Goal: Information Seeking & Learning: Learn about a topic

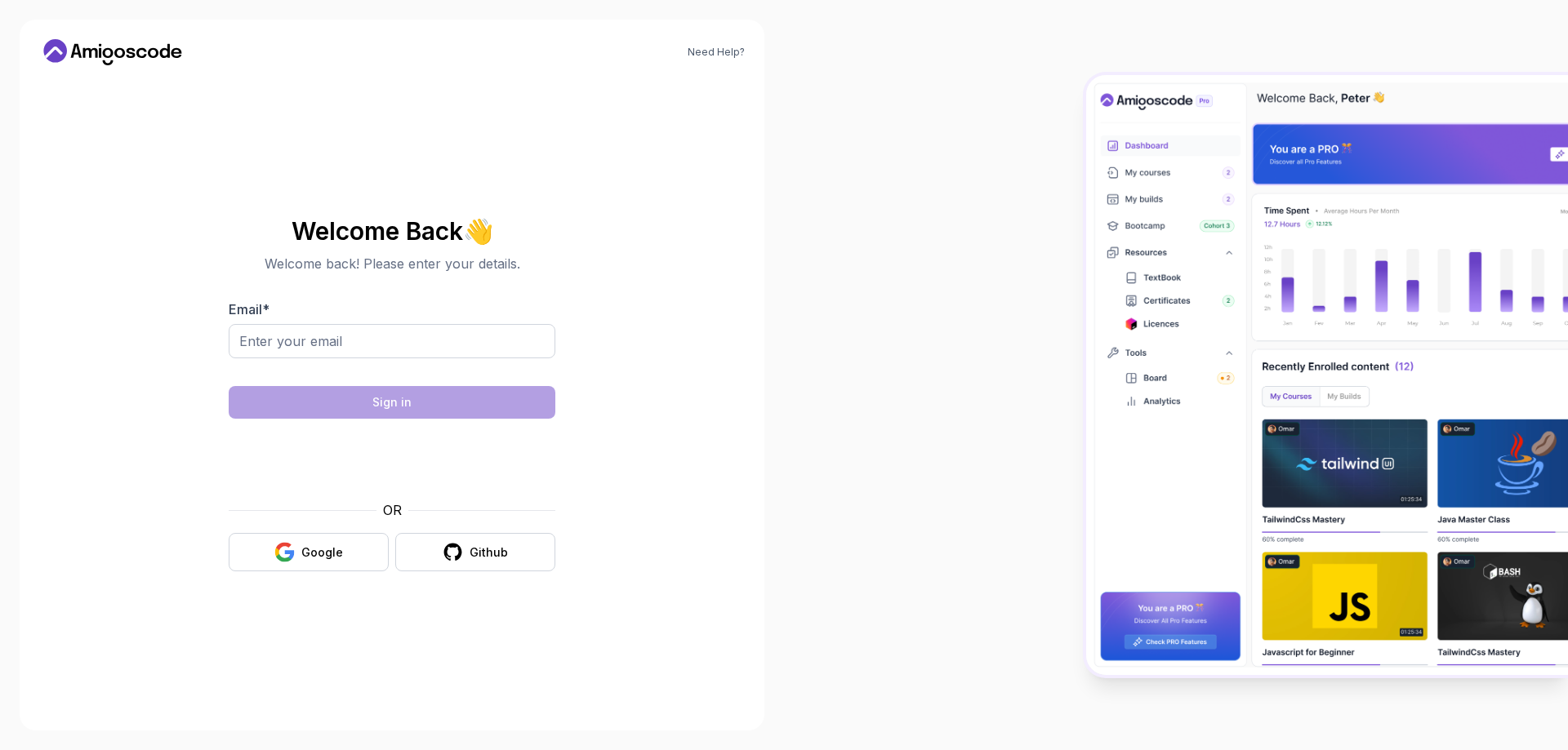
click at [343, 543] on button "Google" at bounding box center [308, 552] width 160 height 38
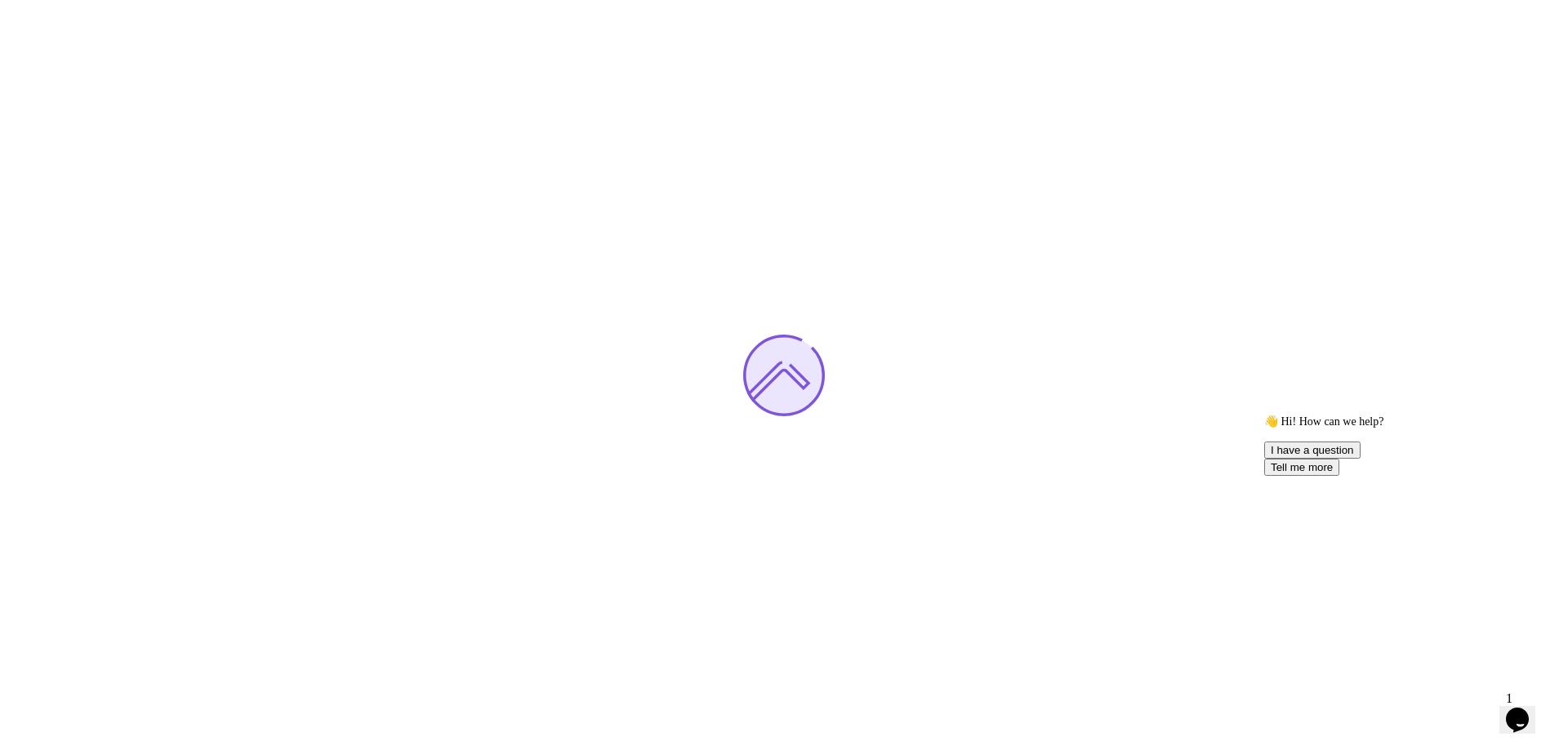
click at [1264, 414] on icon "Chat attention grabber" at bounding box center [1264, 414] width 0 height 0
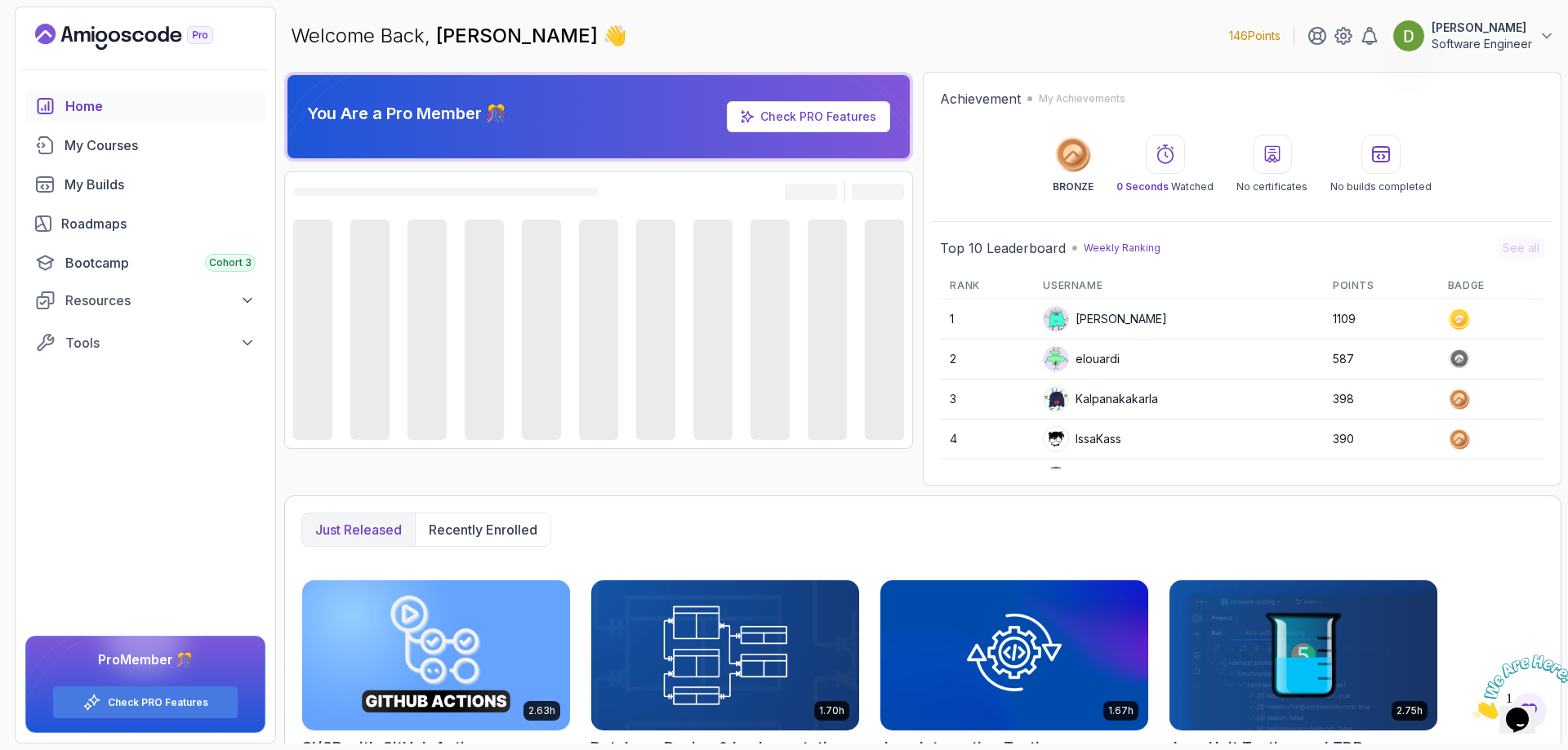
click at [1530, 702] on img at bounding box center [1523, 686] width 101 height 65
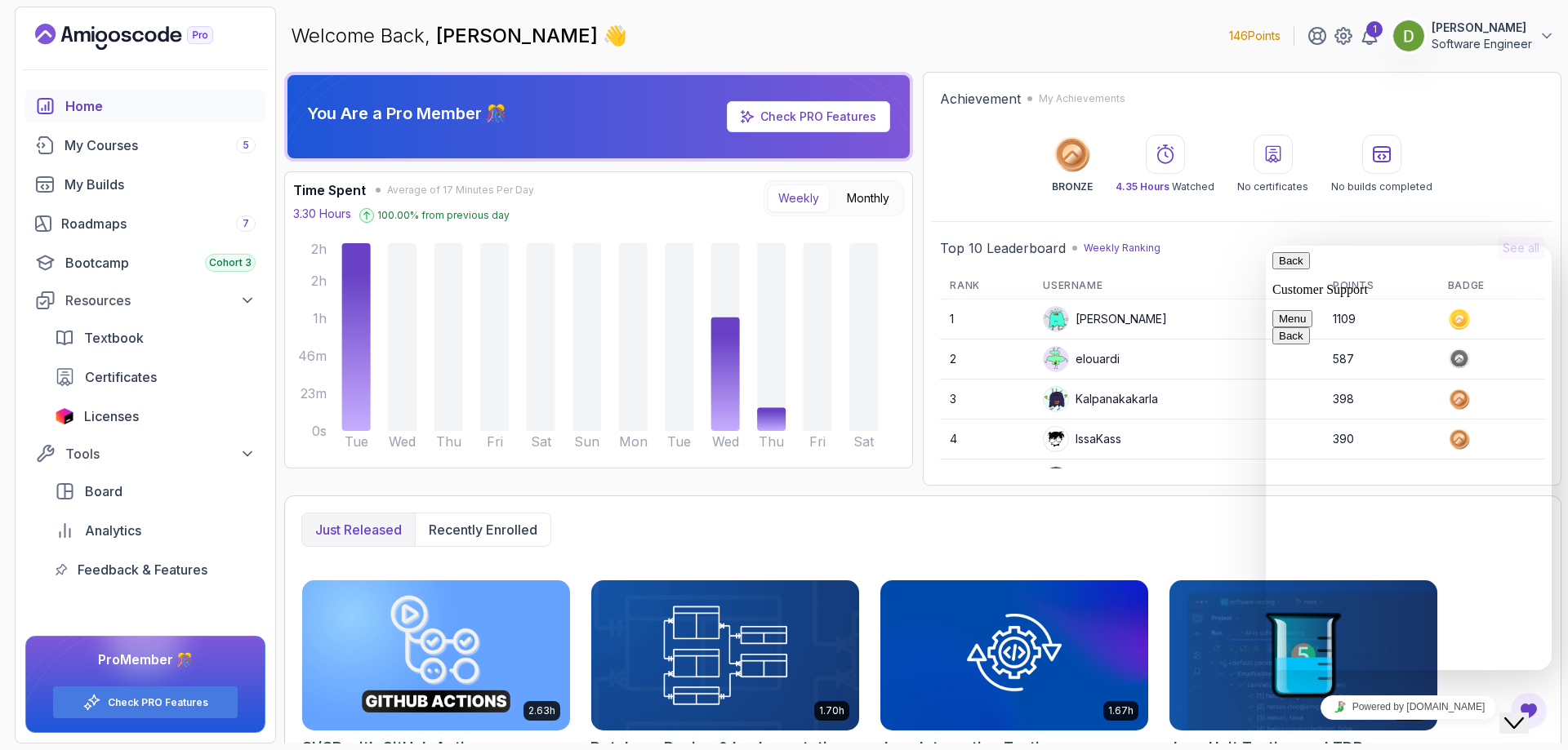
click at [1312, 310] on button "Menu" at bounding box center [1292, 319] width 40 height 17
click at [1288, 260] on button "Back" at bounding box center [1291, 261] width 38 height 17
click at [1509, 713] on div "Close Chat This icon closes the chat window." at bounding box center [1514, 723] width 19 height 19
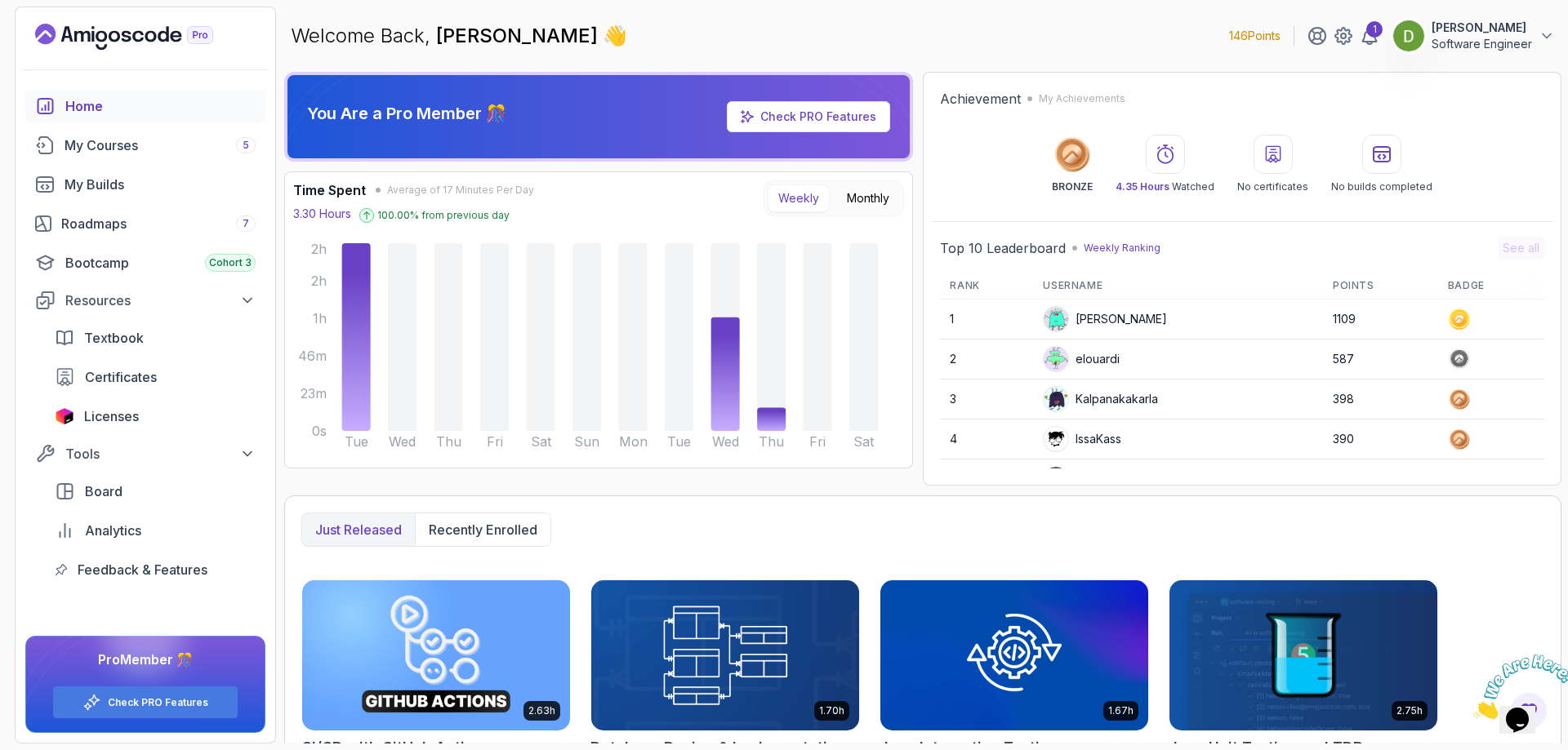
click at [1473, 707] on icon "Close" at bounding box center [1473, 714] width 0 height 14
click at [156, 138] on div "My Courses 5" at bounding box center [160, 145] width 191 height 19
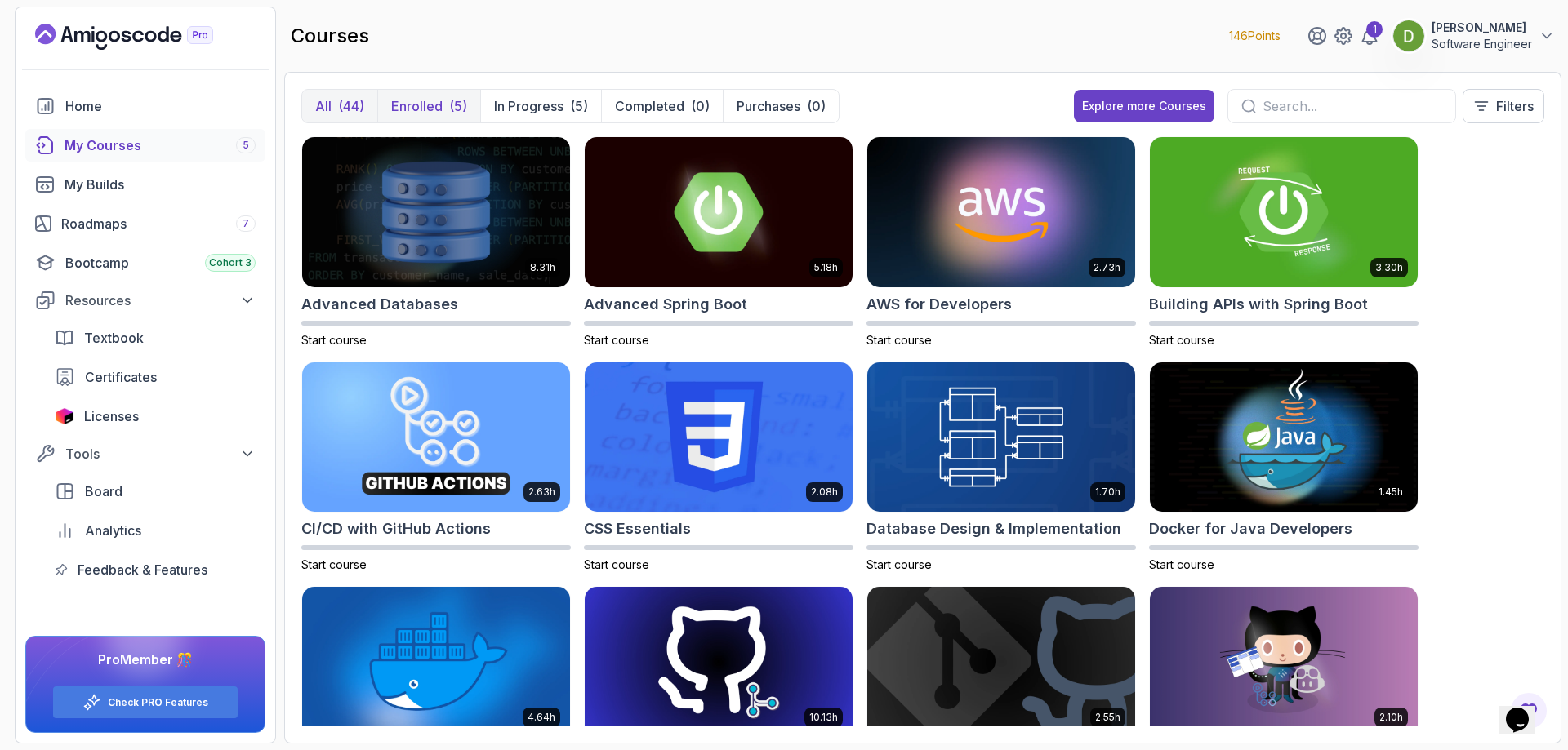
click at [449, 113] on div "(5)" at bounding box center [458, 106] width 18 height 19
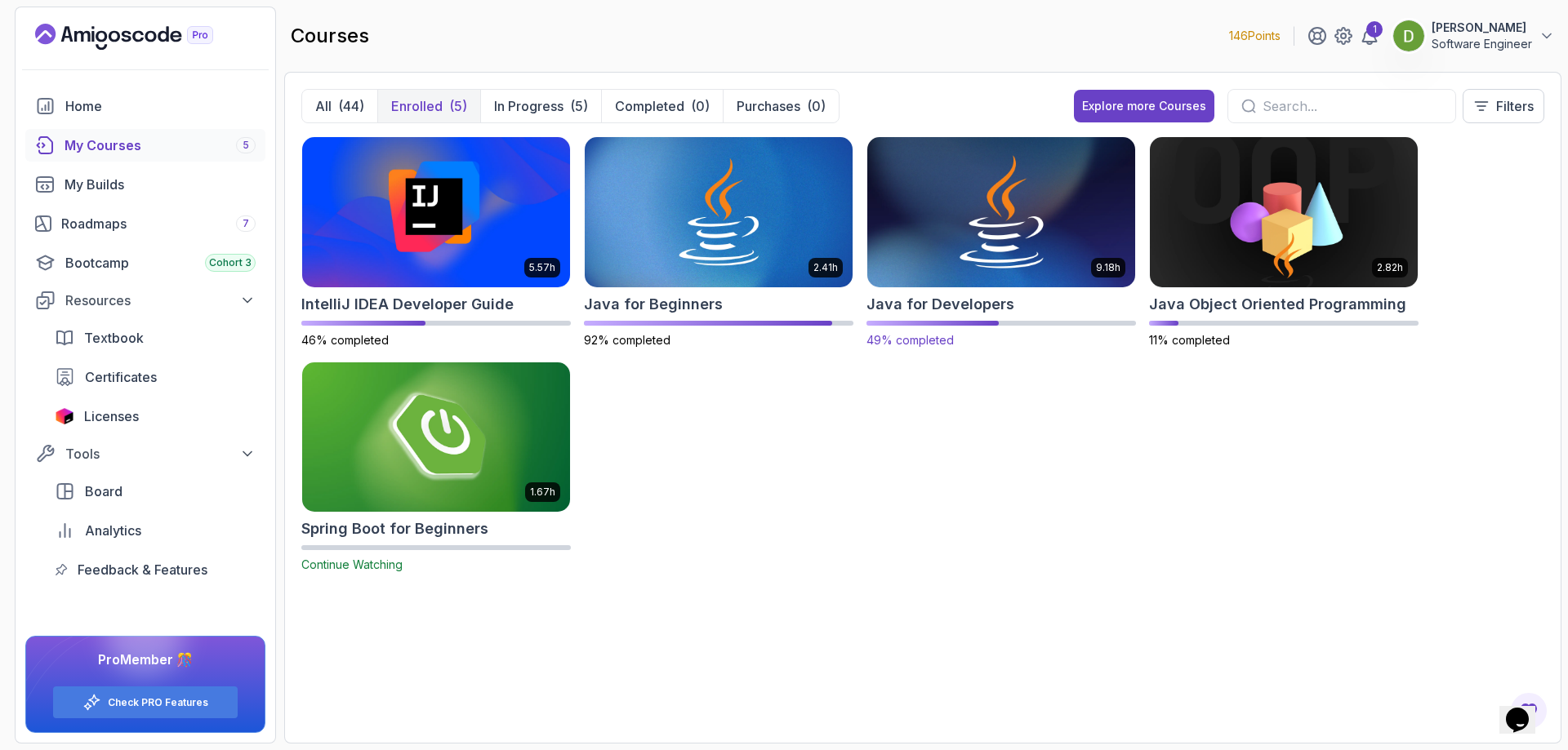
click at [1007, 228] on img at bounding box center [1001, 212] width 281 height 158
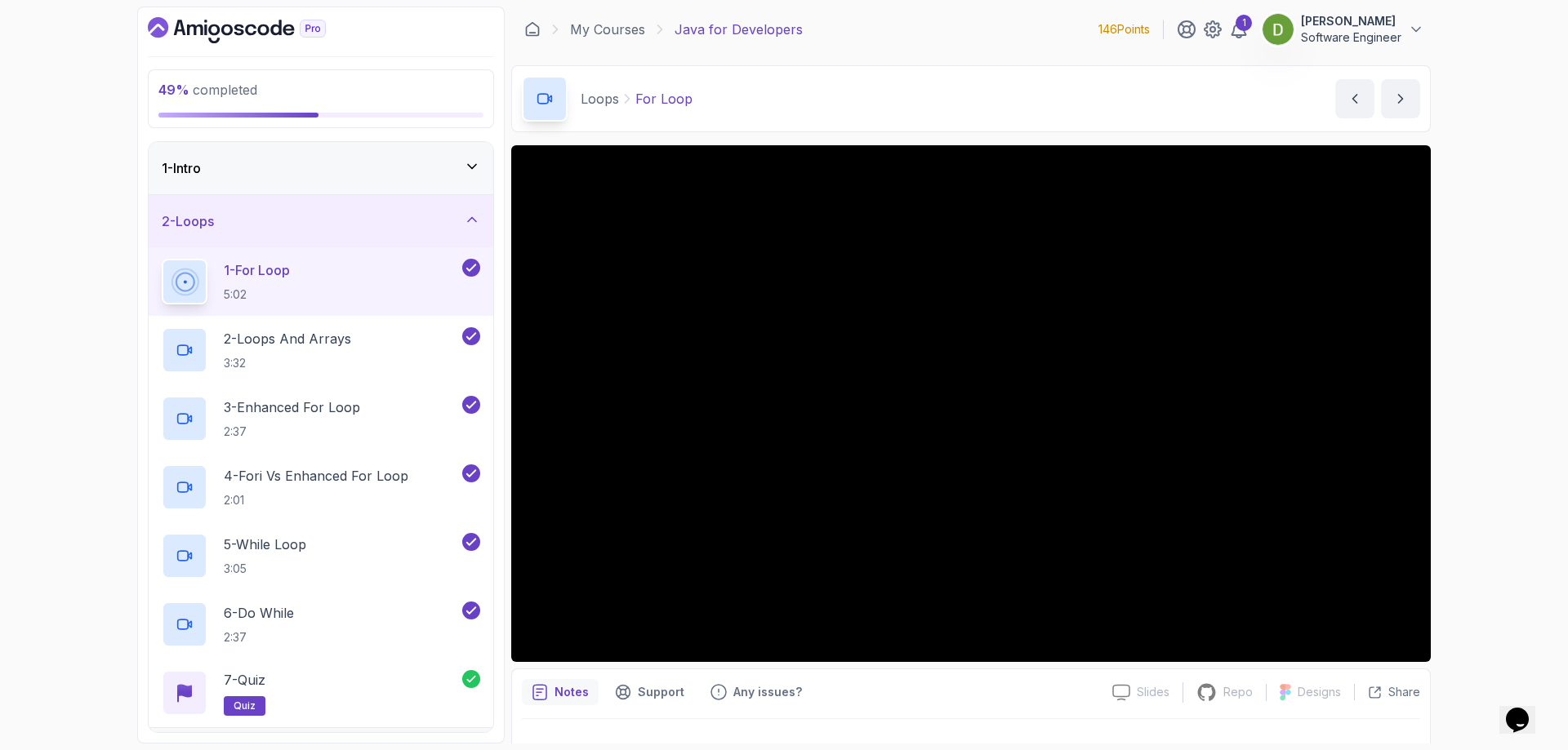
click at [416, 222] on div "2 - Loops" at bounding box center [320, 221] width 318 height 19
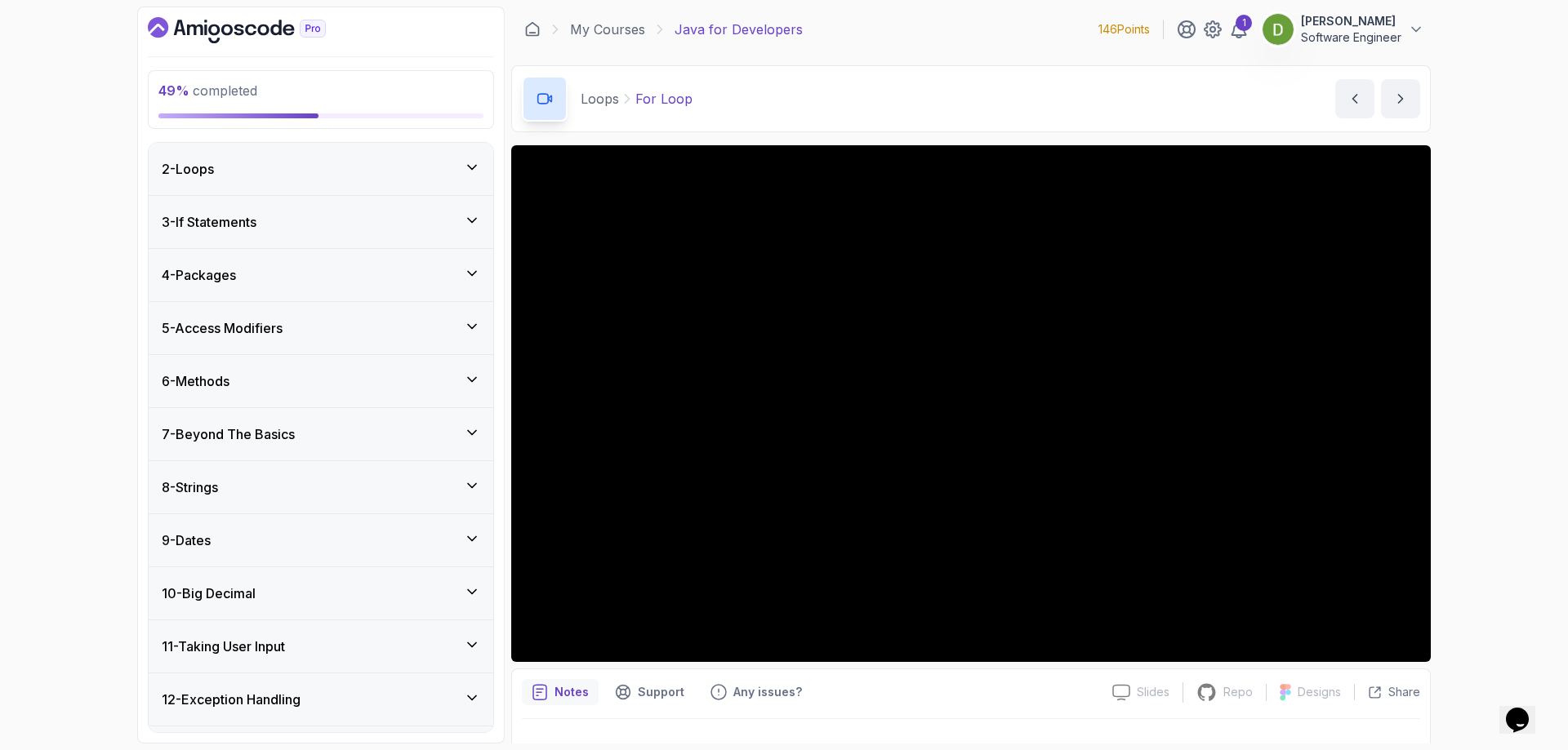
scroll to position [82, 0]
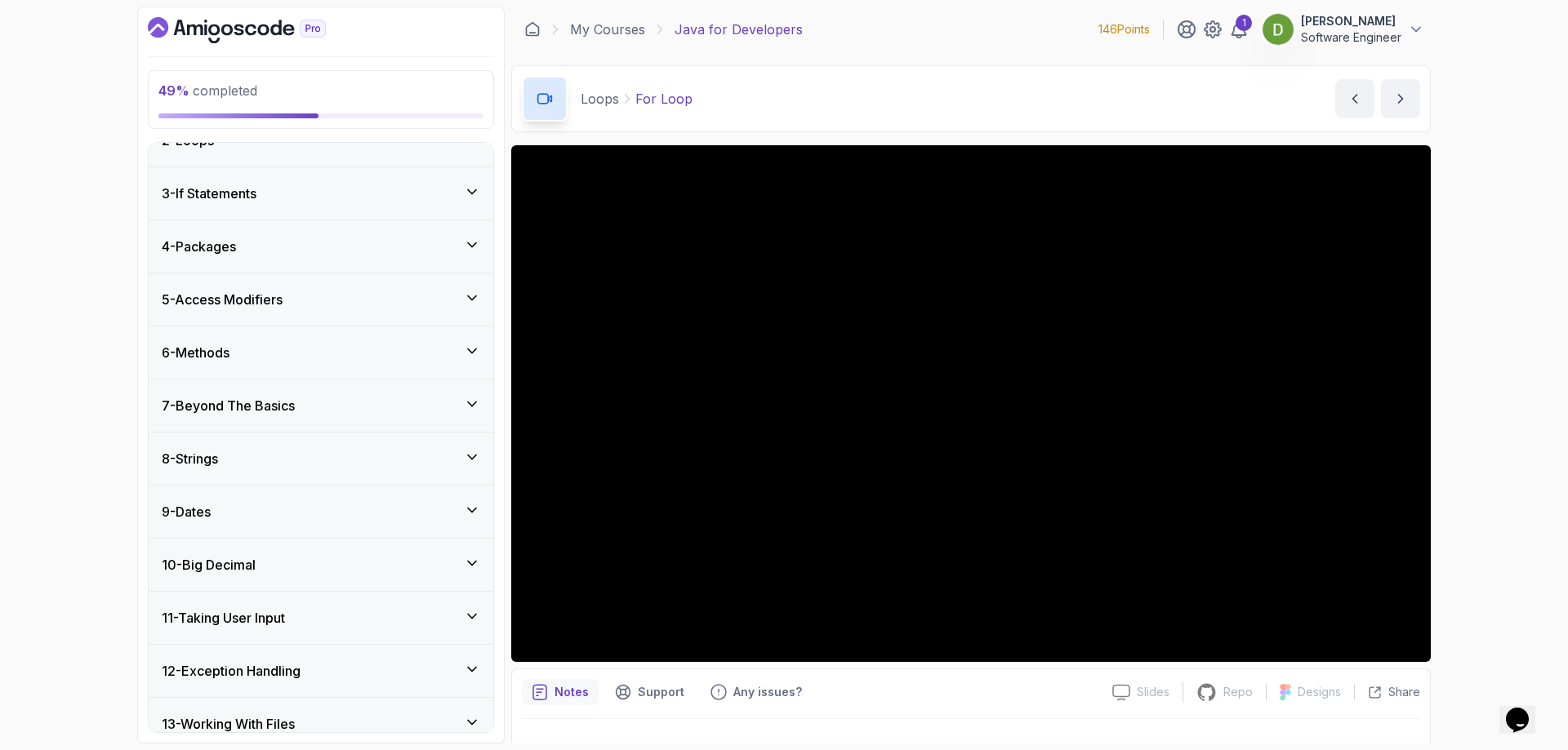
click at [409, 507] on div "9 - Dates" at bounding box center [320, 511] width 318 height 19
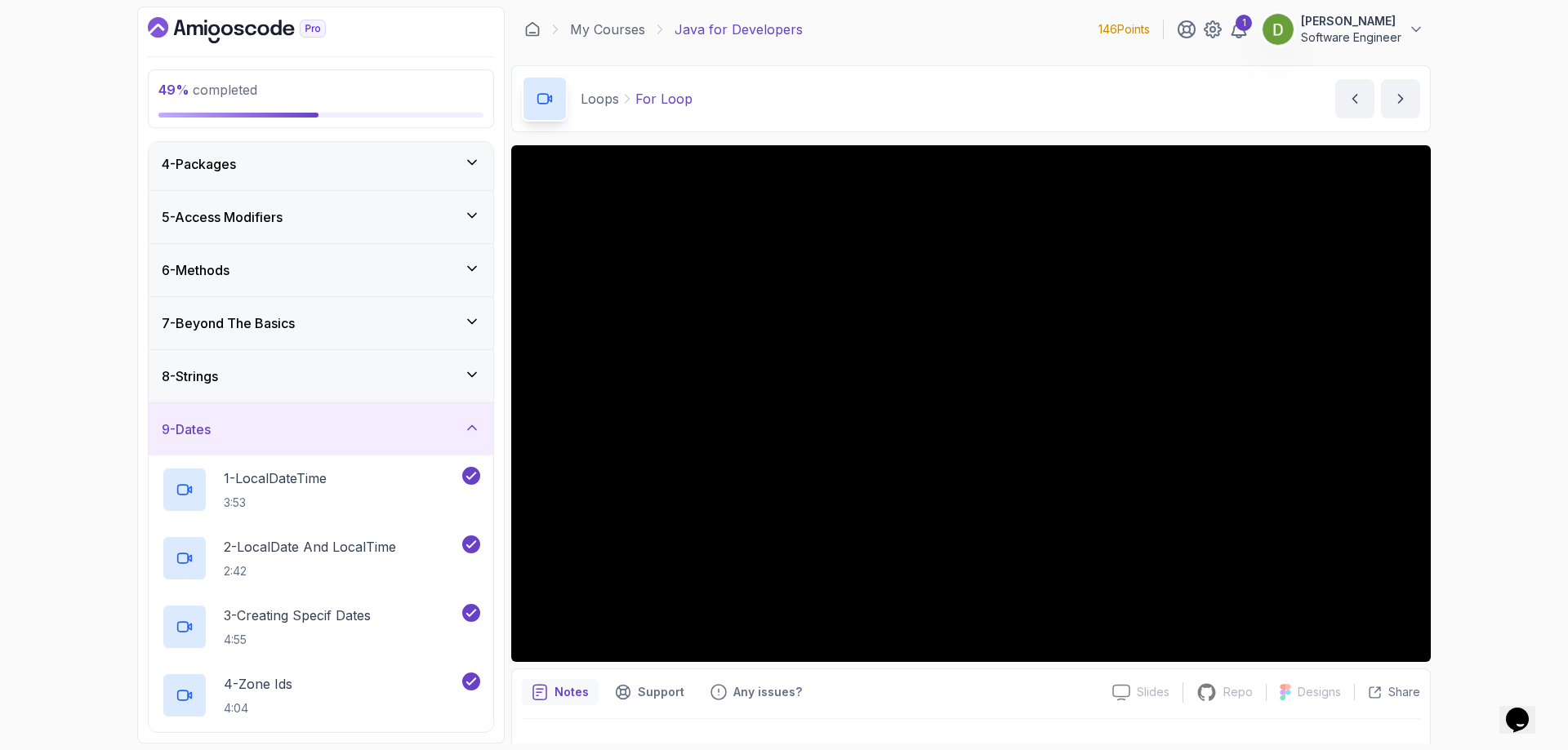
click at [410, 441] on div "9 - Dates" at bounding box center [320, 429] width 345 height 52
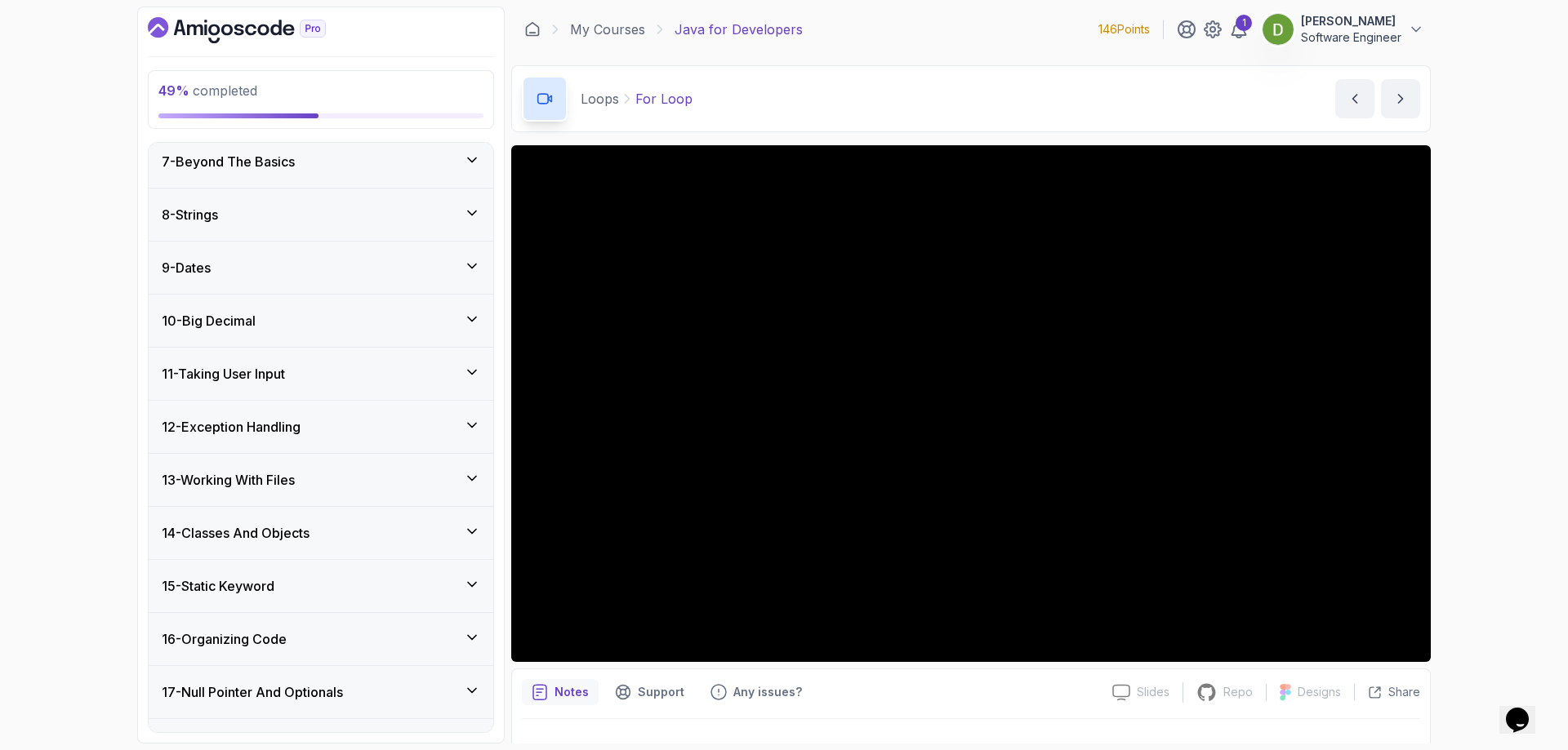
scroll to position [326, 0]
click at [438, 325] on div "10 - Big Decimal" at bounding box center [320, 320] width 318 height 19
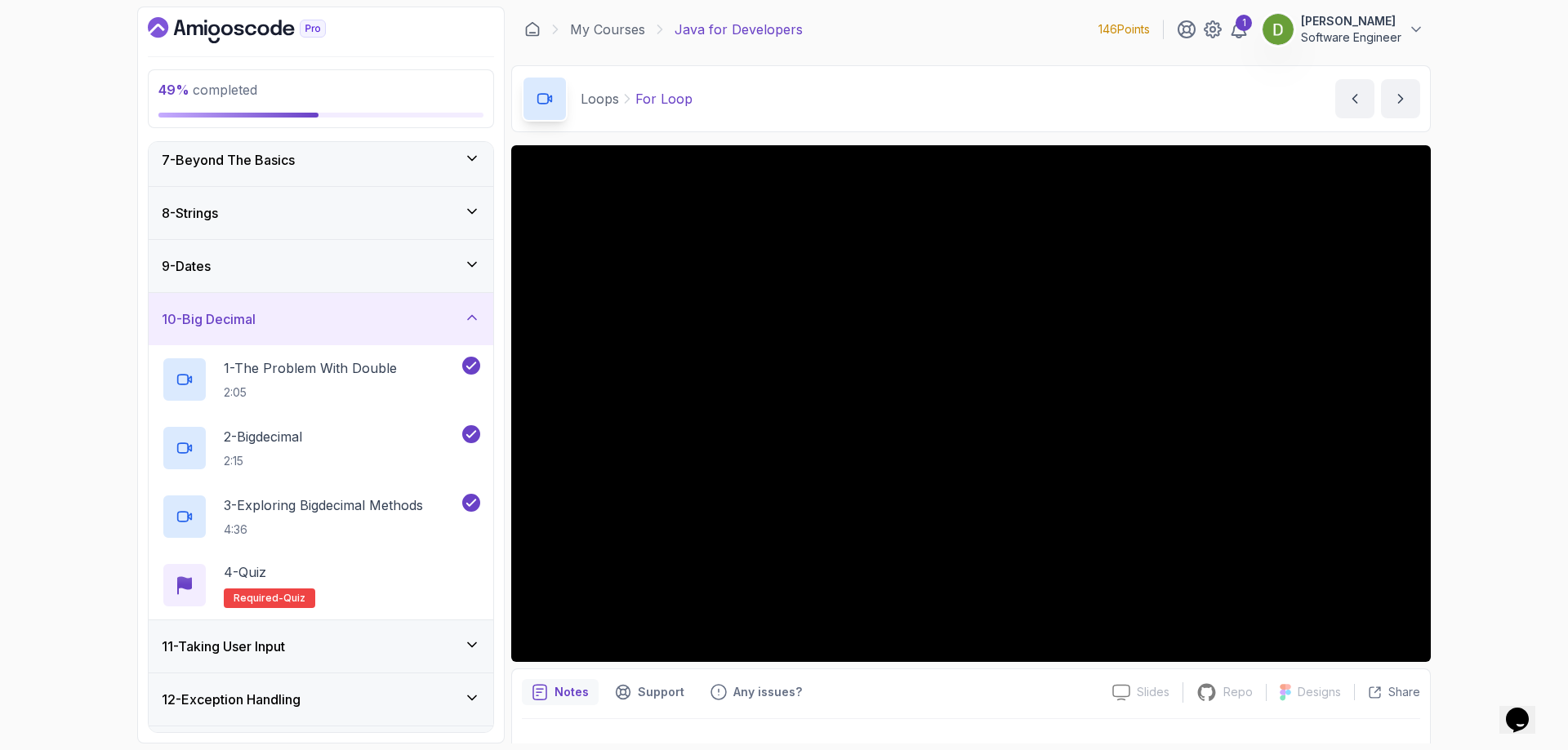
click at [438, 325] on div "10 - Big Decimal" at bounding box center [320, 319] width 318 height 19
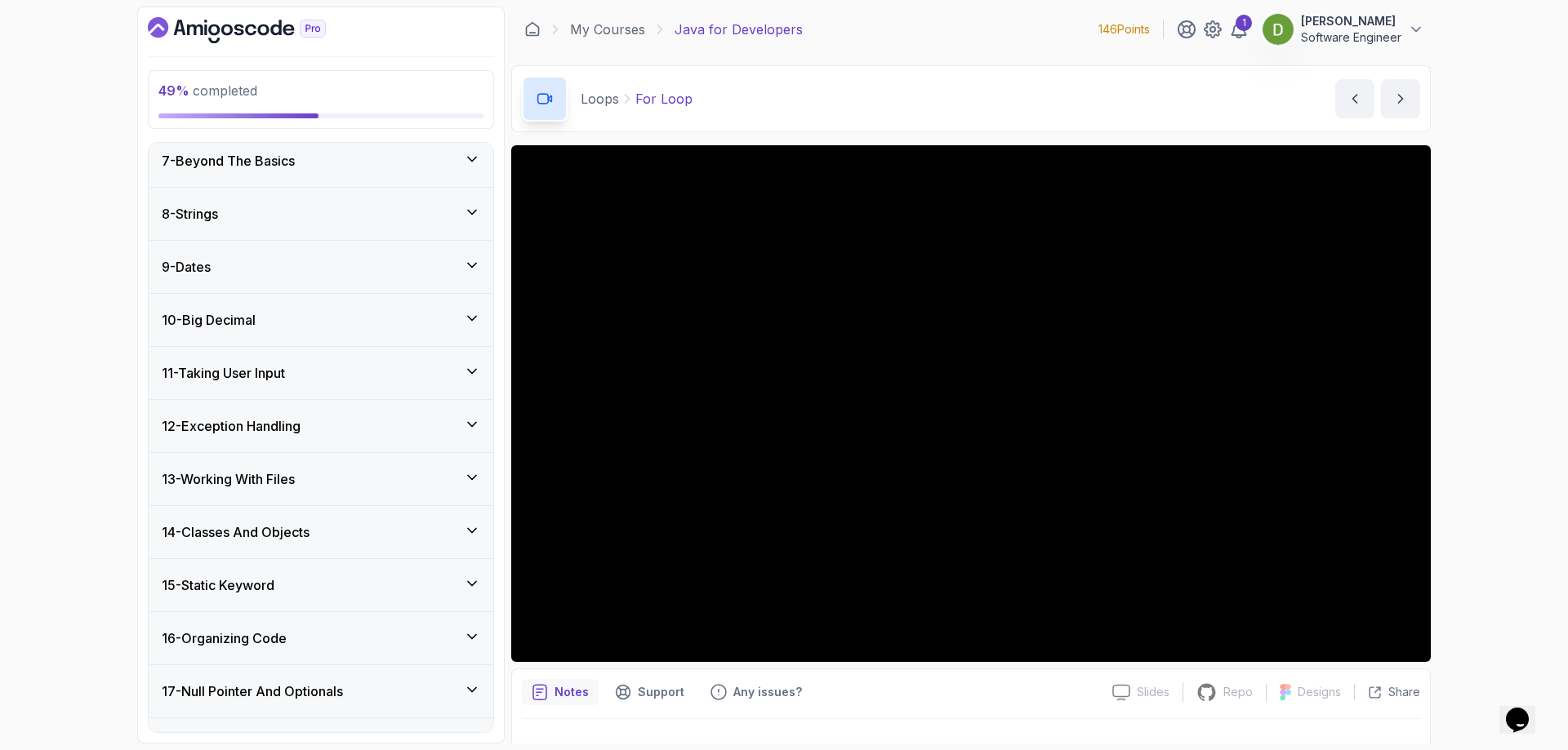
click at [440, 332] on div "10 - Big Decimal" at bounding box center [320, 320] width 345 height 52
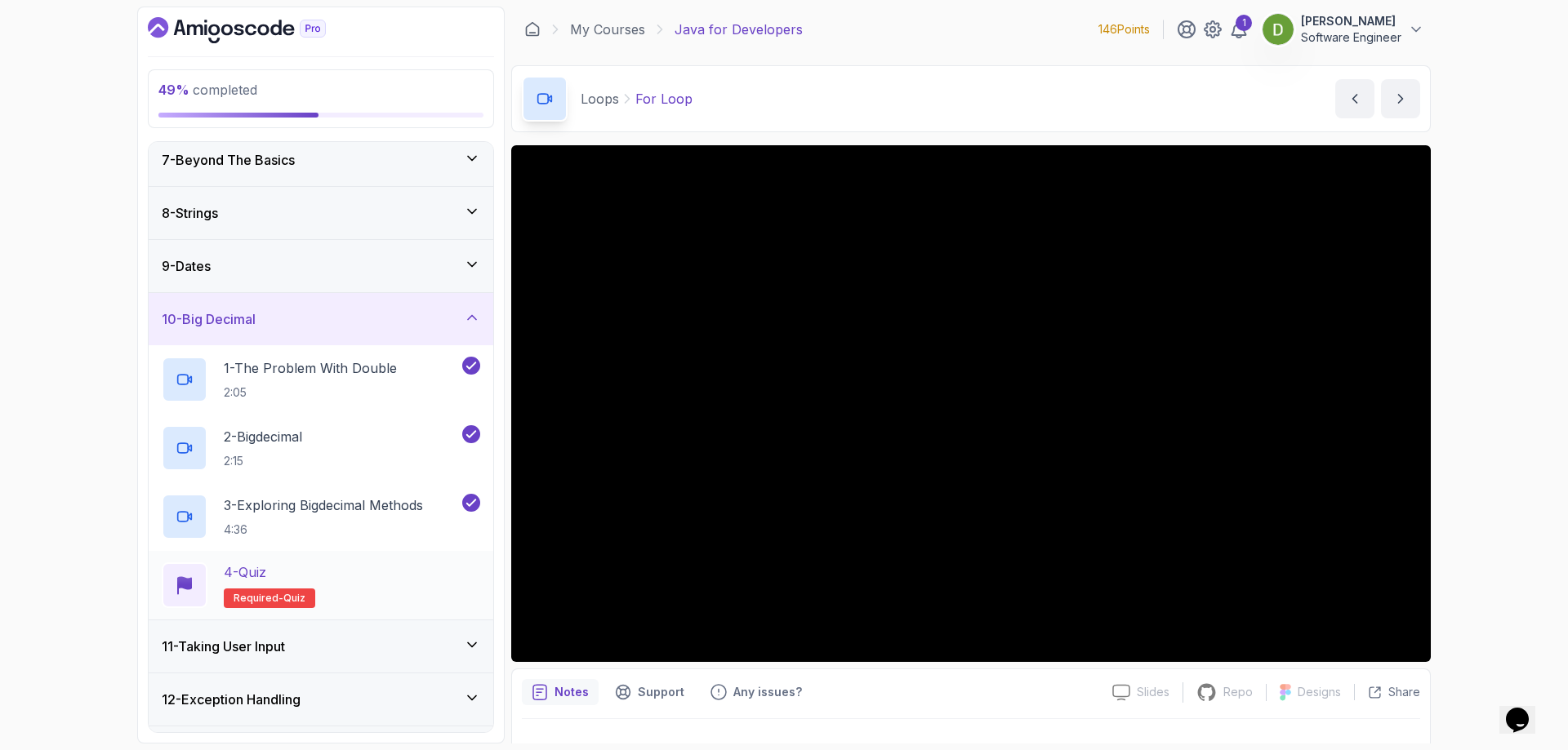
click at [310, 589] on p "Required- quiz" at bounding box center [269, 598] width 92 height 19
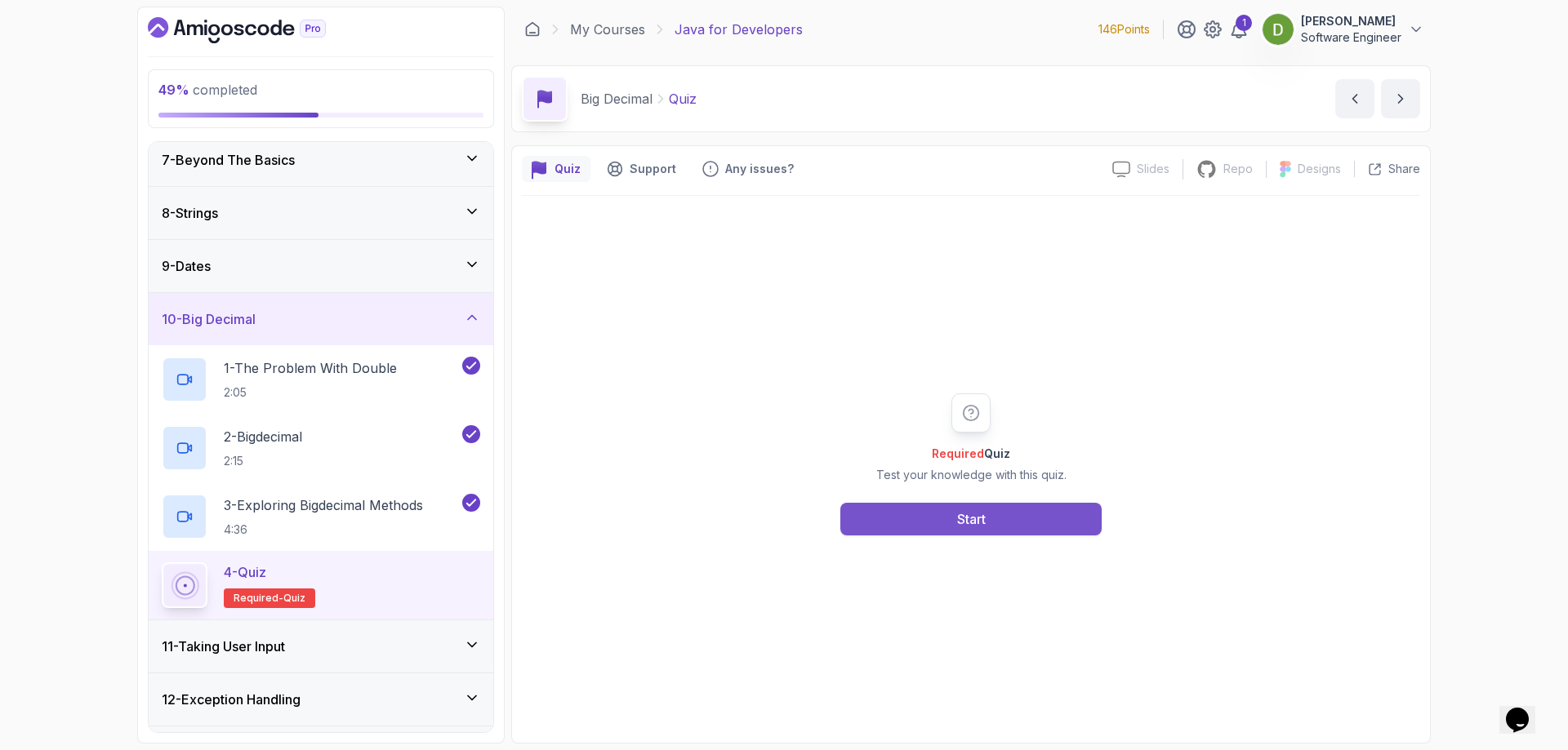
click at [941, 520] on button "Start" at bounding box center [970, 518] width 261 height 32
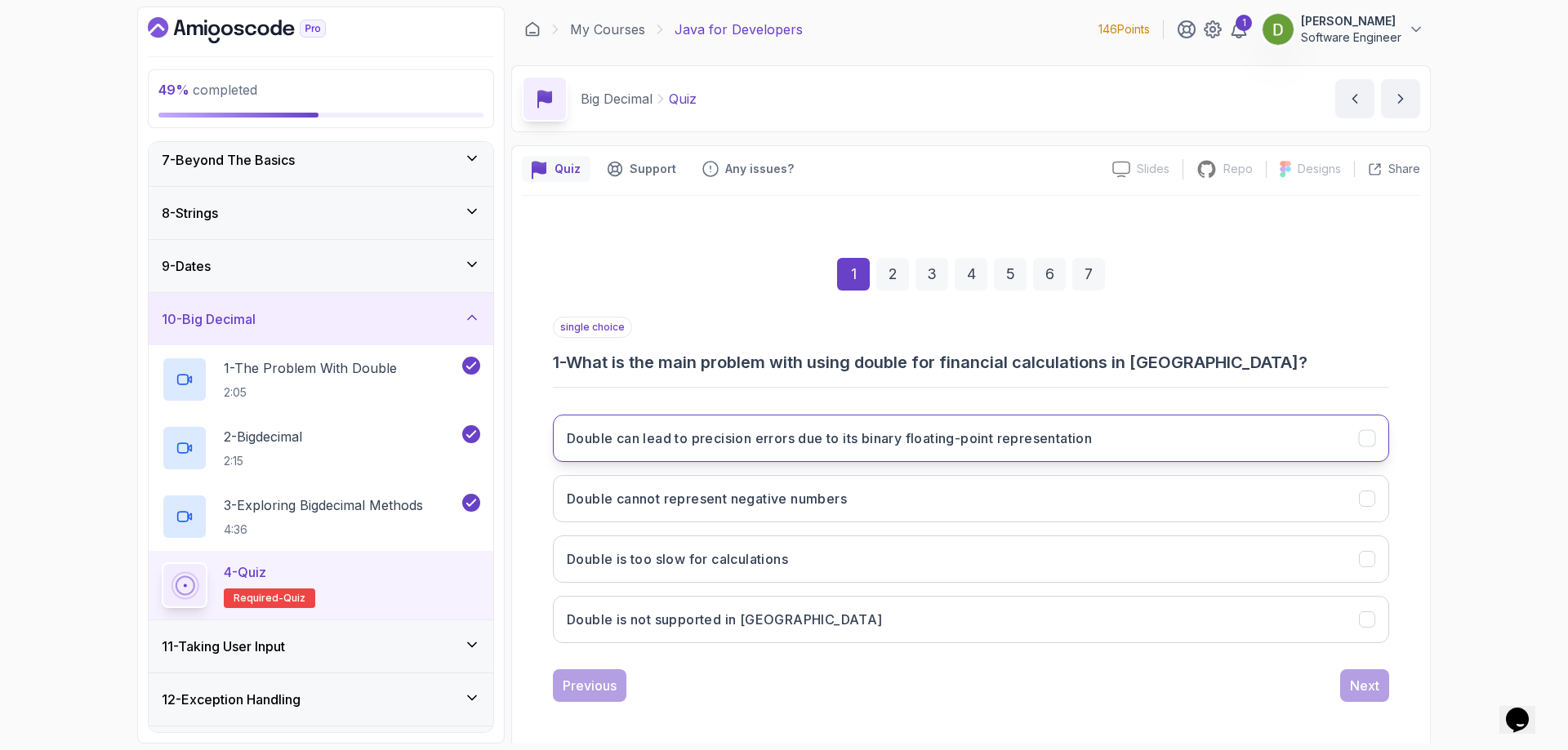
click at [1215, 446] on button "Double can lead to precision errors due to its binary floating-point representa…" at bounding box center [970, 438] width 836 height 47
click at [1371, 695] on button "Next" at bounding box center [1365, 685] width 49 height 32
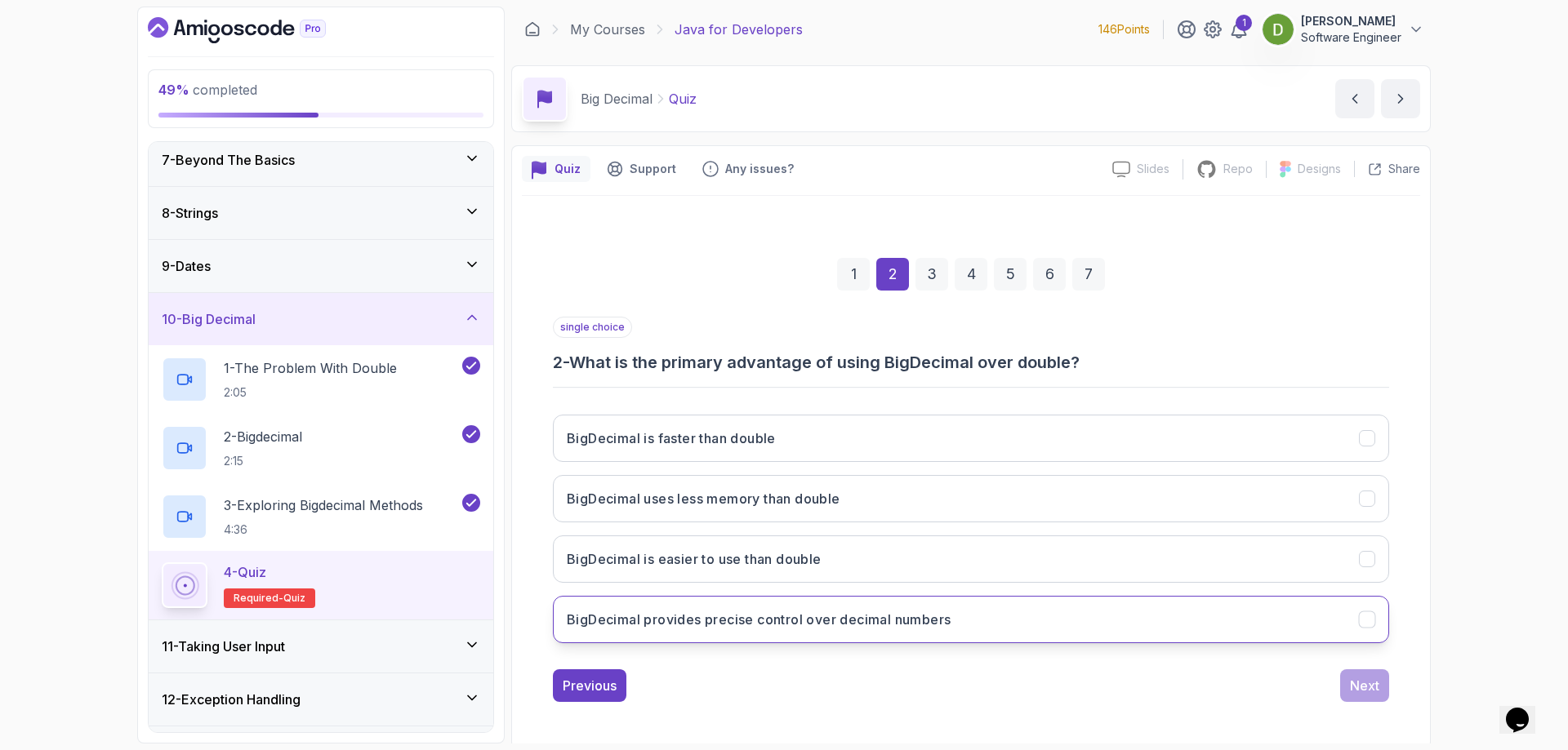
click at [1175, 611] on button "BigDecimal provides precise control over decimal numbers" at bounding box center [970, 619] width 836 height 47
click at [1356, 693] on div "Next" at bounding box center [1365, 685] width 30 height 19
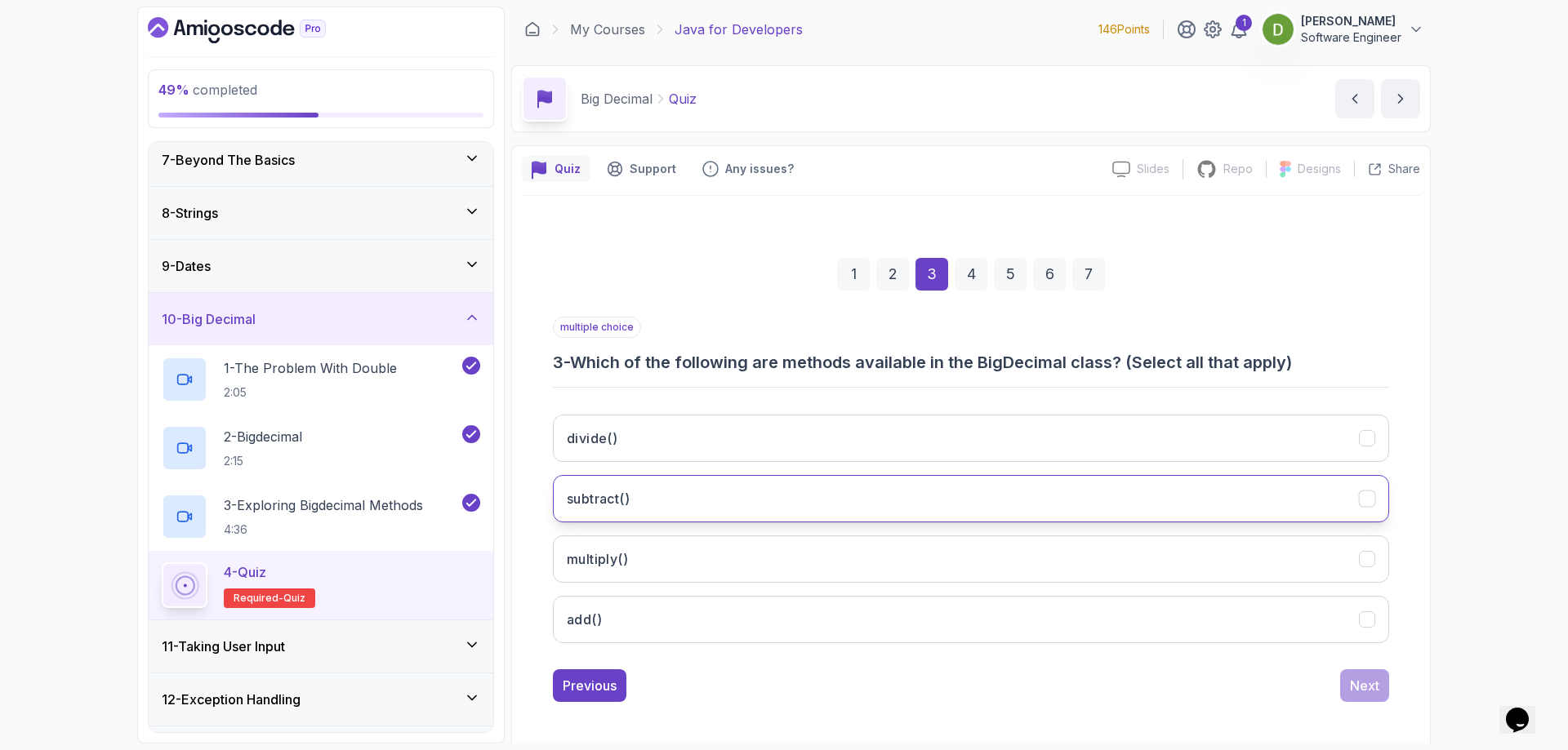
click at [903, 498] on button "subtract()" at bounding box center [970, 499] width 836 height 47
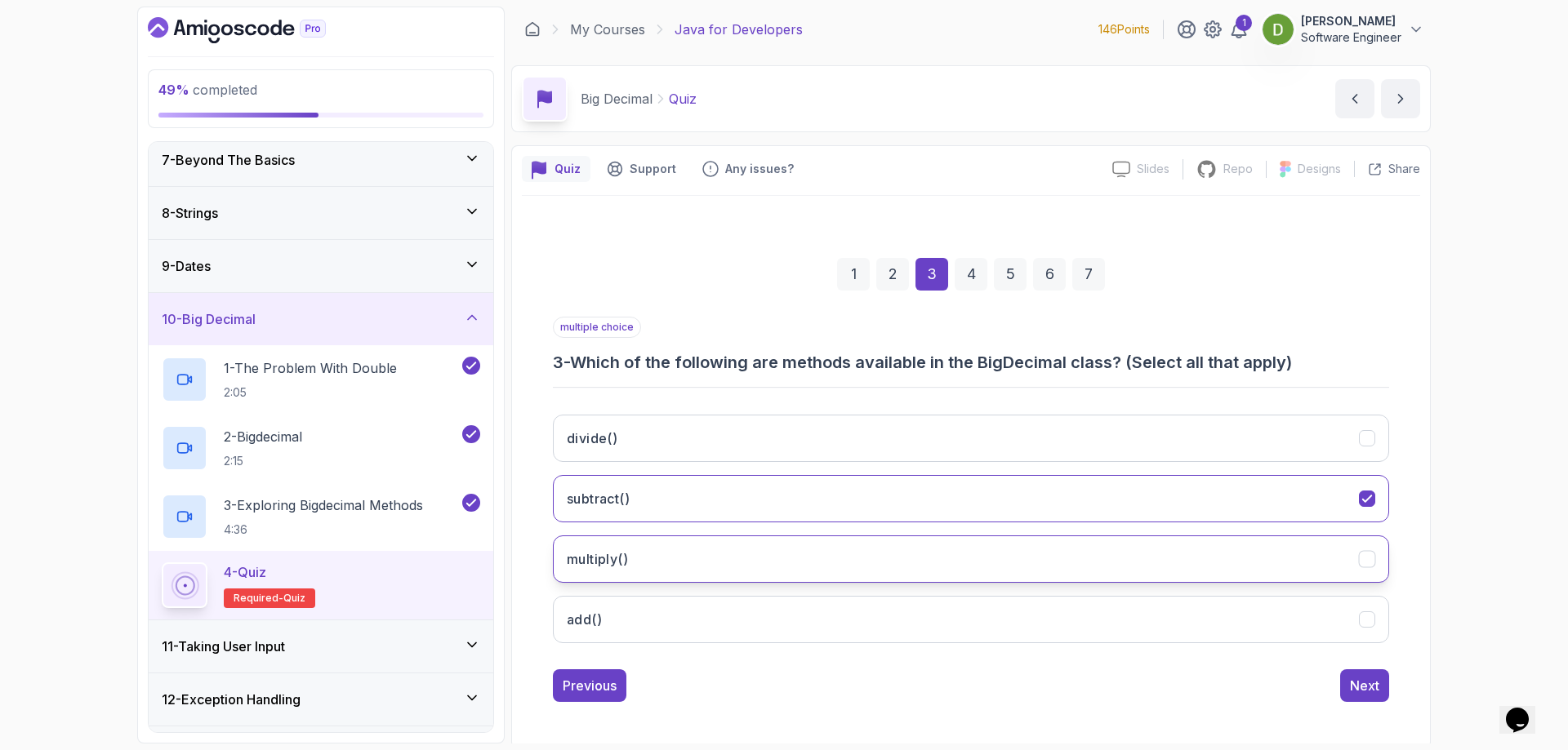
click at [895, 556] on button "multiply()" at bounding box center [970, 559] width 836 height 47
click at [908, 614] on button "add()" at bounding box center [970, 619] width 836 height 47
drag, startPoint x: 903, startPoint y: 425, endPoint x: 1017, endPoint y: 492, distance: 132.2
click at [904, 424] on button "divide()" at bounding box center [970, 438] width 836 height 47
click at [1359, 684] on div "Next" at bounding box center [1365, 685] width 30 height 19
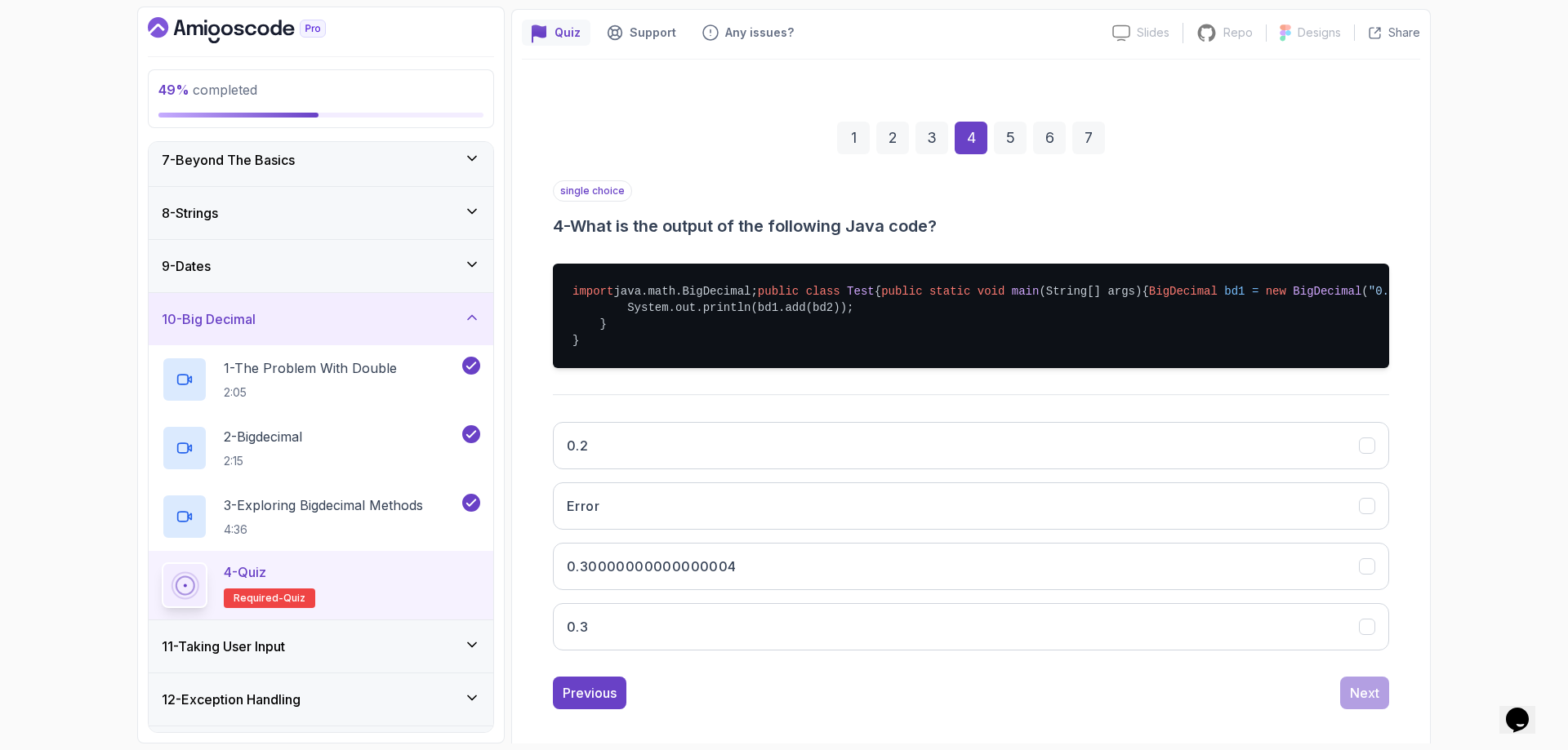
scroll to position [163, 0]
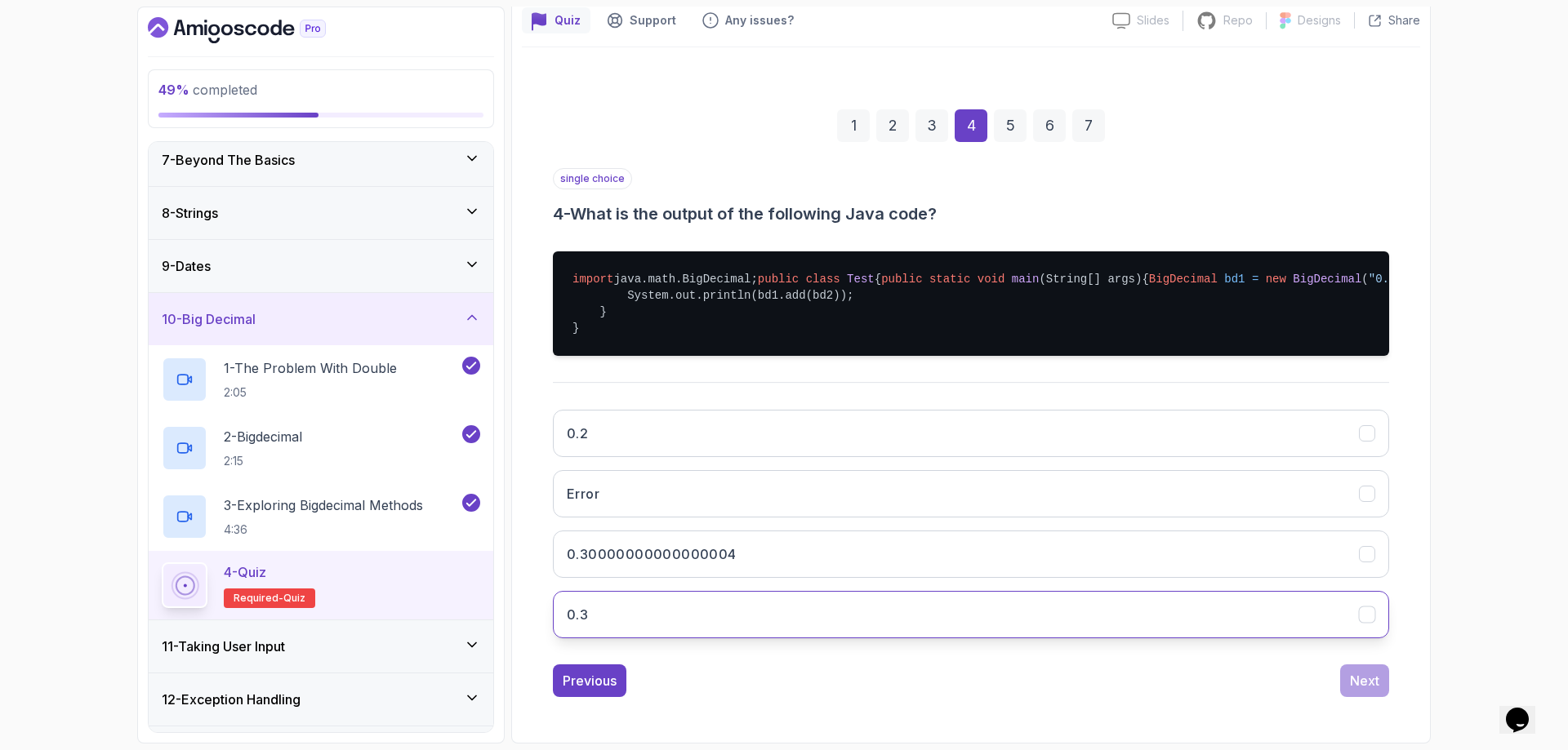
click at [872, 638] on button "0.3" at bounding box center [970, 614] width 836 height 47
click at [1374, 691] on div "Next" at bounding box center [1365, 680] width 30 height 19
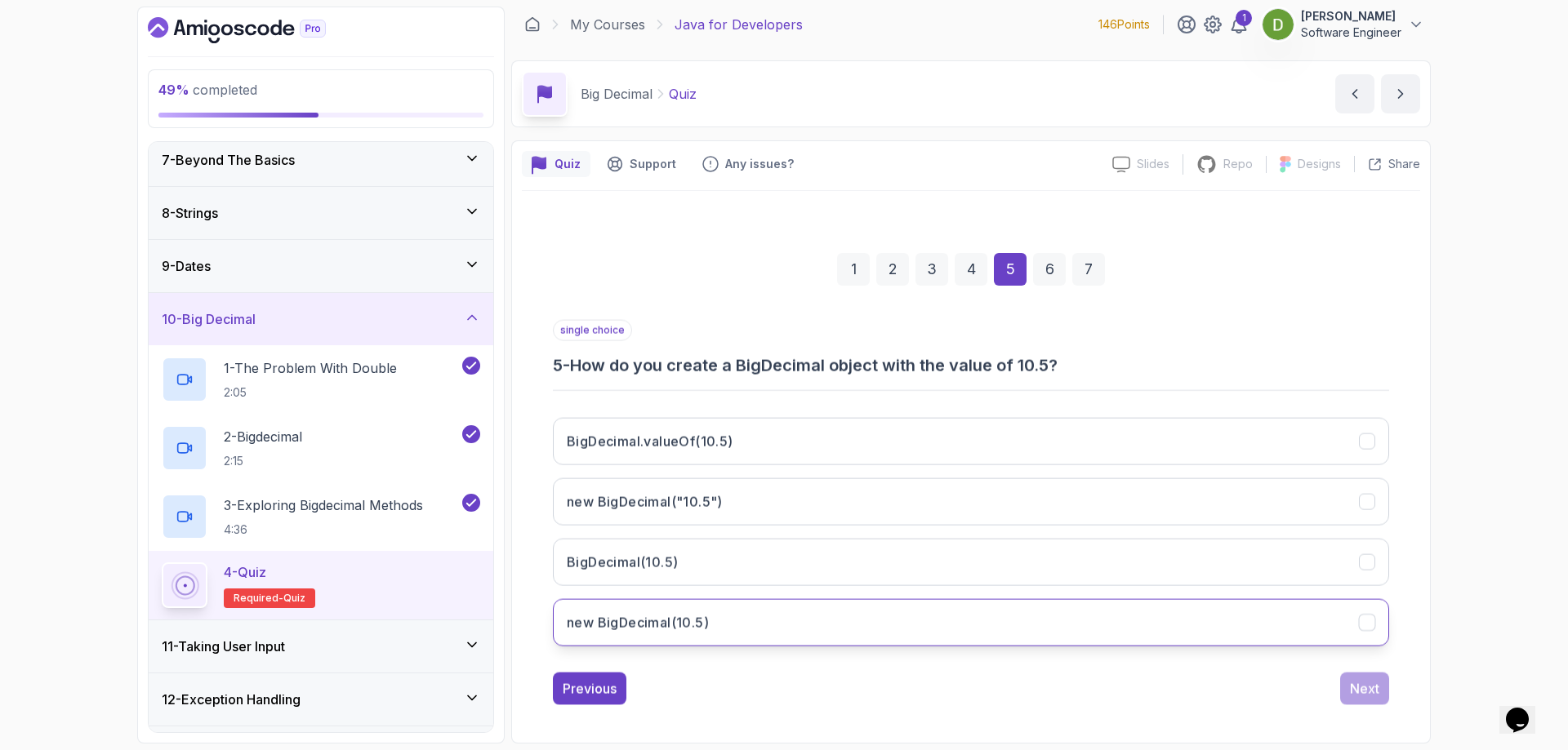
scroll to position [5, 0]
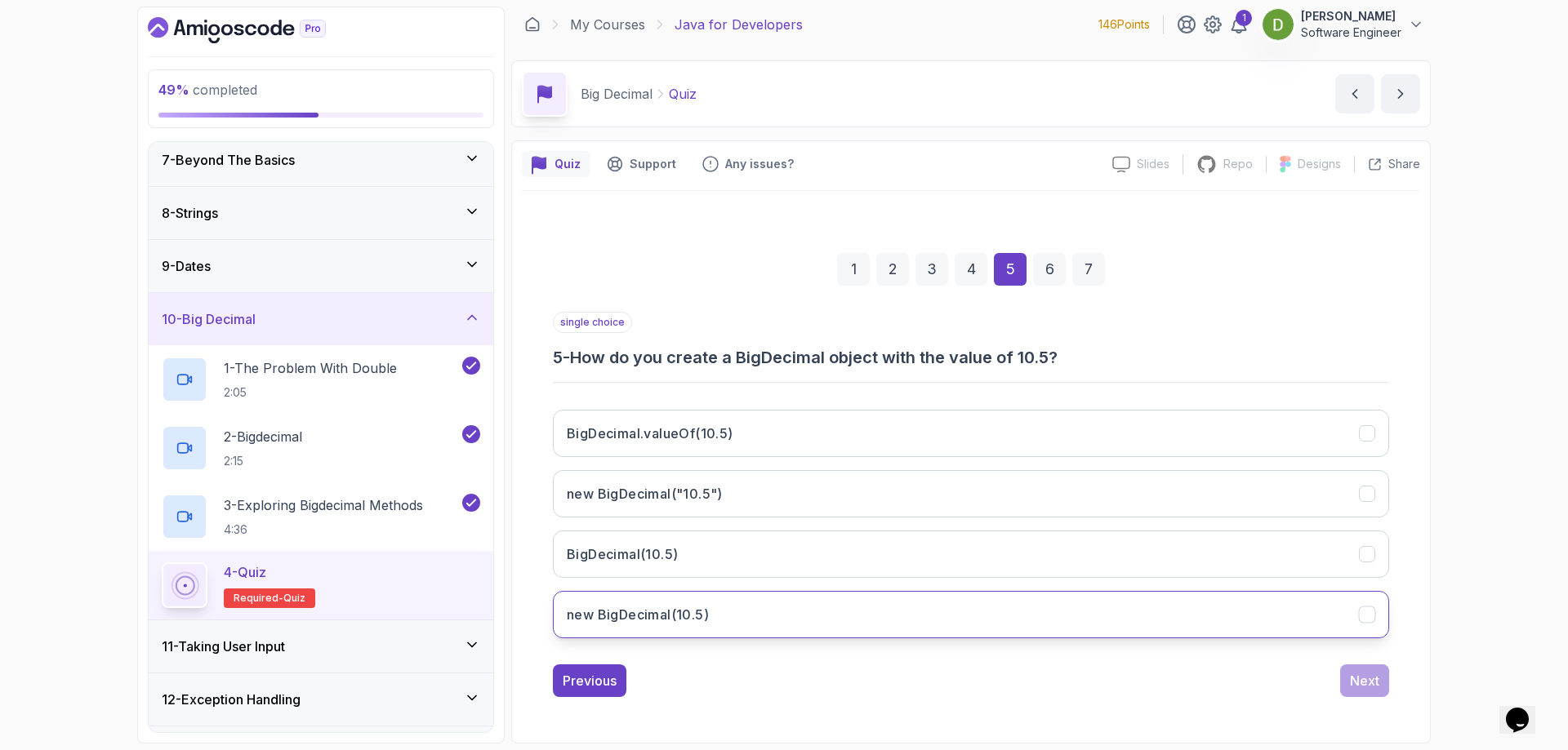
click at [1061, 617] on button "new BigDecimal(10.5)" at bounding box center [970, 614] width 836 height 47
click at [1370, 682] on div "Next" at bounding box center [1365, 680] width 30 height 19
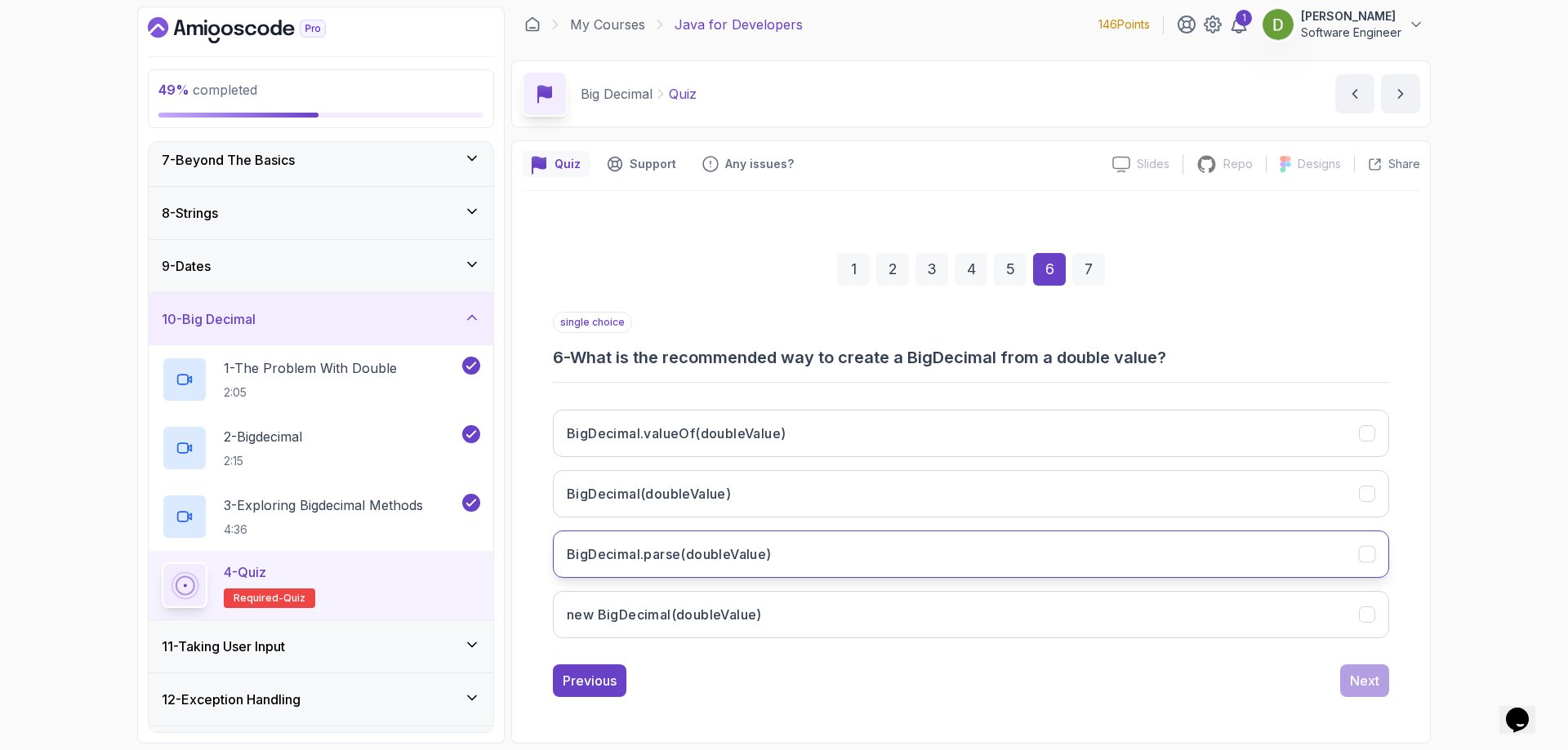
click at [959, 560] on button "BigDecimal.parse(doubleValue)" at bounding box center [970, 554] width 836 height 47
click at [1361, 677] on div "Next" at bounding box center [1365, 680] width 30 height 19
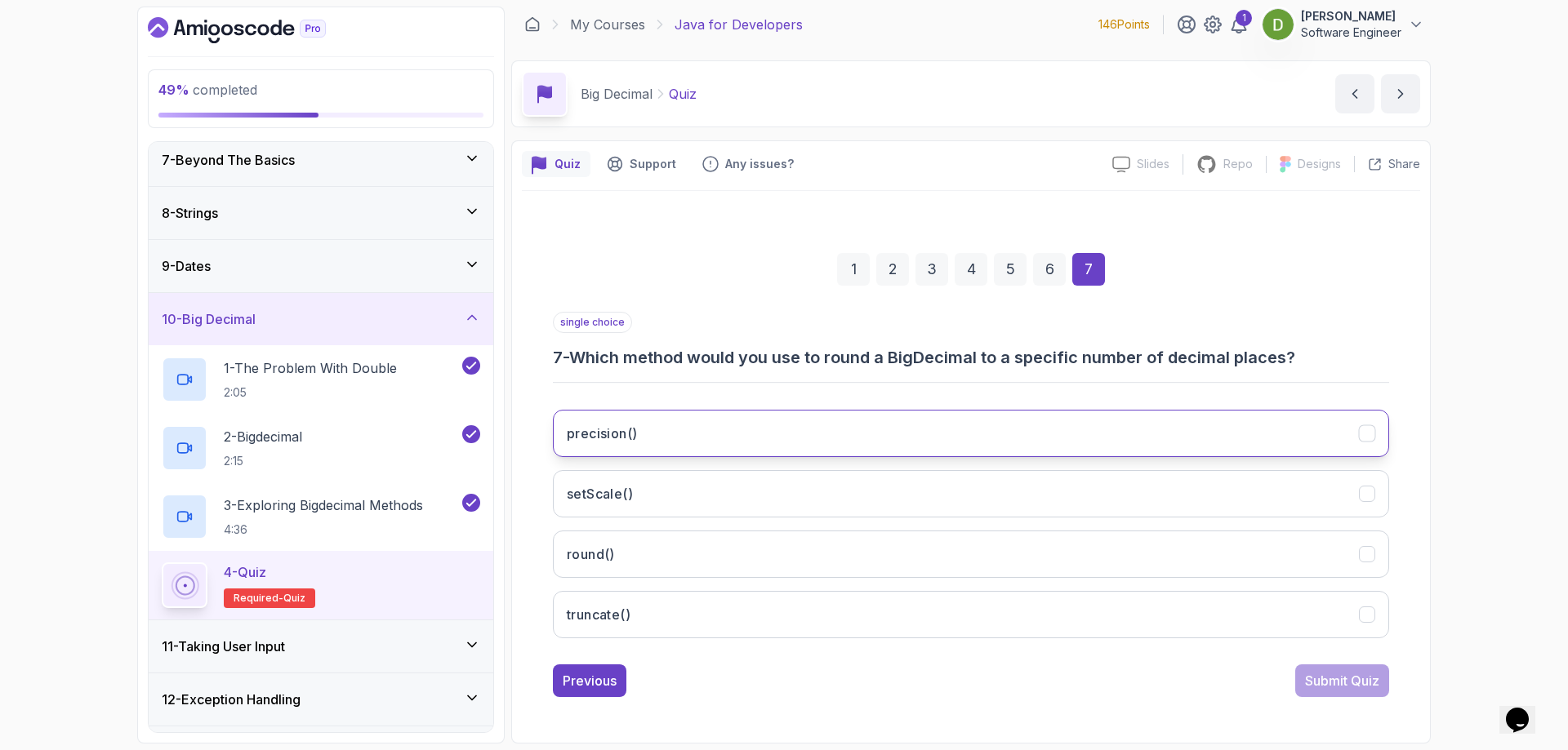
click at [1237, 438] on button "precision()" at bounding box center [970, 433] width 836 height 47
click at [1345, 672] on div "Submit Quiz" at bounding box center [1341, 680] width 74 height 19
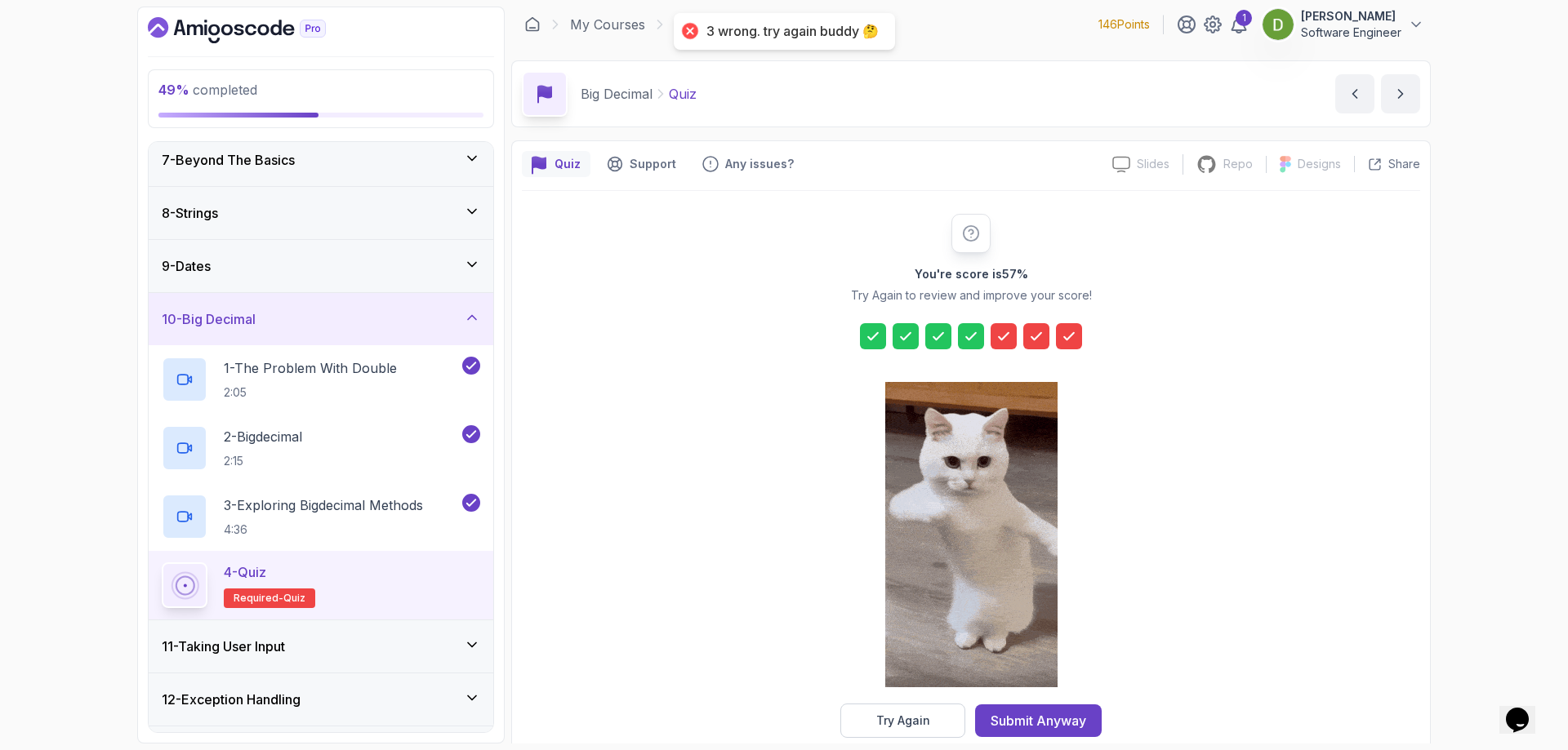
scroll to position [32, 0]
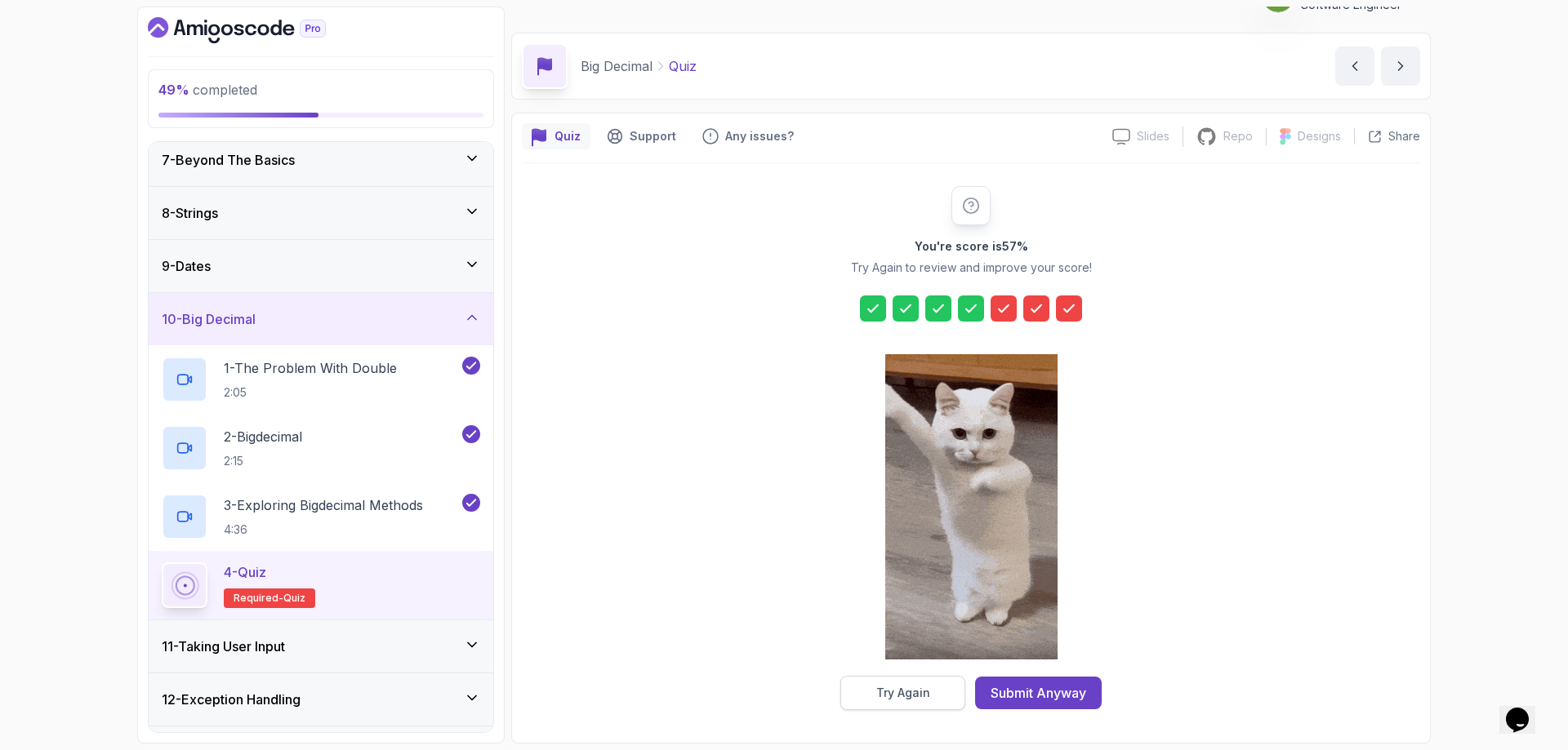
click at [937, 687] on button "Try Again" at bounding box center [902, 692] width 125 height 34
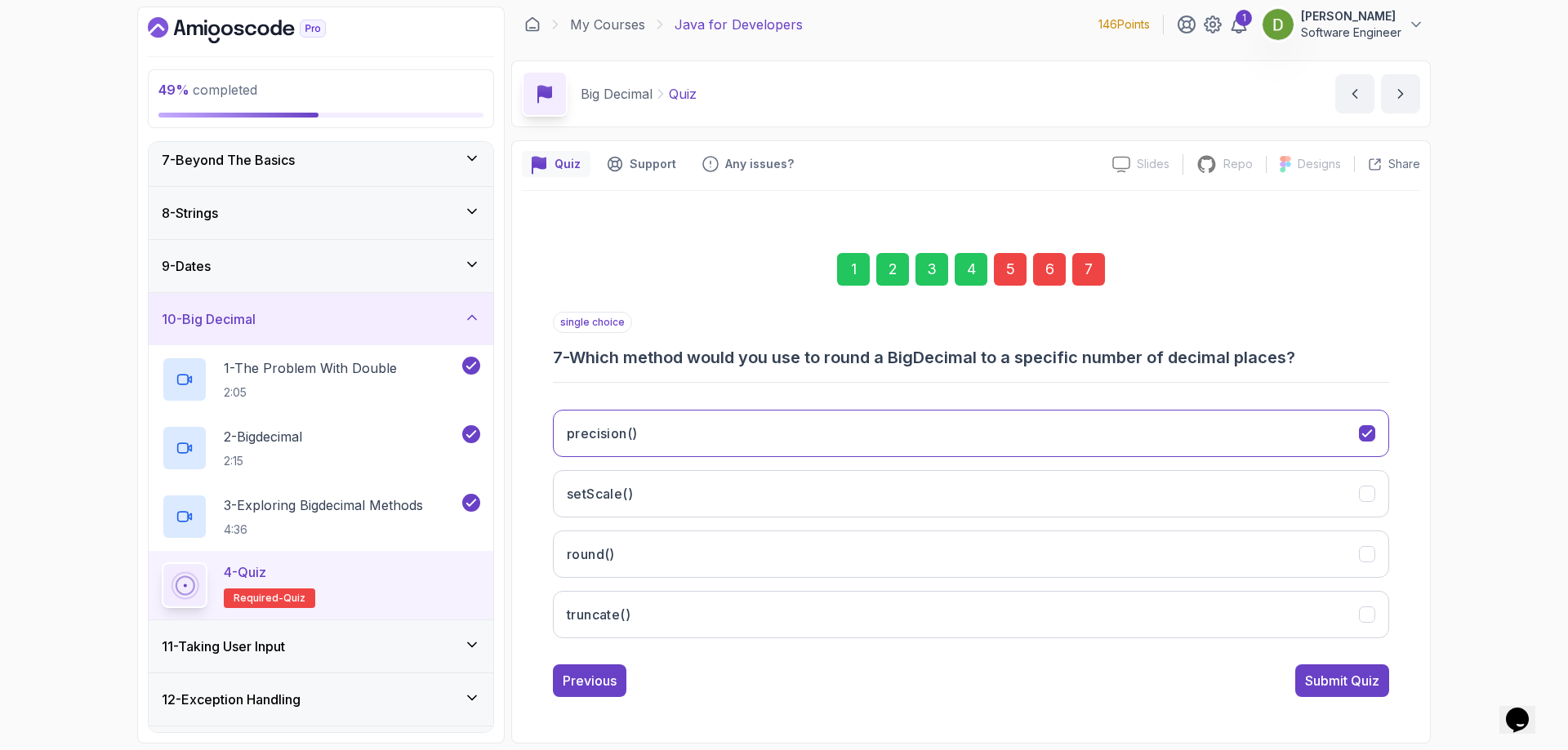
click at [1003, 274] on div "5" at bounding box center [1010, 269] width 32 height 32
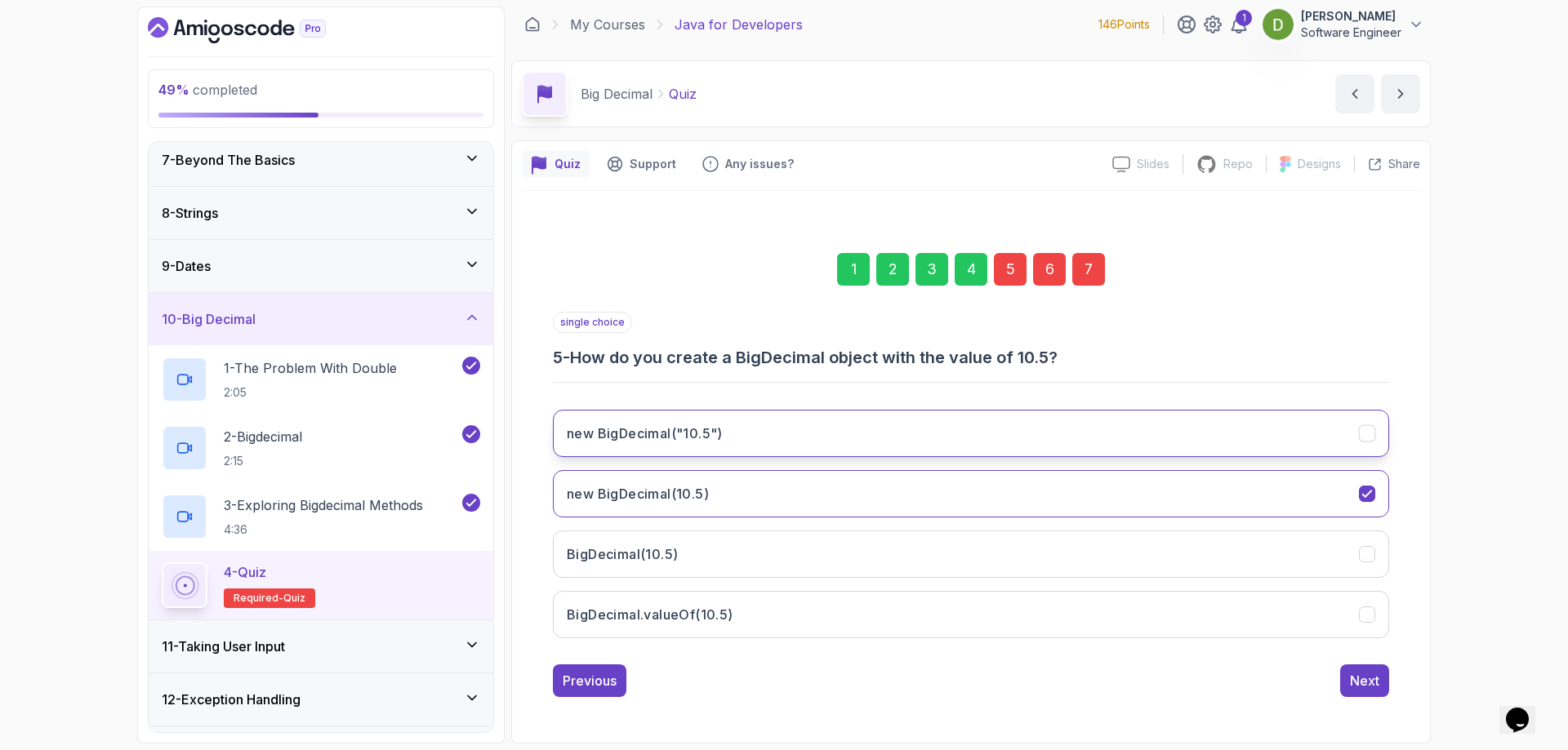
click at [999, 455] on button "new BigDecimal("10.5")" at bounding box center [970, 433] width 836 height 47
click at [1362, 680] on div "Next" at bounding box center [1365, 680] width 30 height 19
click at [868, 452] on button "BigDecimal.valueOf(doubleValue)" at bounding box center [970, 433] width 836 height 47
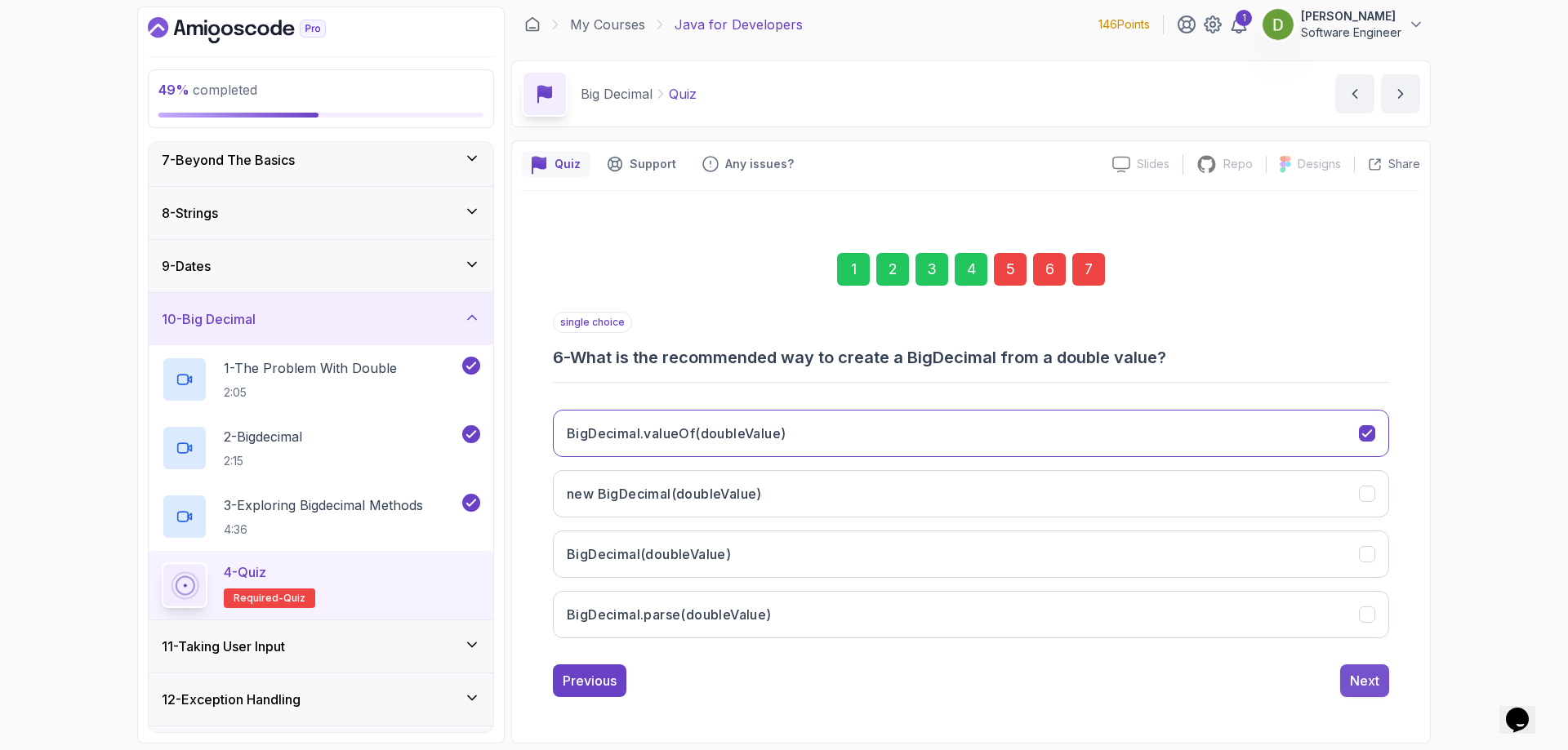
click at [1350, 680] on div "Next" at bounding box center [1365, 680] width 30 height 19
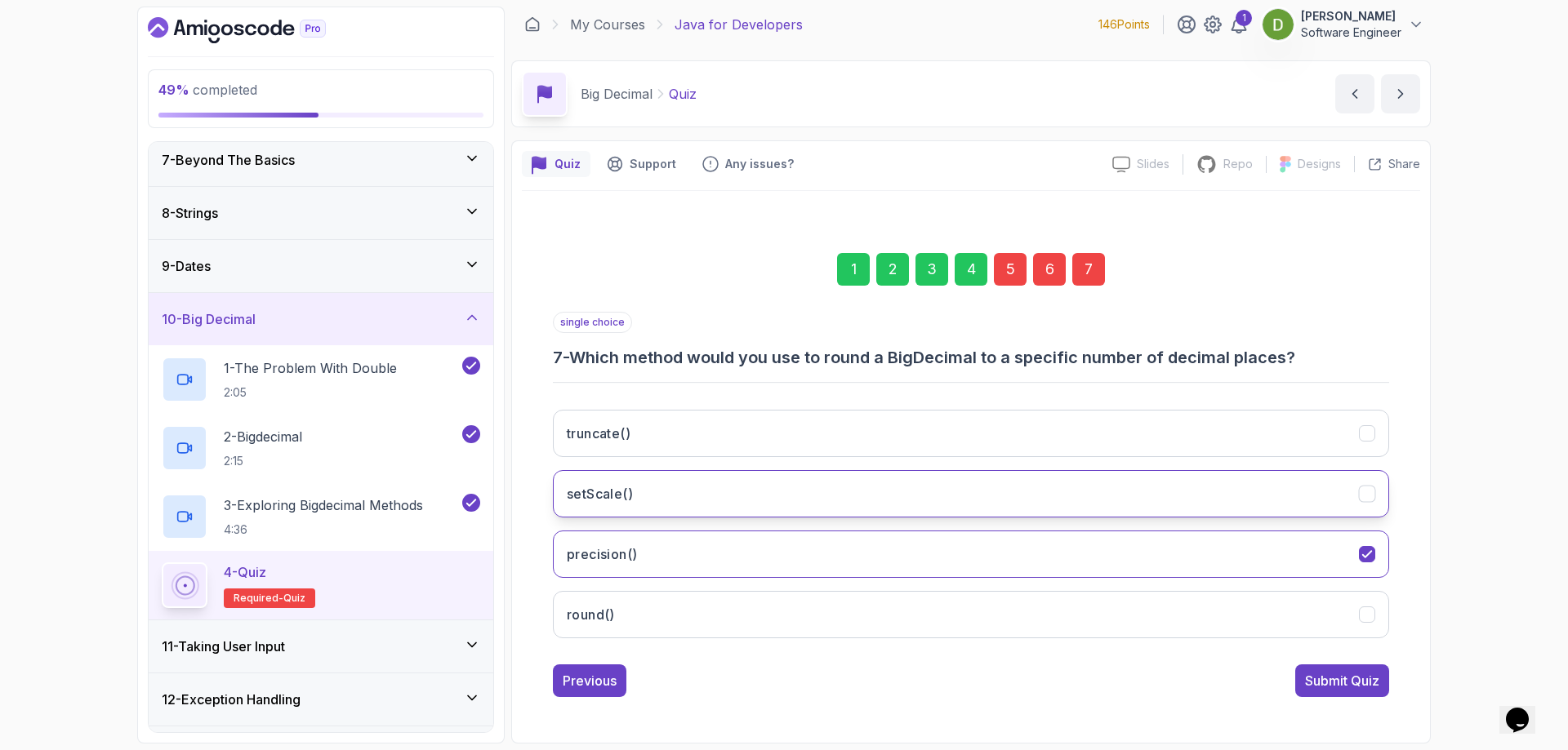
click at [1243, 481] on button "setScale()" at bounding box center [970, 494] width 836 height 47
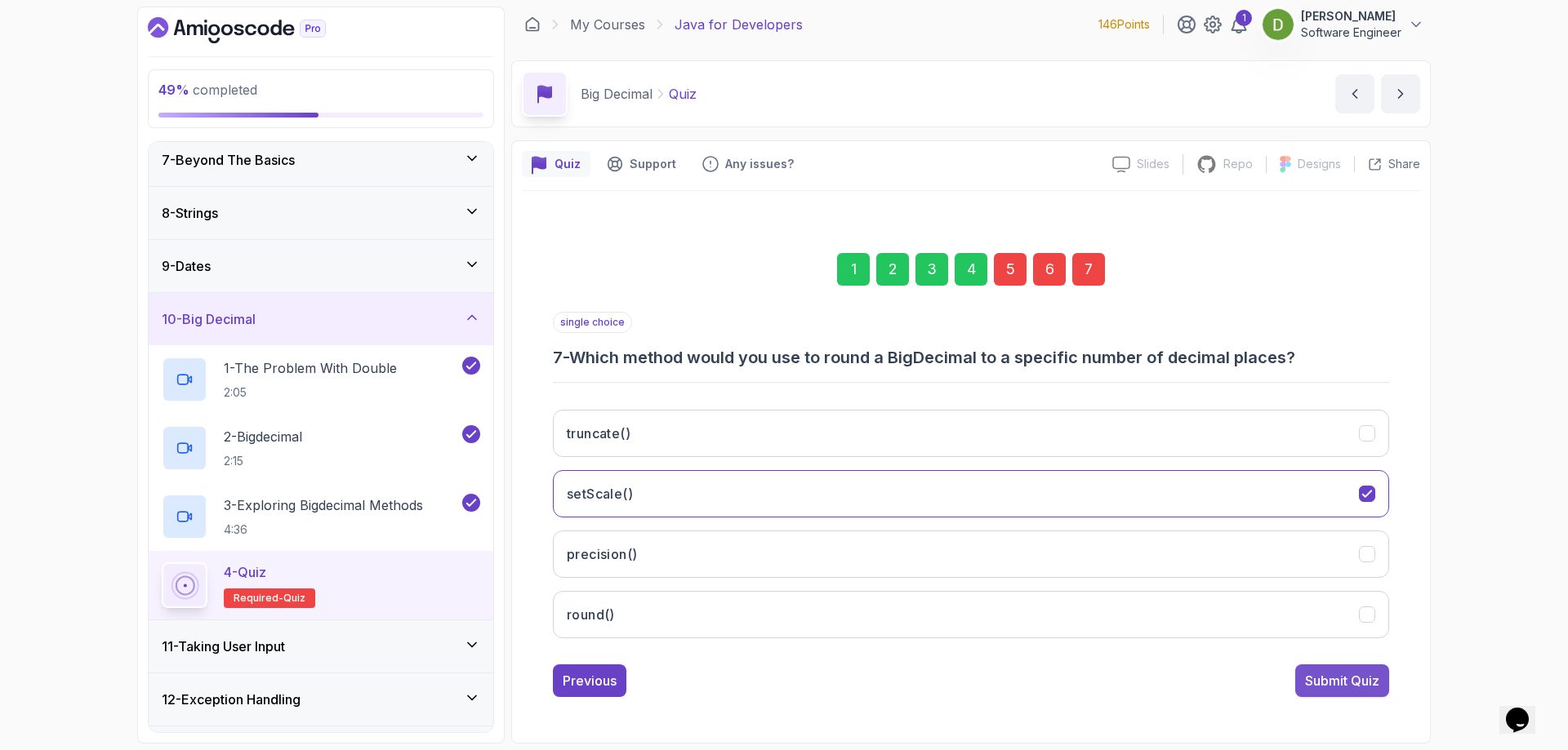
click at [1310, 671] on div "Submit Quiz" at bounding box center [1341, 680] width 74 height 19
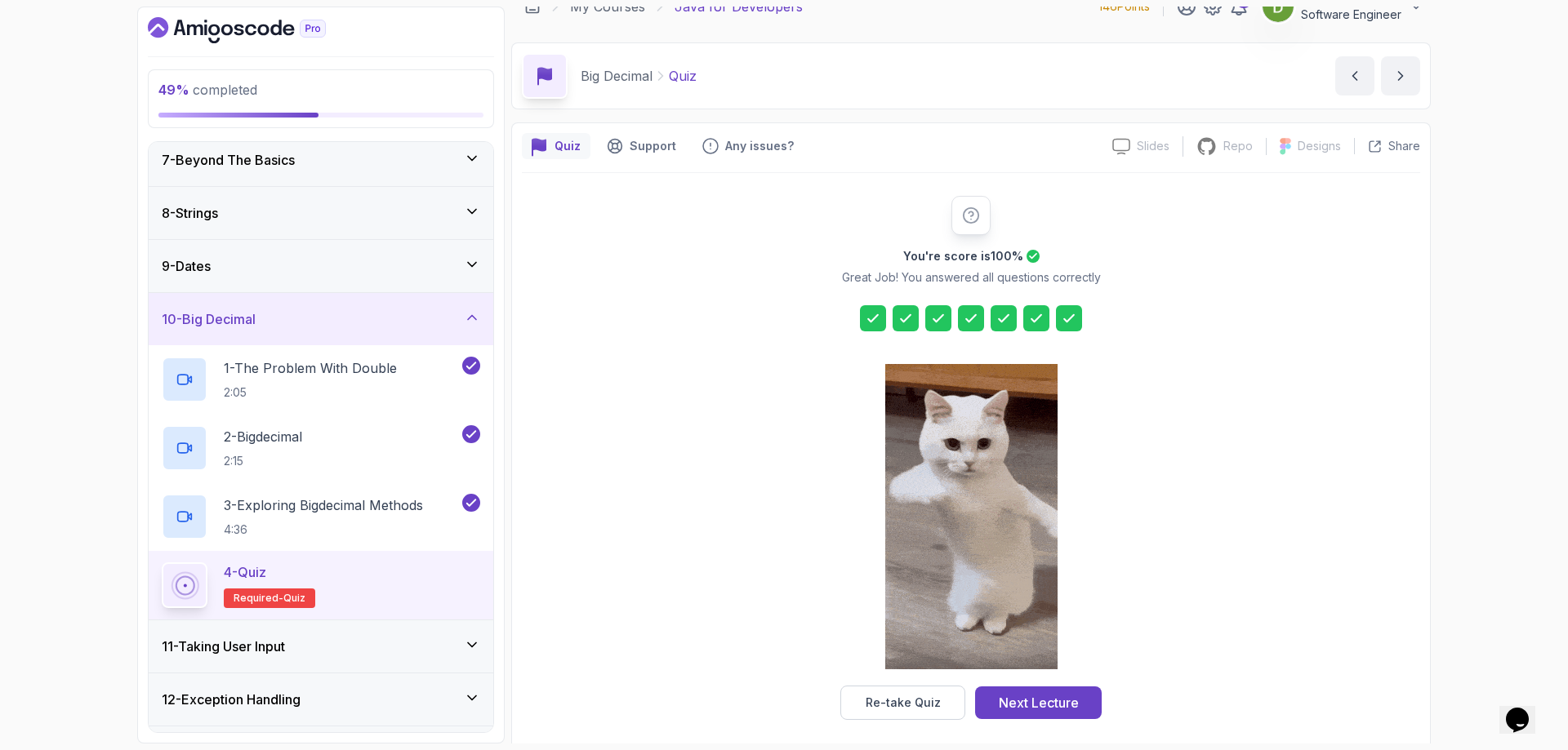
scroll to position [32, 0]
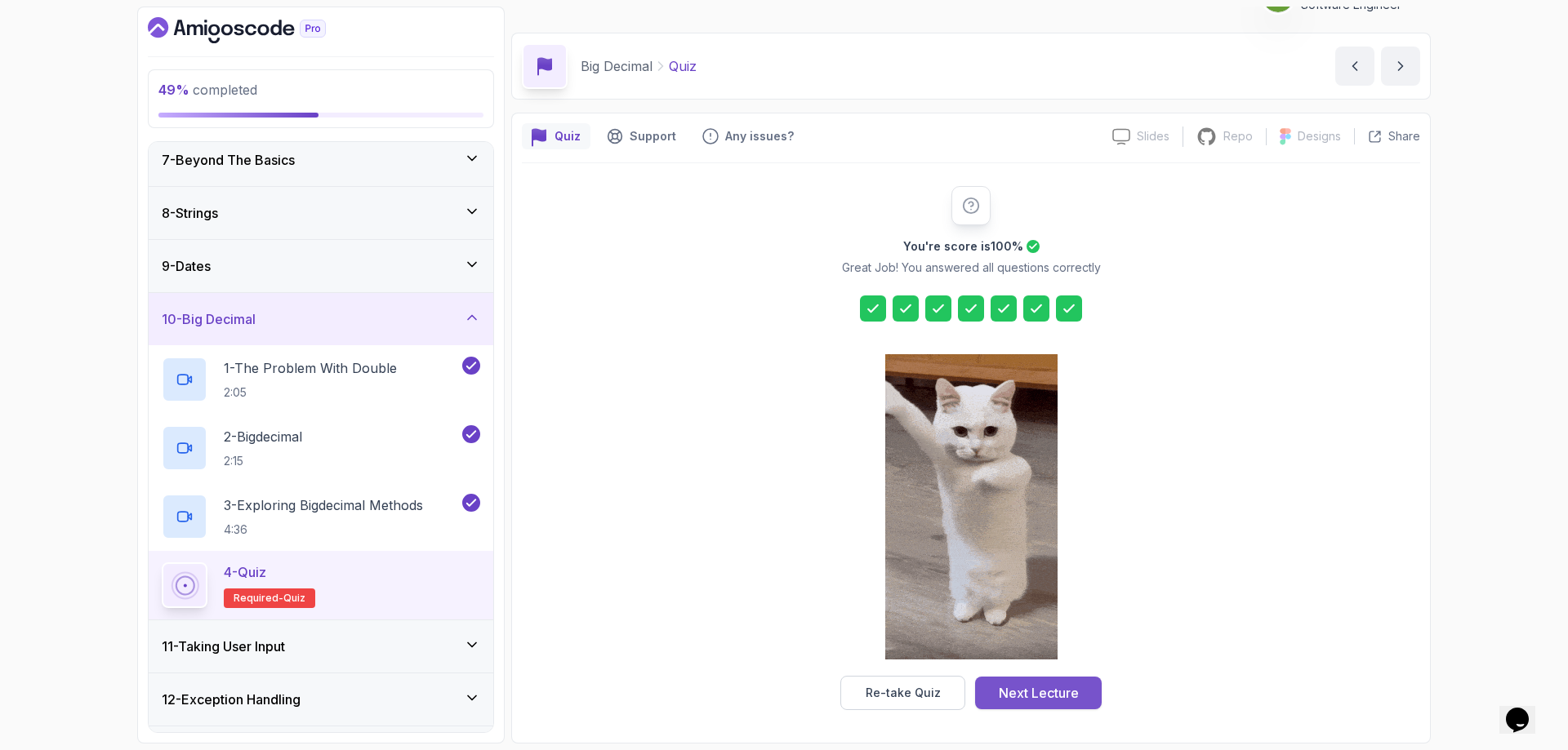
click at [1047, 688] on div "Next Lecture" at bounding box center [1038, 692] width 80 height 19
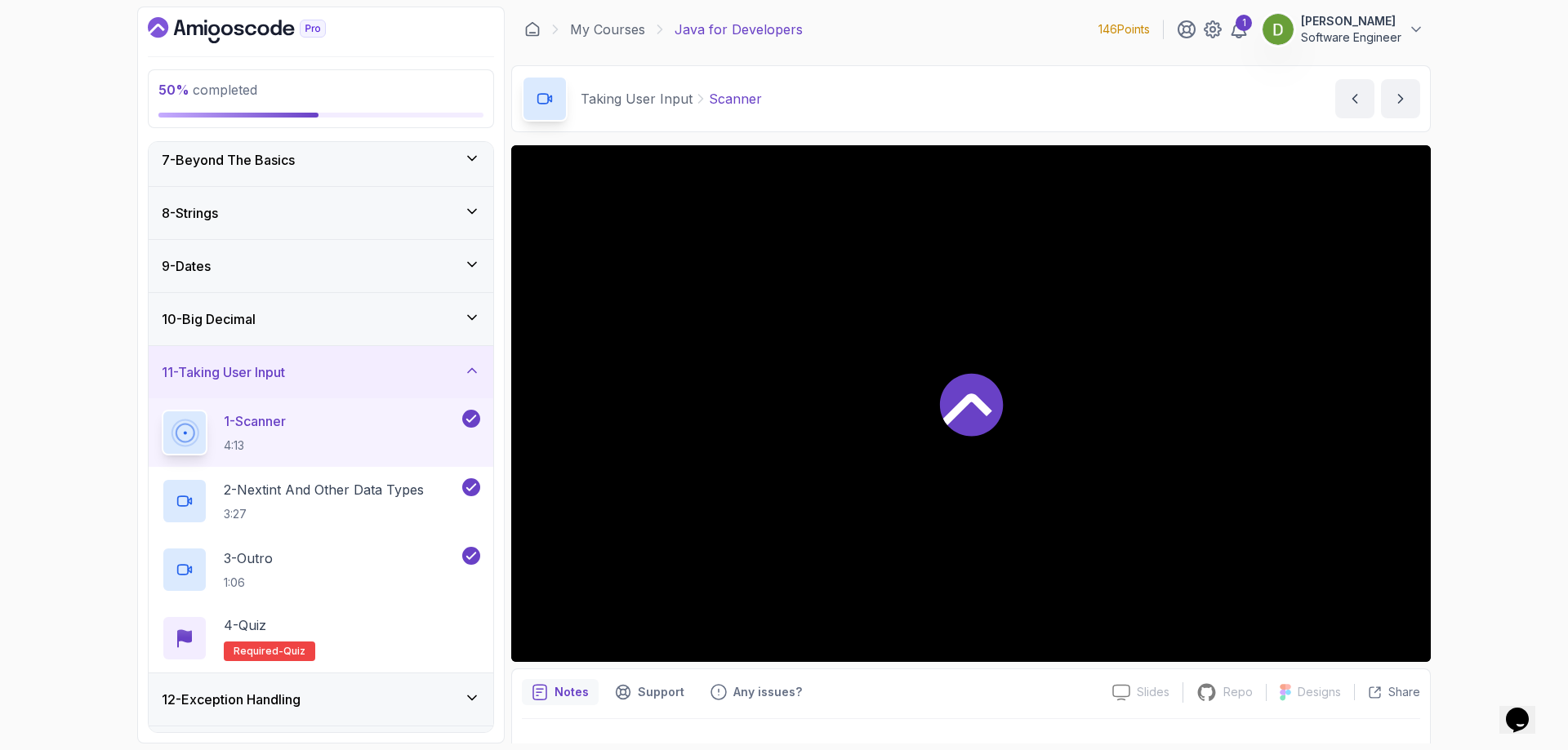
click at [312, 337] on div "10 - Big Decimal" at bounding box center [320, 319] width 345 height 52
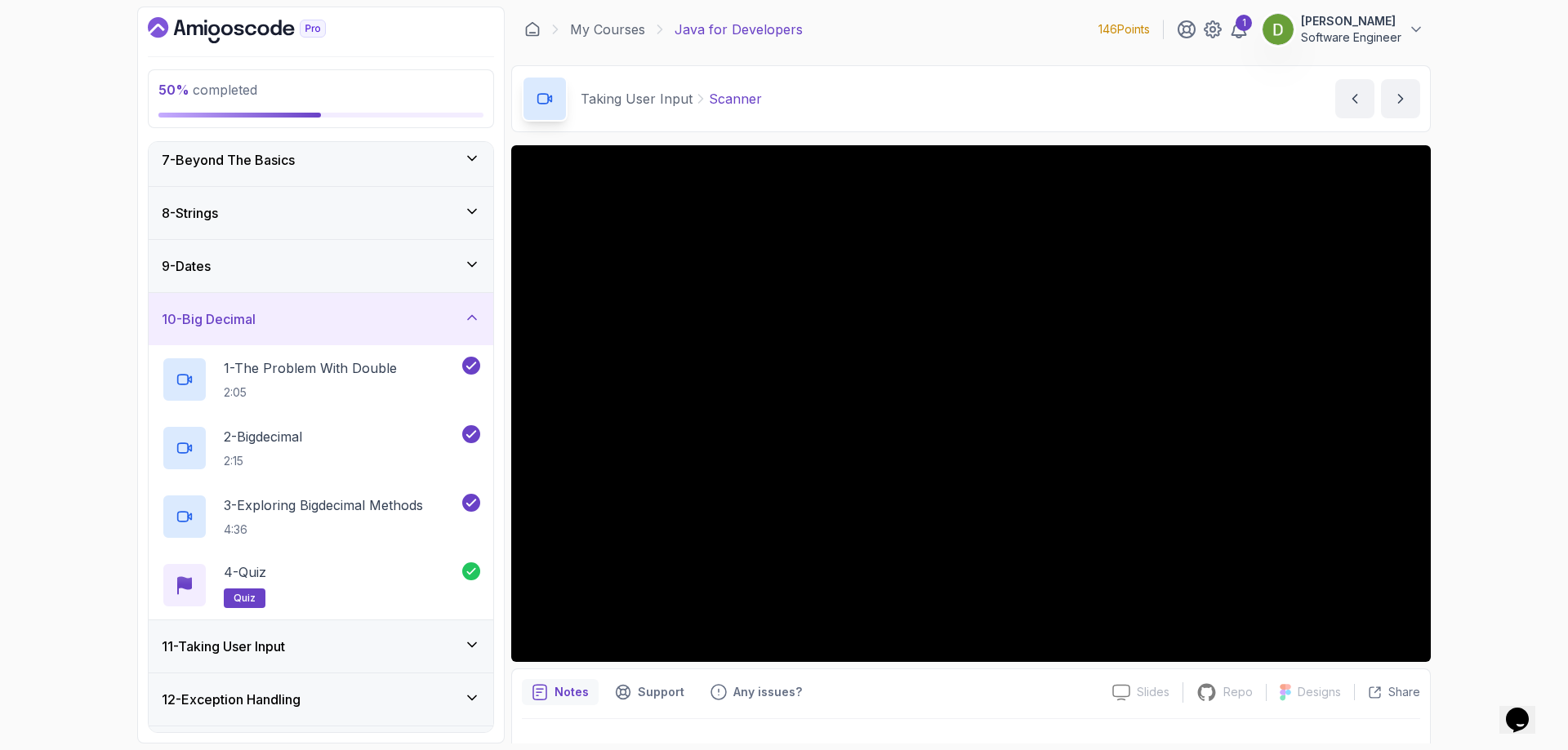
click at [312, 337] on div "10 - Big Decimal" at bounding box center [320, 319] width 345 height 52
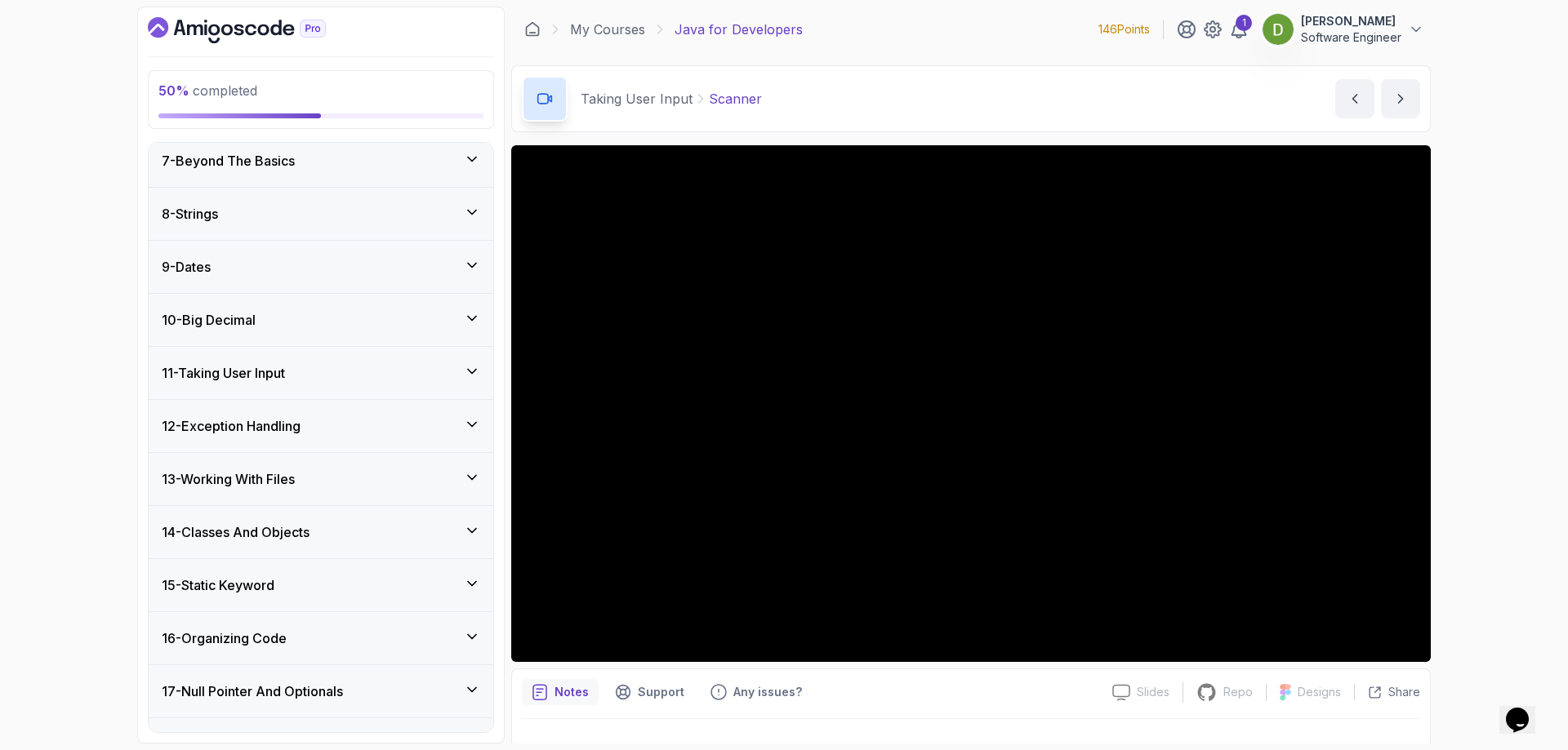
click at [335, 380] on div "11 - Taking User Input" at bounding box center [320, 372] width 318 height 19
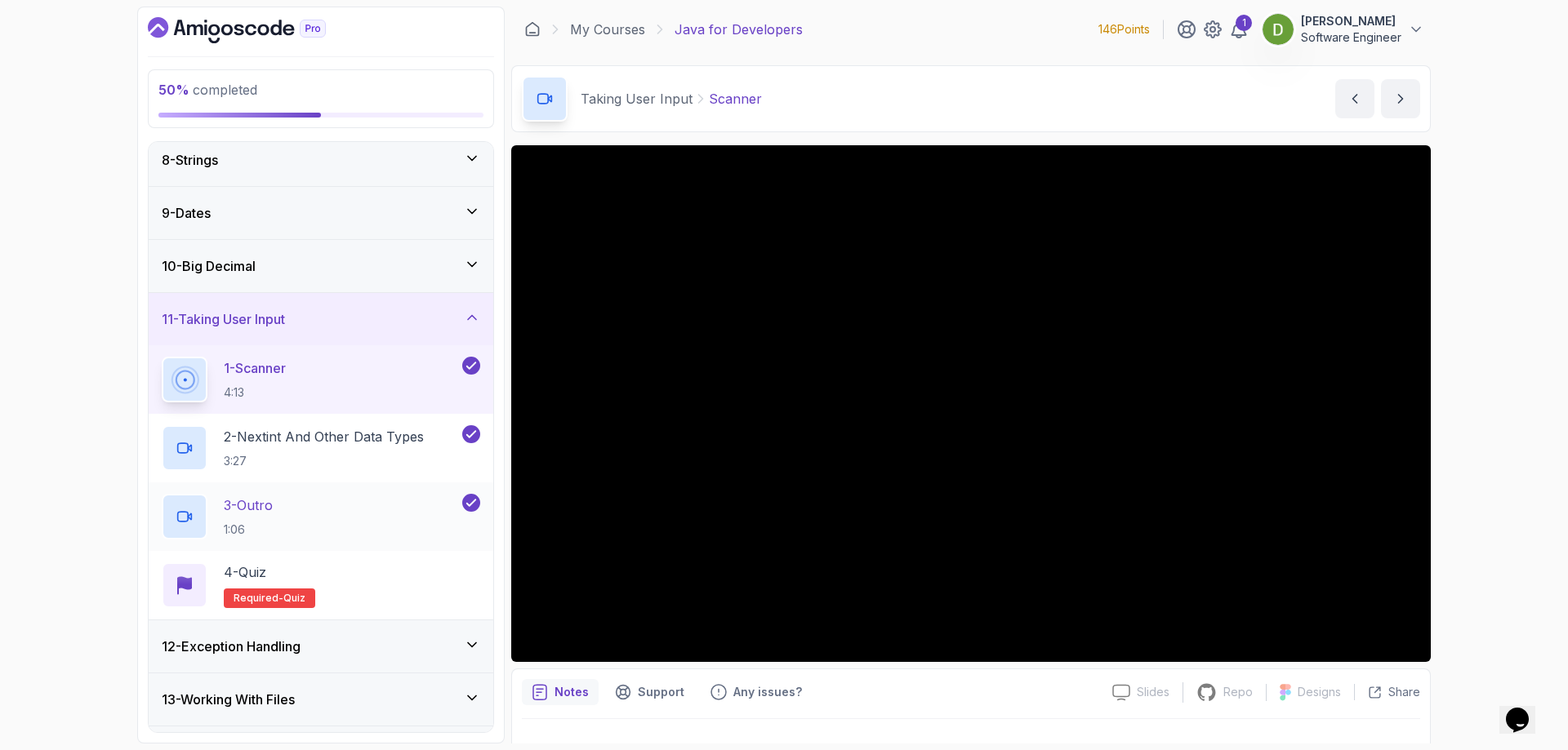
scroll to position [408, 0]
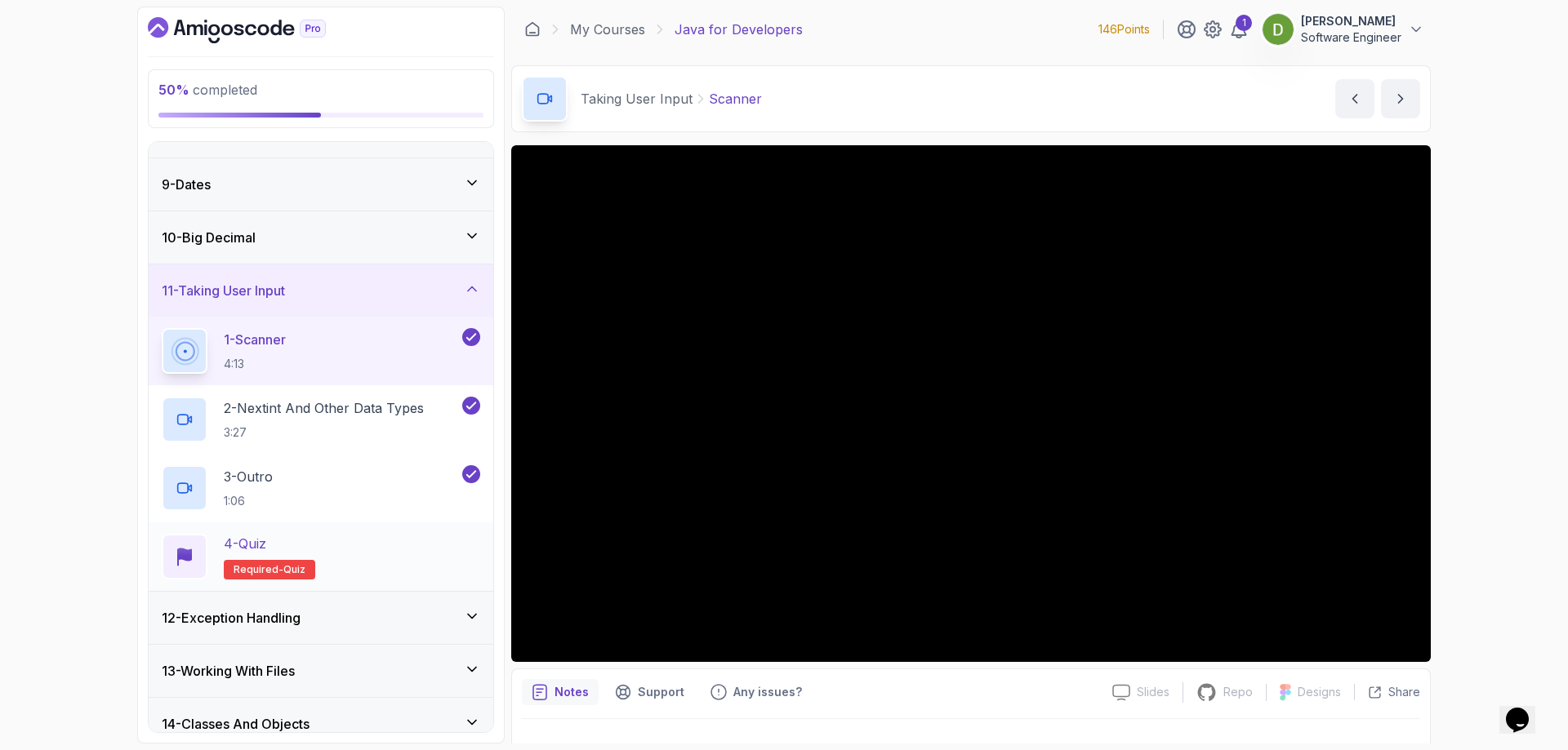
click at [344, 549] on div "4 - Quiz Required- quiz" at bounding box center [320, 556] width 318 height 45
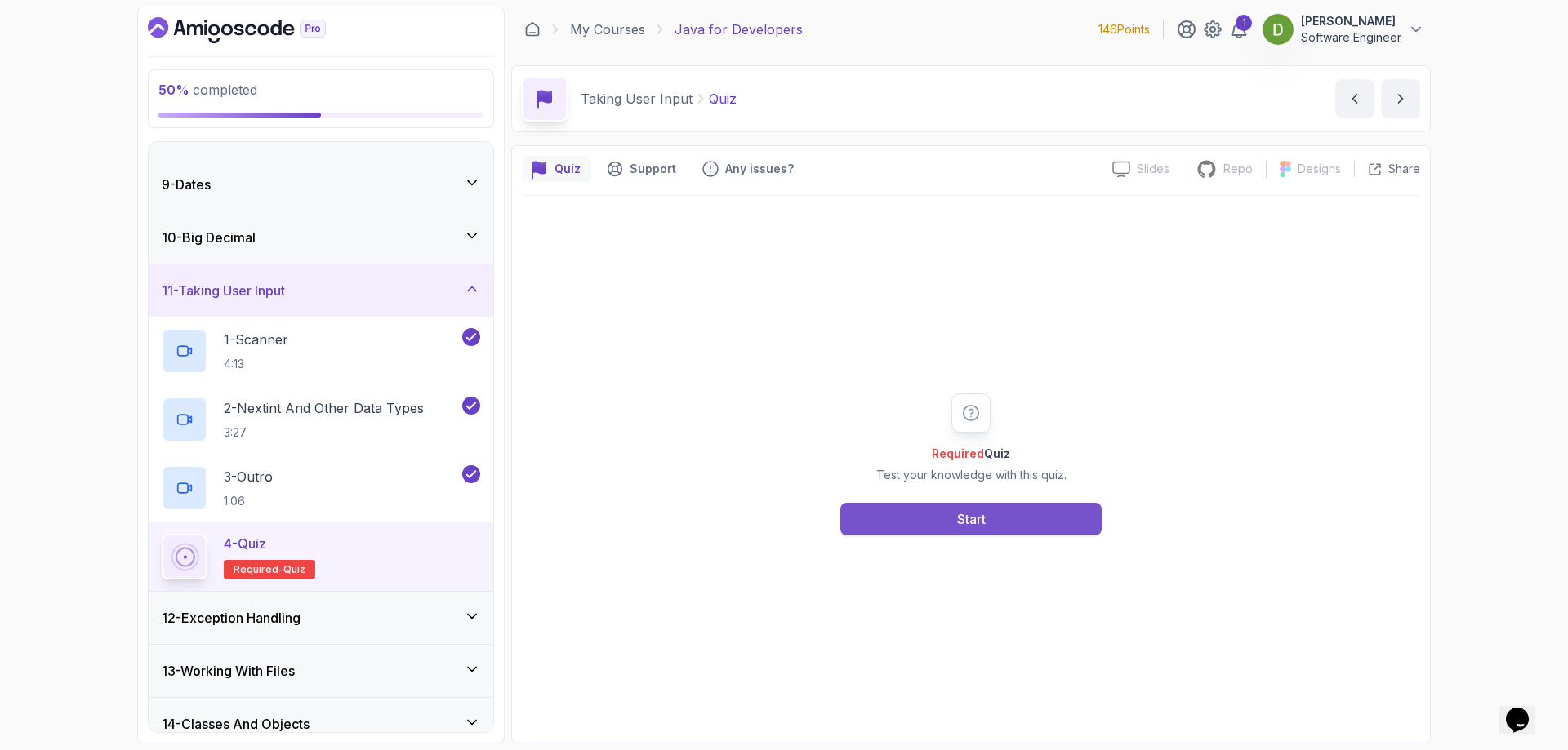
click at [941, 526] on button "Start" at bounding box center [970, 518] width 261 height 32
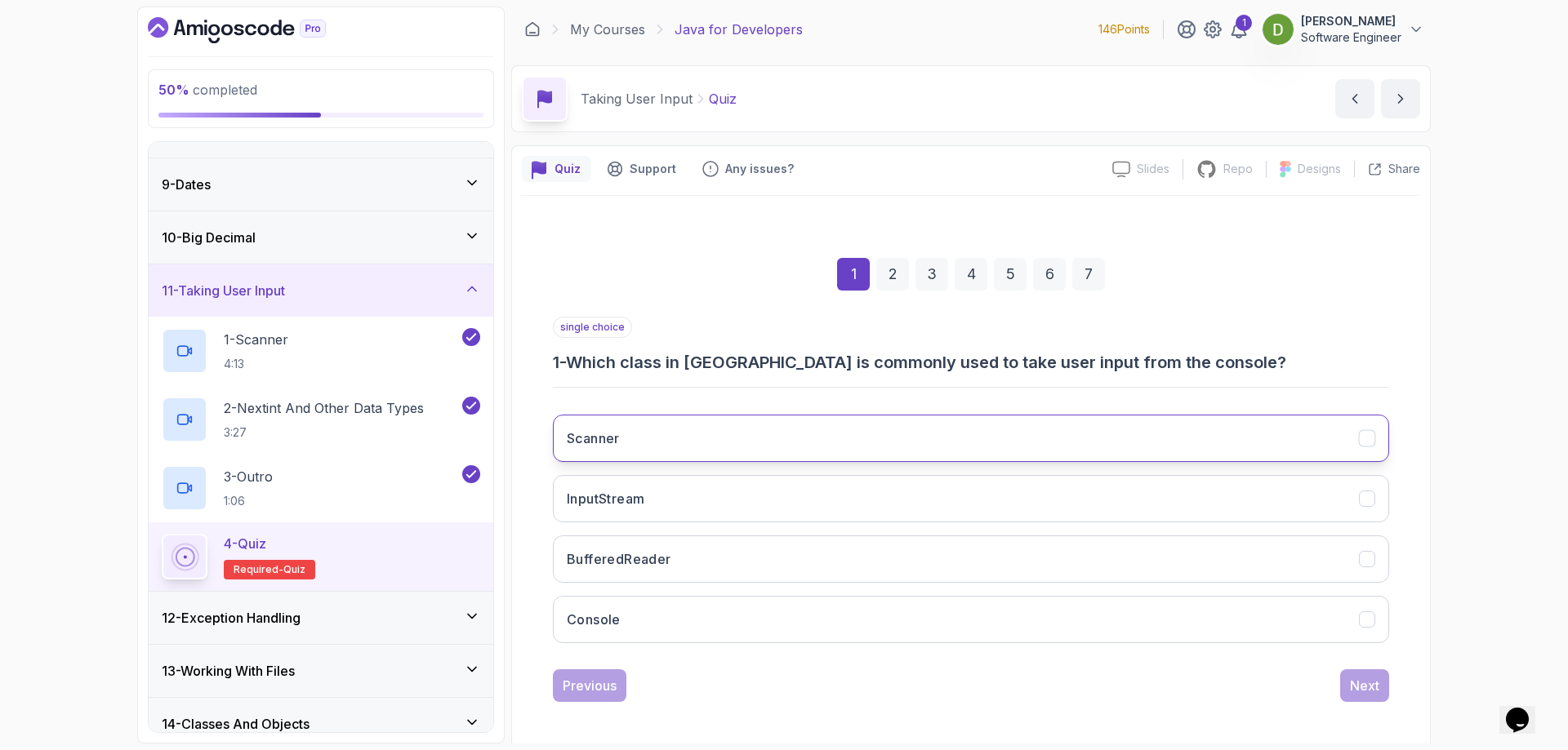
click at [748, 450] on button "Scanner" at bounding box center [970, 438] width 836 height 47
click at [1355, 691] on div "Next" at bounding box center [1365, 685] width 30 height 19
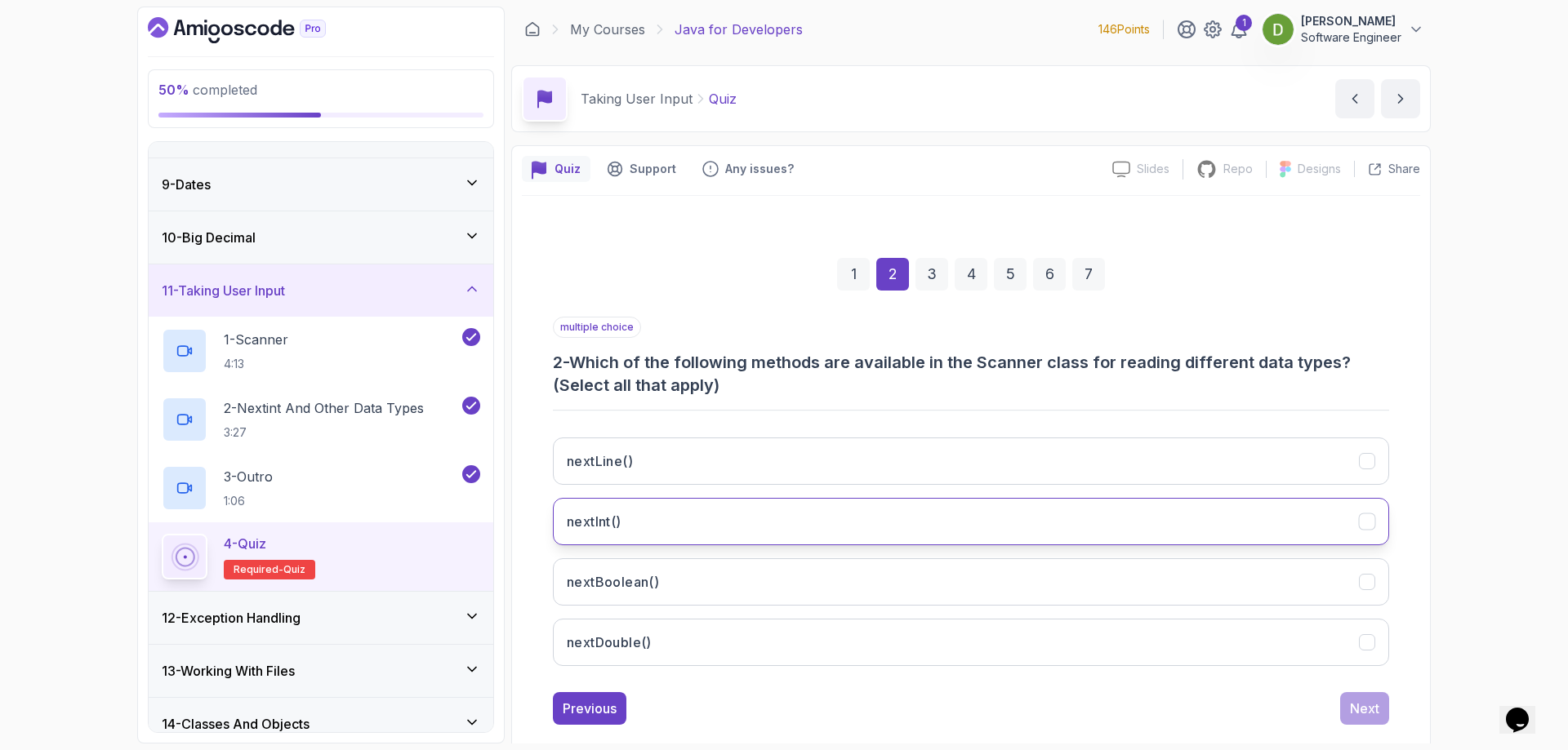
click at [721, 517] on button "nextInt()" at bounding box center [970, 522] width 836 height 47
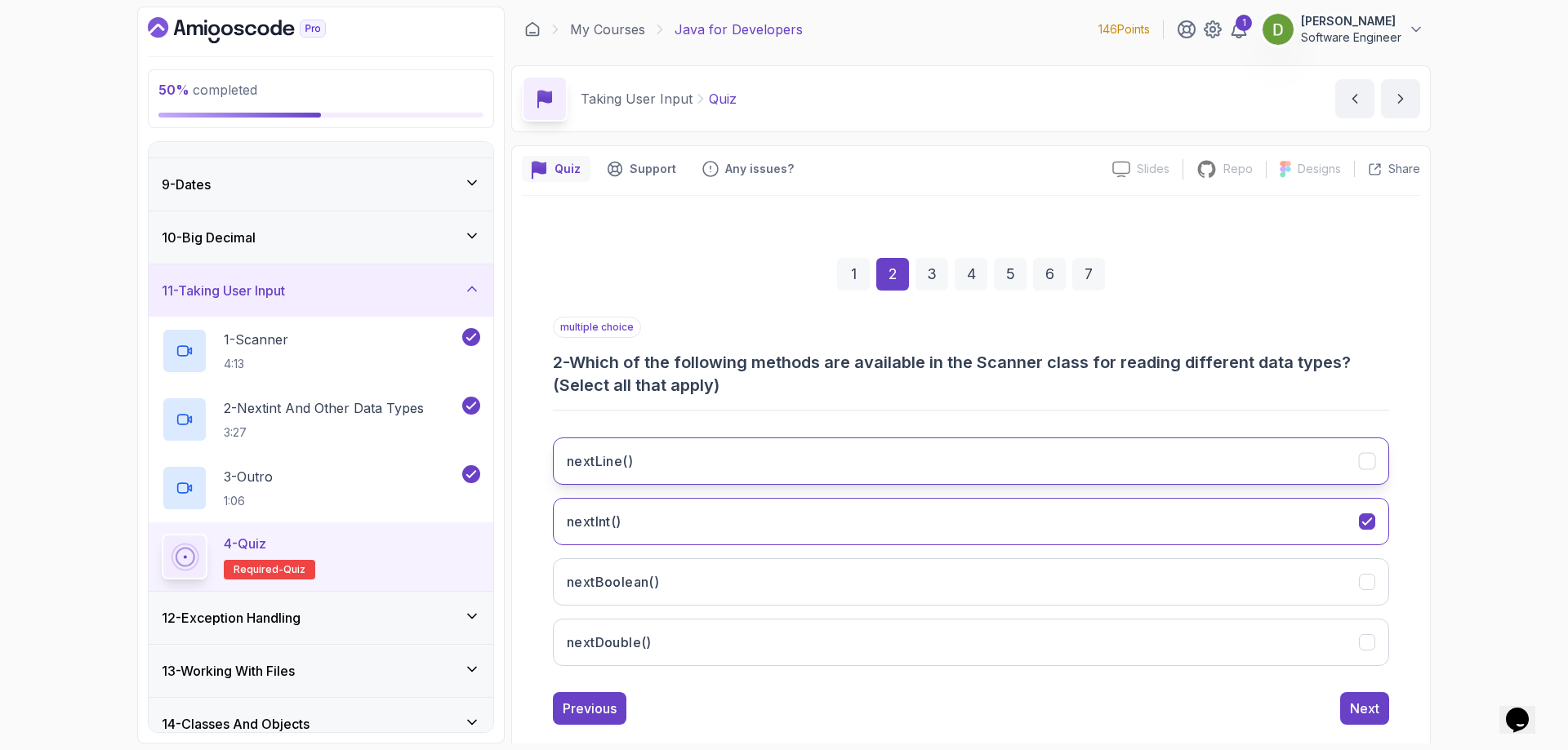
click at [735, 465] on button "nextLine()" at bounding box center [970, 461] width 836 height 47
click at [805, 644] on button "nextDouble()" at bounding box center [970, 642] width 836 height 47
click at [1365, 709] on div "Next" at bounding box center [1365, 708] width 30 height 19
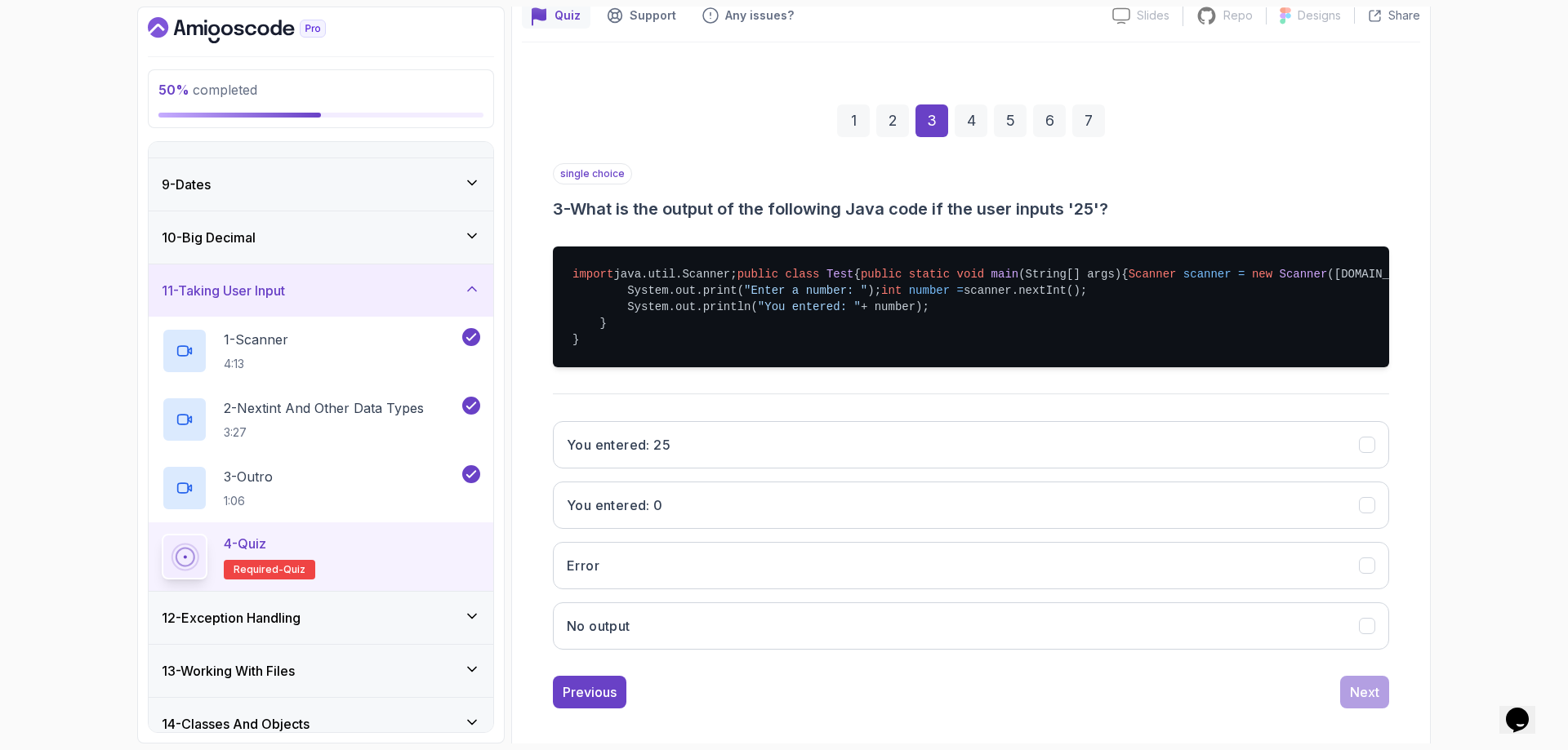
scroll to position [163, 0]
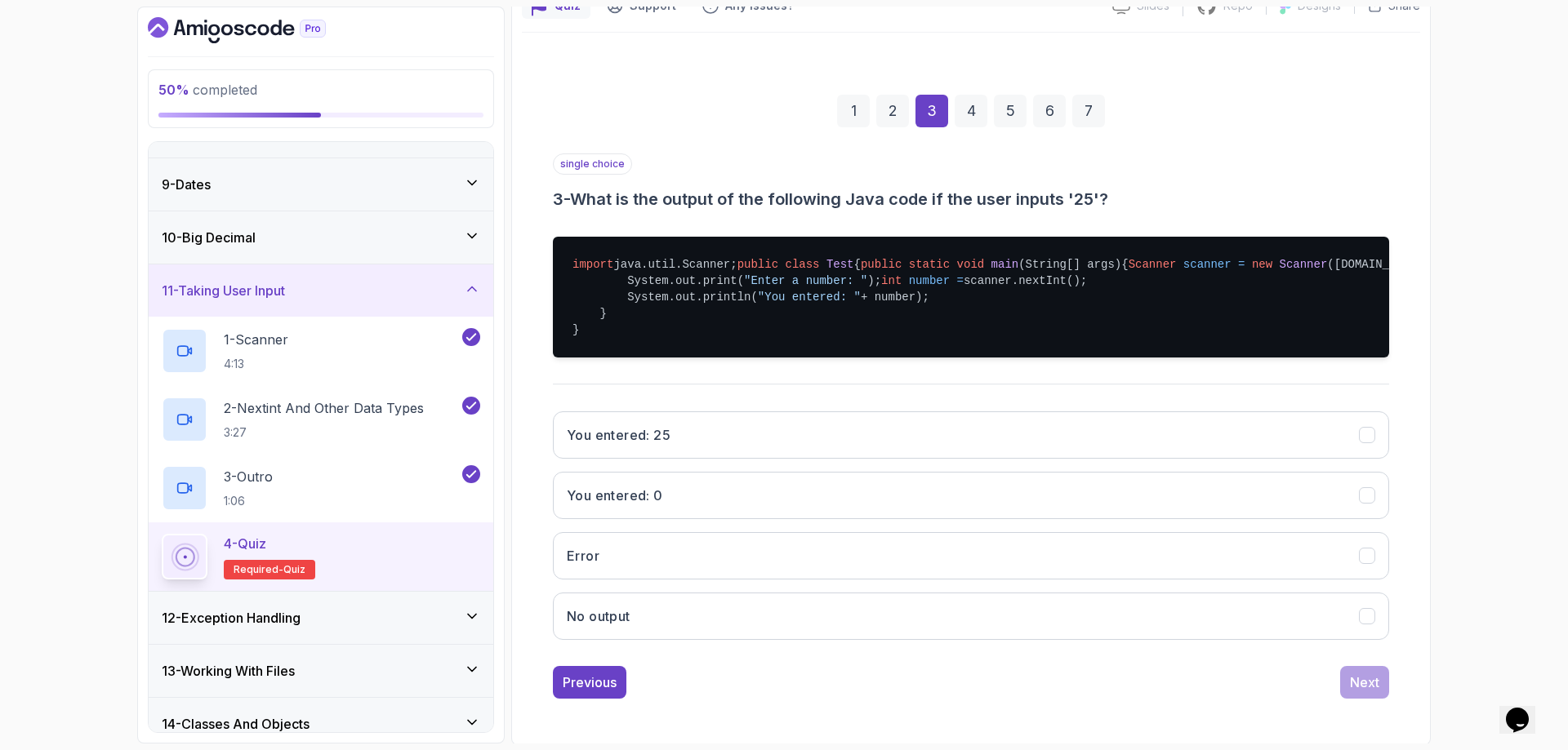
click at [1187, 462] on div "single choice 3 - What is the output of the following Java code if the user inp…" at bounding box center [970, 403] width 836 height 500
click at [1179, 459] on button "You entered: 25" at bounding box center [970, 435] width 836 height 47
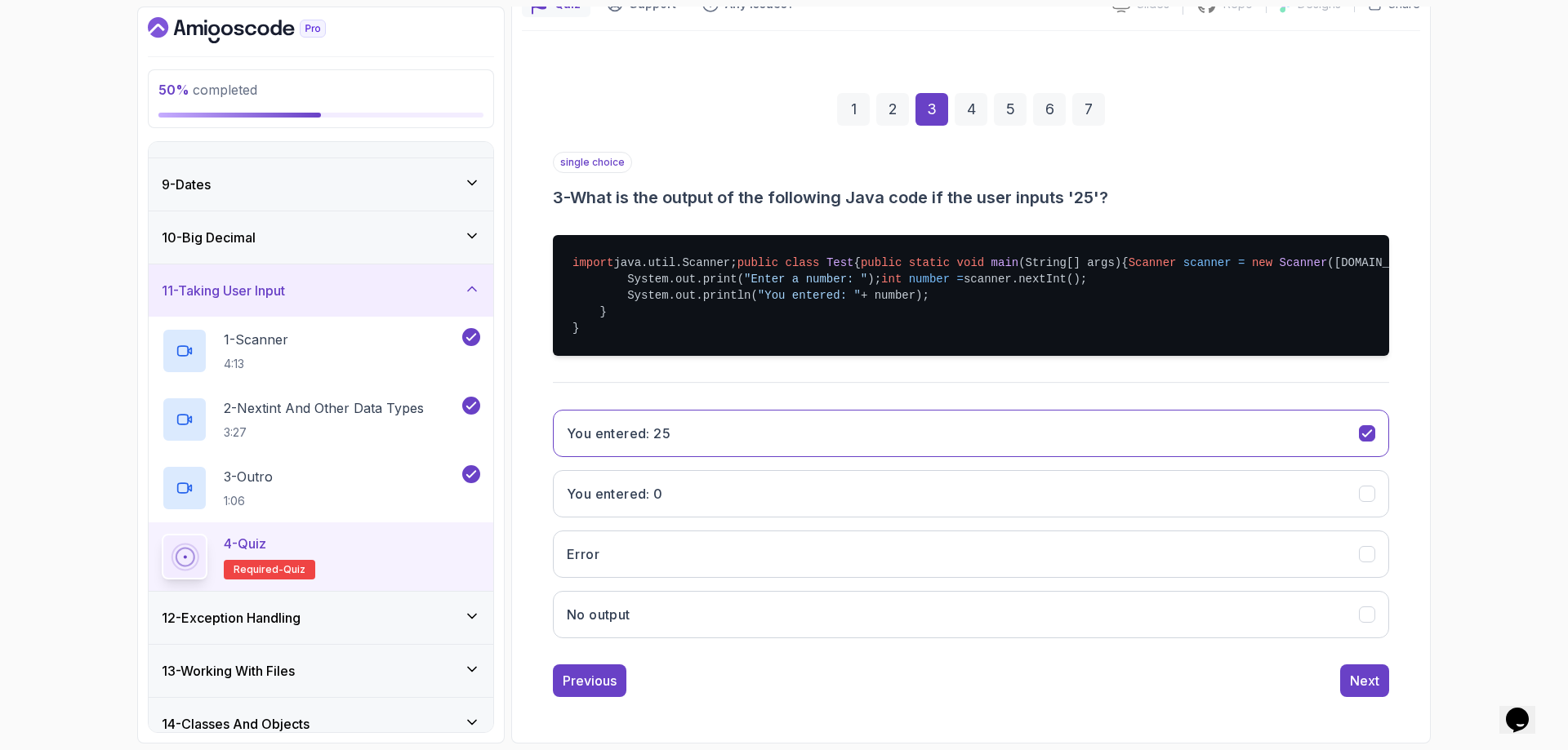
scroll to position [230, 0]
click at [1370, 669] on button "Next" at bounding box center [1365, 680] width 49 height 32
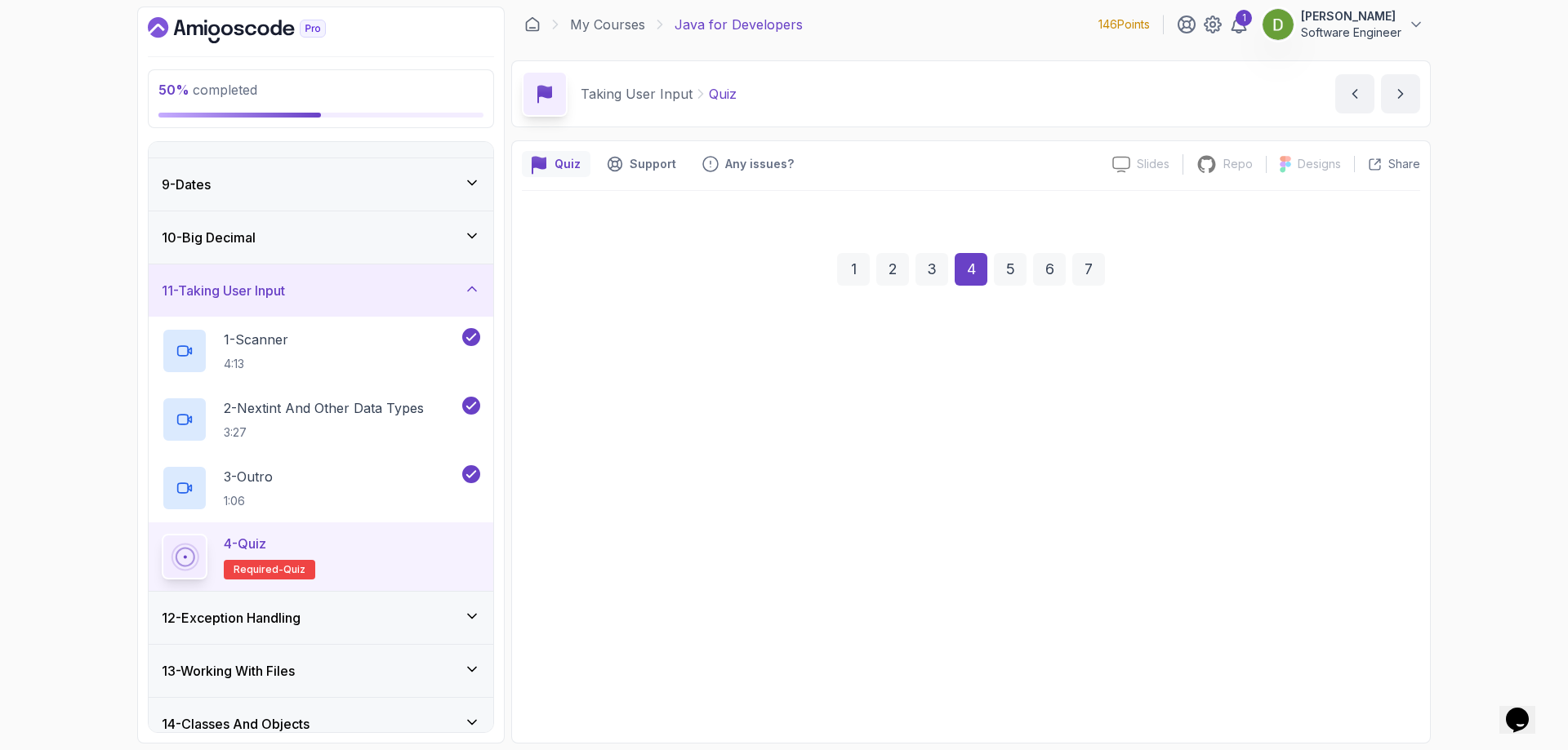
scroll to position [5, 0]
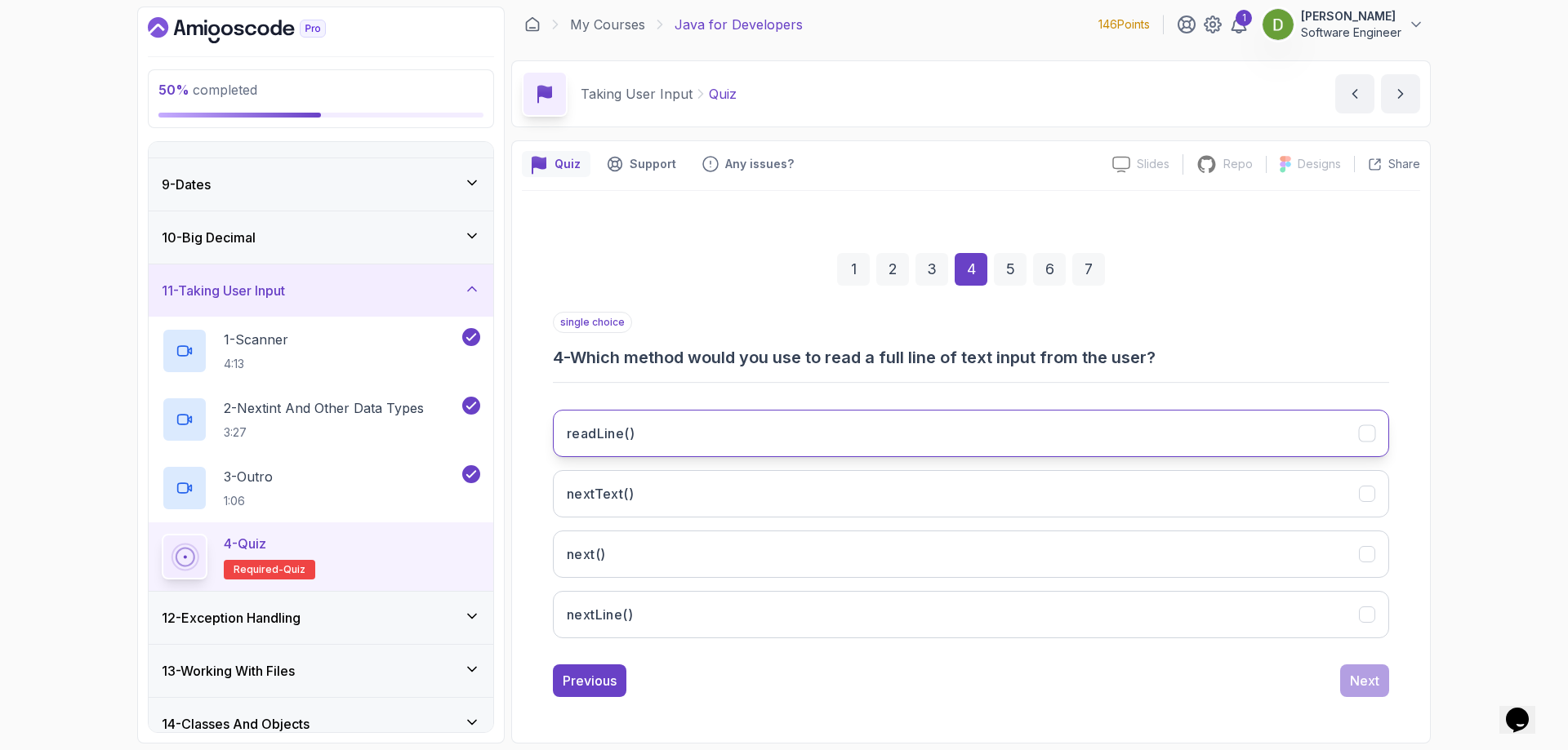
click at [1299, 410] on button "readLine()" at bounding box center [970, 433] width 836 height 47
click at [1365, 679] on div "Next" at bounding box center [1365, 680] width 30 height 19
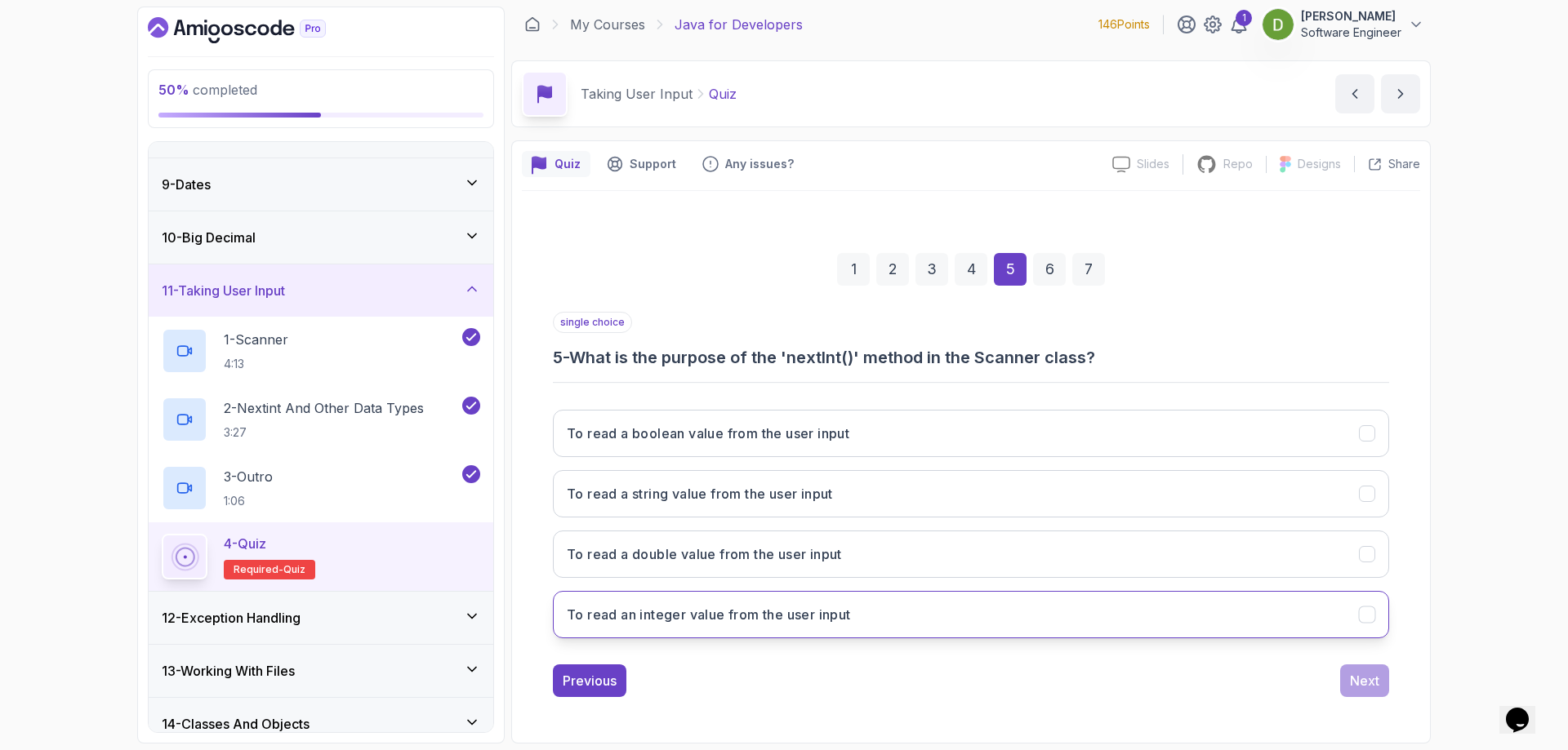
click at [1200, 603] on button "To read an integer value from the user input" at bounding box center [970, 614] width 836 height 47
click at [1350, 676] on button "Next" at bounding box center [1365, 680] width 49 height 32
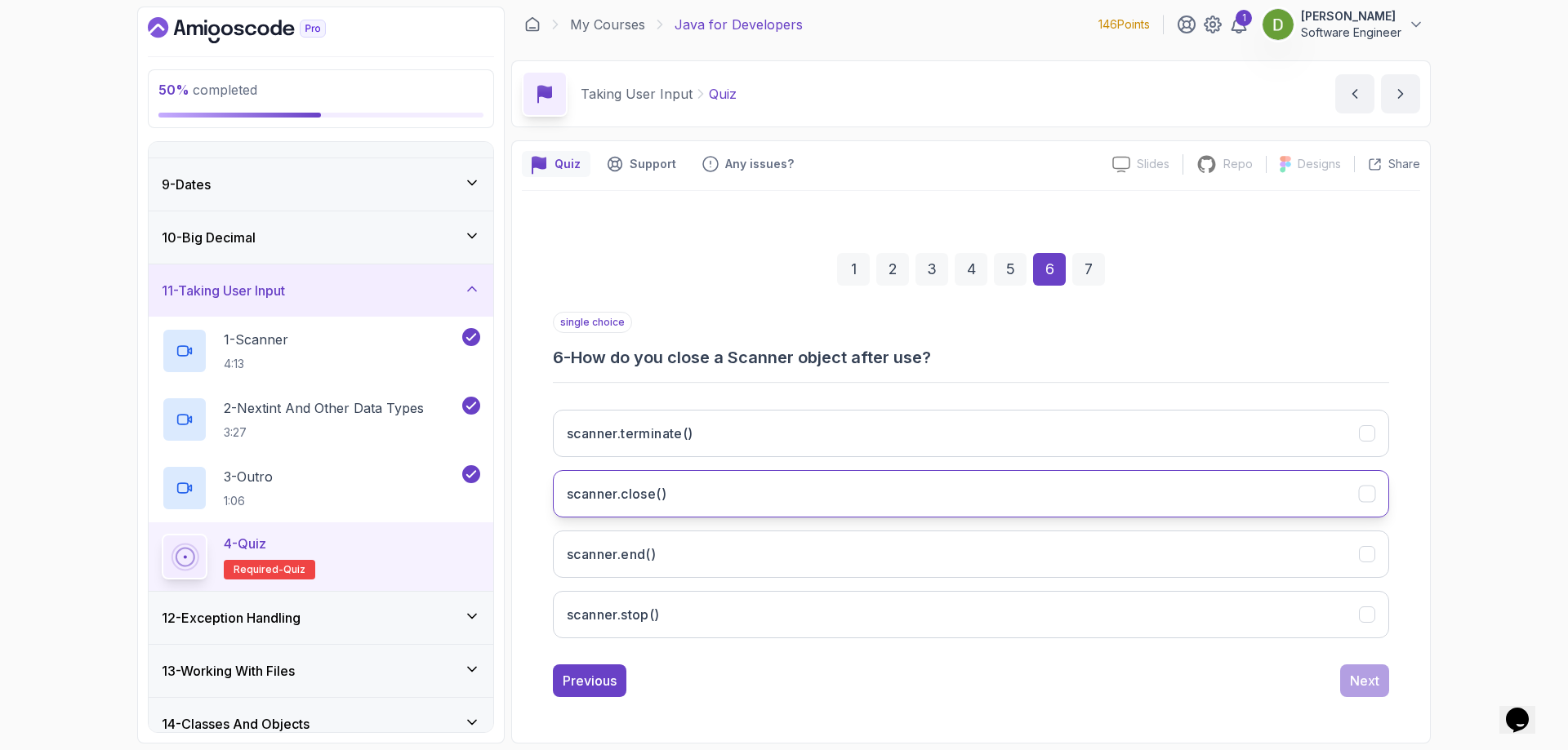
click at [1149, 512] on button "scanner.close()" at bounding box center [970, 494] width 836 height 47
click at [1346, 686] on button "Next" at bounding box center [1365, 680] width 49 height 32
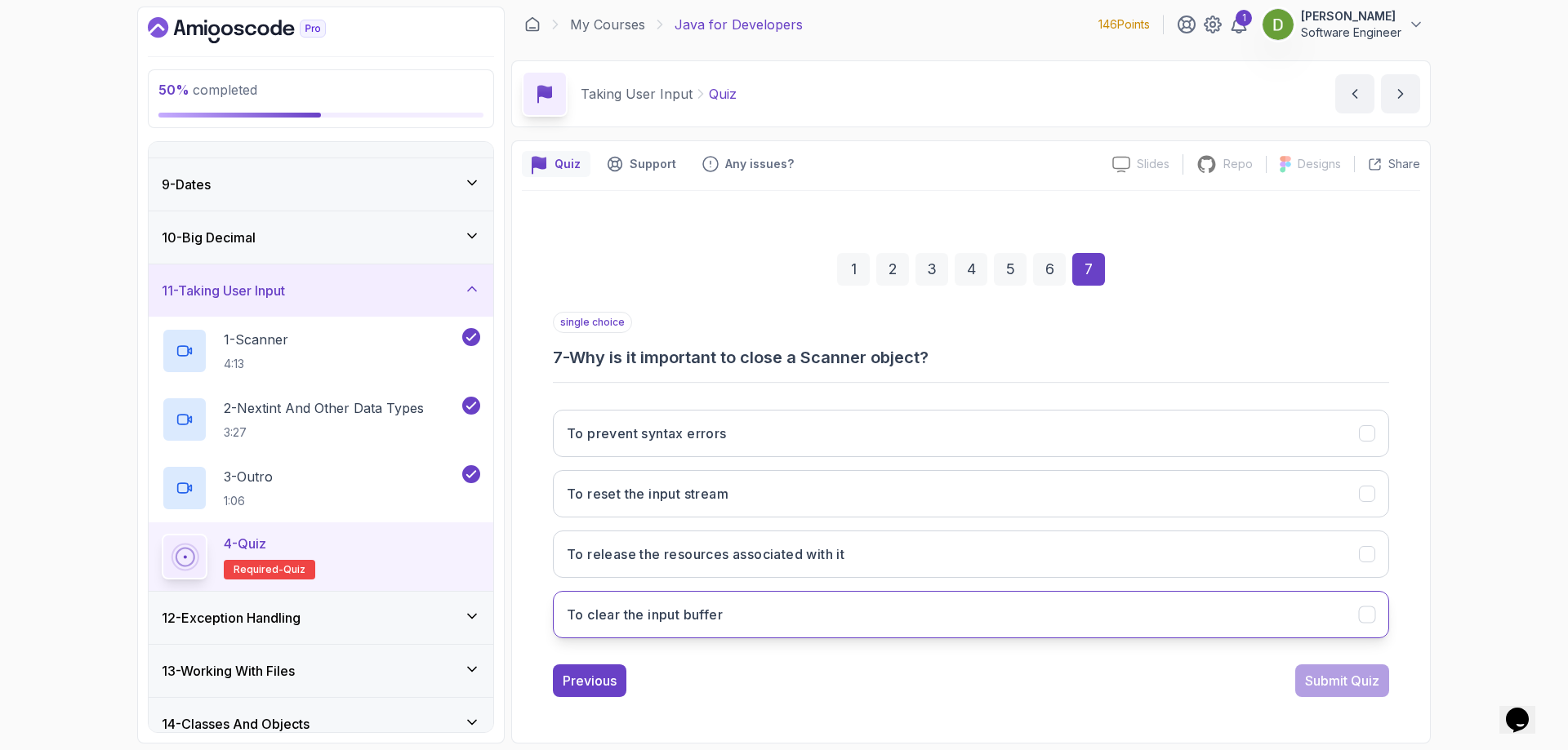
click at [1237, 624] on button "To clear the input buffer" at bounding box center [970, 614] width 836 height 47
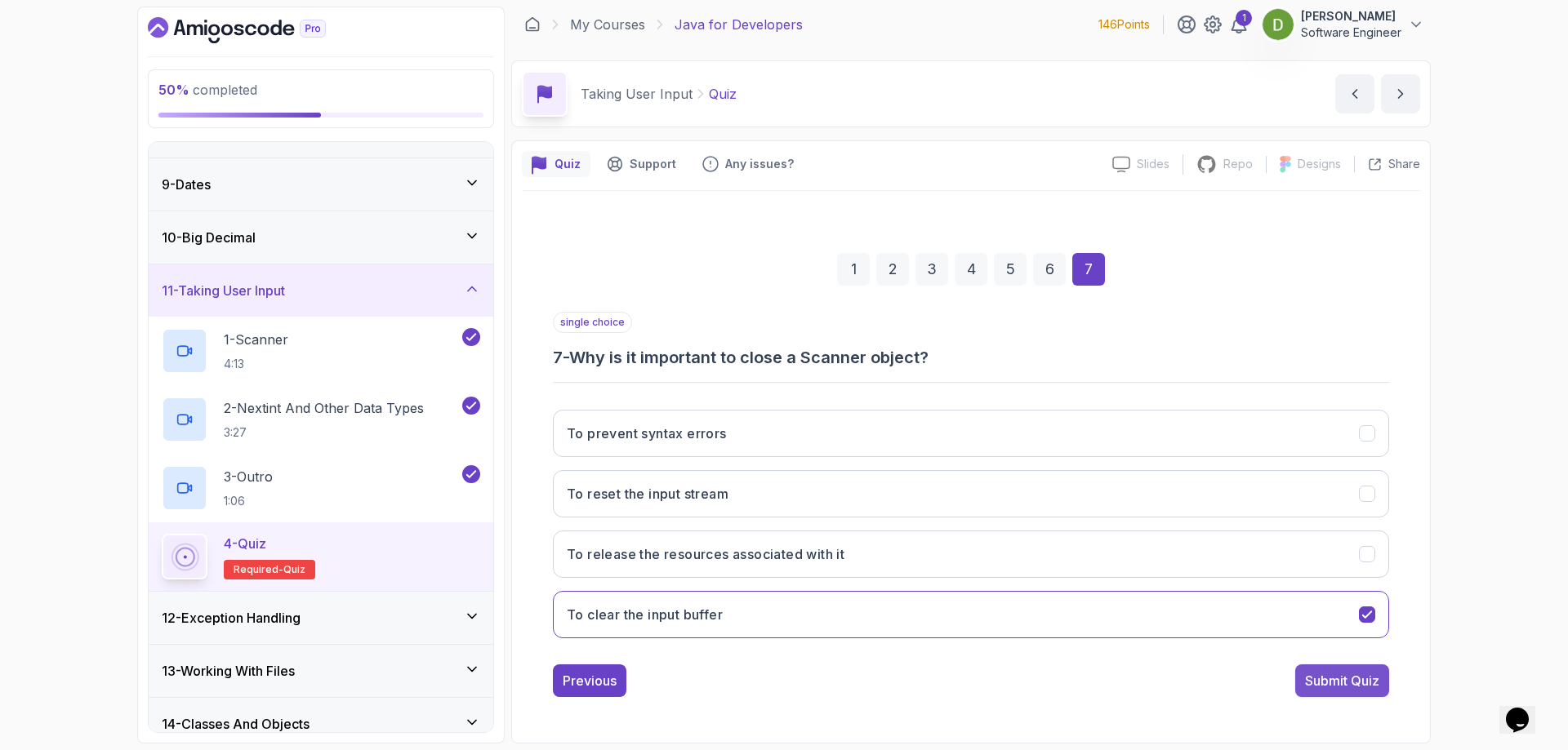
click at [1332, 679] on div "Submit Quiz" at bounding box center [1341, 680] width 74 height 19
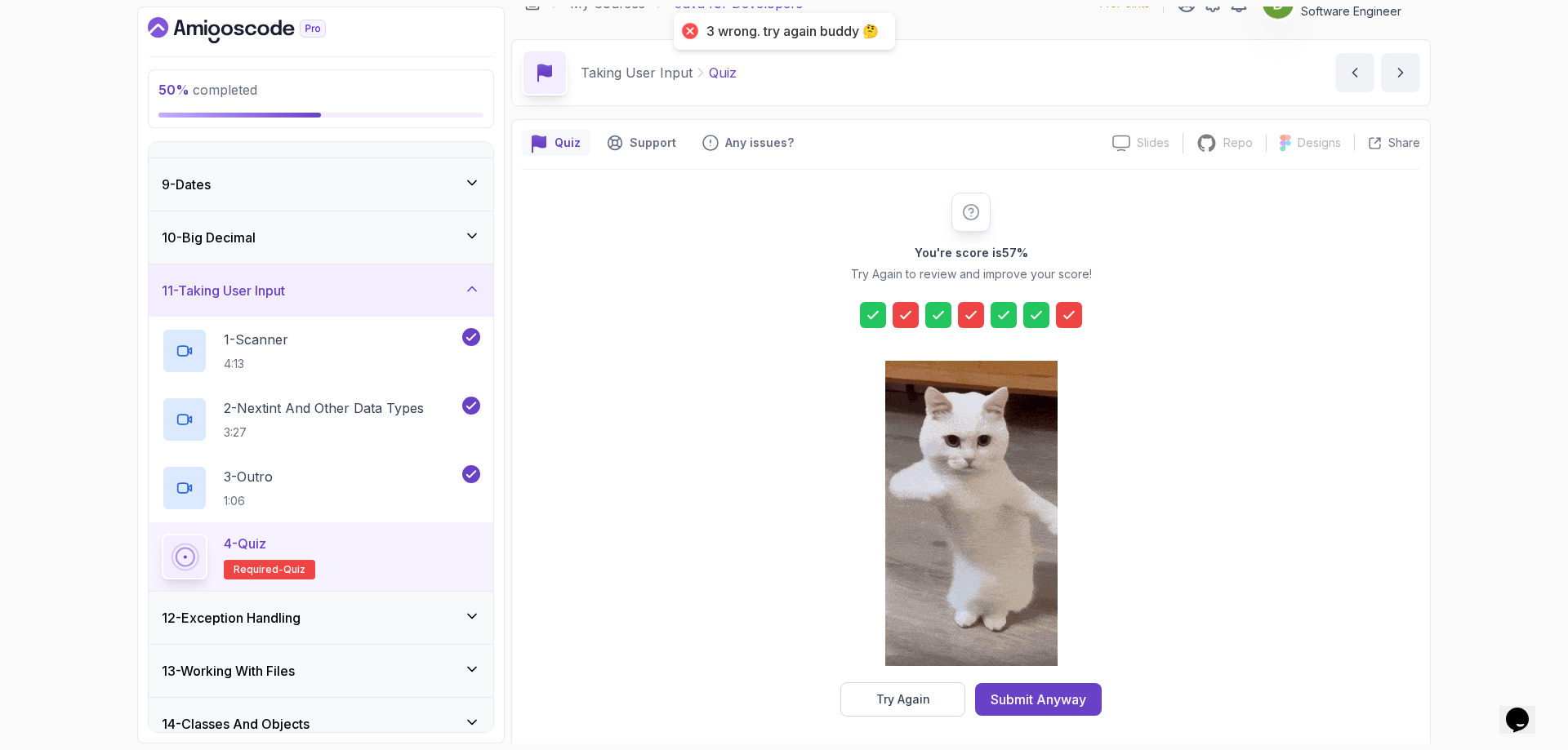
scroll to position [32, 0]
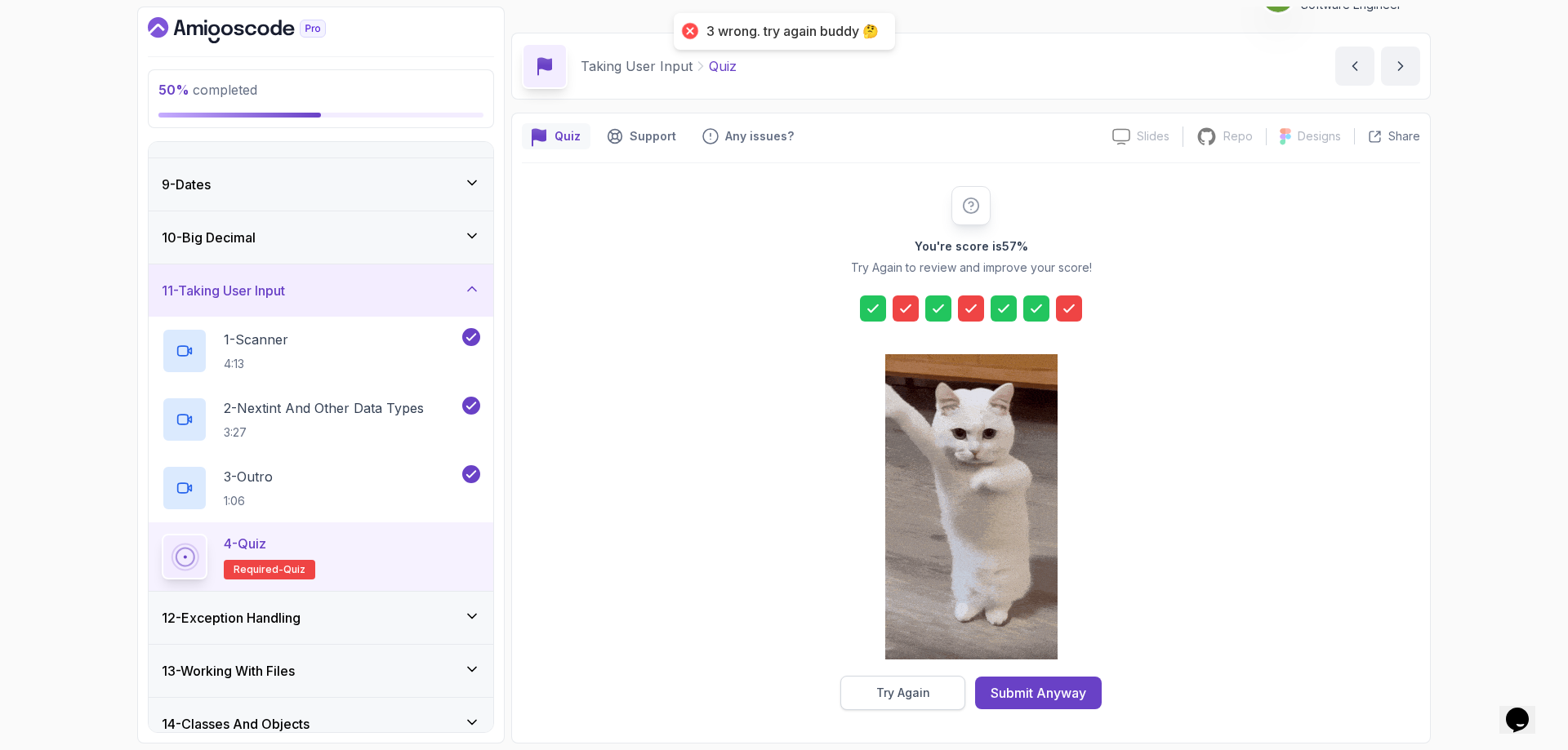
click at [937, 688] on button "Try Again" at bounding box center [902, 692] width 125 height 34
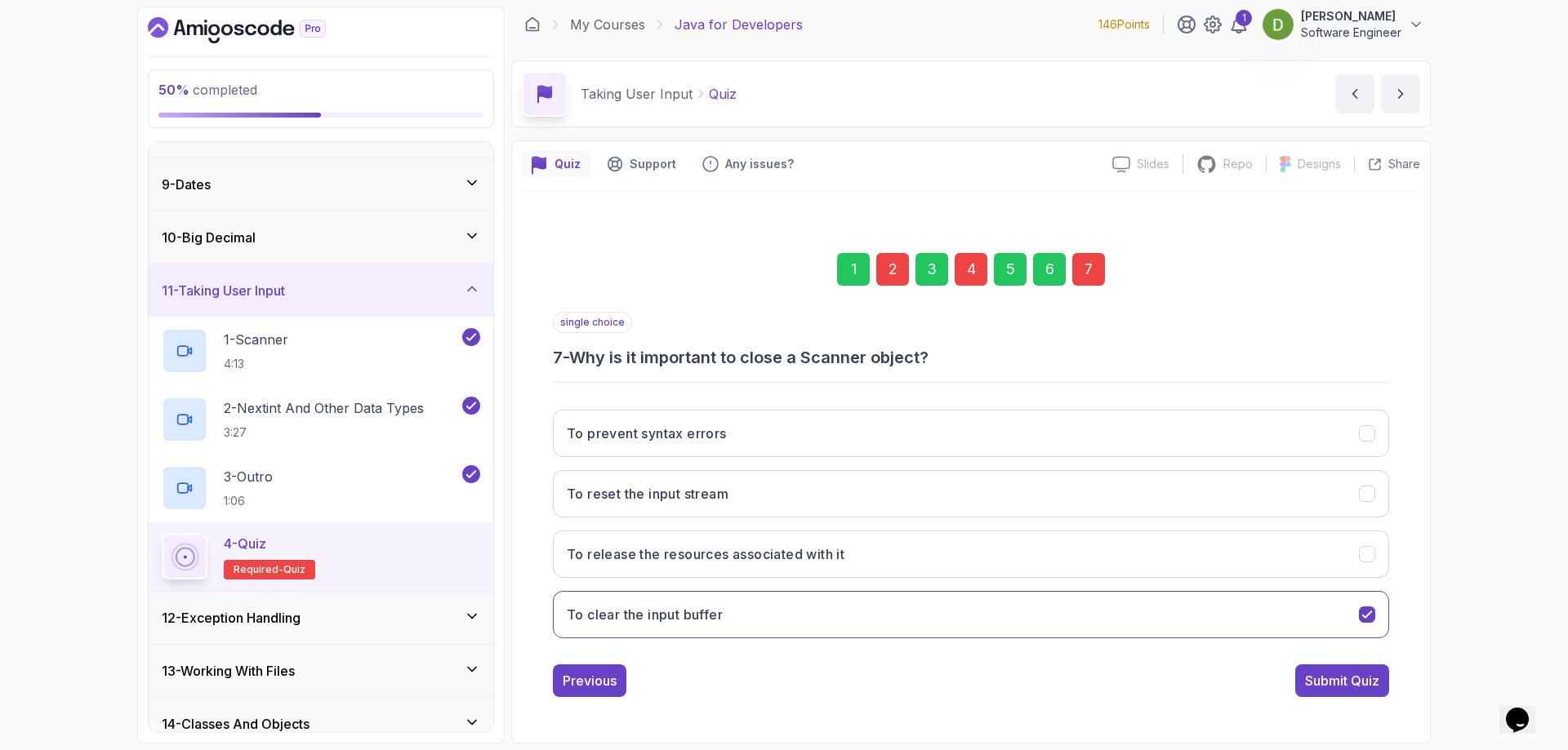
click at [889, 268] on div "2" at bounding box center [892, 269] width 32 height 32
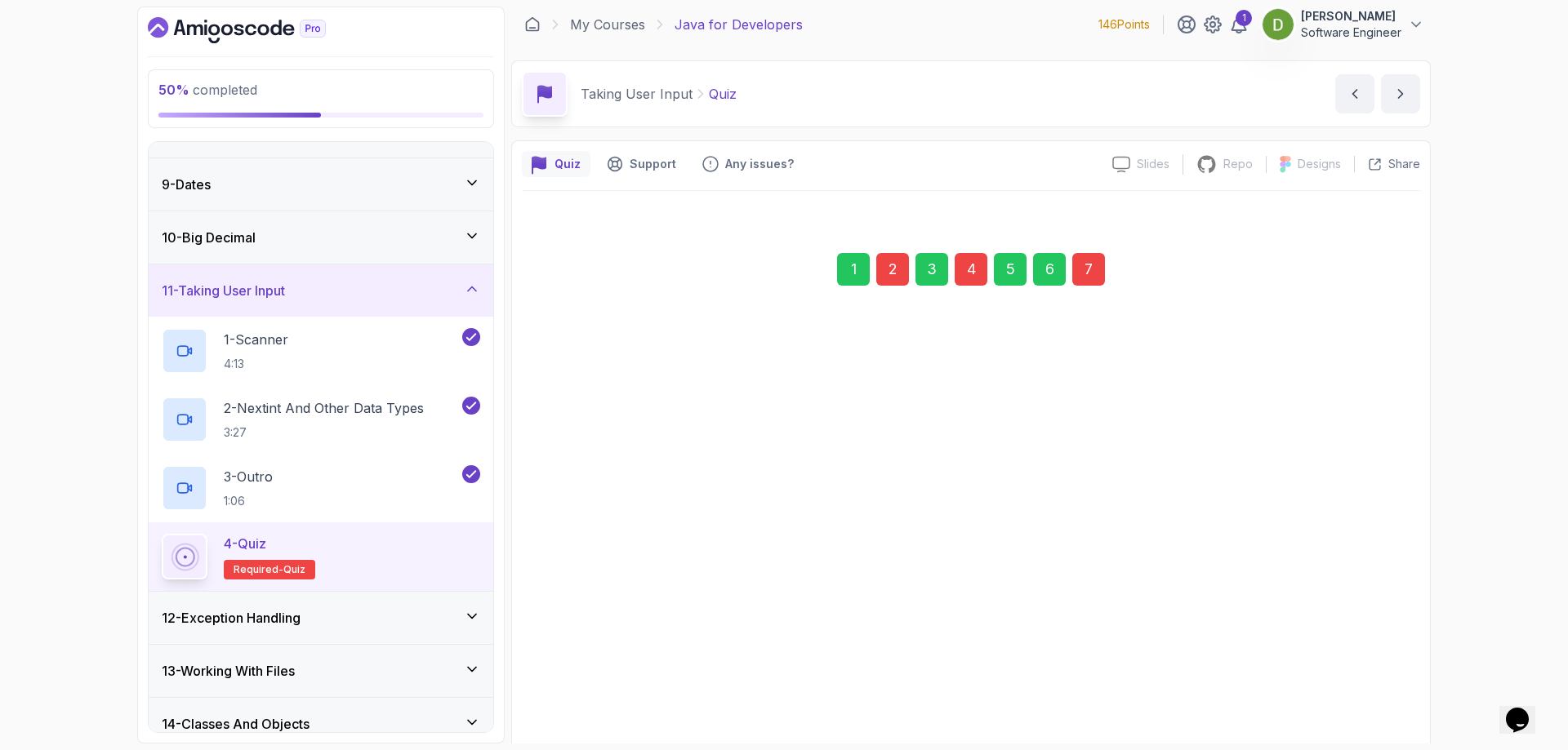
scroll to position [28, 0]
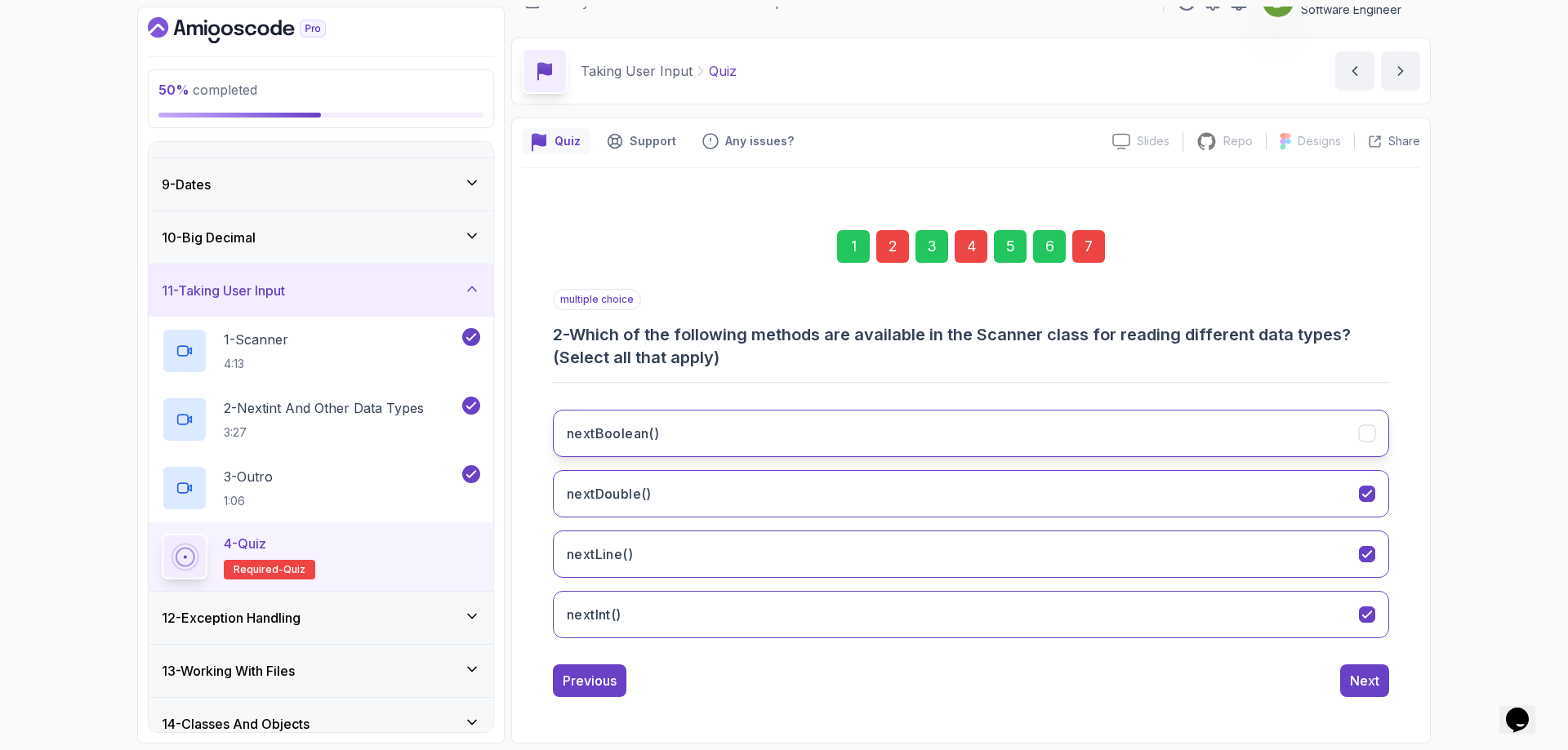
click at [1016, 439] on button "nextBoolean()" at bounding box center [970, 433] width 836 height 47
click at [986, 247] on div "4" at bounding box center [970, 246] width 32 height 32
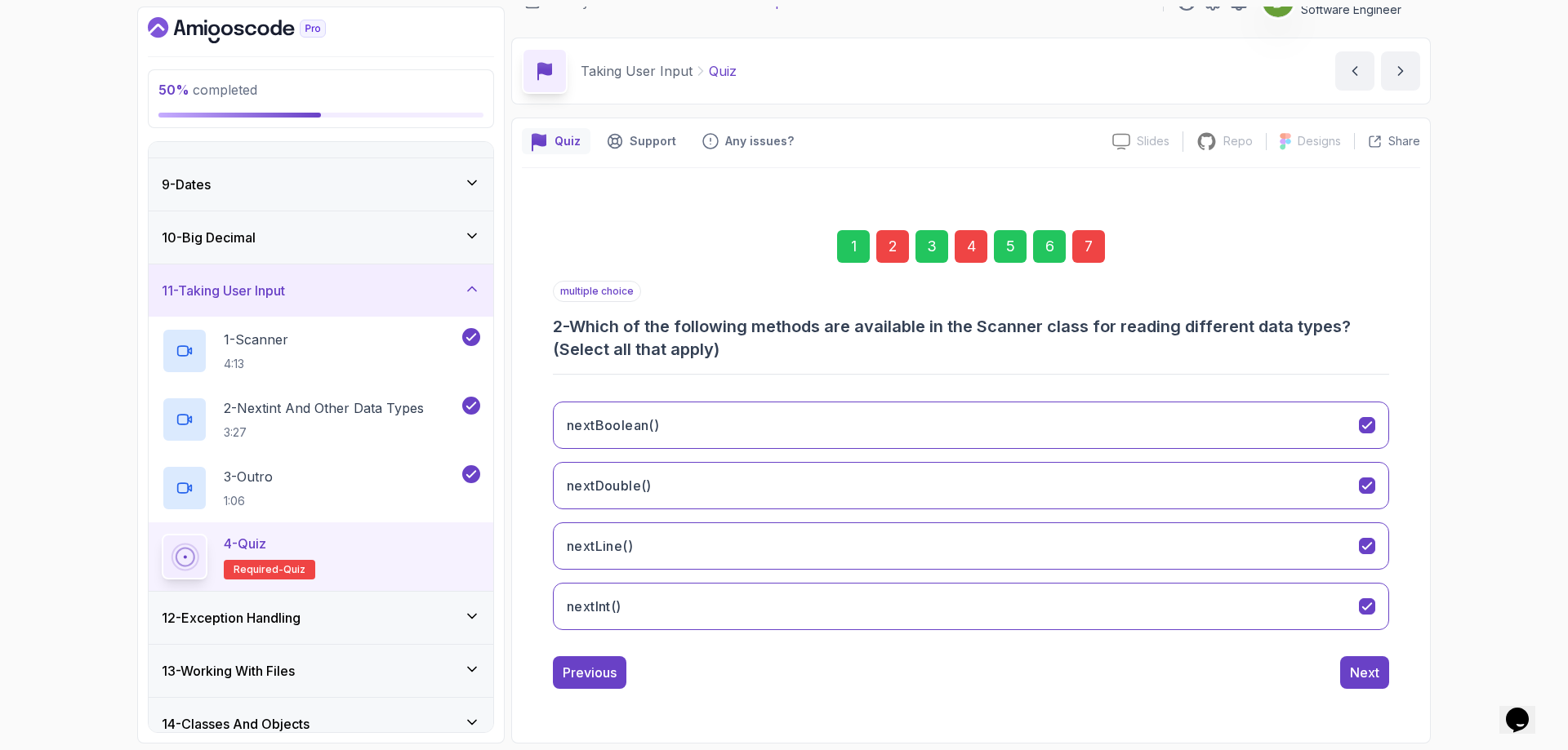
scroll to position [5, 0]
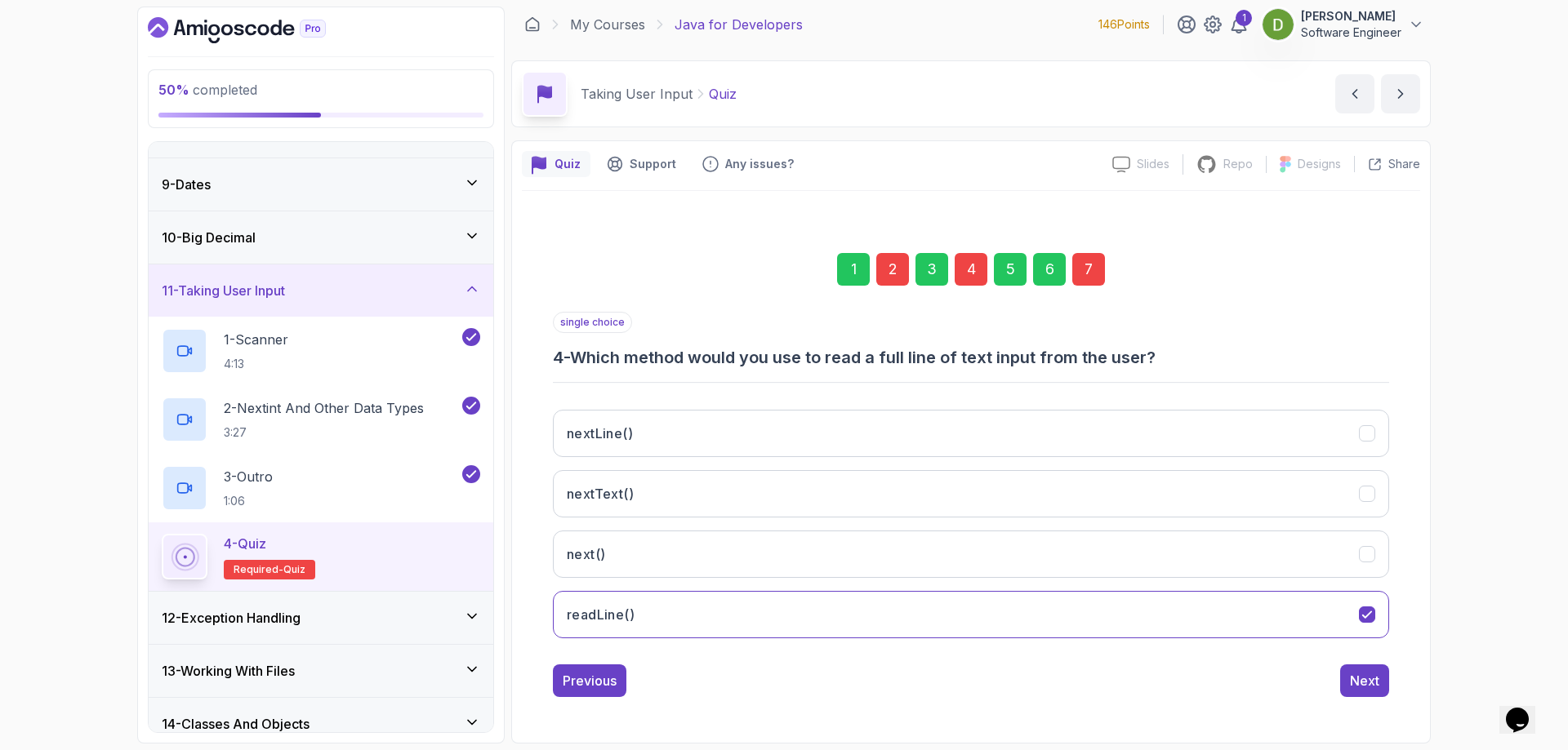
click at [976, 272] on div "4" at bounding box center [970, 269] width 32 height 32
click at [767, 437] on button "nextLine()" at bounding box center [970, 433] width 836 height 47
click at [1099, 273] on div "7" at bounding box center [1088, 269] width 32 height 32
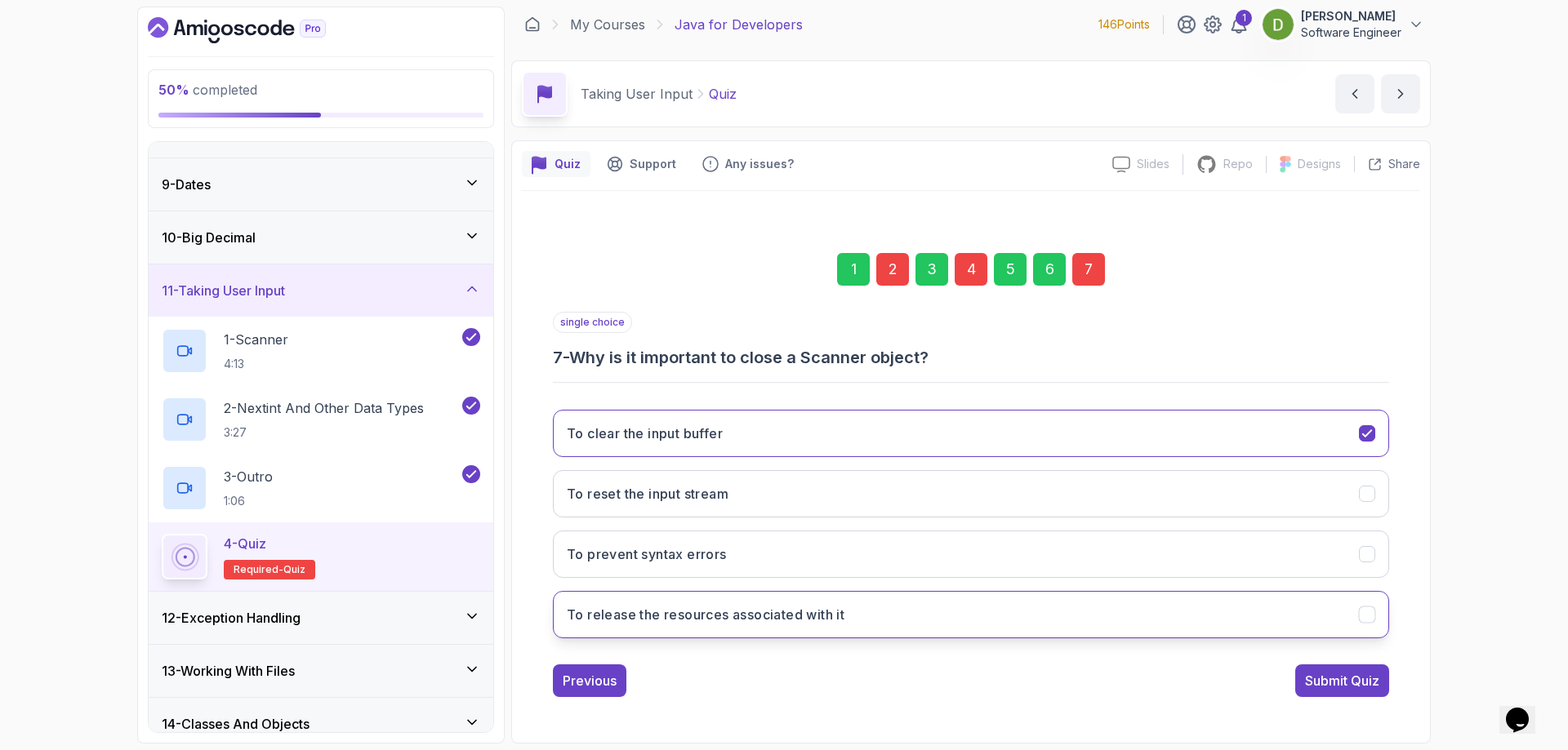
click at [969, 603] on button "To release the resources associated with it" at bounding box center [970, 614] width 836 height 47
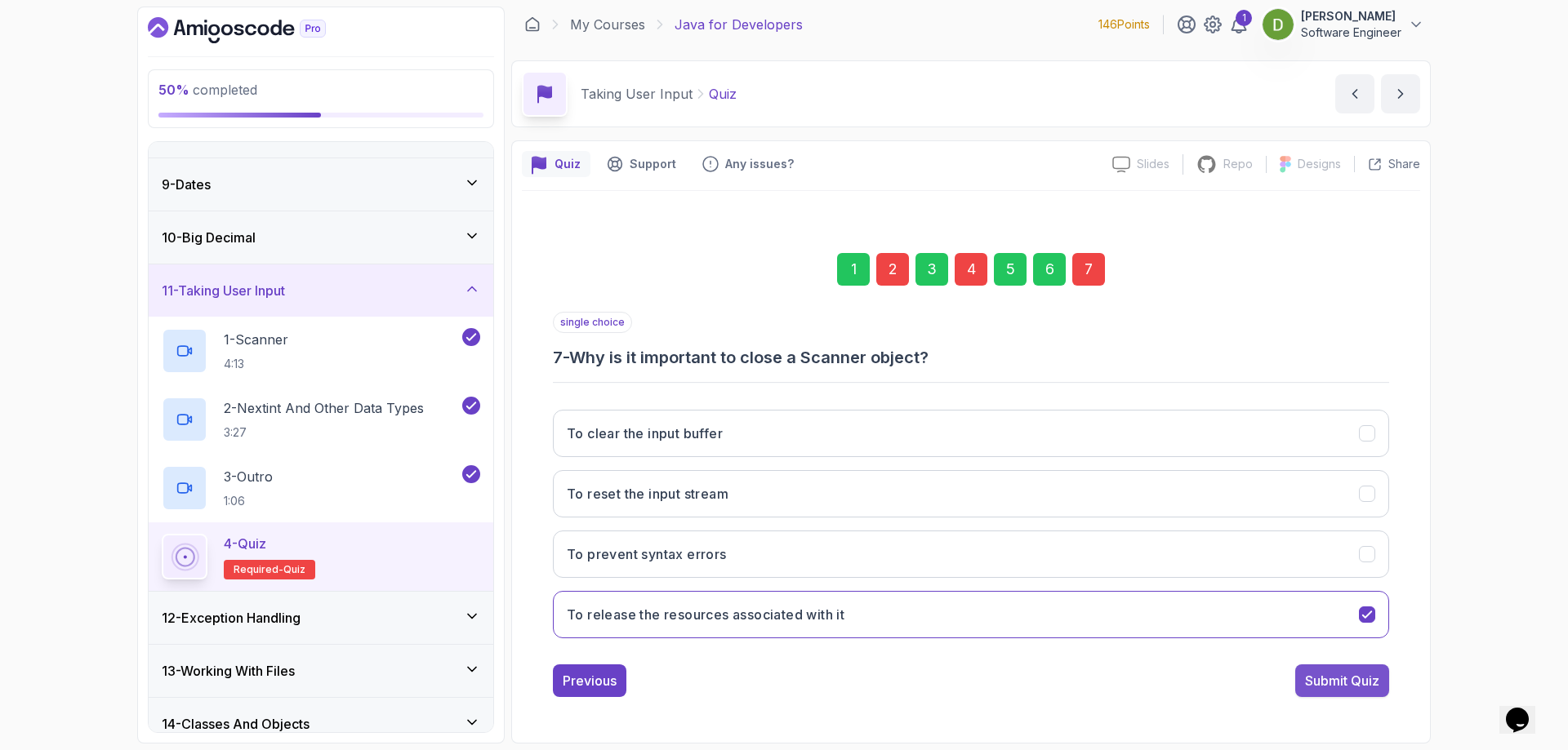
click at [1339, 680] on div "Submit Quiz" at bounding box center [1341, 680] width 74 height 19
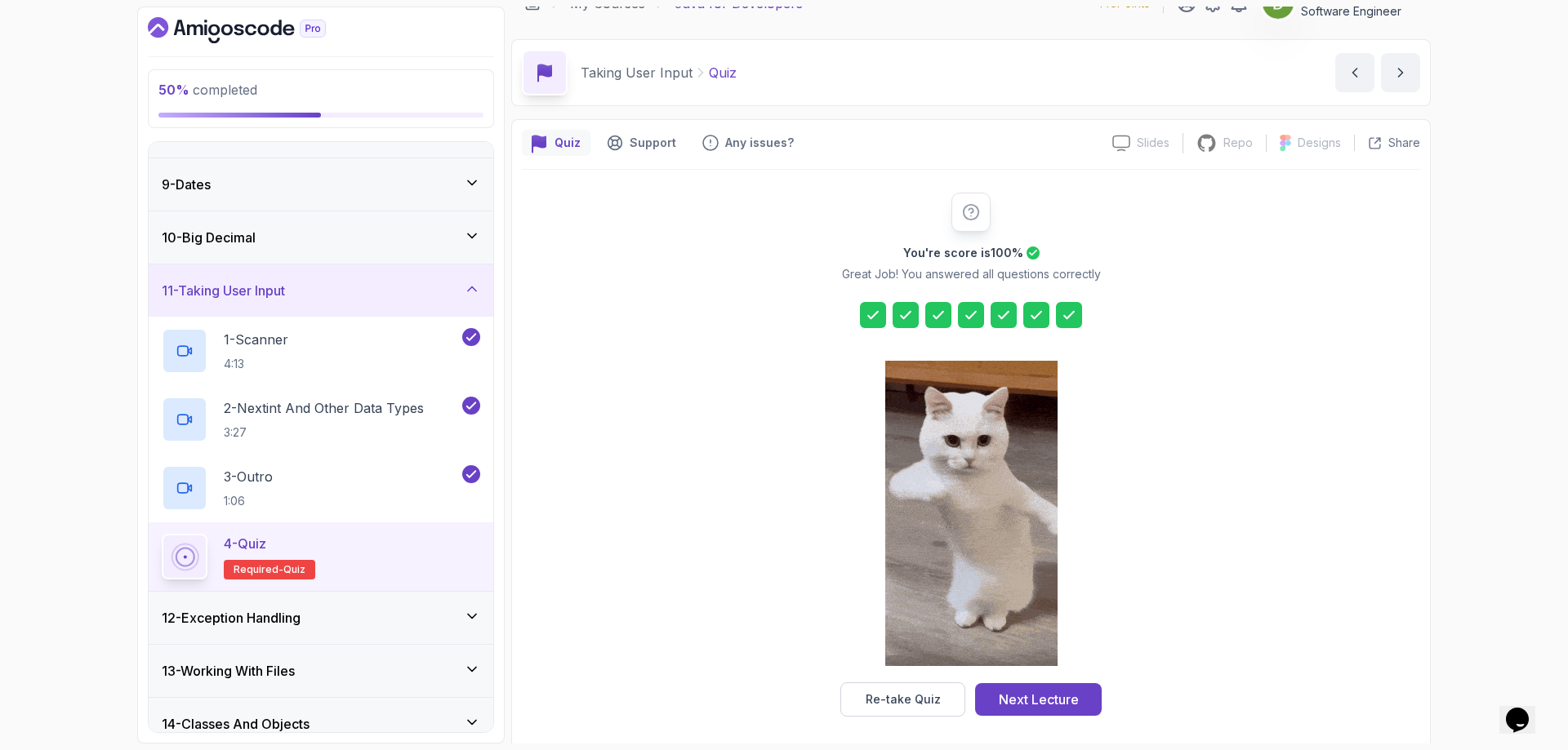
scroll to position [32, 0]
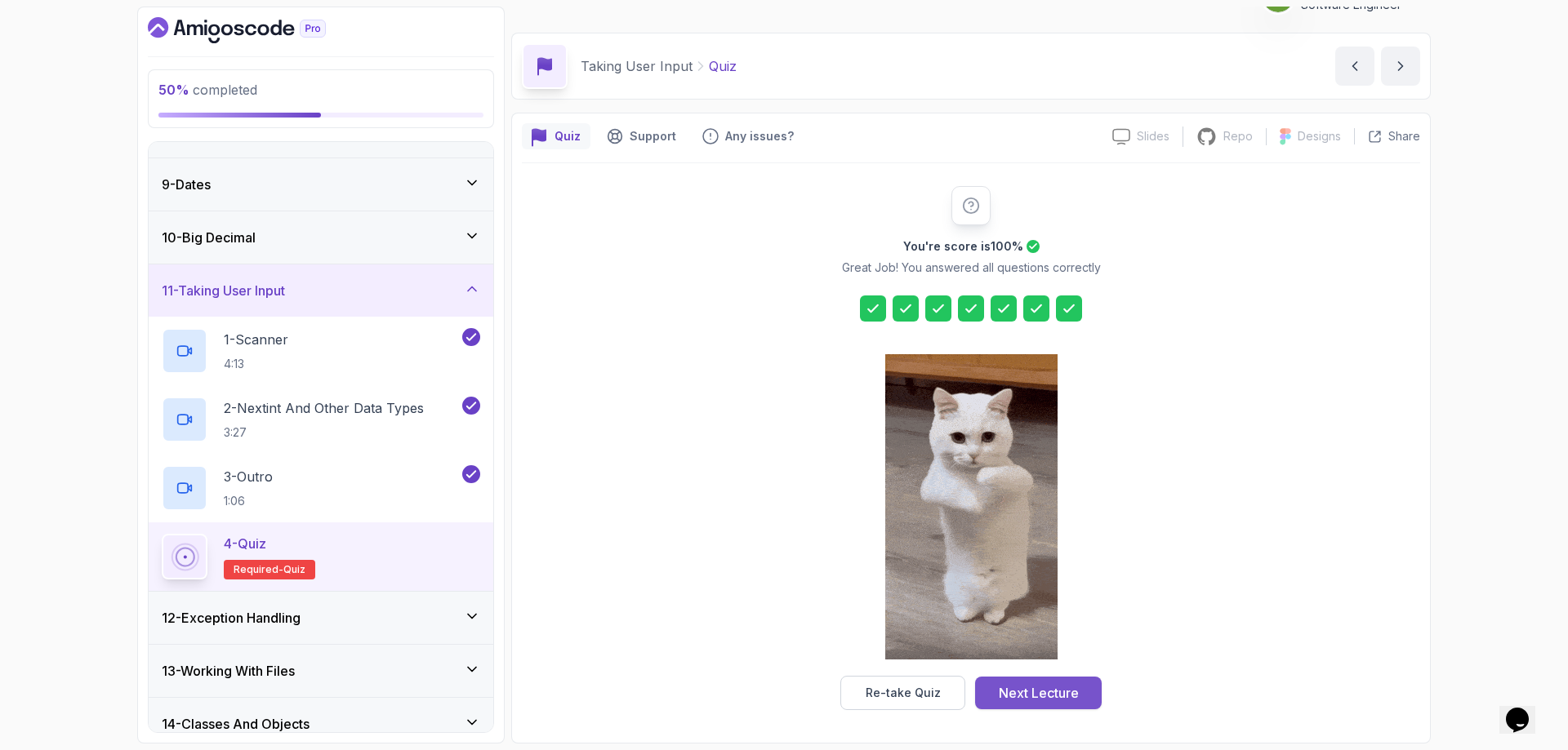
click at [1023, 695] on div "Next Lecture" at bounding box center [1038, 692] width 80 height 19
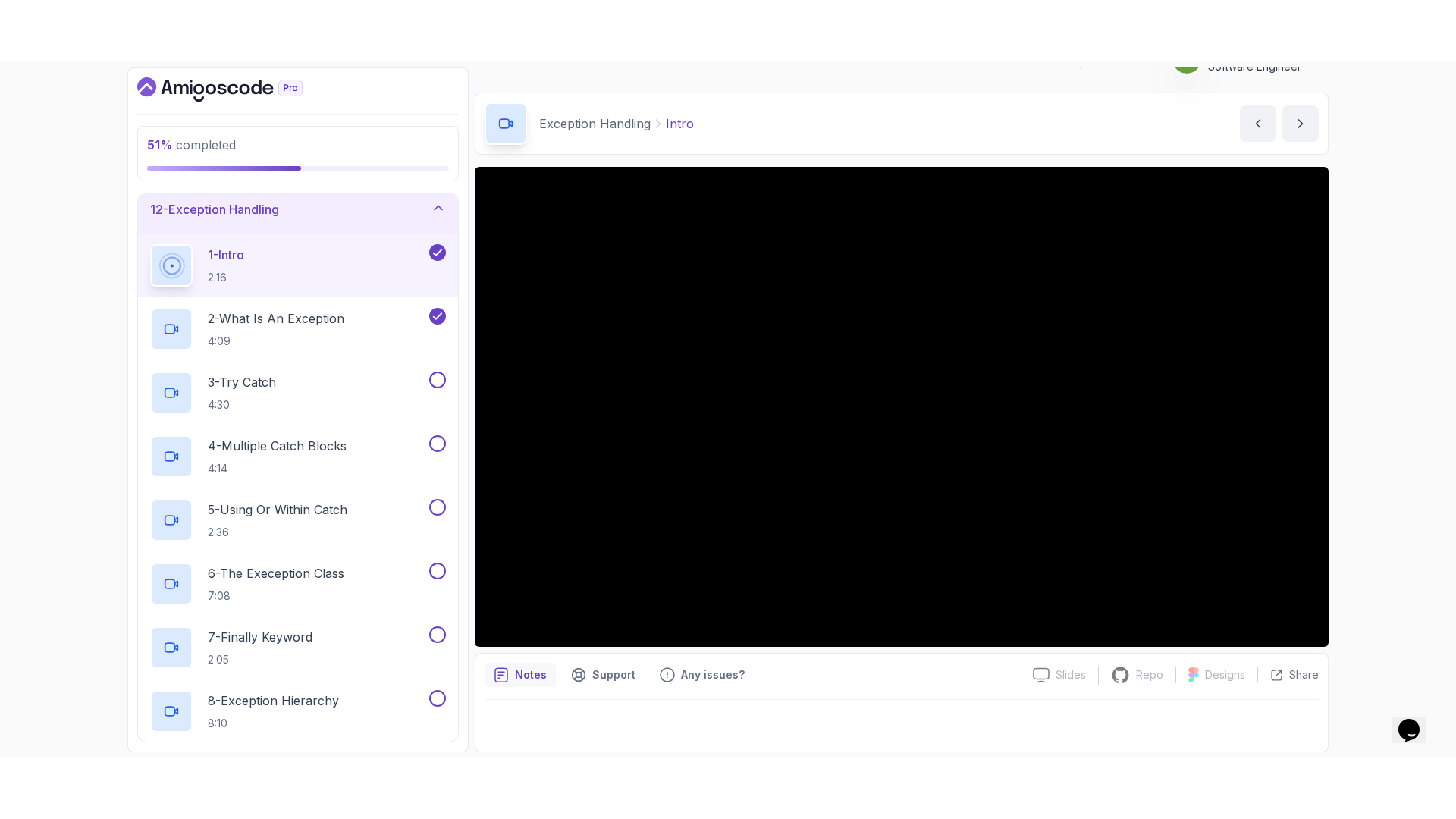
scroll to position [454, 0]
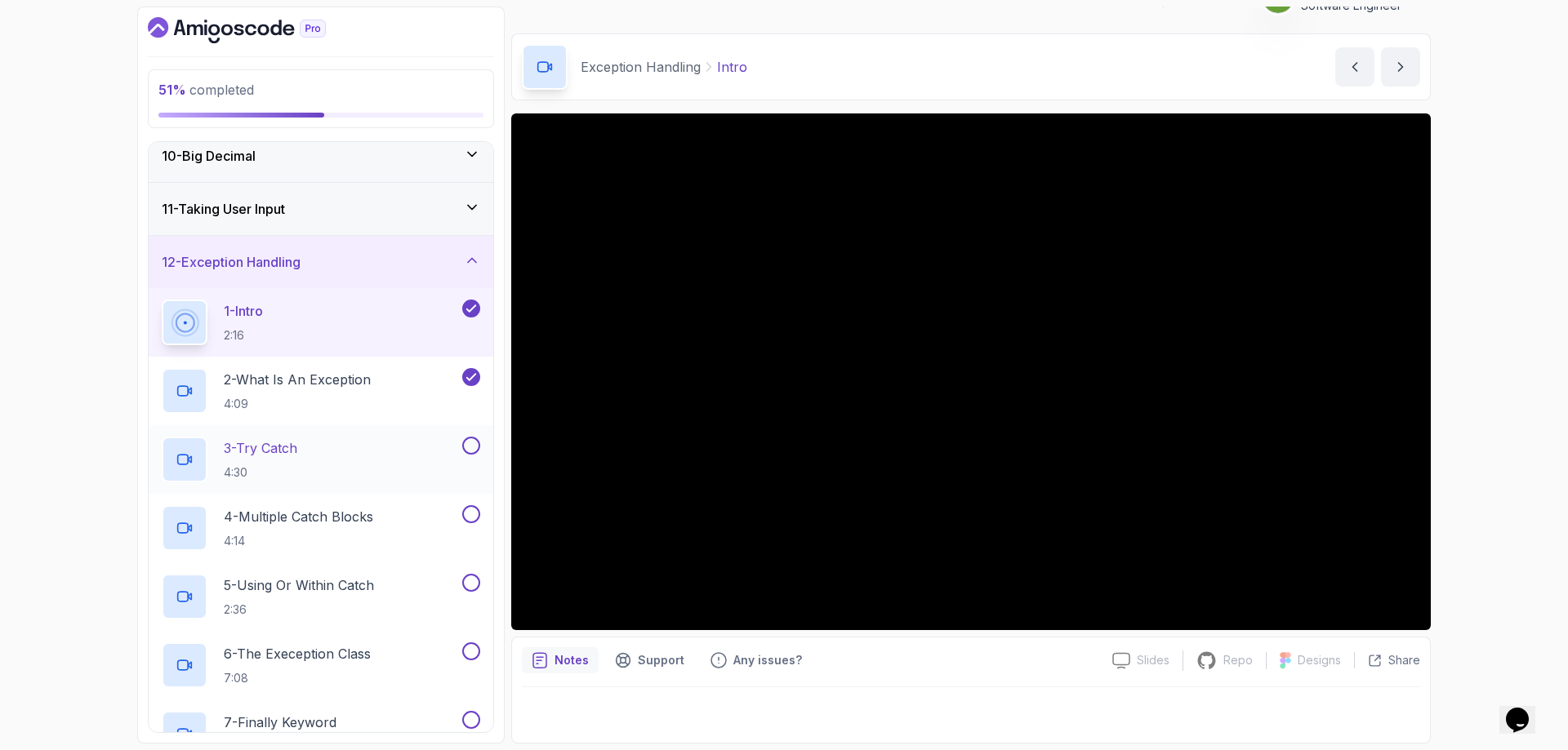
click at [362, 446] on div "3 - Try Catch 4:30" at bounding box center [310, 460] width 298 height 45
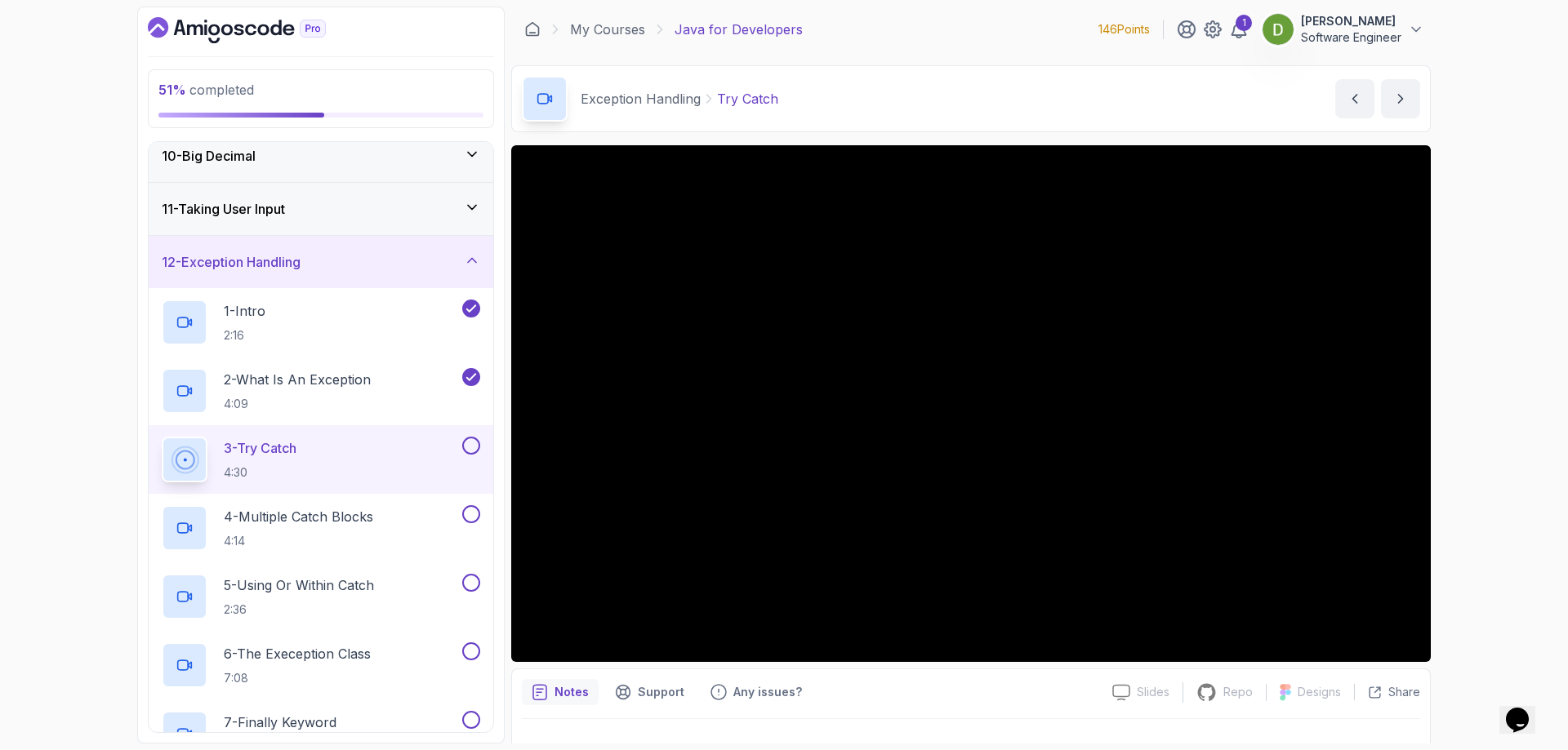
click at [476, 438] on div at bounding box center [469, 446] width 21 height 18
click at [470, 447] on button at bounding box center [471, 446] width 18 height 18
click at [399, 524] on div "4 - Multiple Catch Blocks 4:14" at bounding box center [310, 528] width 298 height 45
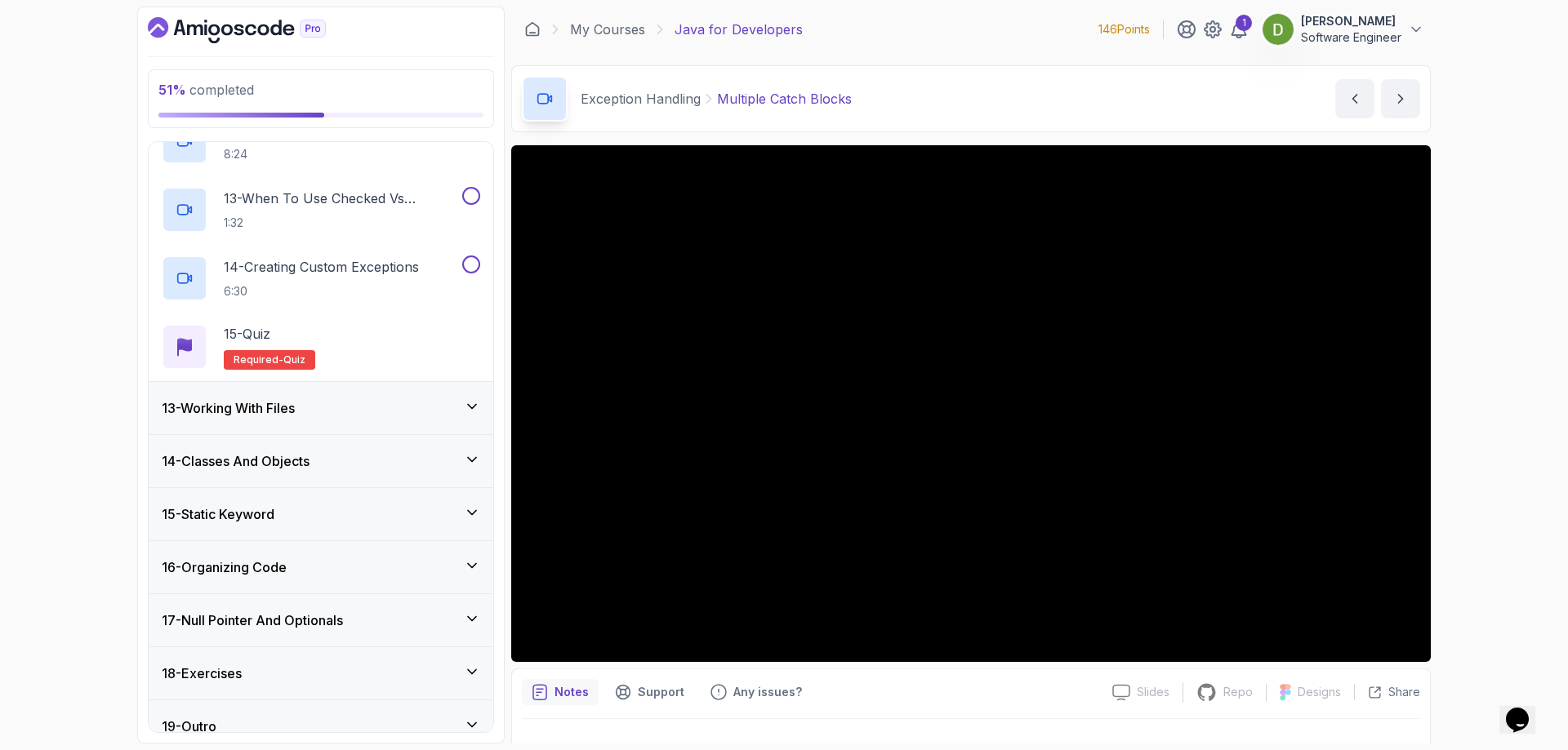
scroll to position [1445, 0]
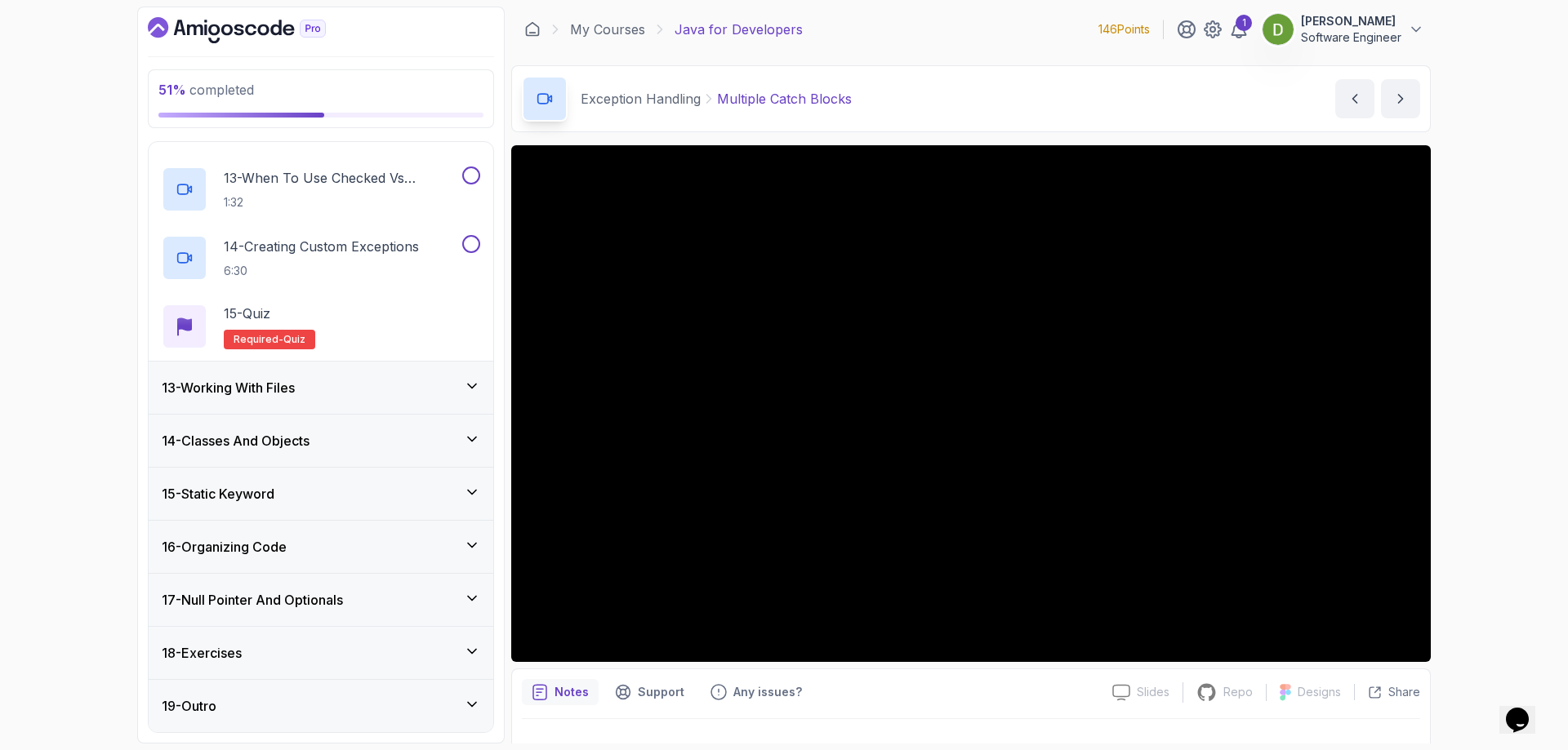
click at [418, 443] on div "14 - Classes And Objects" at bounding box center [320, 440] width 318 height 19
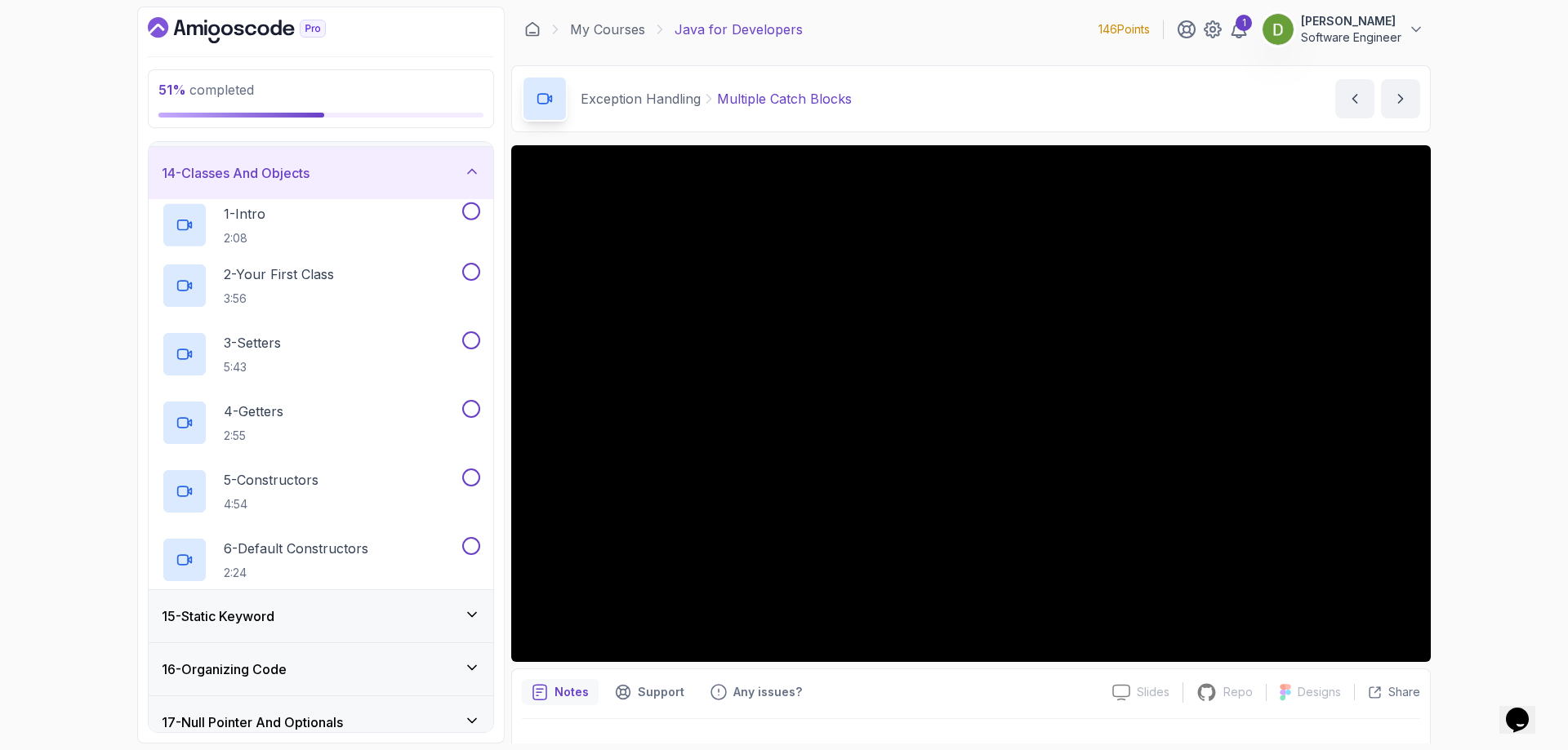
scroll to position [418, 0]
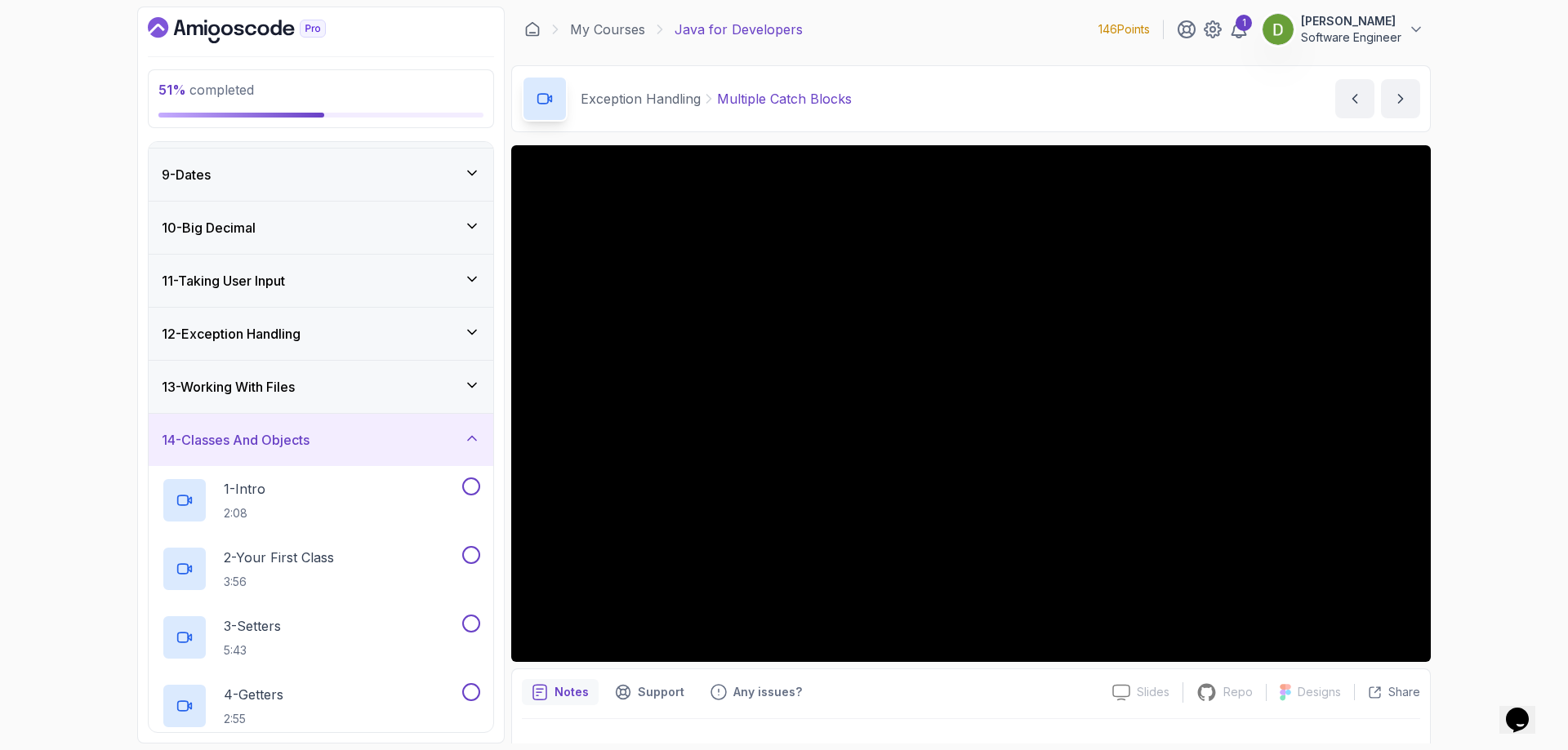
click at [418, 443] on div "14 - Classes And Objects" at bounding box center [320, 440] width 318 height 19
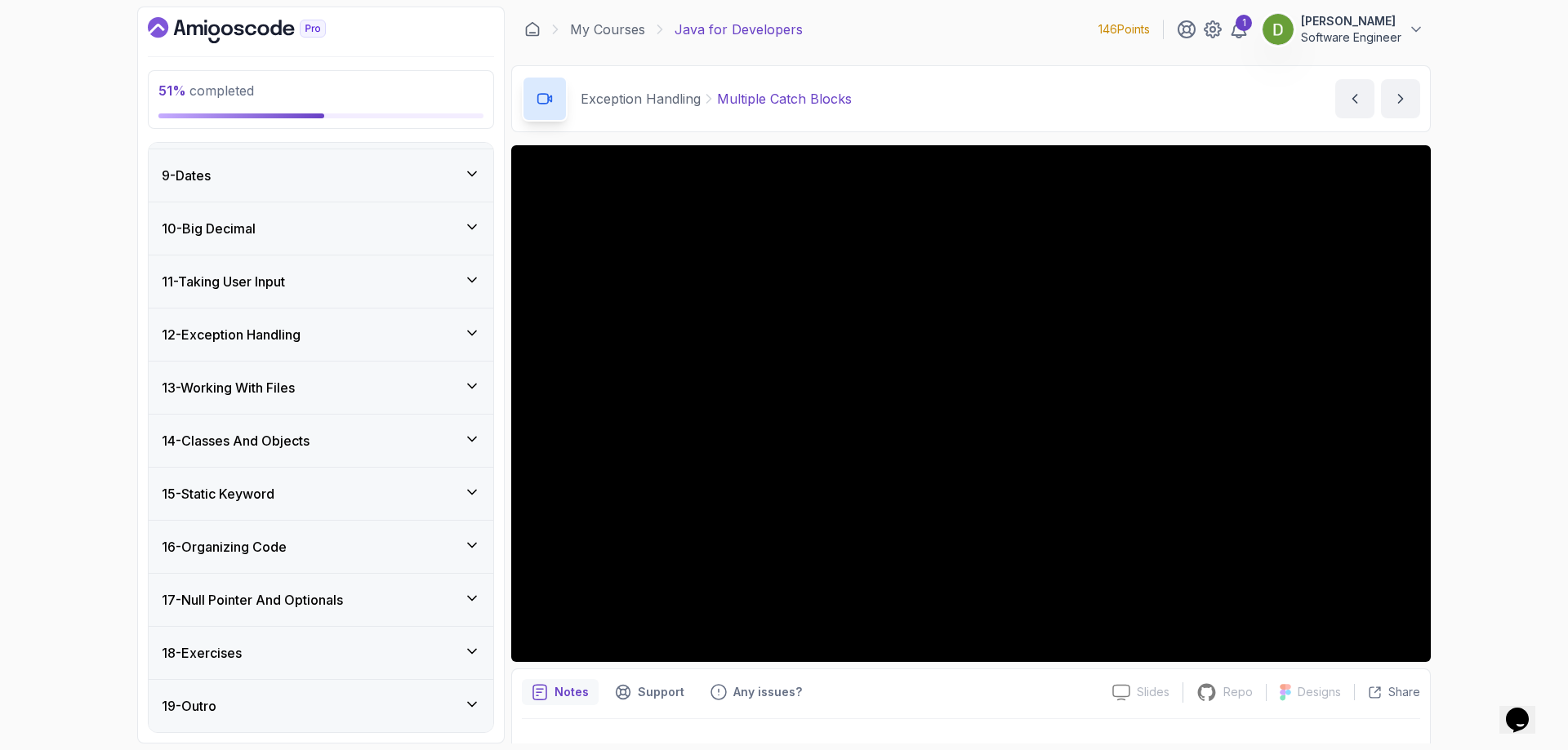
click at [335, 344] on div "12 - Exception Handling" at bounding box center [320, 334] width 318 height 19
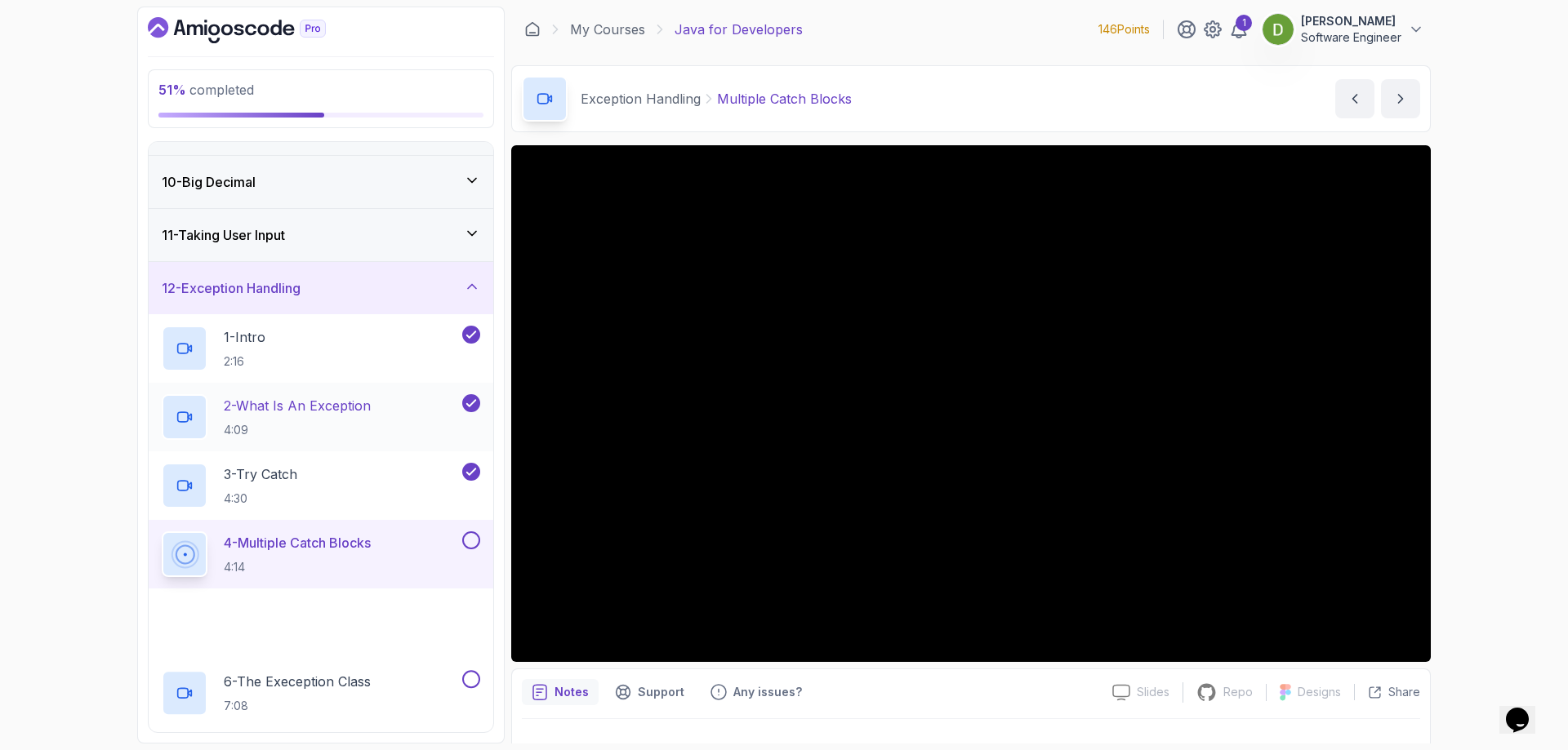
scroll to position [581, 0]
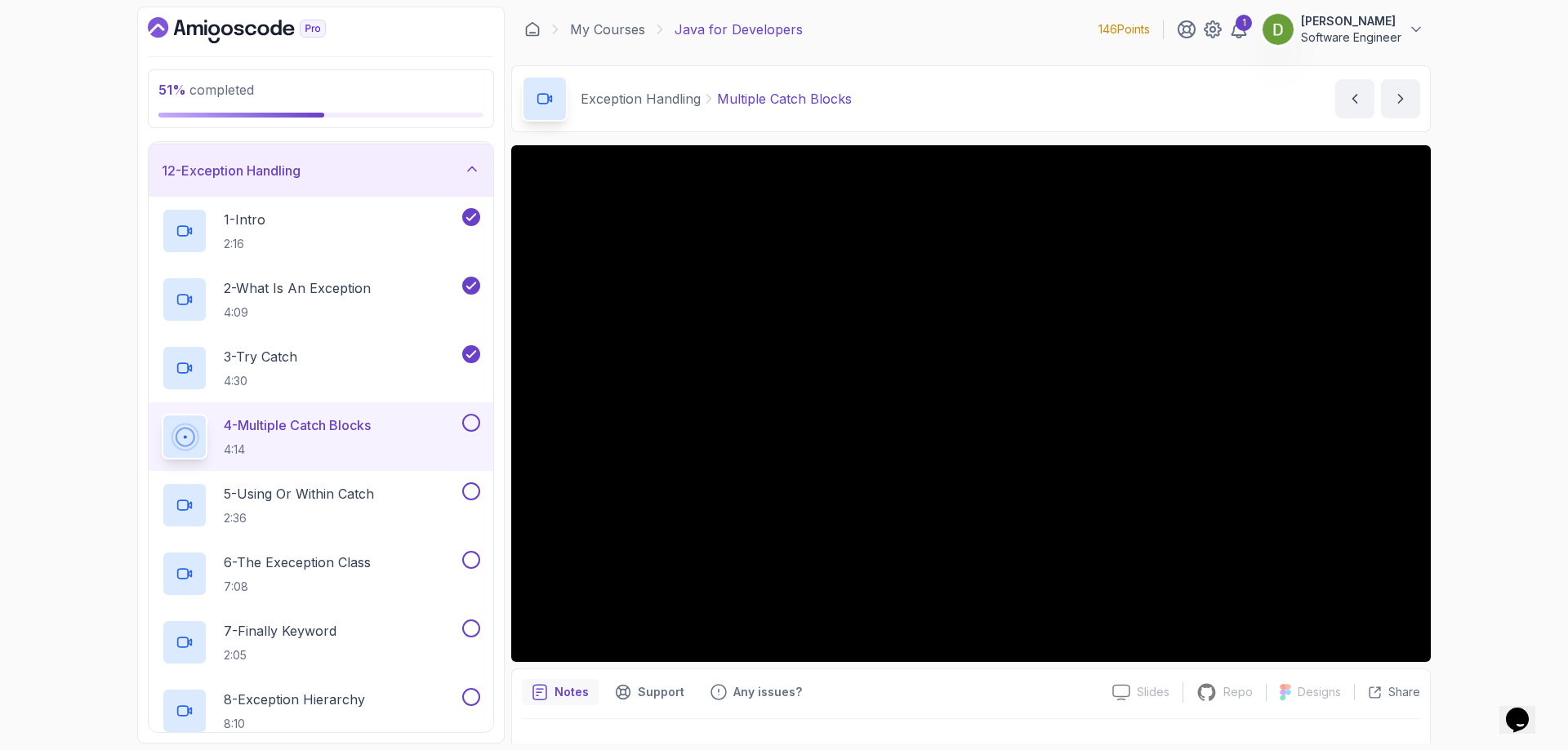
click at [469, 426] on button at bounding box center [471, 422] width 18 height 18
click at [372, 505] on h2 "5 - Using Or Within Catch 2:36" at bounding box center [298, 505] width 150 height 43
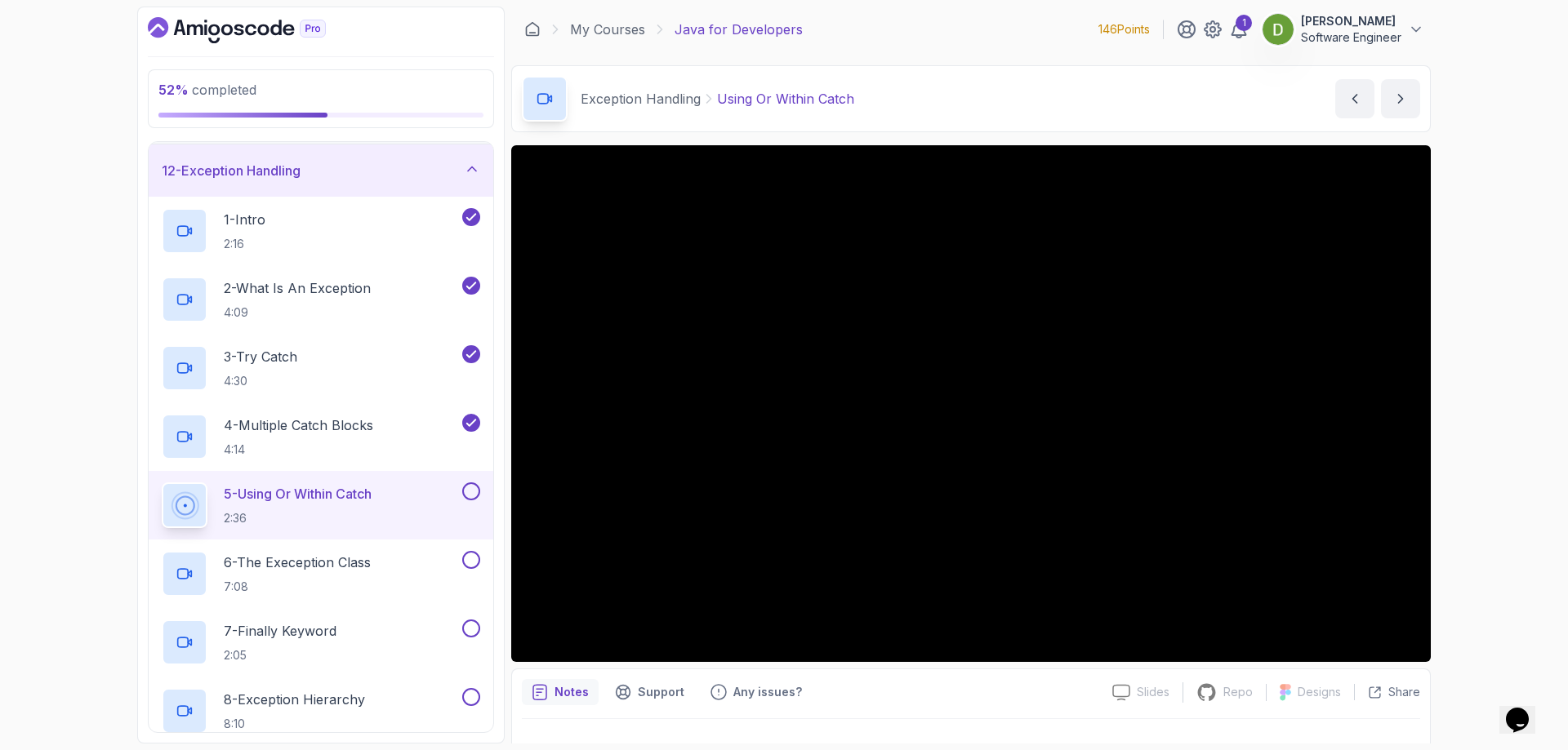
click at [475, 494] on button at bounding box center [471, 491] width 18 height 18
click at [366, 573] on h2 "6 - The Exeception Class 7:08" at bounding box center [297, 573] width 147 height 43
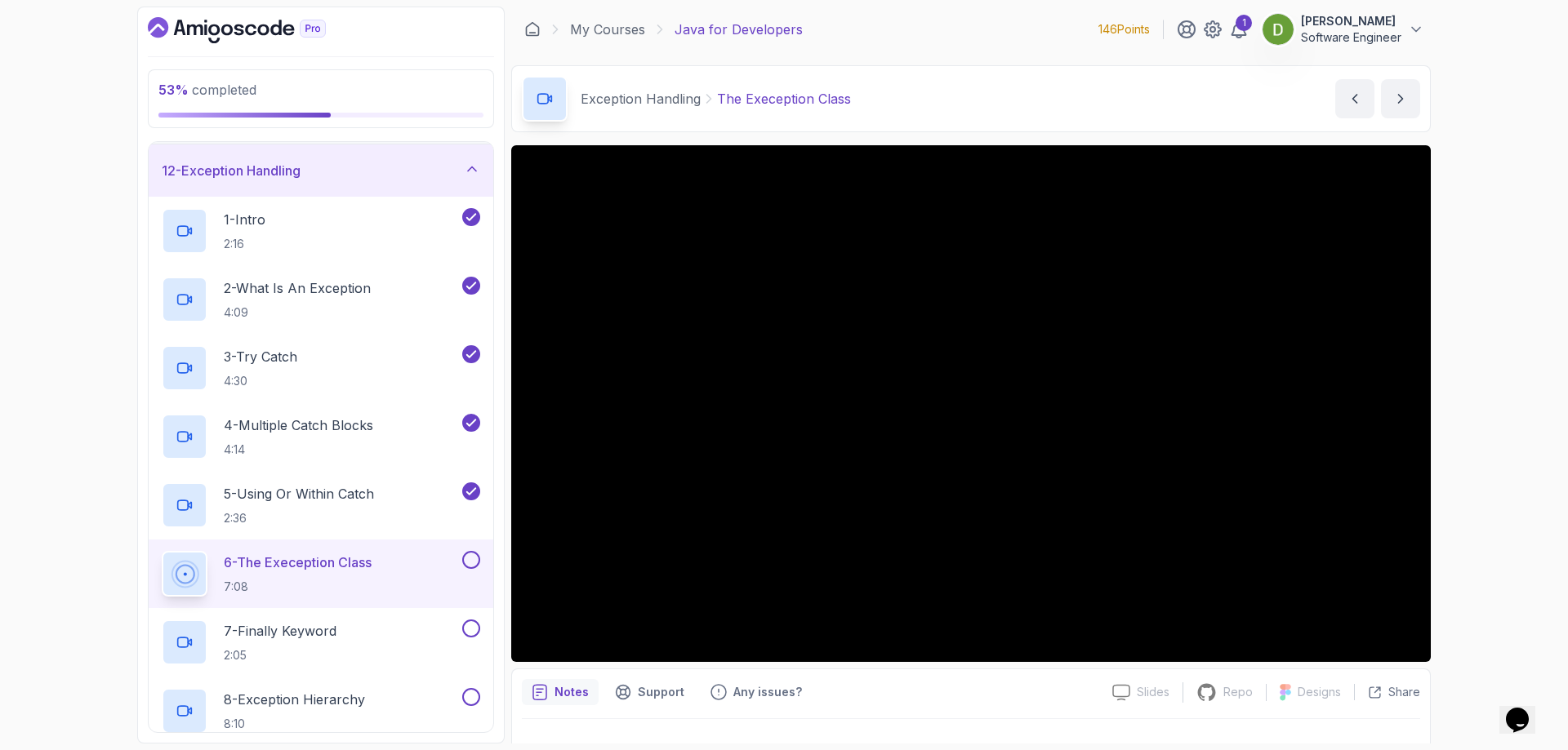
click at [477, 560] on button at bounding box center [471, 560] width 18 height 18
click at [325, 640] on p "7 - Finally Keyword" at bounding box center [279, 631] width 113 height 19
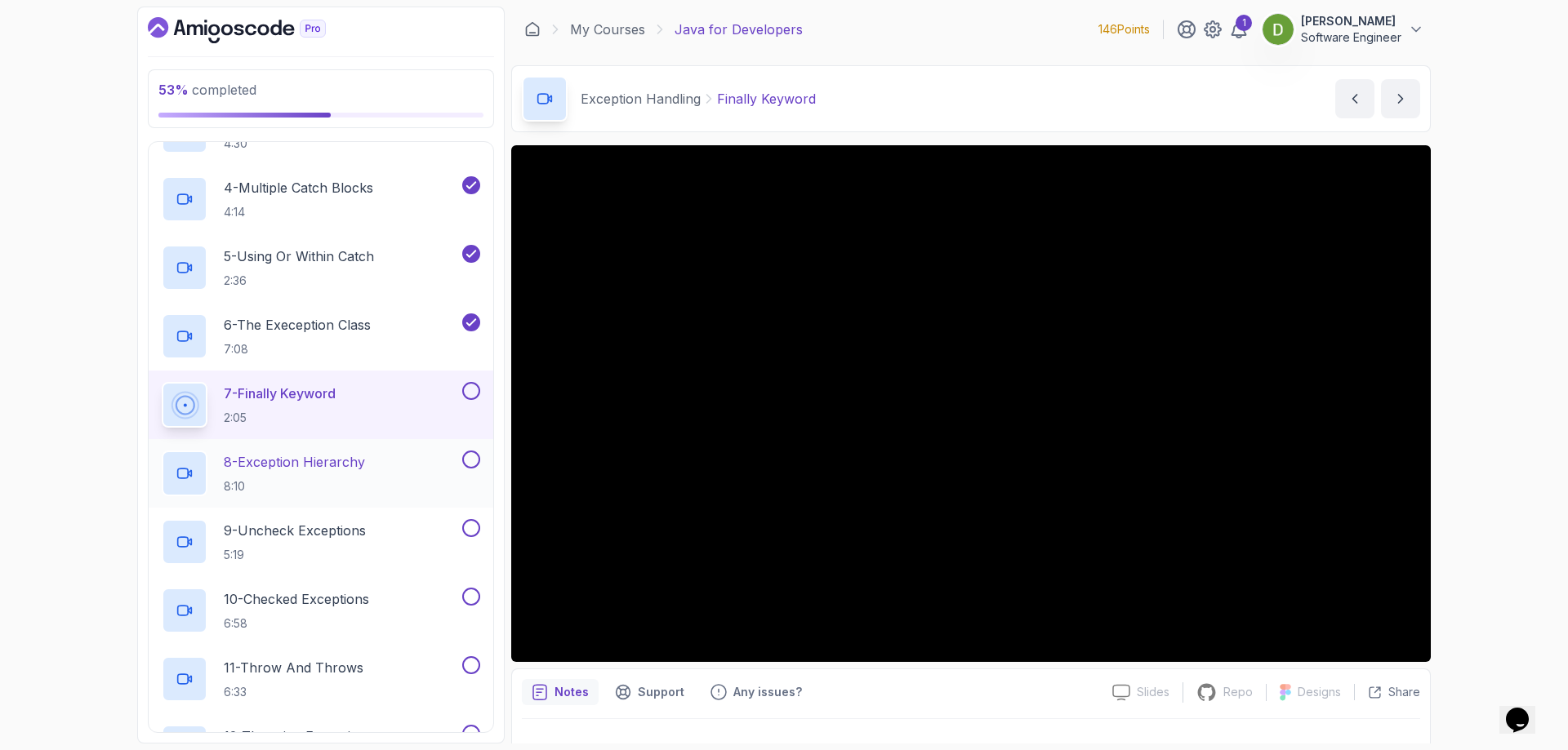
scroll to position [826, 0]
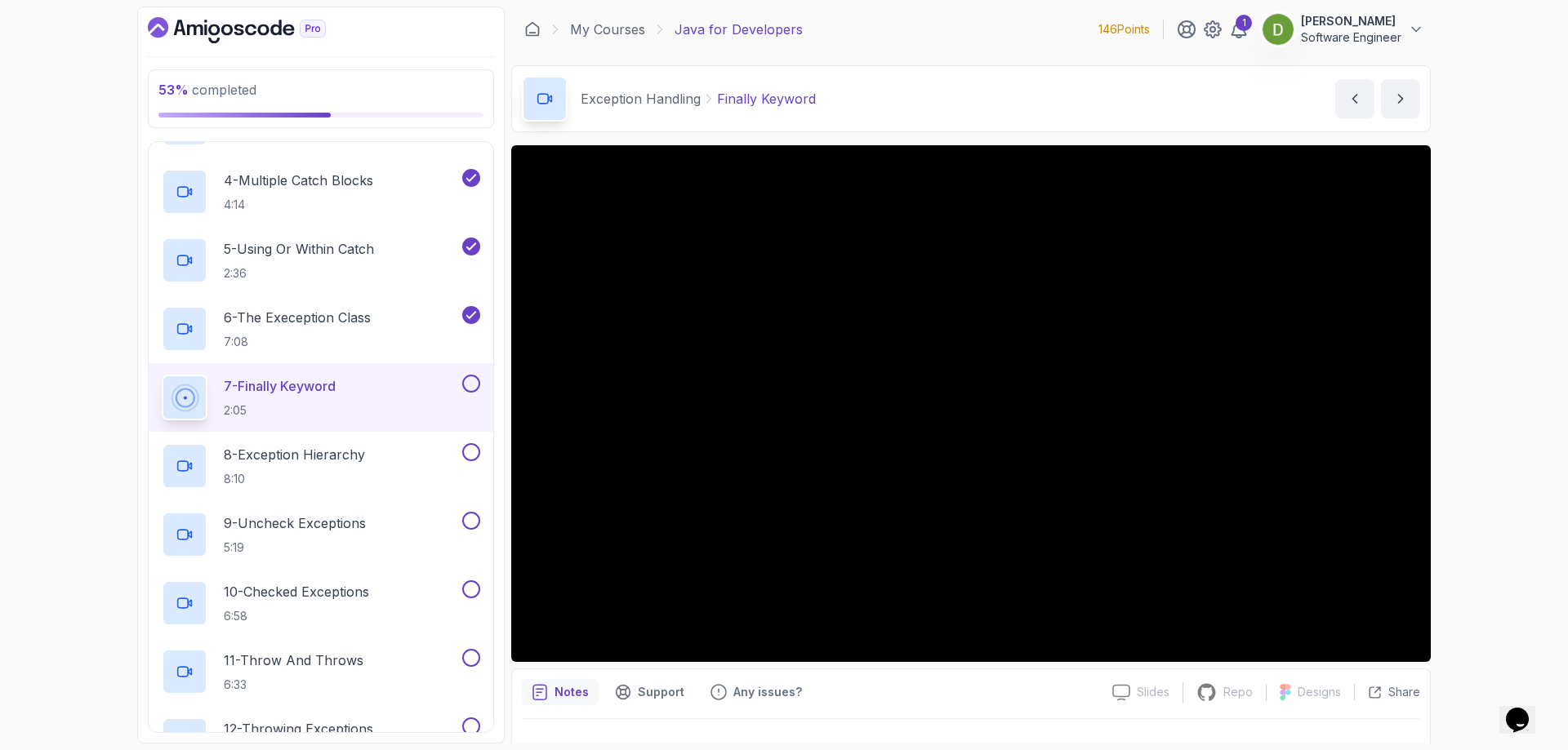
click at [472, 385] on button at bounding box center [471, 383] width 18 height 18
click at [385, 453] on div "8 - Exception Hierarchy 8:10" at bounding box center [310, 466] width 298 height 45
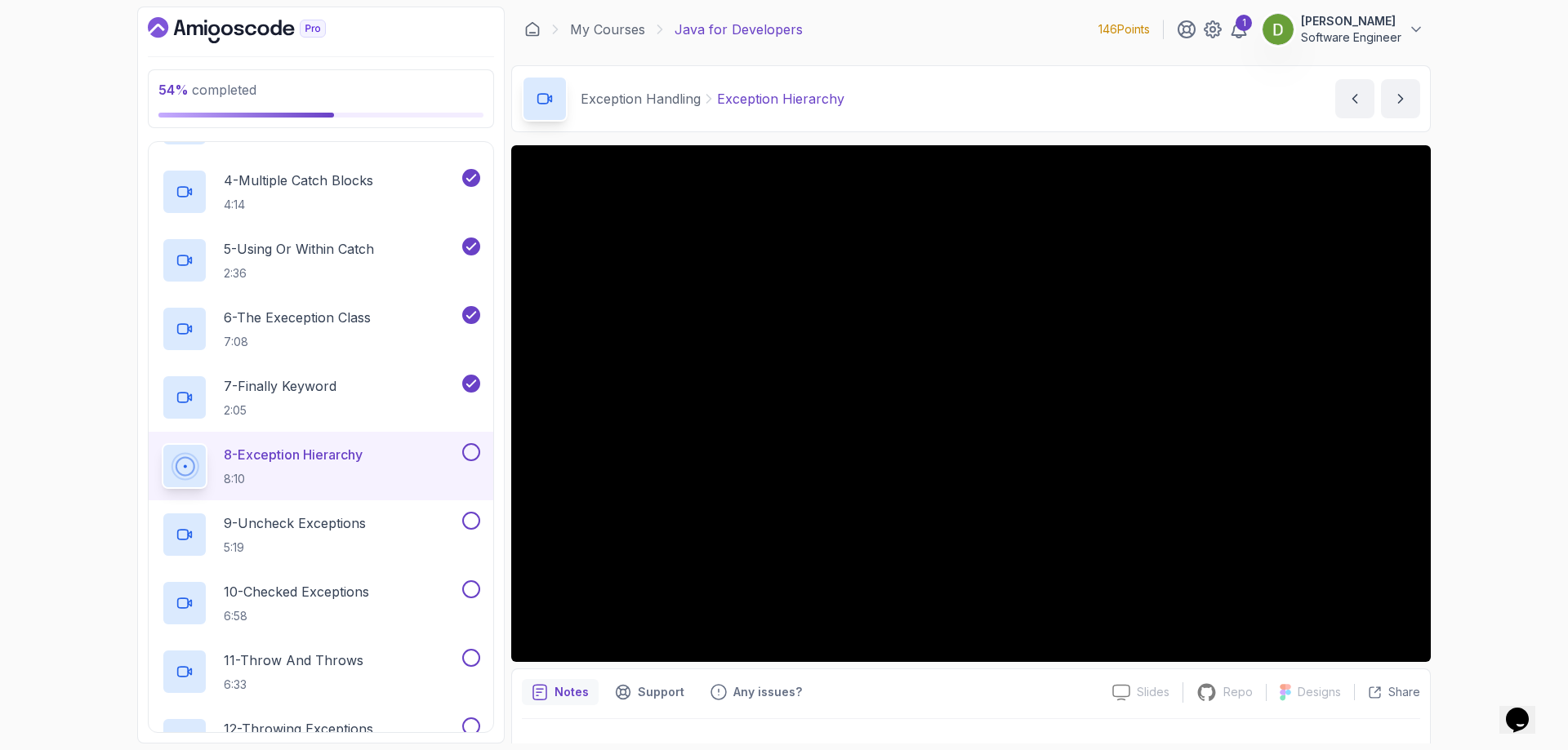
click at [468, 458] on button at bounding box center [471, 452] width 18 height 18
click at [389, 522] on div "9 - Uncheck Exceptions 5:19" at bounding box center [310, 535] width 298 height 45
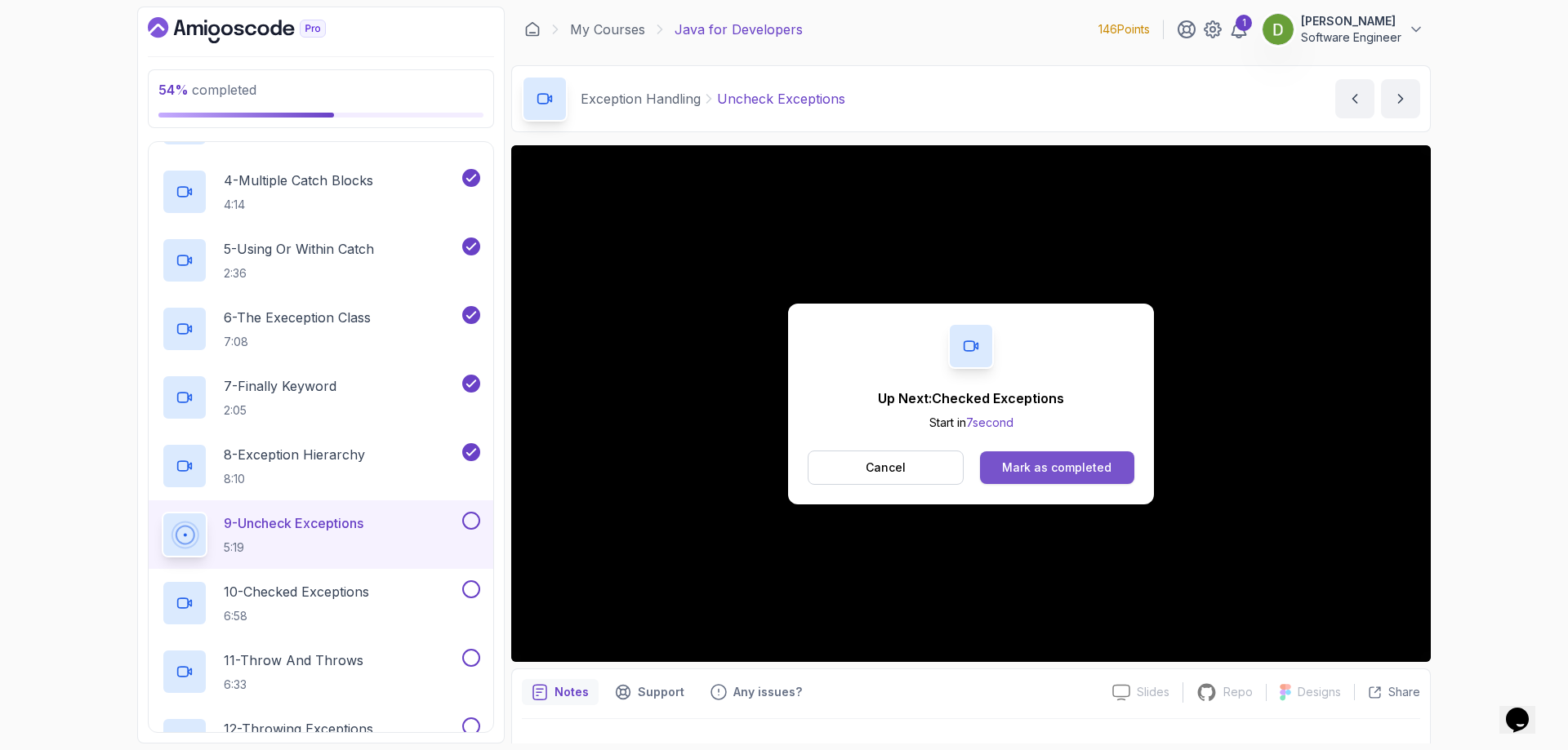
click at [1112, 469] on button "Mark as completed" at bounding box center [1057, 467] width 154 height 32
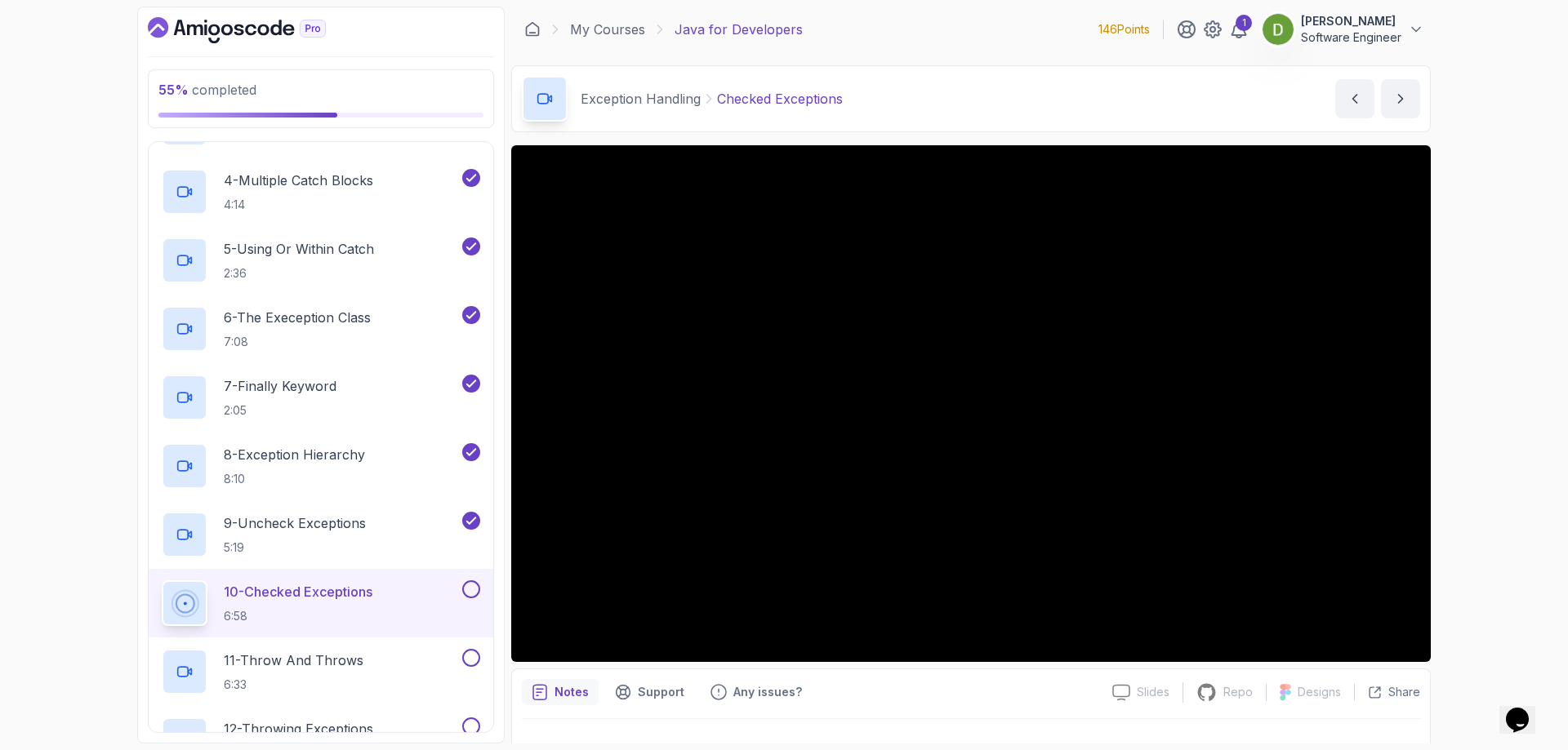
click at [475, 584] on button at bounding box center [471, 589] width 18 height 18
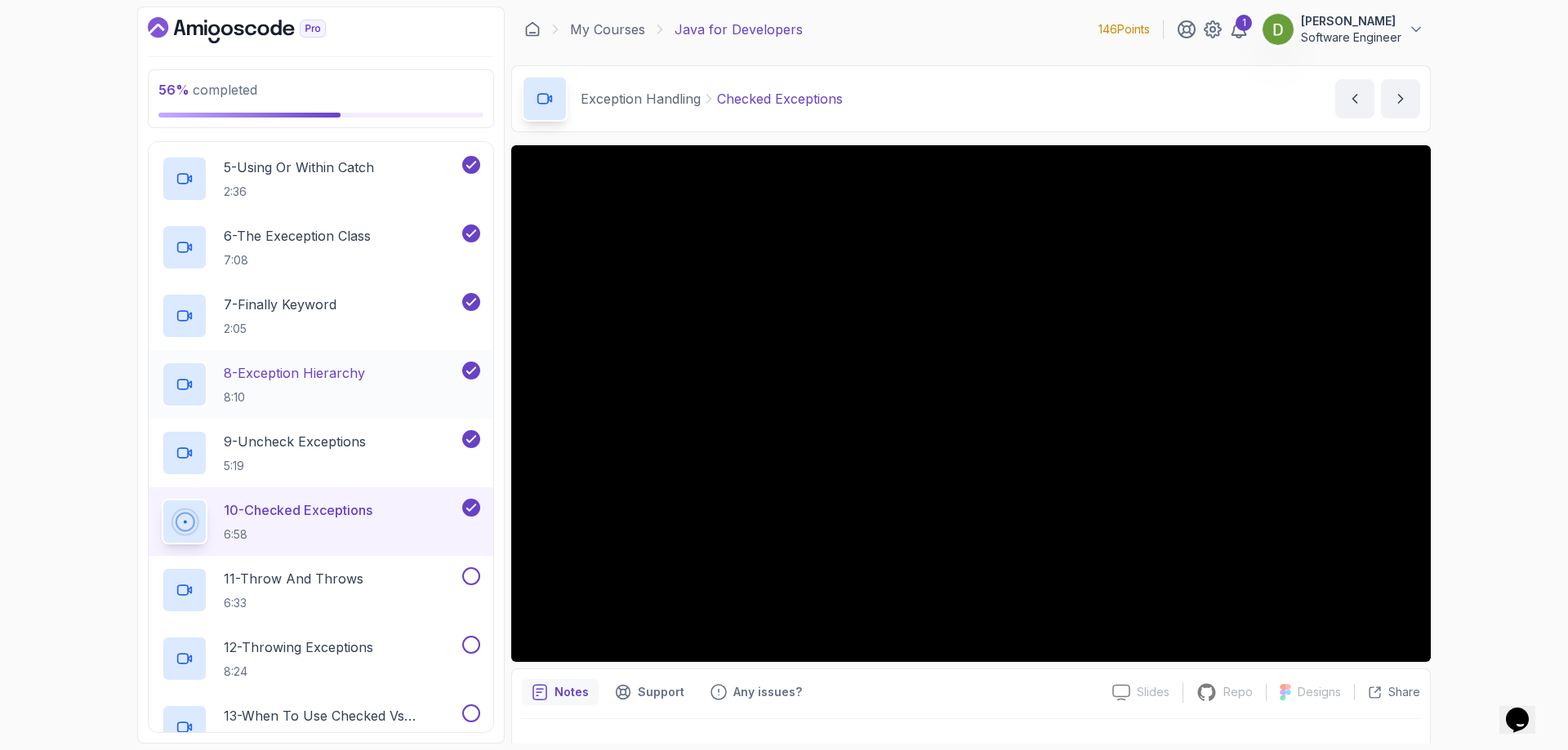
scroll to position [989, 0]
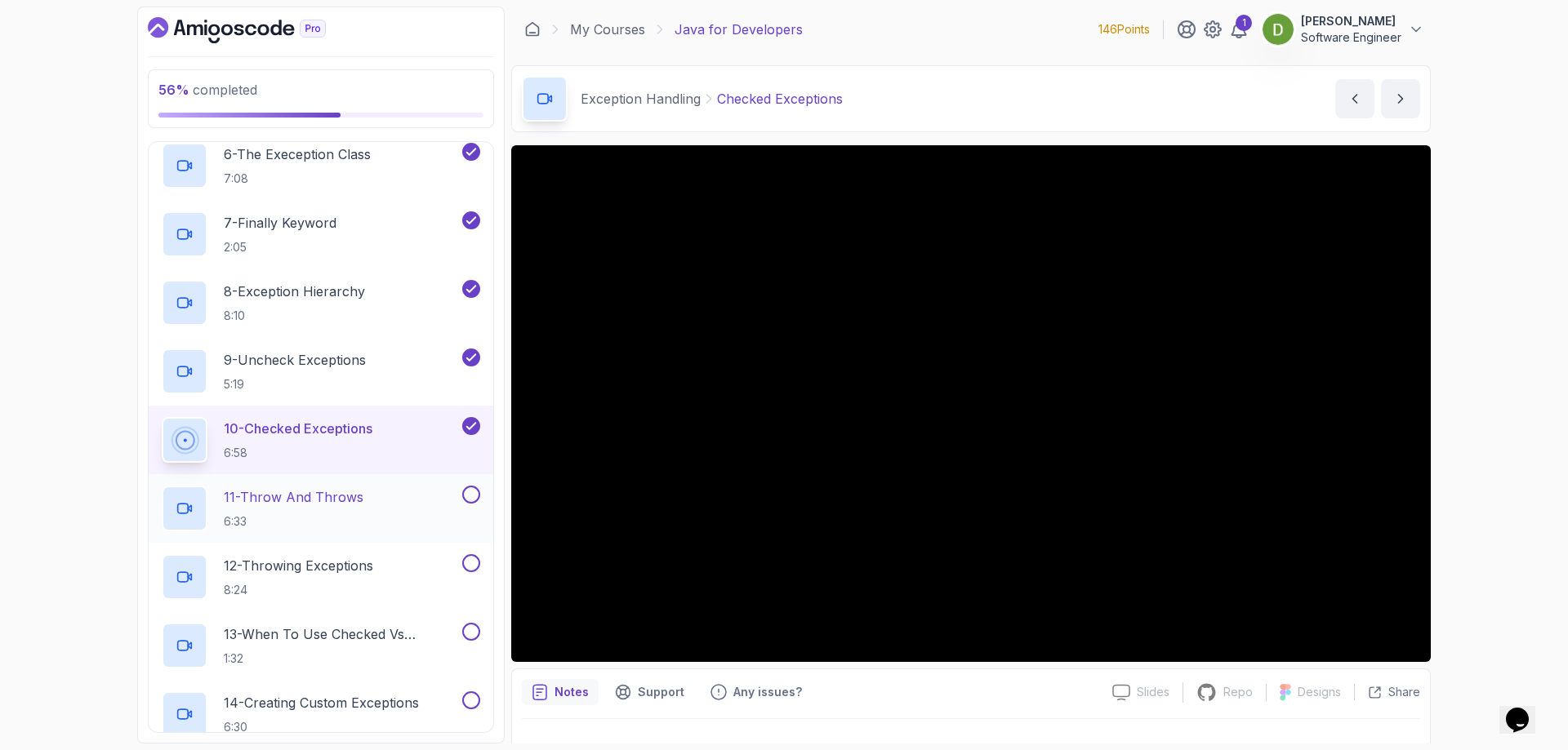
click at [357, 498] on p "11 - Throw And Throws" at bounding box center [293, 497] width 140 height 19
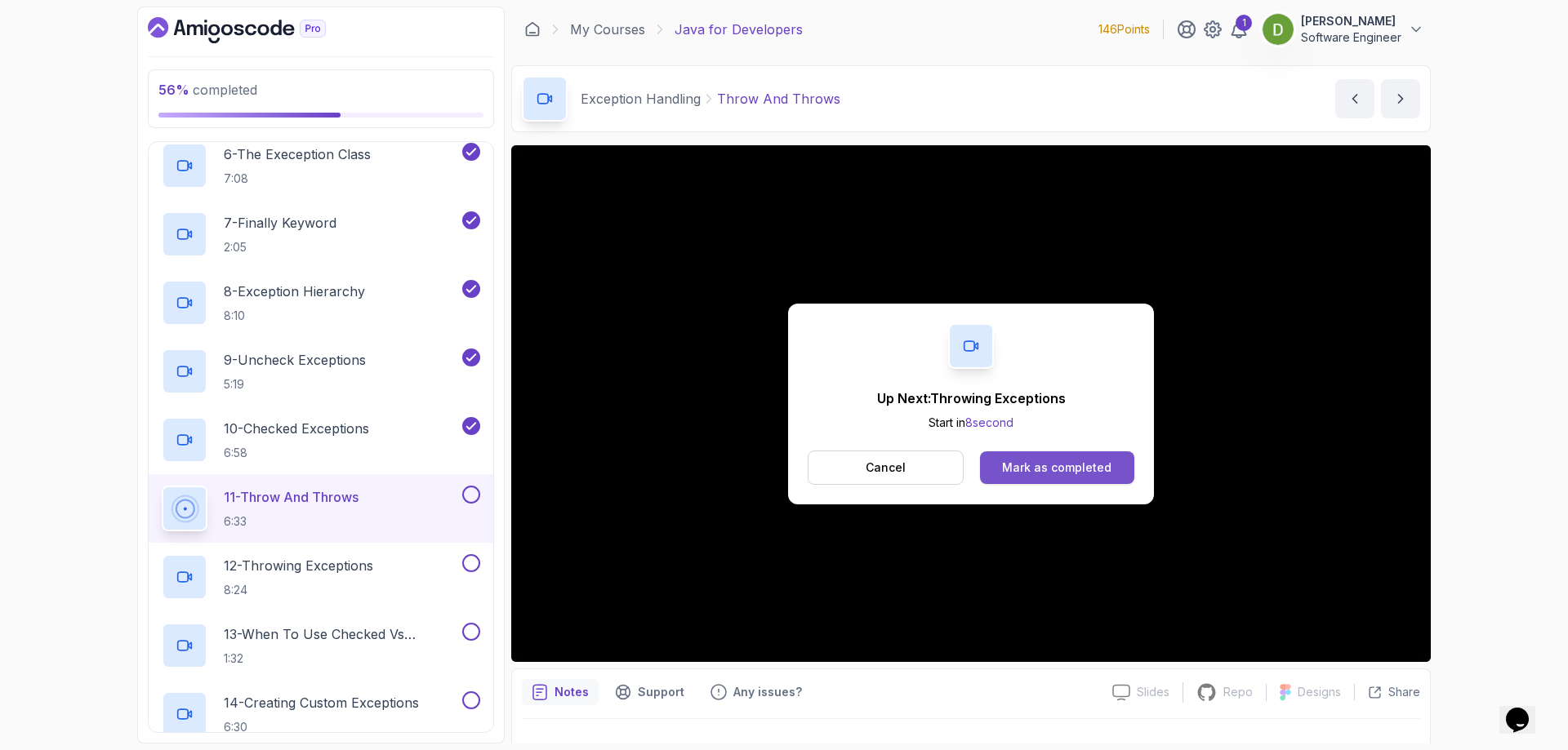
click at [1048, 463] on div "Mark as completed" at bounding box center [1056, 467] width 109 height 17
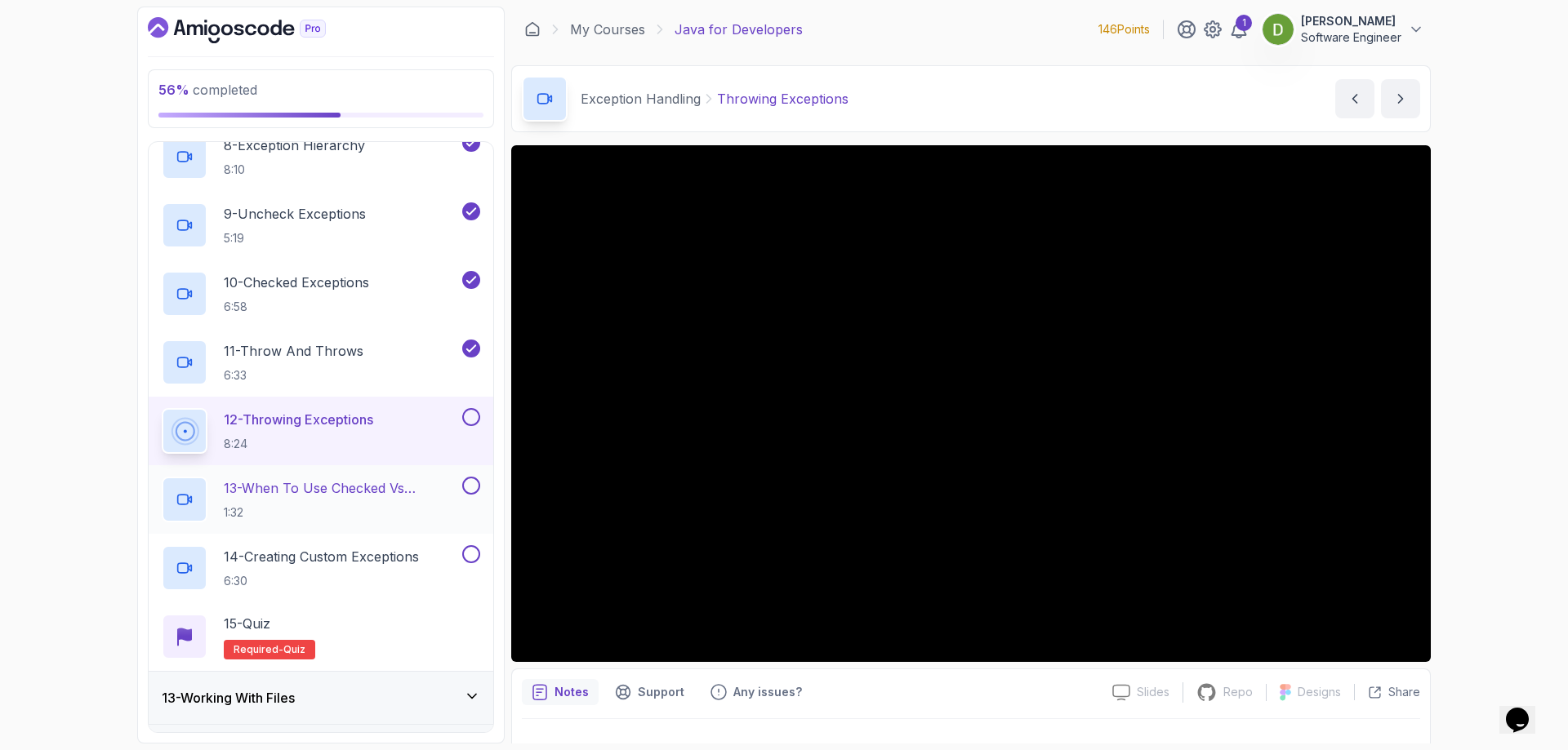
scroll to position [1234, 0]
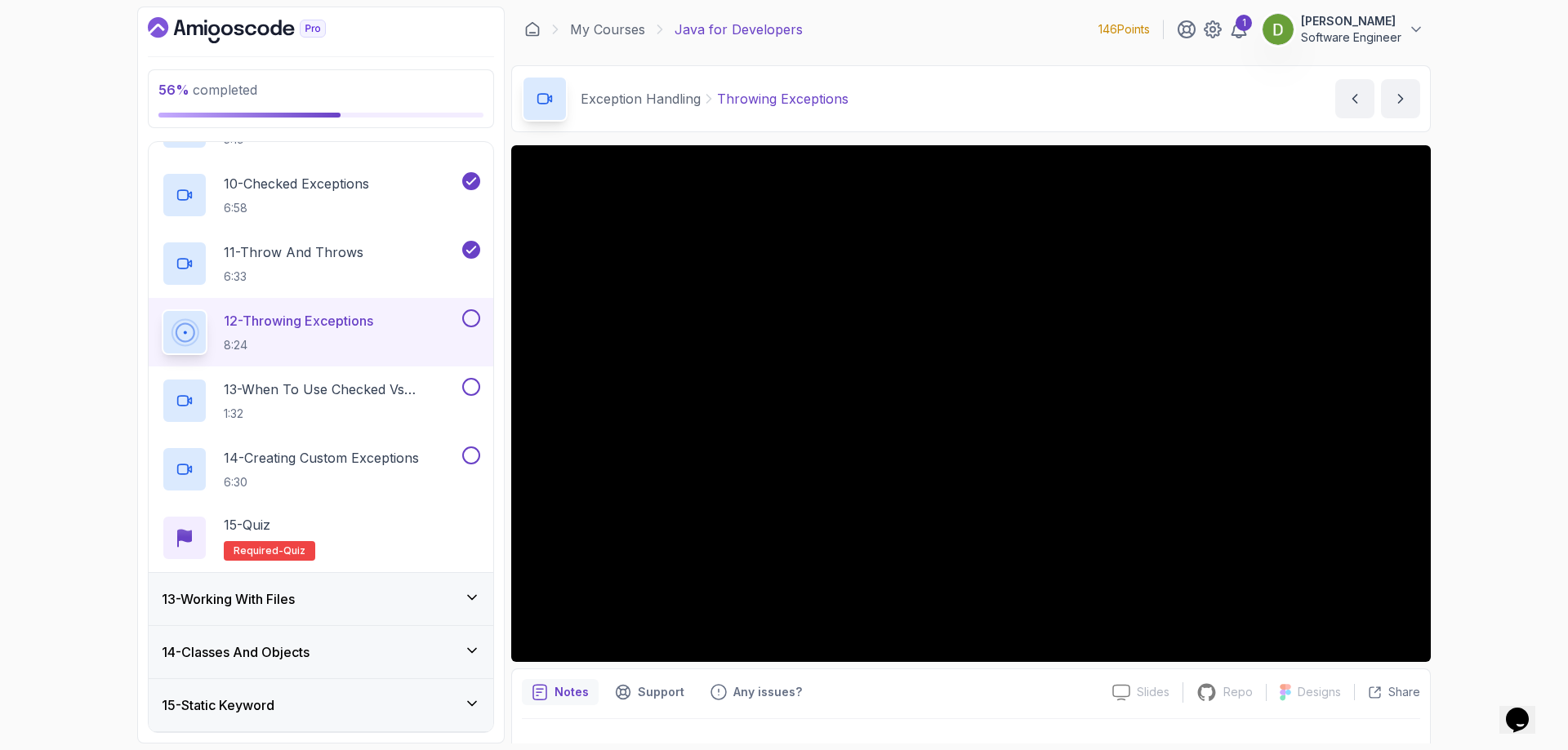
click at [478, 317] on button at bounding box center [471, 318] width 18 height 18
click at [312, 387] on p "13 - When To Use Checked Vs Unchecked Exeptions" at bounding box center [340, 389] width 235 height 19
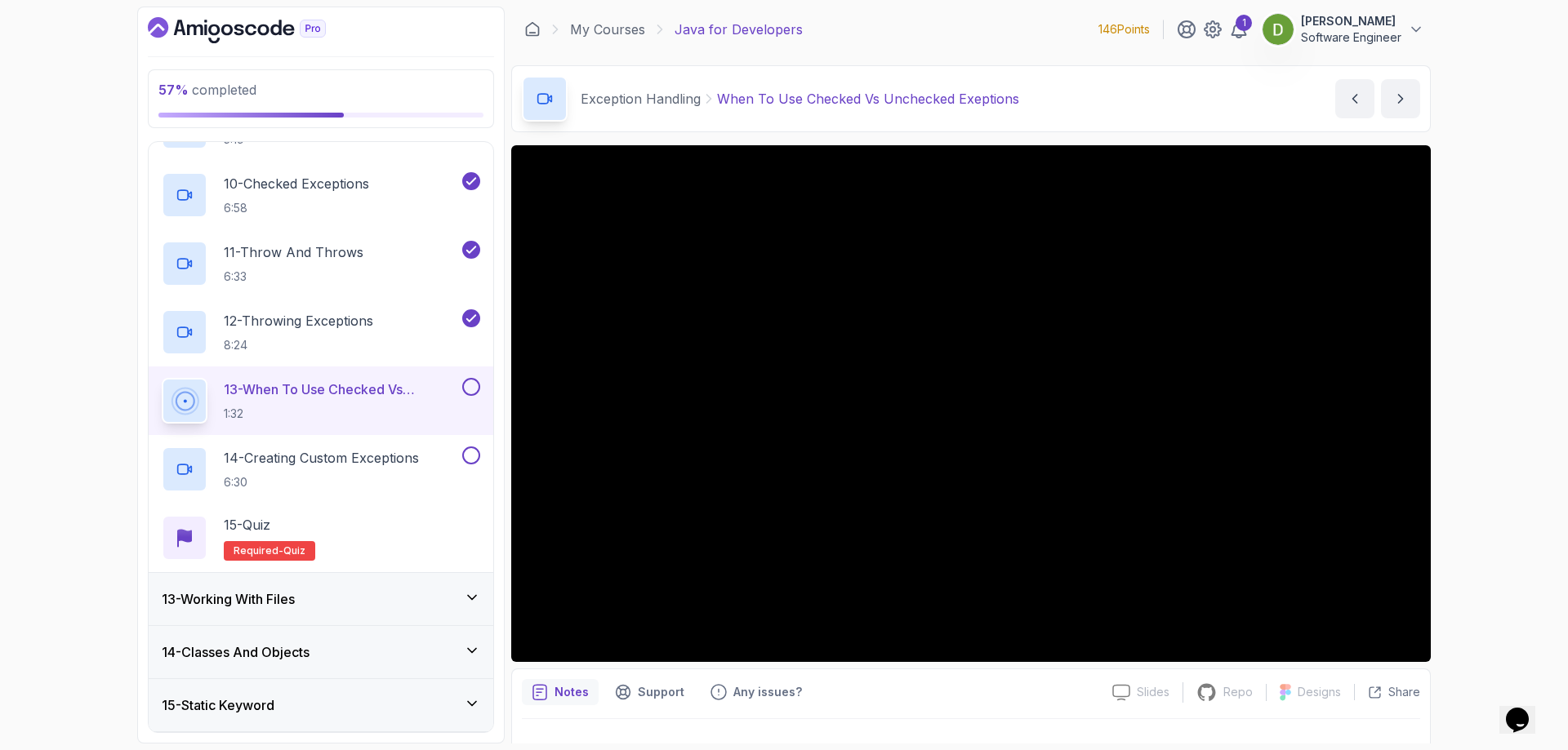
click at [471, 385] on button at bounding box center [471, 386] width 18 height 18
click at [380, 467] on p "14 - Creating Custom Exceptions" at bounding box center [321, 458] width 195 height 19
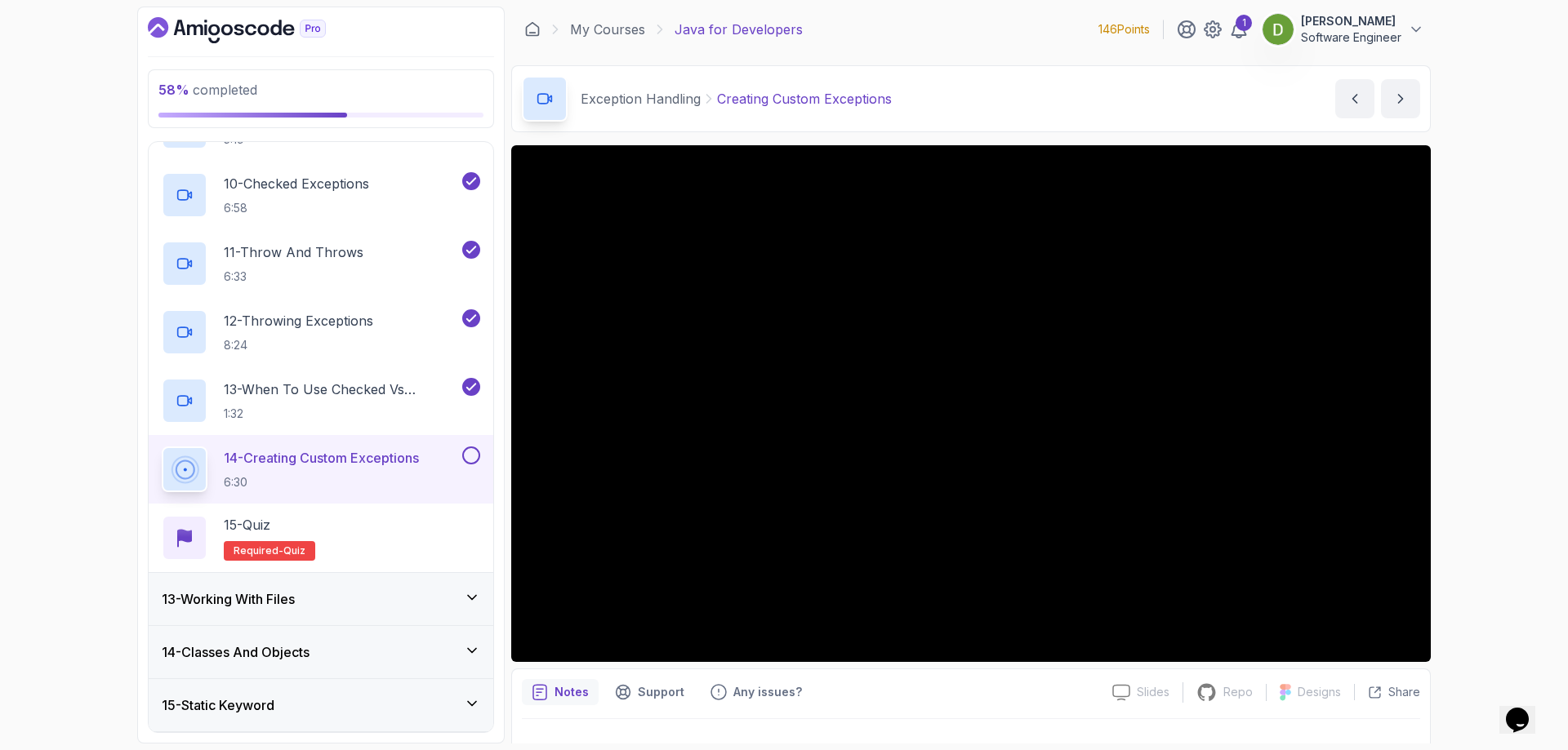
click at [471, 453] on button at bounding box center [471, 455] width 18 height 18
click at [386, 512] on div "15 - Quiz Required- quiz" at bounding box center [320, 537] width 345 height 69
click at [374, 533] on div "15 - Quiz Required- quiz" at bounding box center [320, 537] width 318 height 45
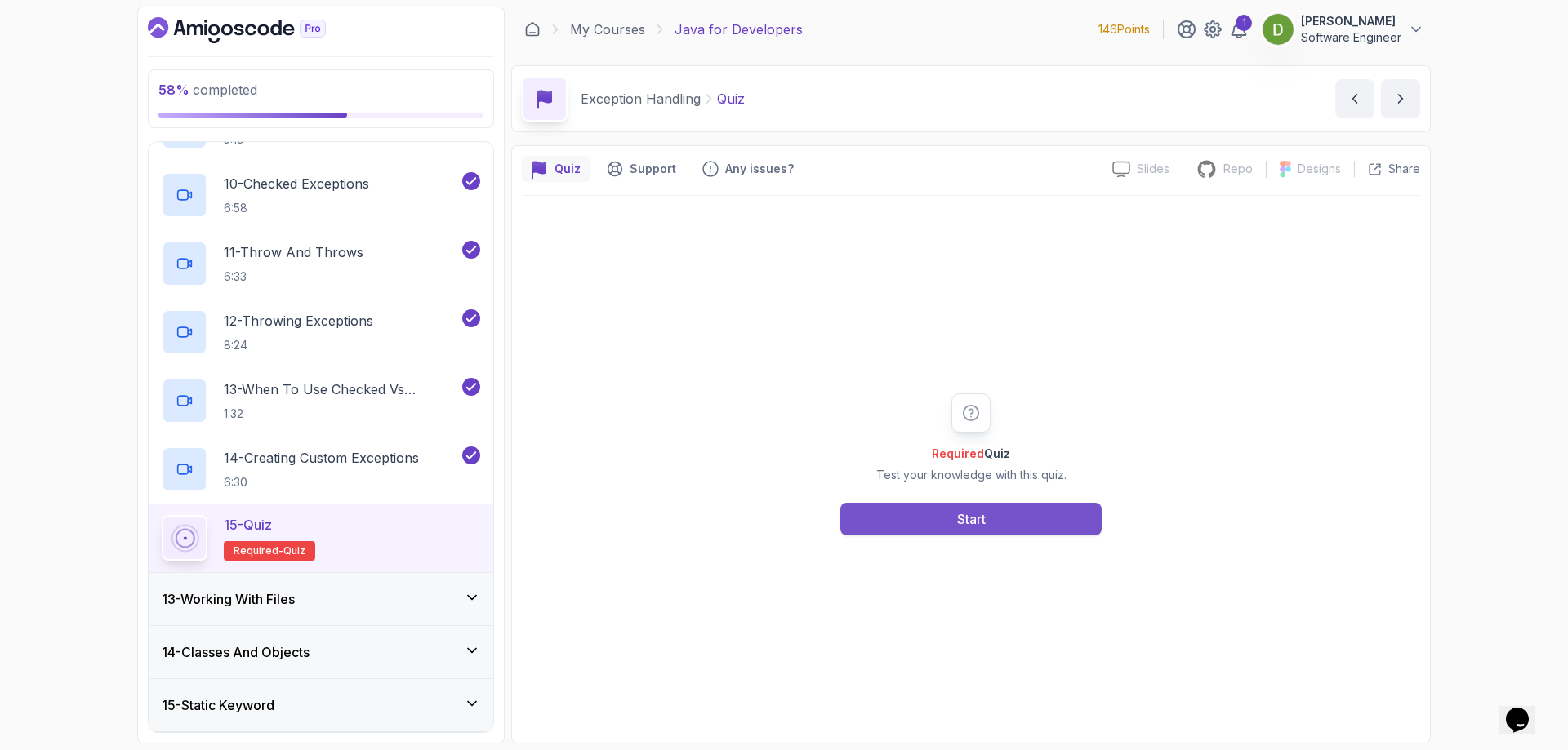
click at [940, 527] on button "Start" at bounding box center [970, 518] width 261 height 32
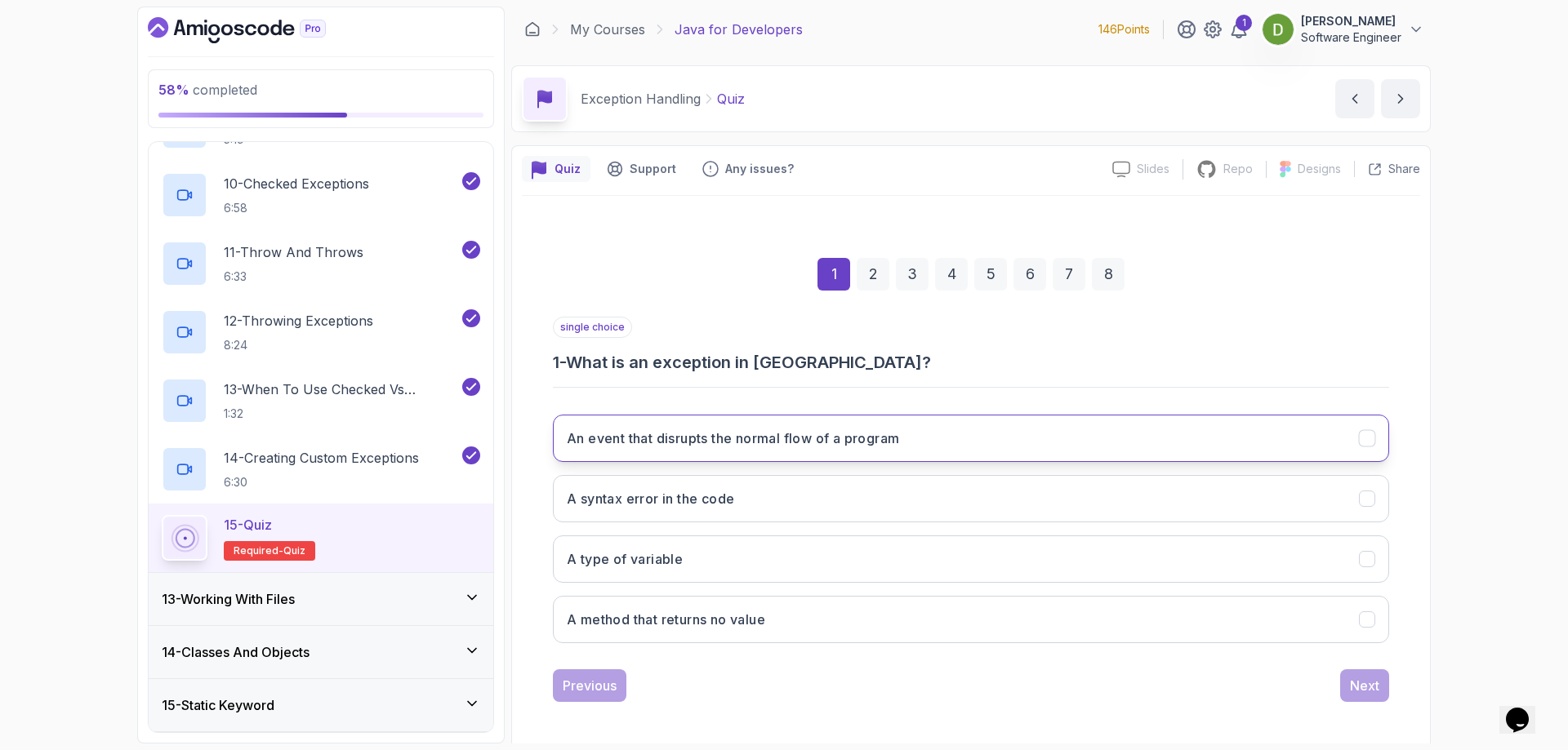
click at [918, 436] on button "An event that disrupts the normal flow of a program" at bounding box center [970, 438] width 836 height 47
click at [1366, 672] on button "Next" at bounding box center [1365, 685] width 49 height 32
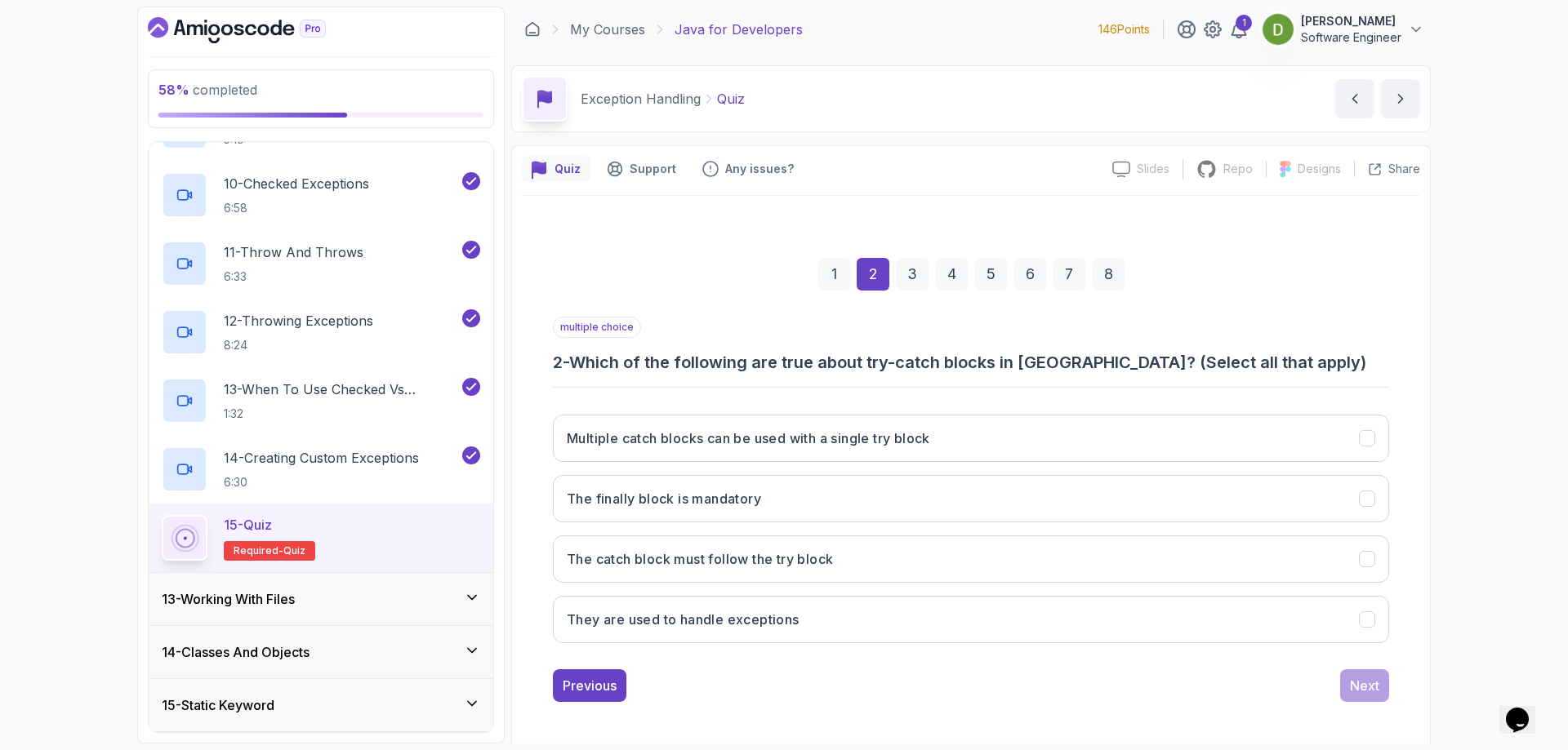
click at [835, 276] on div "1" at bounding box center [833, 274] width 32 height 32
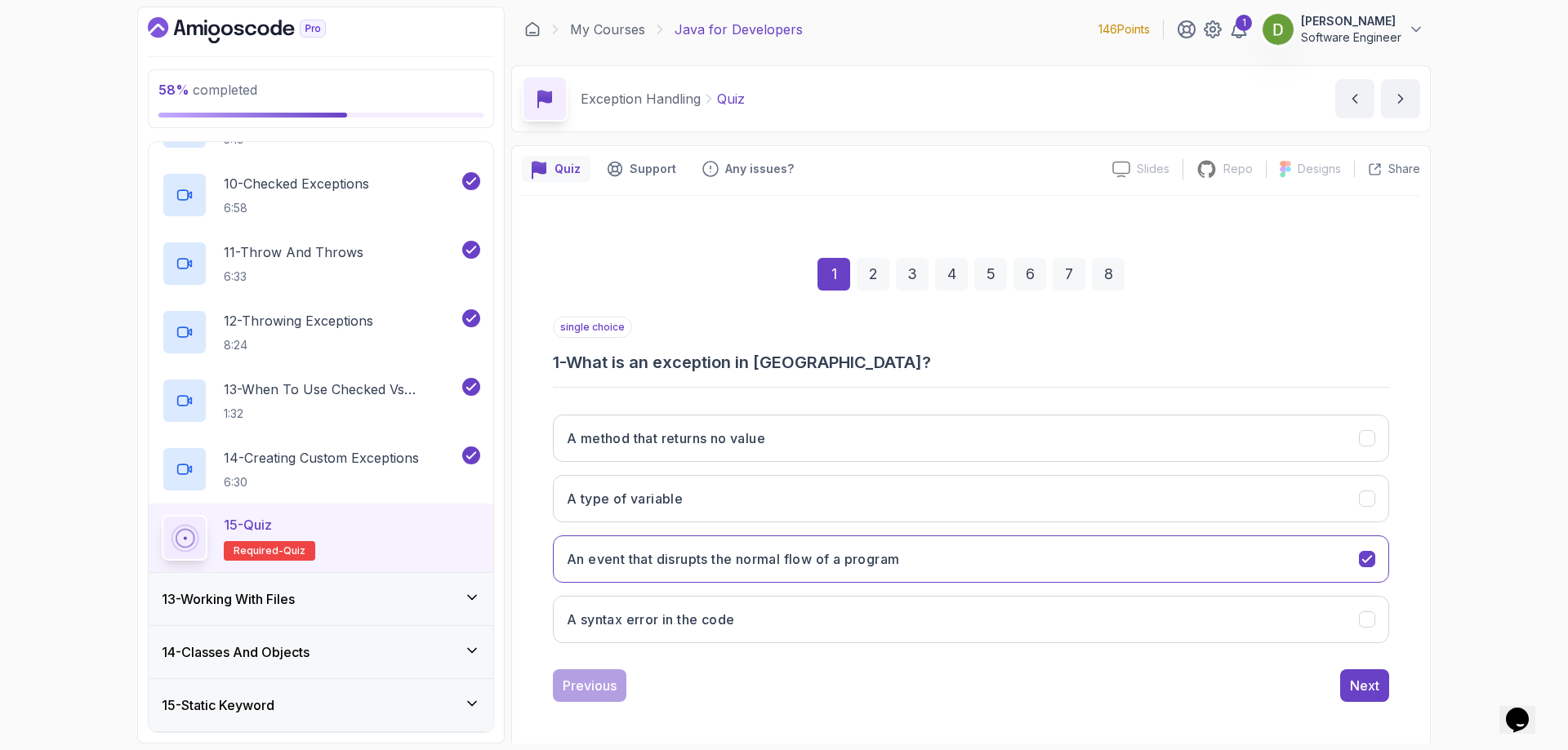
click at [876, 280] on div "2" at bounding box center [873, 274] width 32 height 32
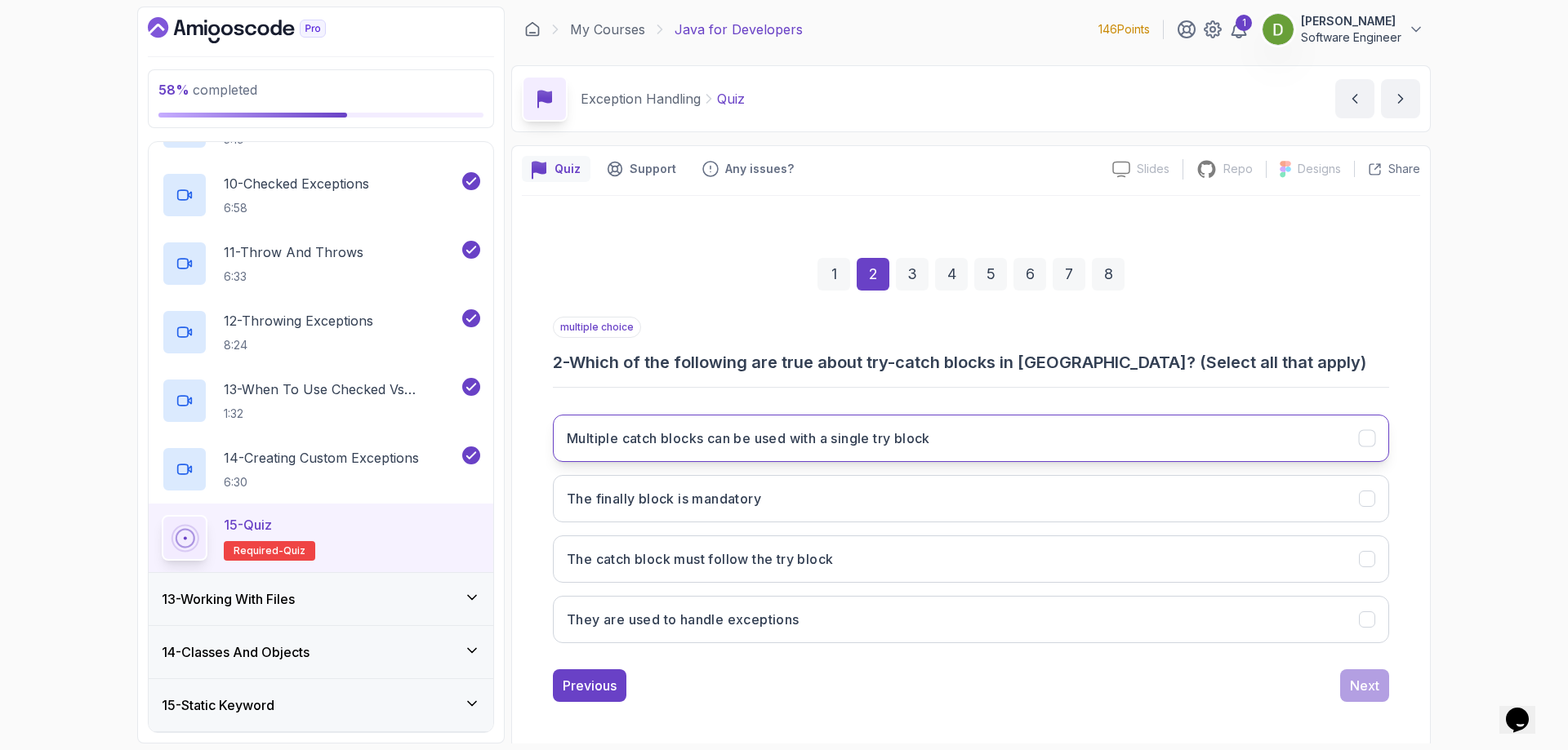
click at [979, 426] on button "Multiple catch blocks can be used with a single try block" at bounding box center [970, 438] width 836 height 47
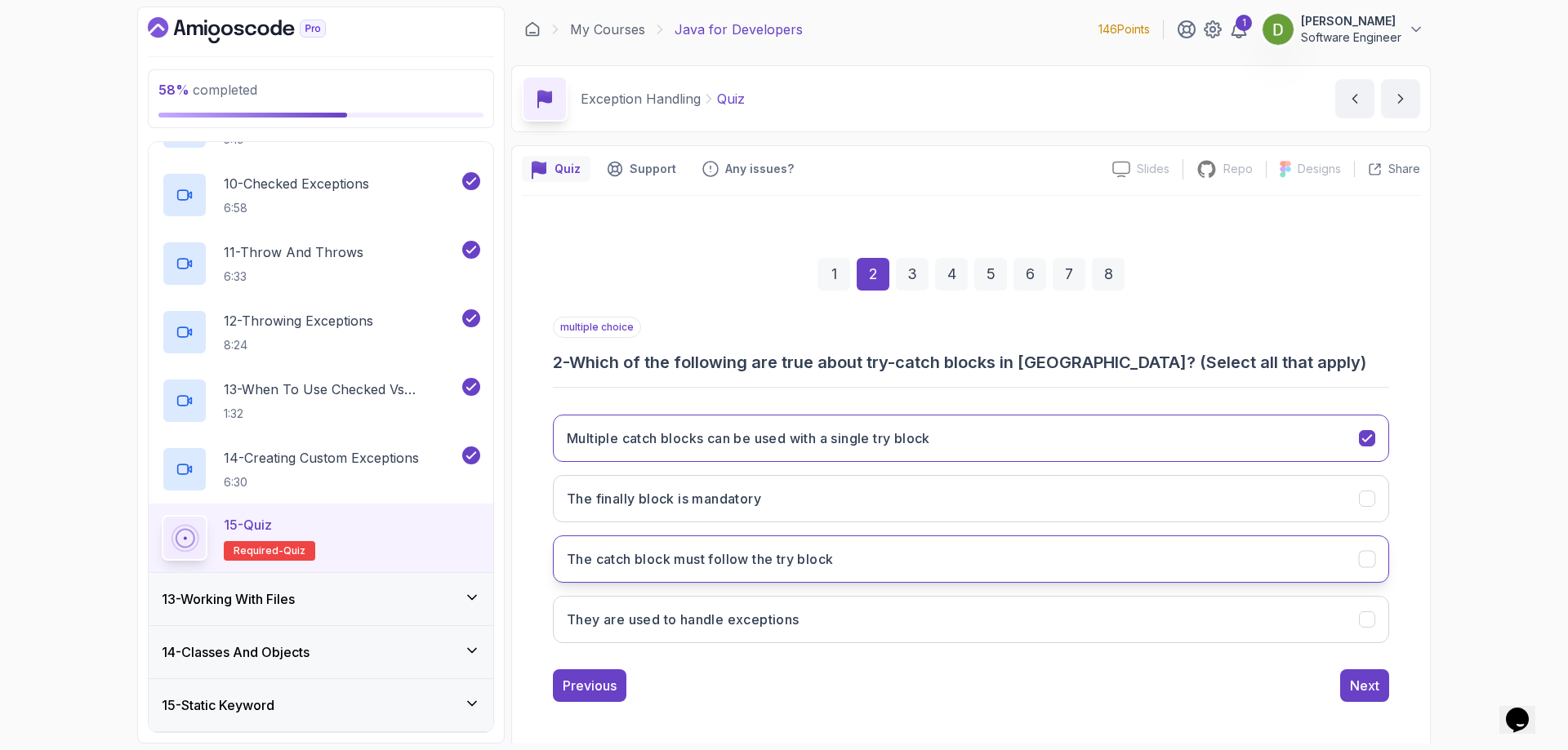
click at [806, 566] on h3 "The catch block must follow the try block" at bounding box center [699, 559] width 266 height 19
click at [858, 622] on button "They are used to handle exceptions" at bounding box center [970, 619] width 836 height 47
click at [1364, 676] on div "Next" at bounding box center [1365, 685] width 30 height 19
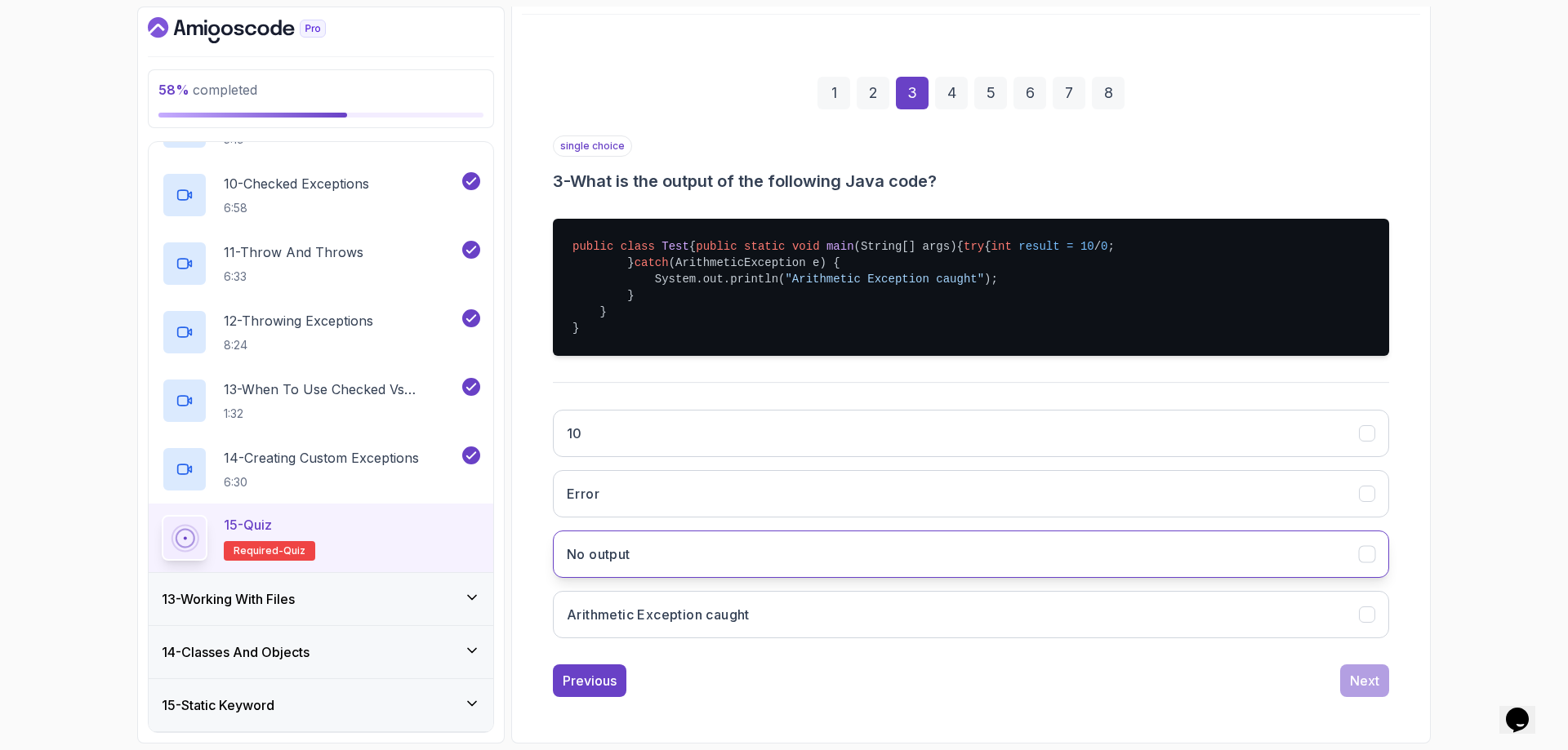
scroll to position [230, 0]
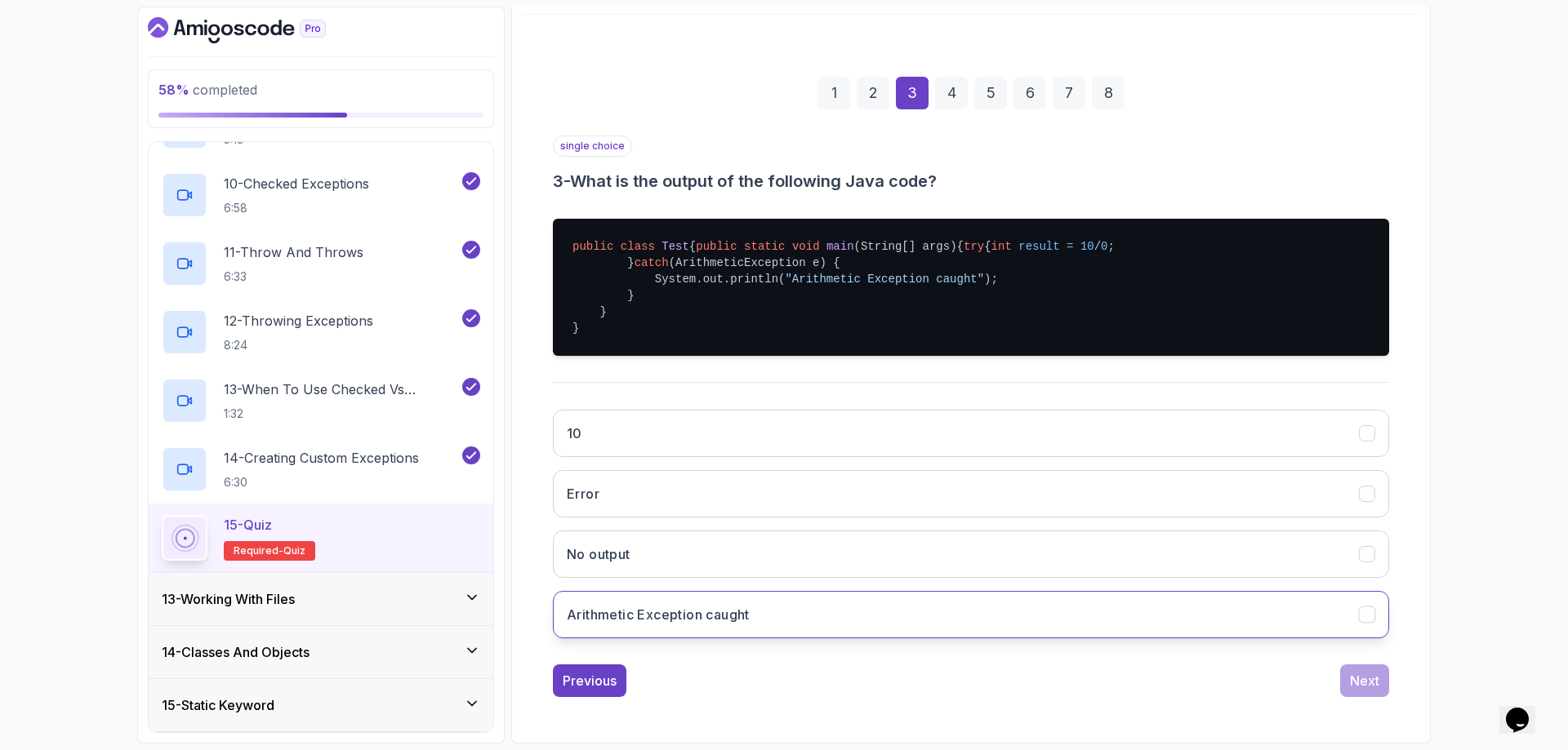
click at [932, 617] on button "Arithmetic Exception caught" at bounding box center [970, 614] width 836 height 47
click at [1374, 687] on div "Next" at bounding box center [1365, 680] width 30 height 19
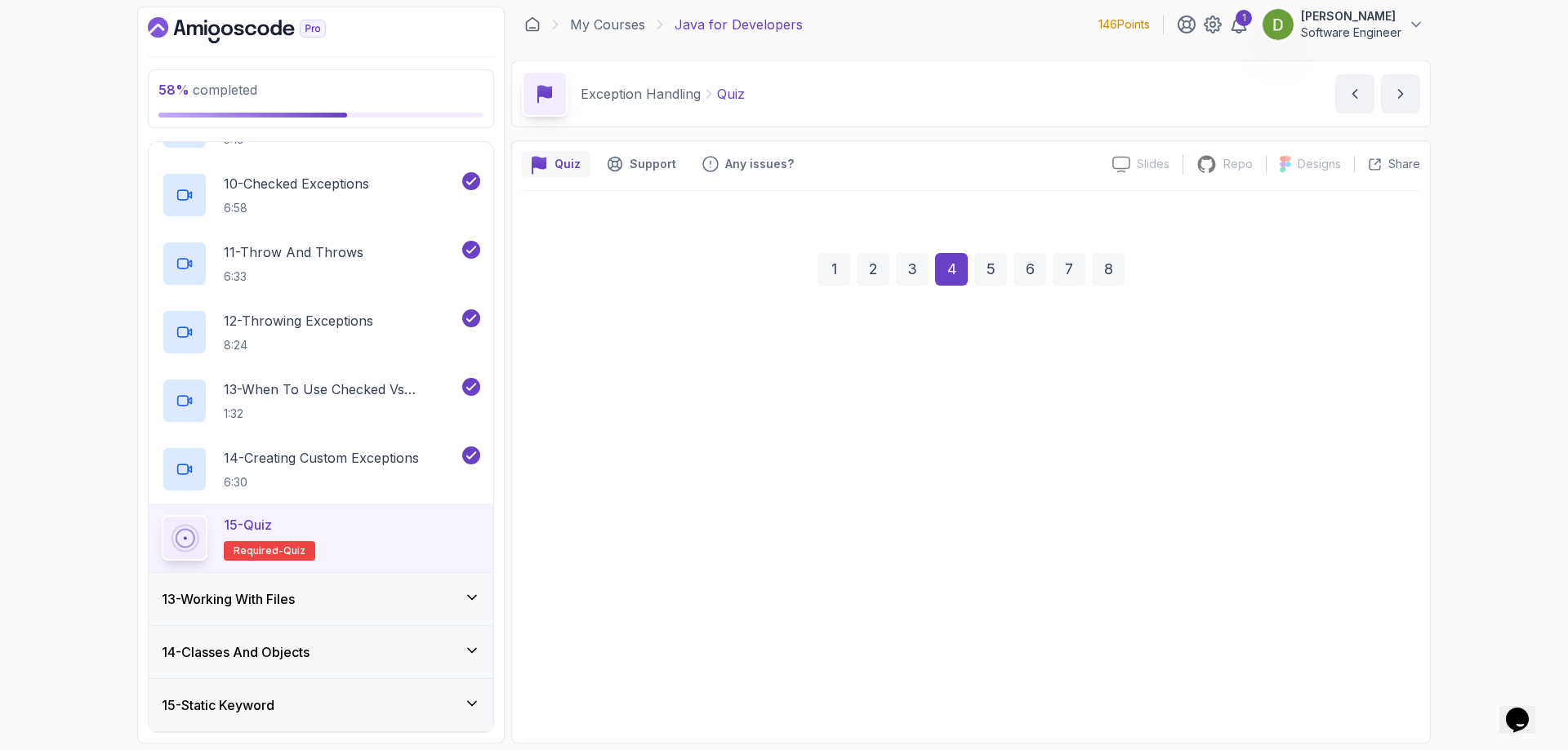
scroll to position [5, 0]
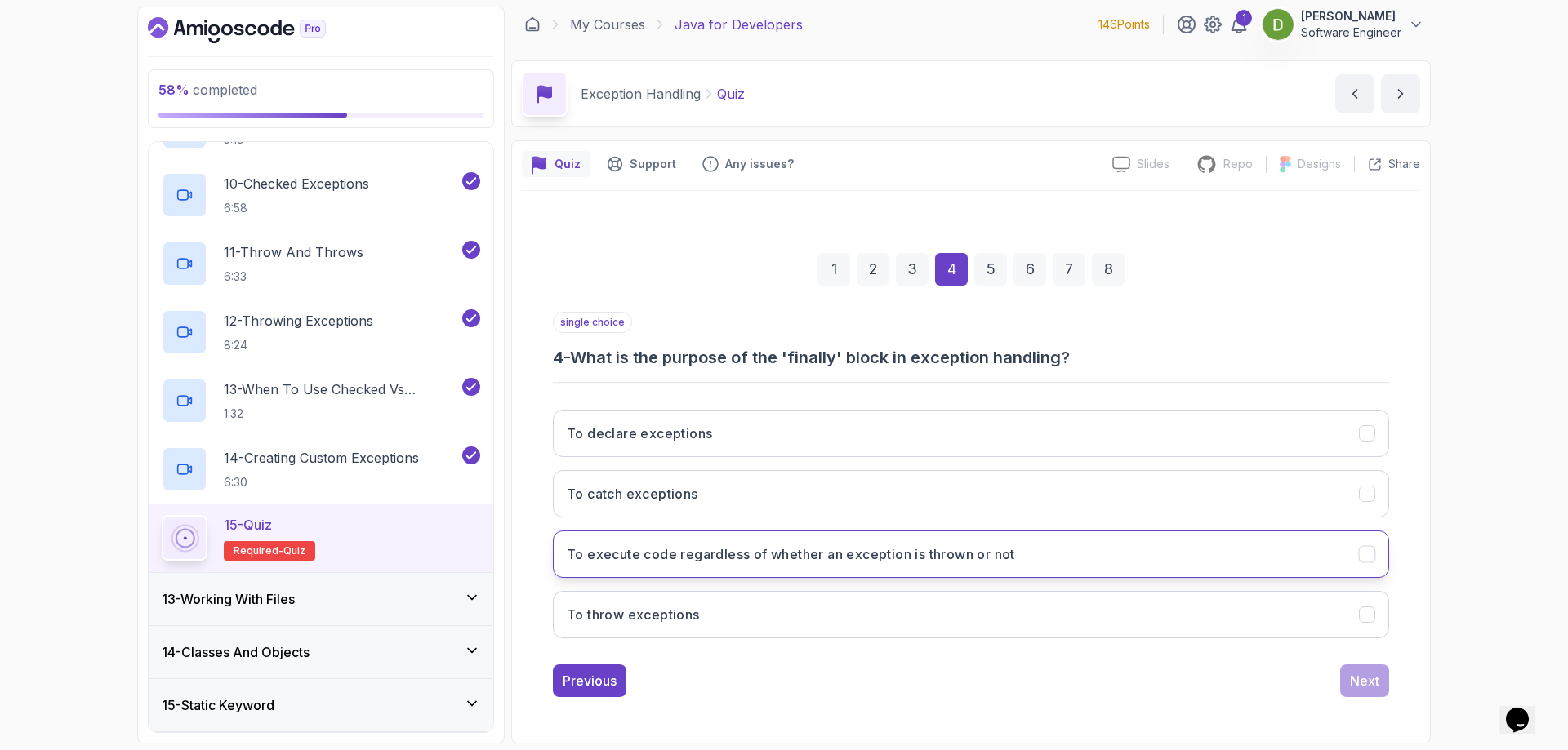
click at [1112, 558] on button "To execute code regardless of whether an exception is thrown or not" at bounding box center [970, 554] width 836 height 47
click at [1352, 676] on div "Next" at bounding box center [1365, 680] width 30 height 19
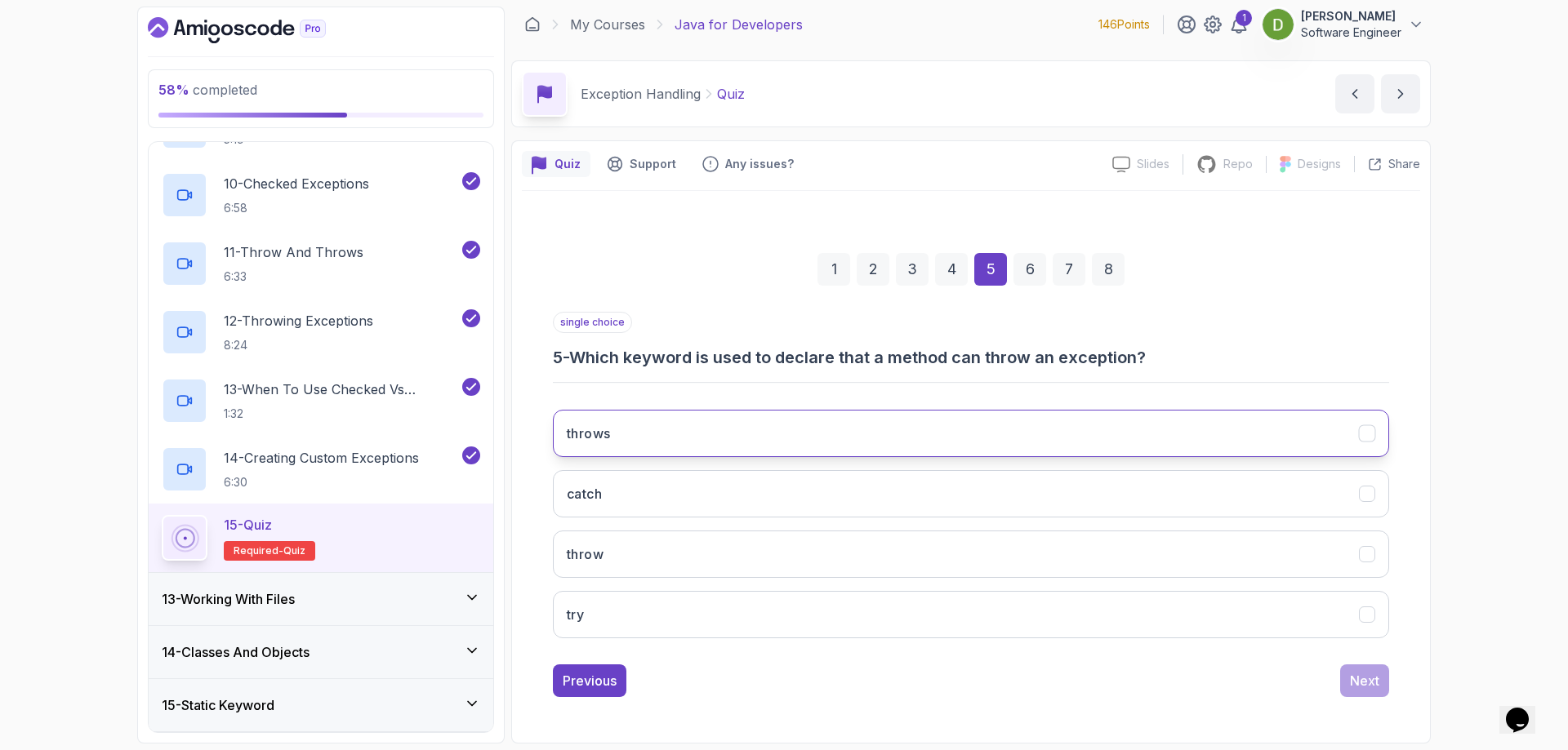
click at [1160, 412] on button "throws" at bounding box center [970, 433] width 836 height 47
click at [1369, 670] on button "Next" at bounding box center [1365, 680] width 49 height 32
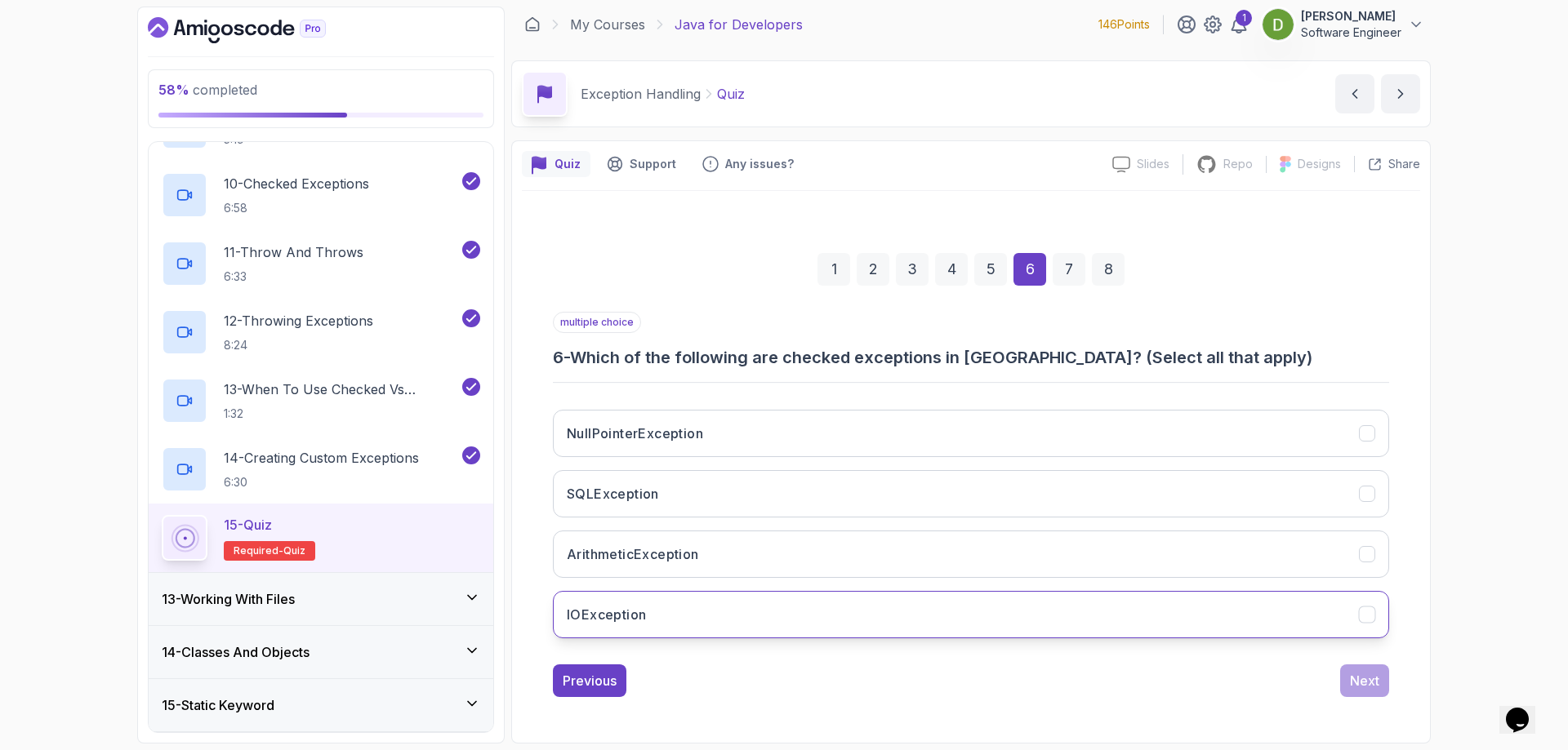
click at [1272, 605] on button "IOException" at bounding box center [970, 614] width 836 height 47
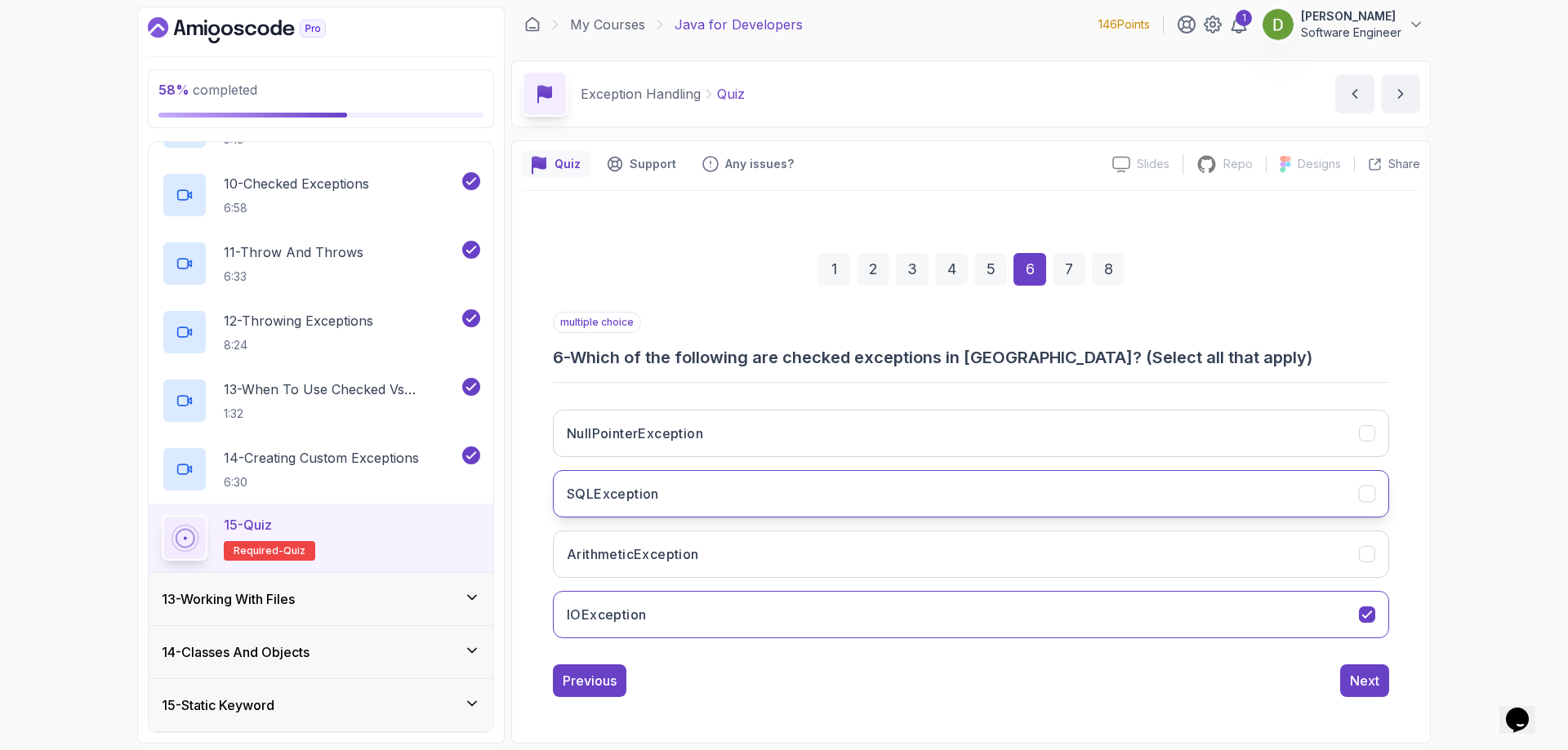
click at [1195, 492] on button "SQLException" at bounding box center [970, 494] width 836 height 47
click at [1304, 456] on button "NullPointerException" at bounding box center [970, 433] width 836 height 47
click at [1368, 669] on button "Next" at bounding box center [1365, 680] width 49 height 32
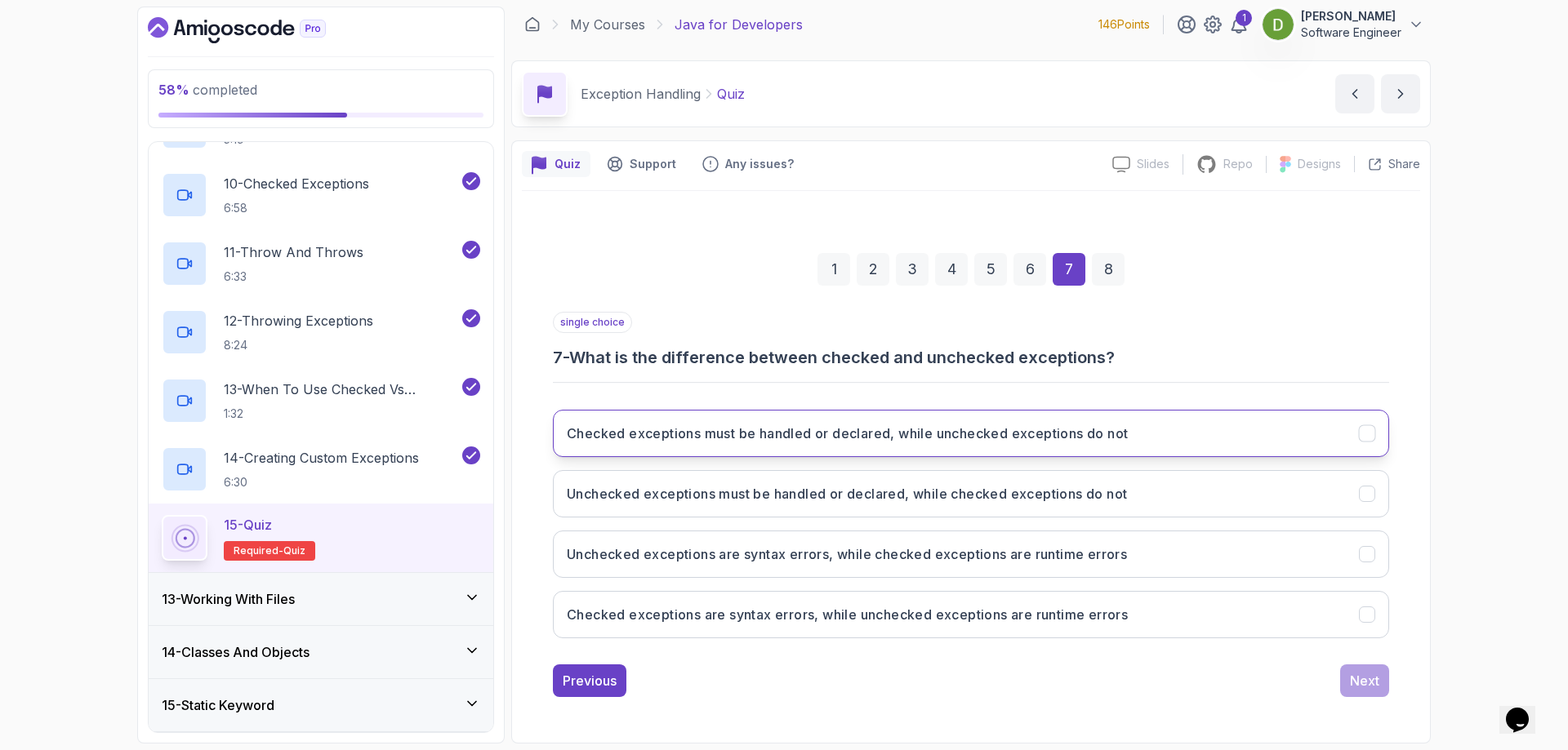
click at [1251, 428] on button "Checked exceptions must be handled or declared, while unchecked exceptions do n…" at bounding box center [970, 433] width 836 height 47
click at [1348, 678] on button "Next" at bounding box center [1365, 680] width 49 height 32
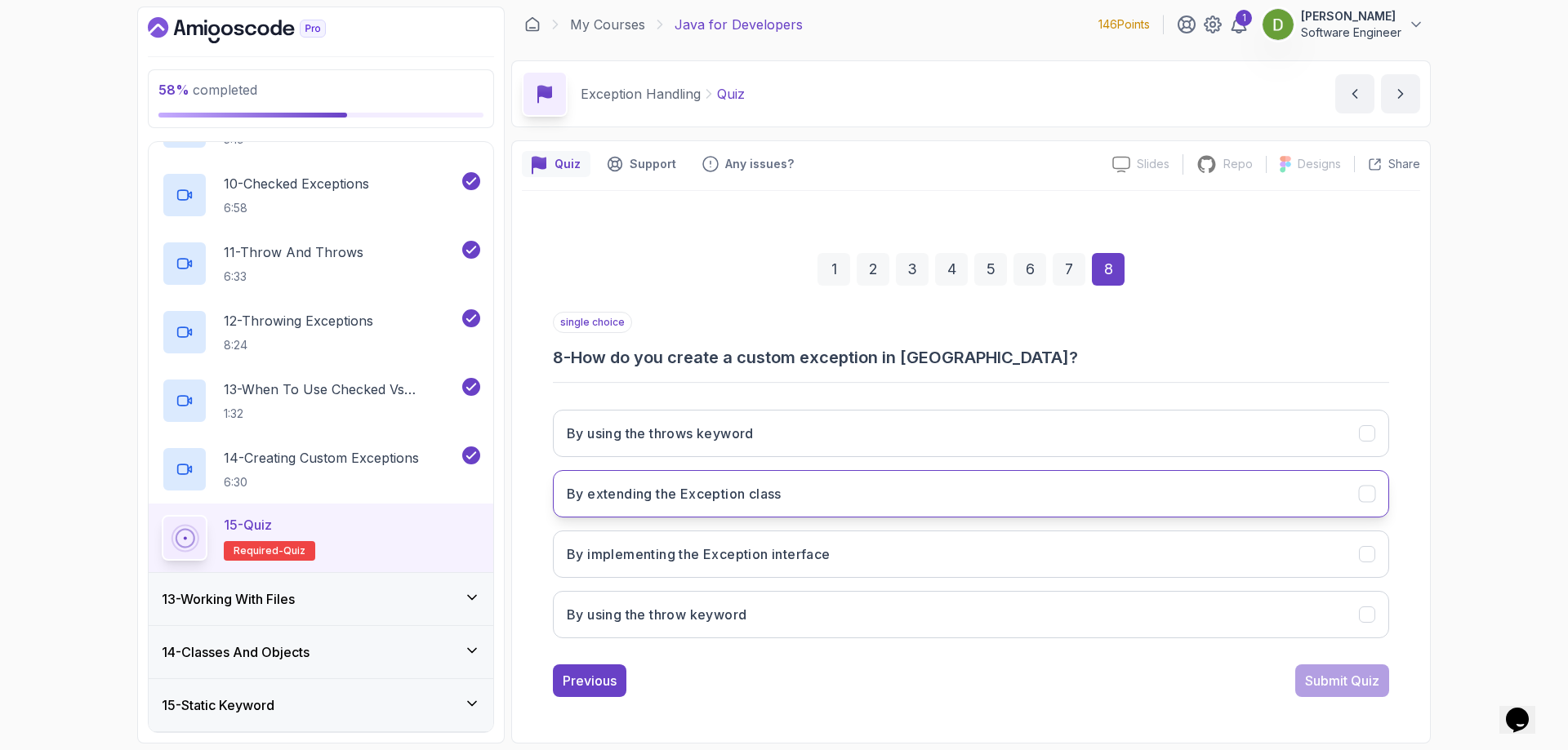
click at [1117, 501] on button "By extending the Exception class" at bounding box center [970, 494] width 836 height 47
click at [1310, 667] on button "Submit Quiz" at bounding box center [1342, 680] width 94 height 32
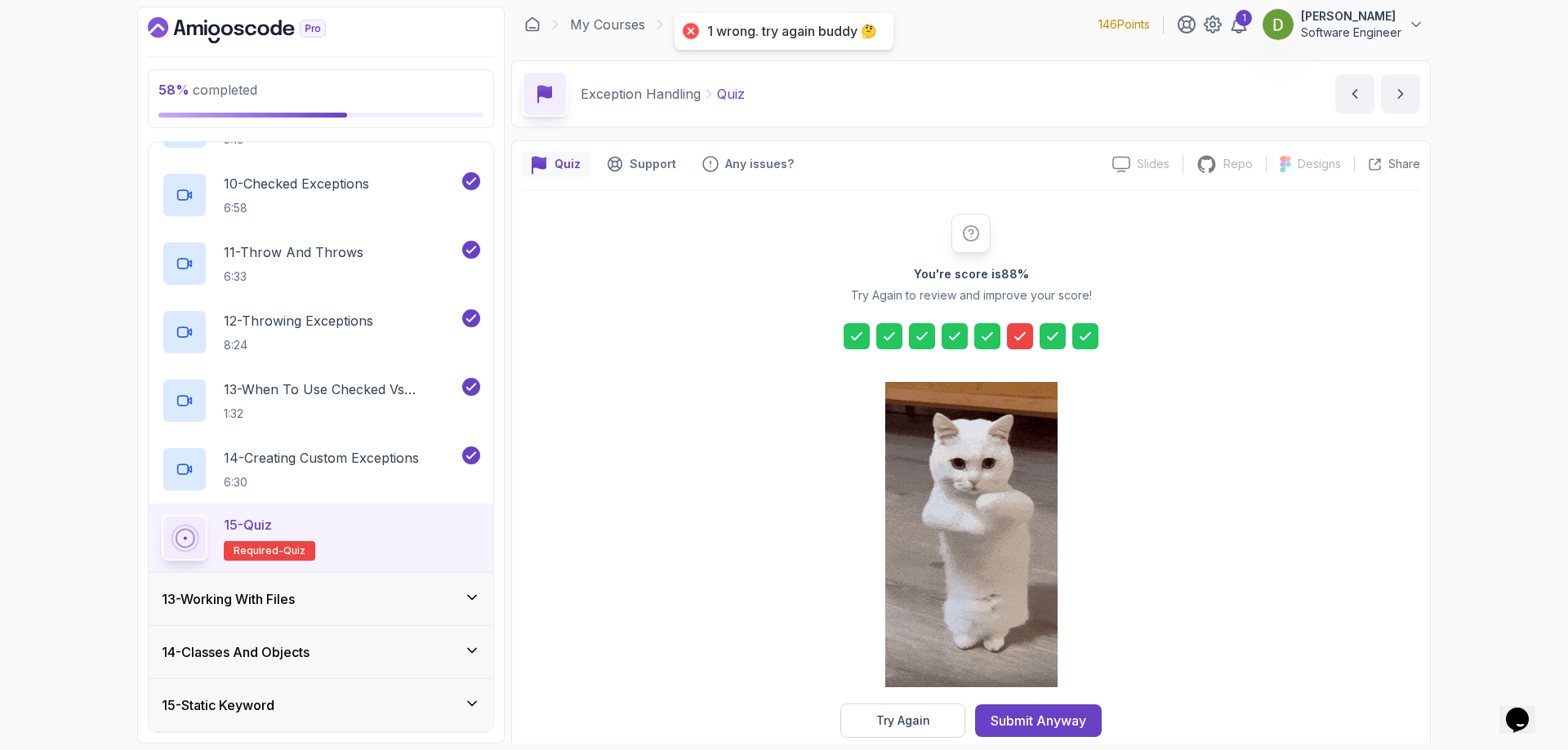
click at [1015, 342] on icon at bounding box center [1019, 336] width 17 height 17
click at [949, 705] on button "Try Again" at bounding box center [902, 720] width 125 height 34
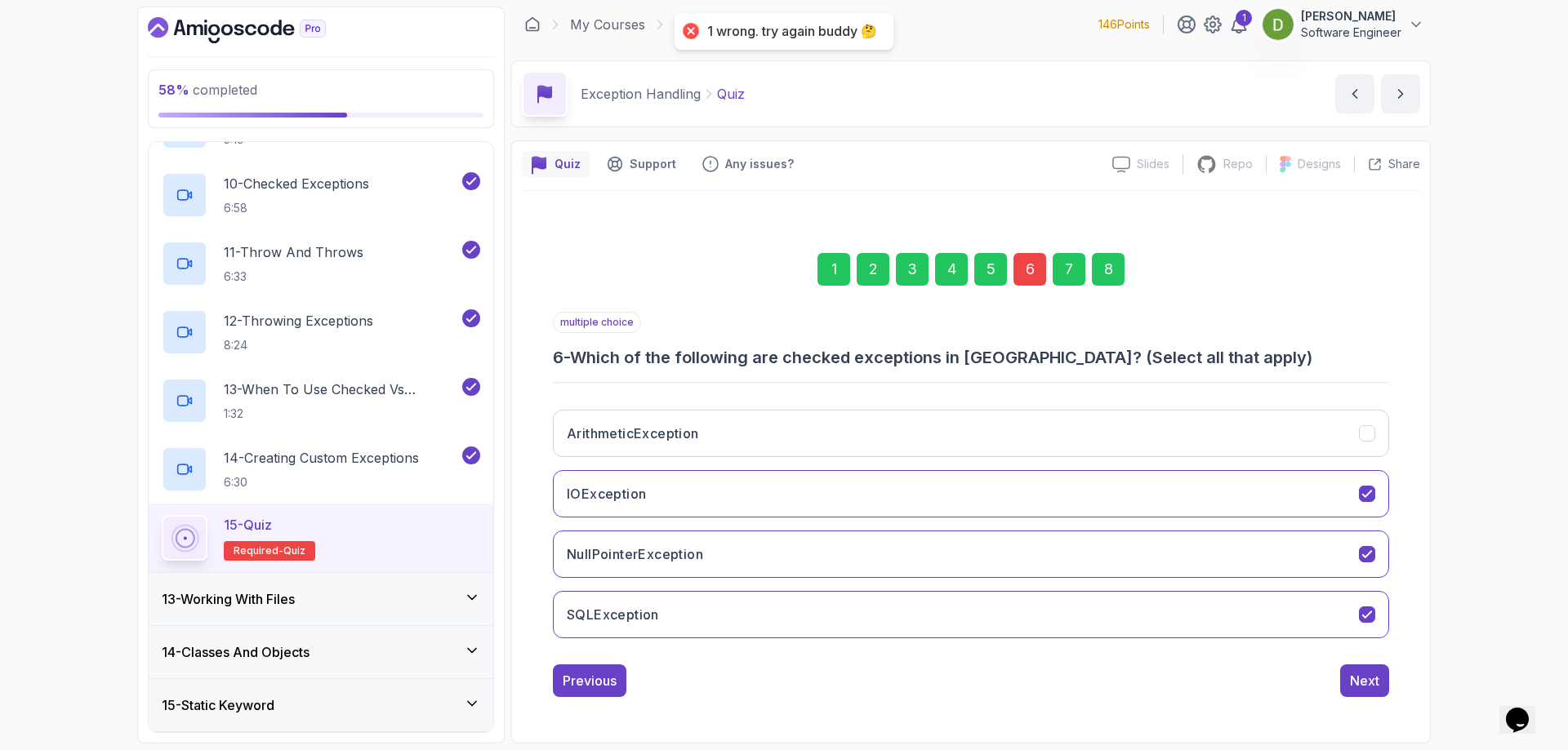
click at [1018, 266] on div "6" at bounding box center [1029, 269] width 32 height 32
click at [1033, 273] on div "6" at bounding box center [1029, 269] width 32 height 32
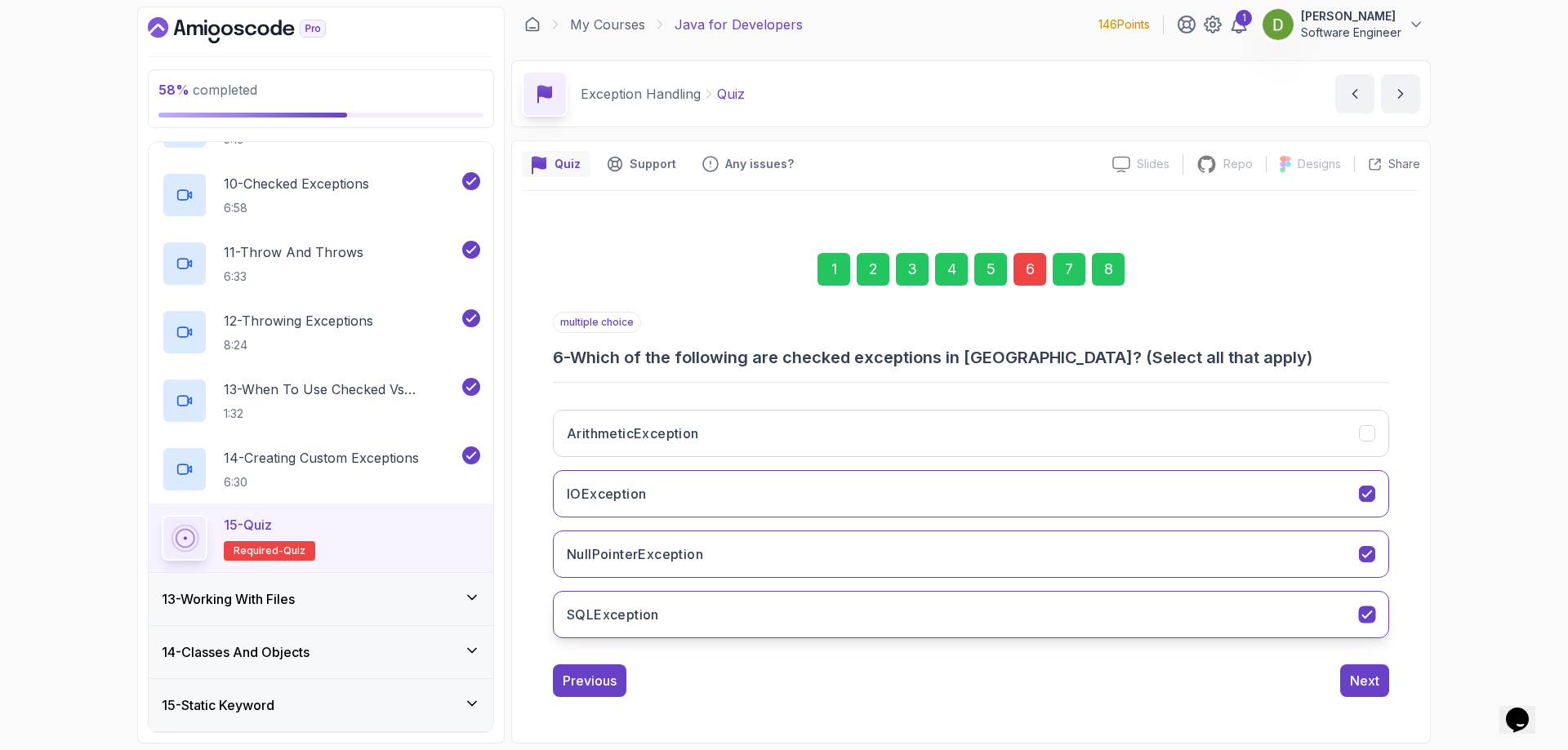
drag, startPoint x: 870, startPoint y: 610, endPoint x: 1107, endPoint y: 627, distance: 237.6
click at [872, 610] on button "SQLException" at bounding box center [970, 614] width 836 height 47
click at [1108, 276] on div "8" at bounding box center [1107, 269] width 32 height 32
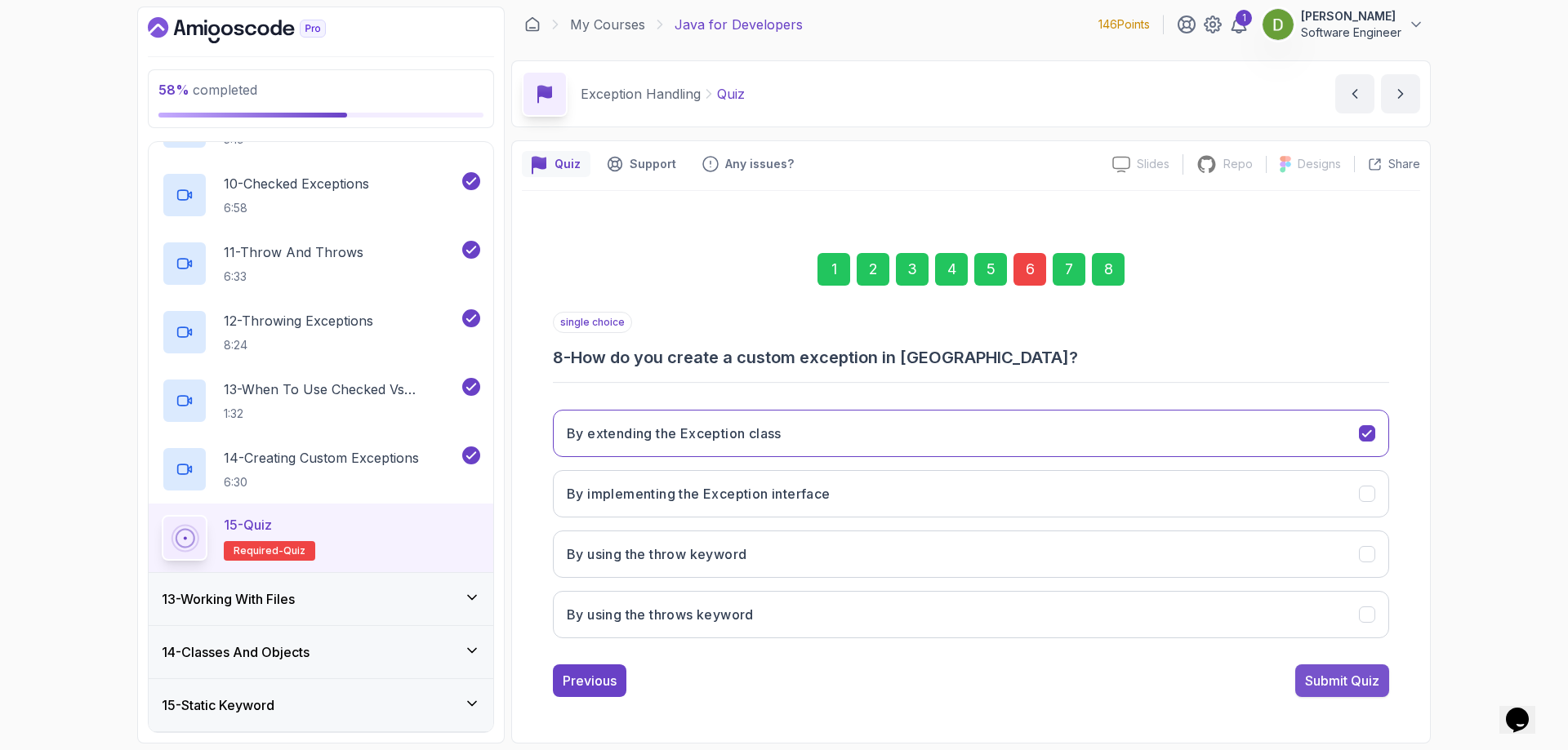
click at [1373, 666] on button "Submit Quiz" at bounding box center [1342, 680] width 94 height 32
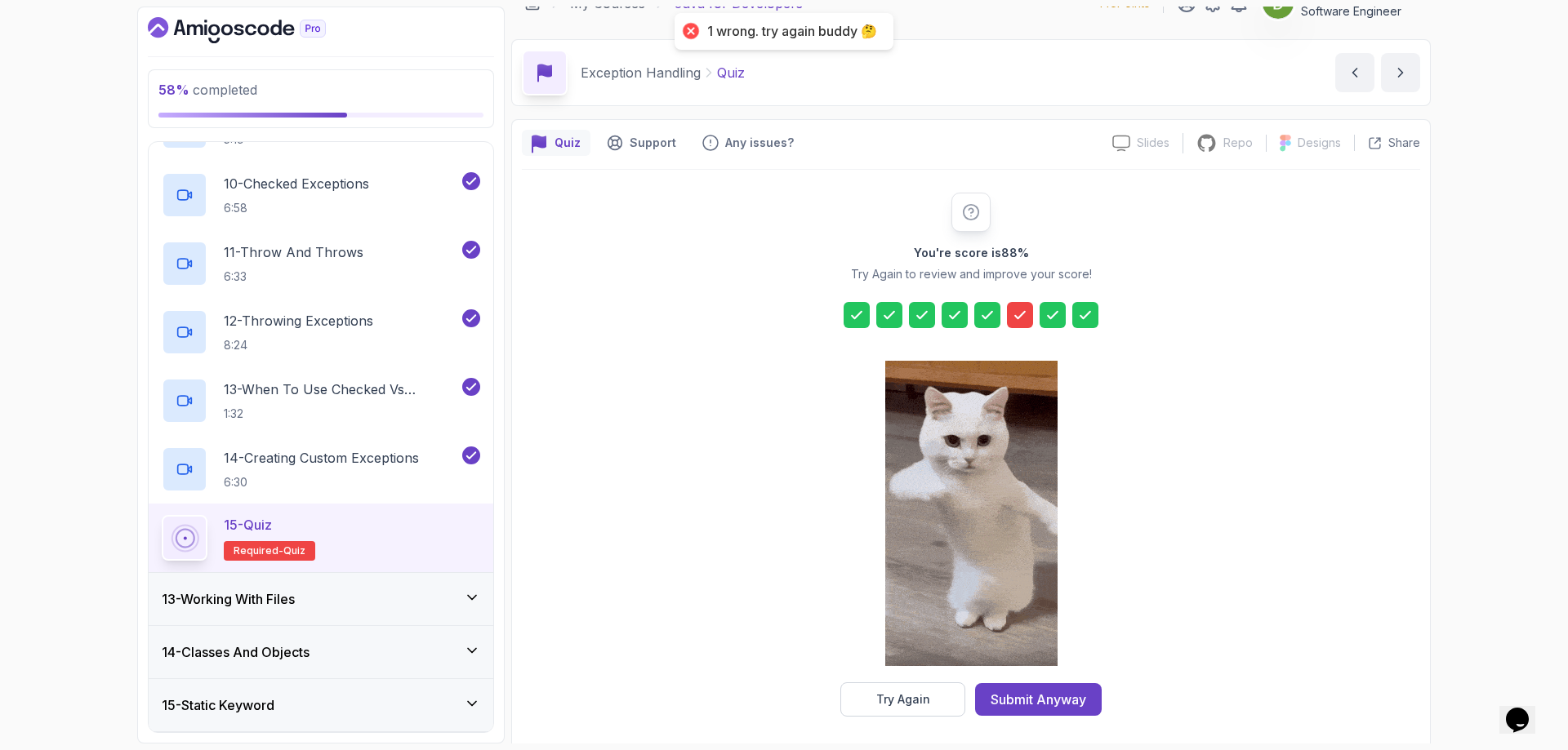
scroll to position [32, 0]
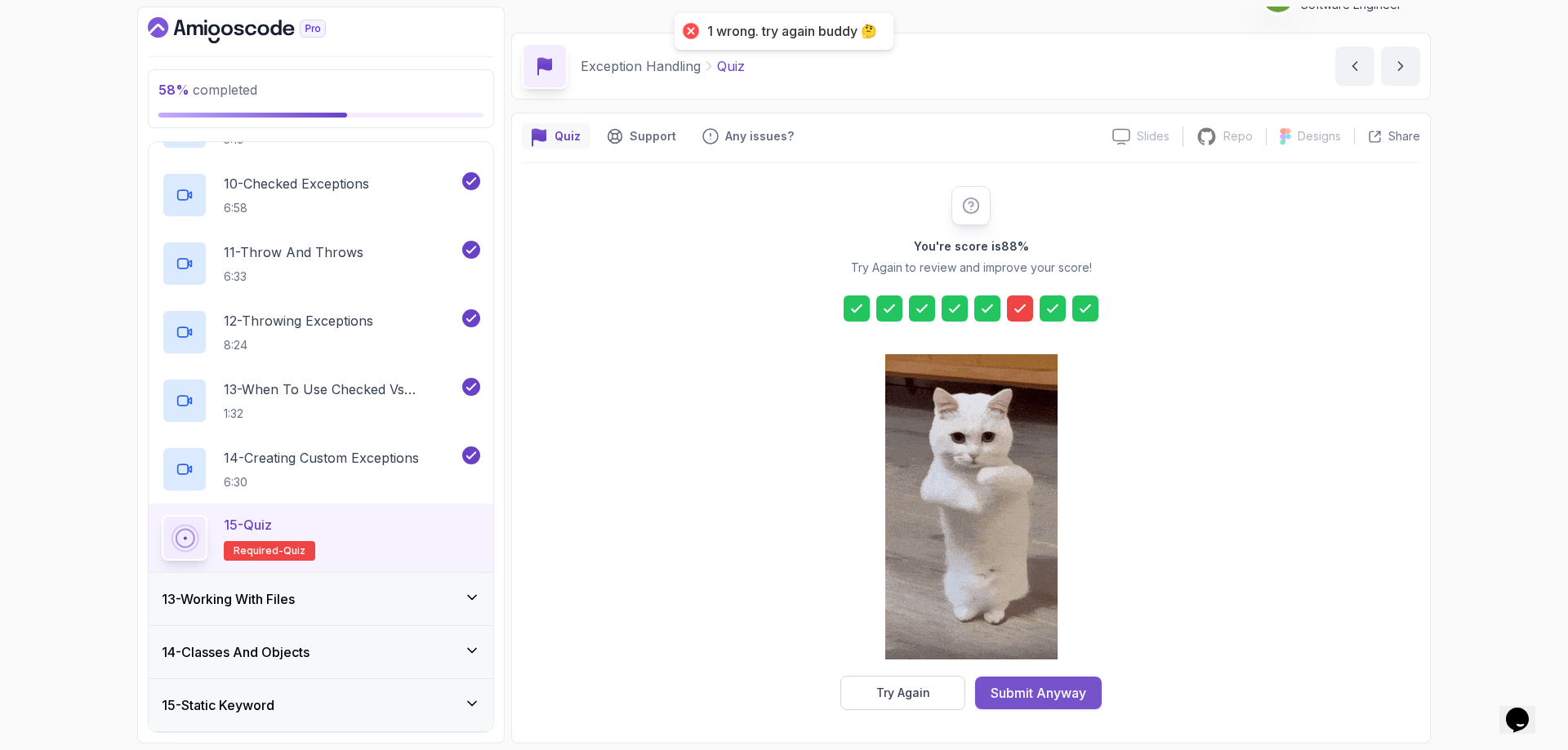
click at [1061, 687] on div "Submit Anyway" at bounding box center [1037, 692] width 95 height 19
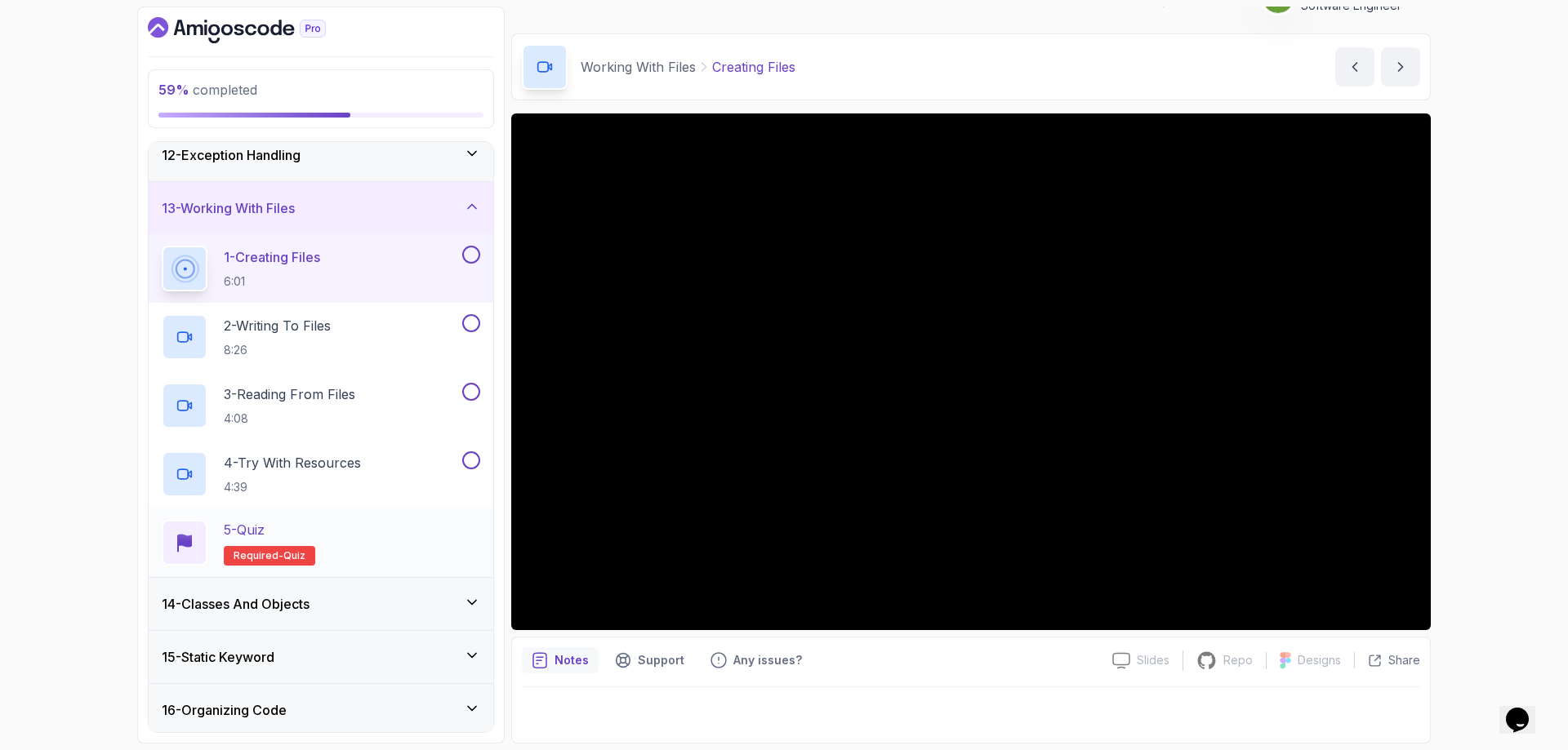
scroll to position [433, 0]
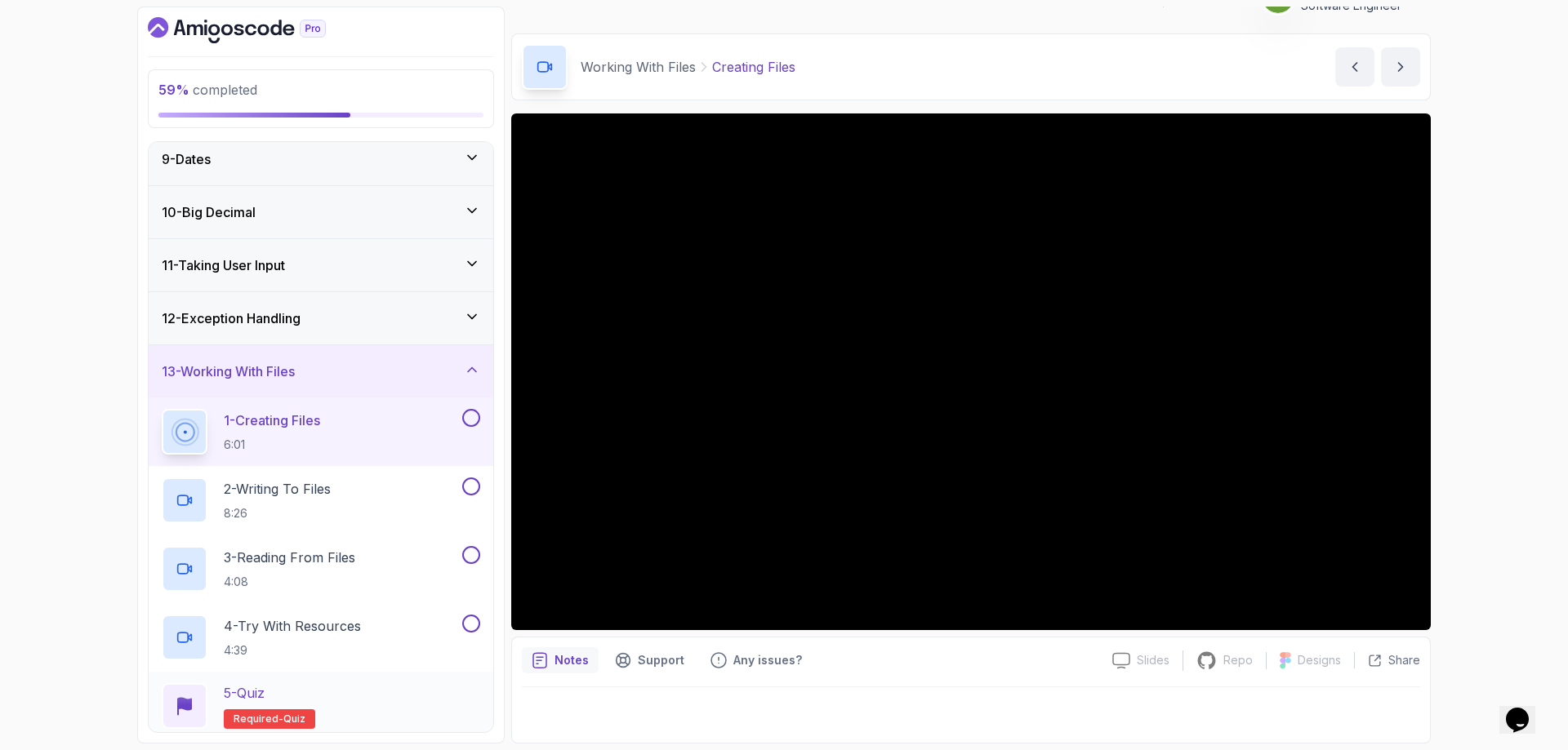
click at [347, 689] on div "5 - Quiz Required- quiz" at bounding box center [320, 706] width 318 height 45
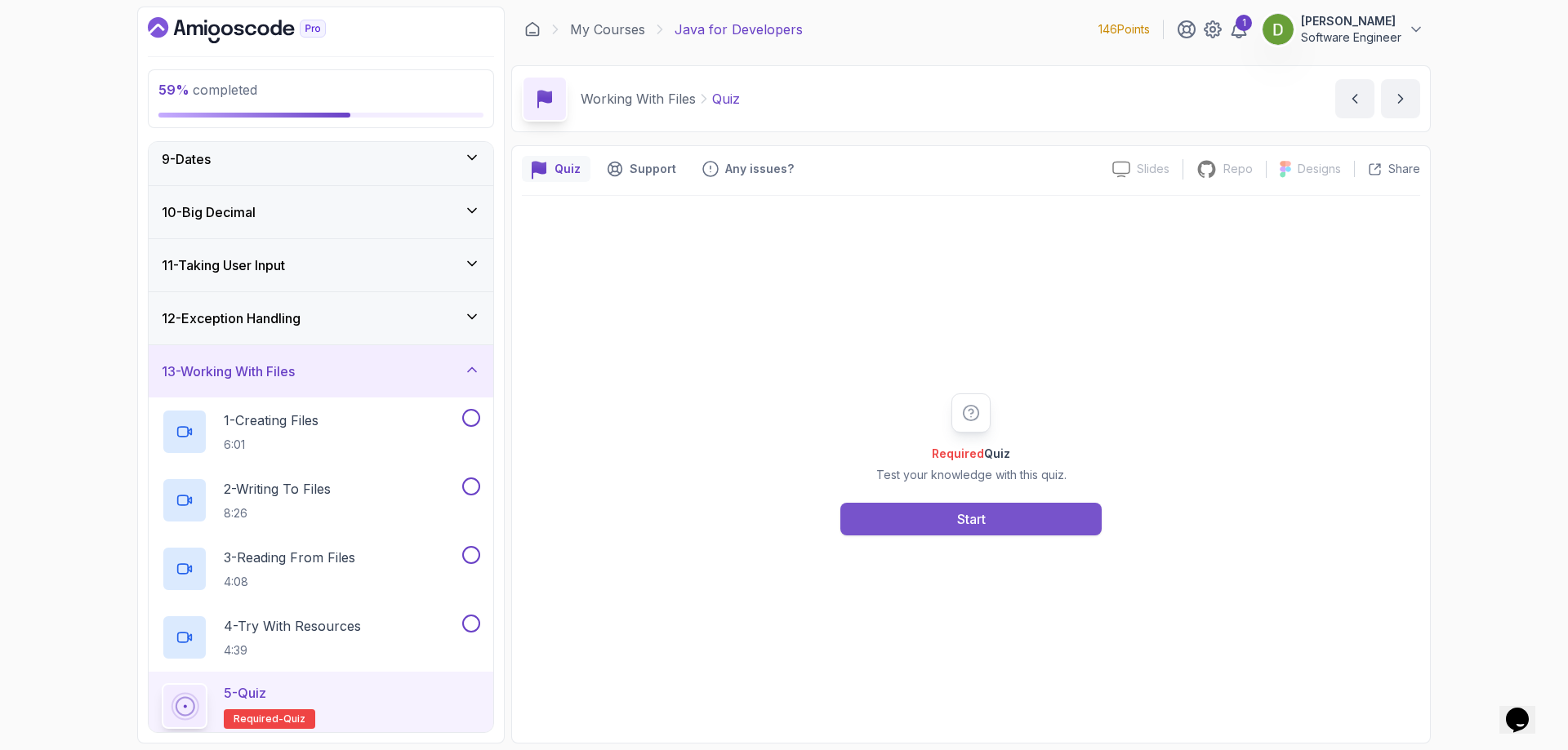
click at [898, 527] on button "Start" at bounding box center [970, 518] width 261 height 32
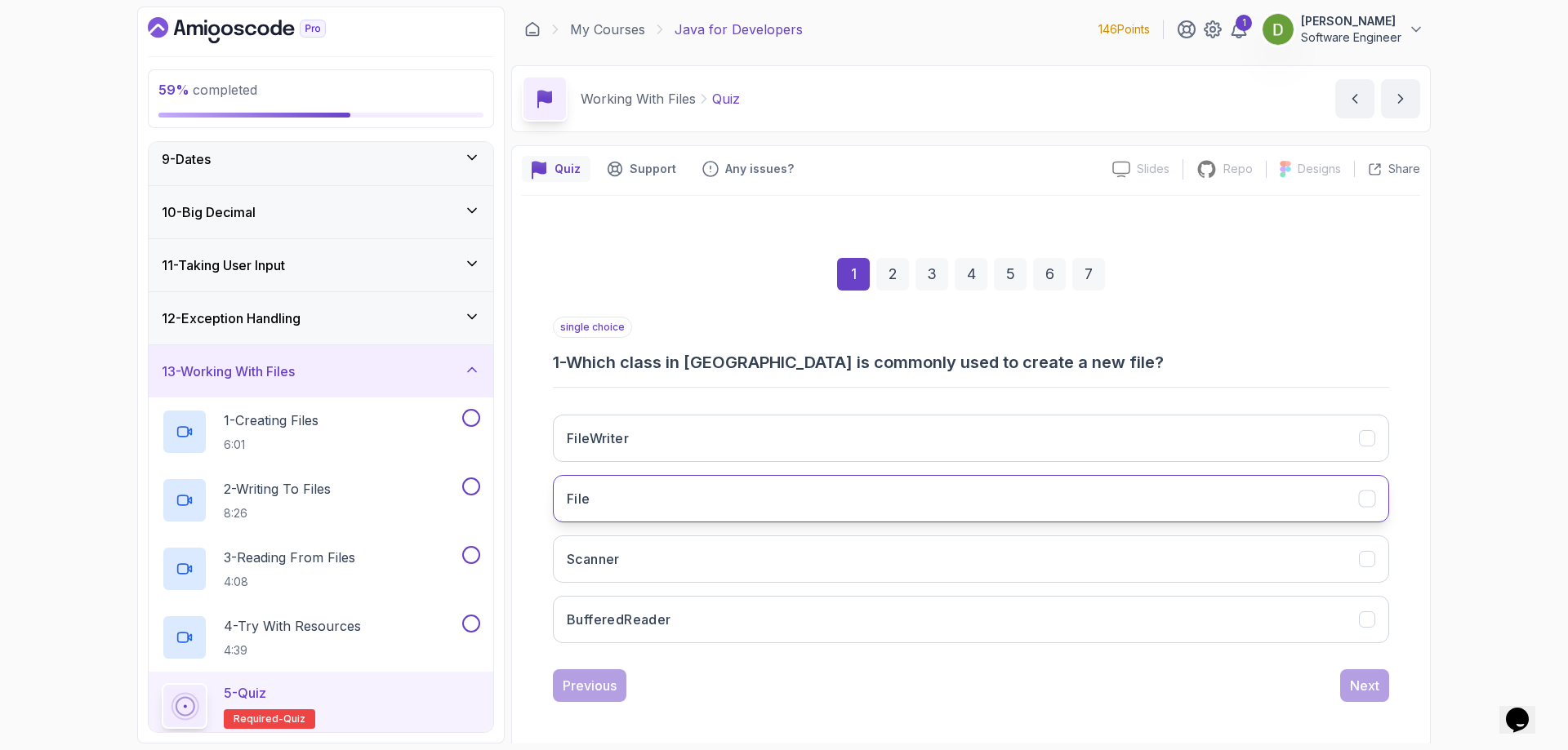
click at [840, 486] on button "File" at bounding box center [970, 499] width 836 height 47
click at [1358, 678] on div "Next" at bounding box center [1365, 685] width 30 height 19
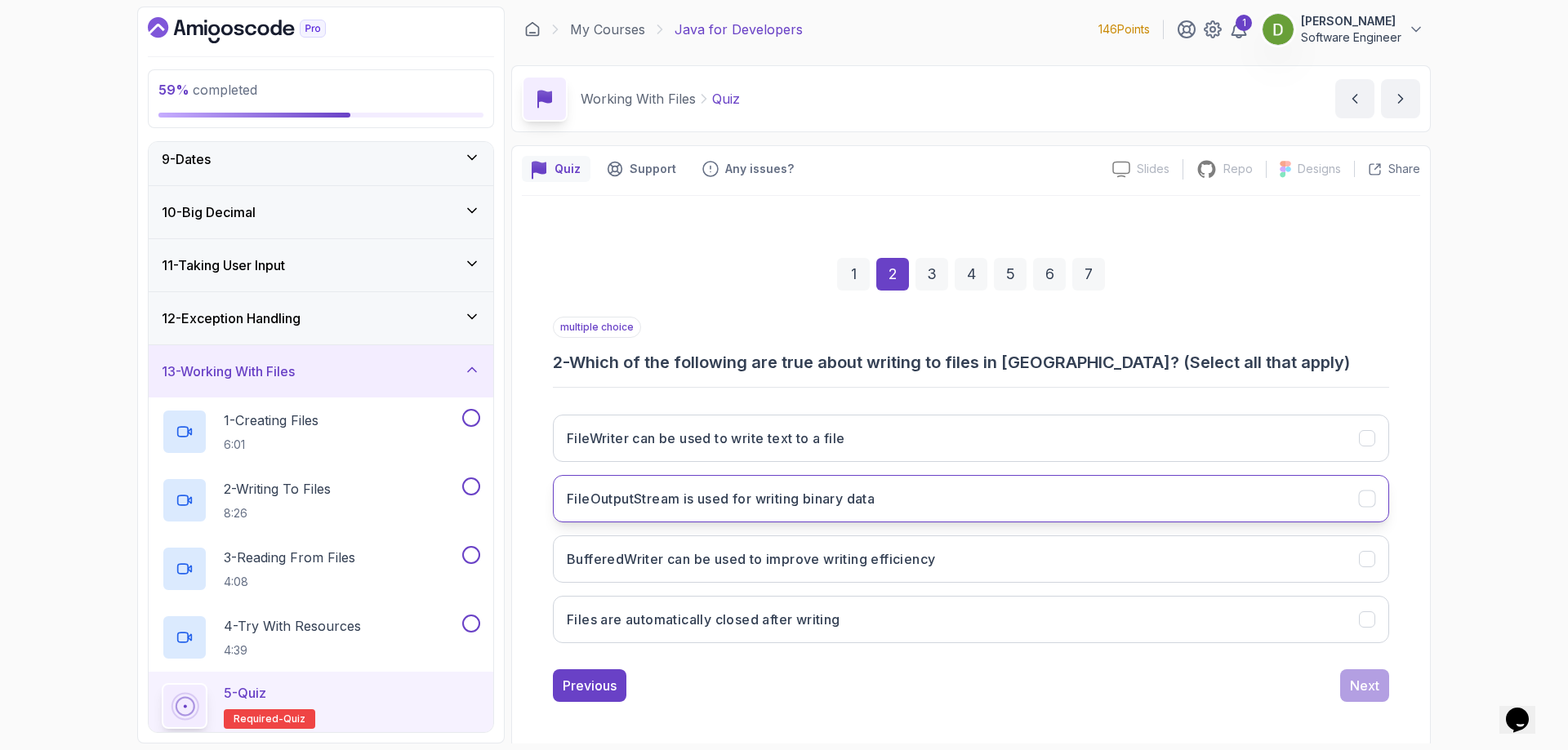
click at [1286, 491] on button "FileOutputStream is used for writing binary data" at bounding box center [970, 499] width 836 height 47
click at [1370, 685] on div "Next" at bounding box center [1365, 685] width 30 height 19
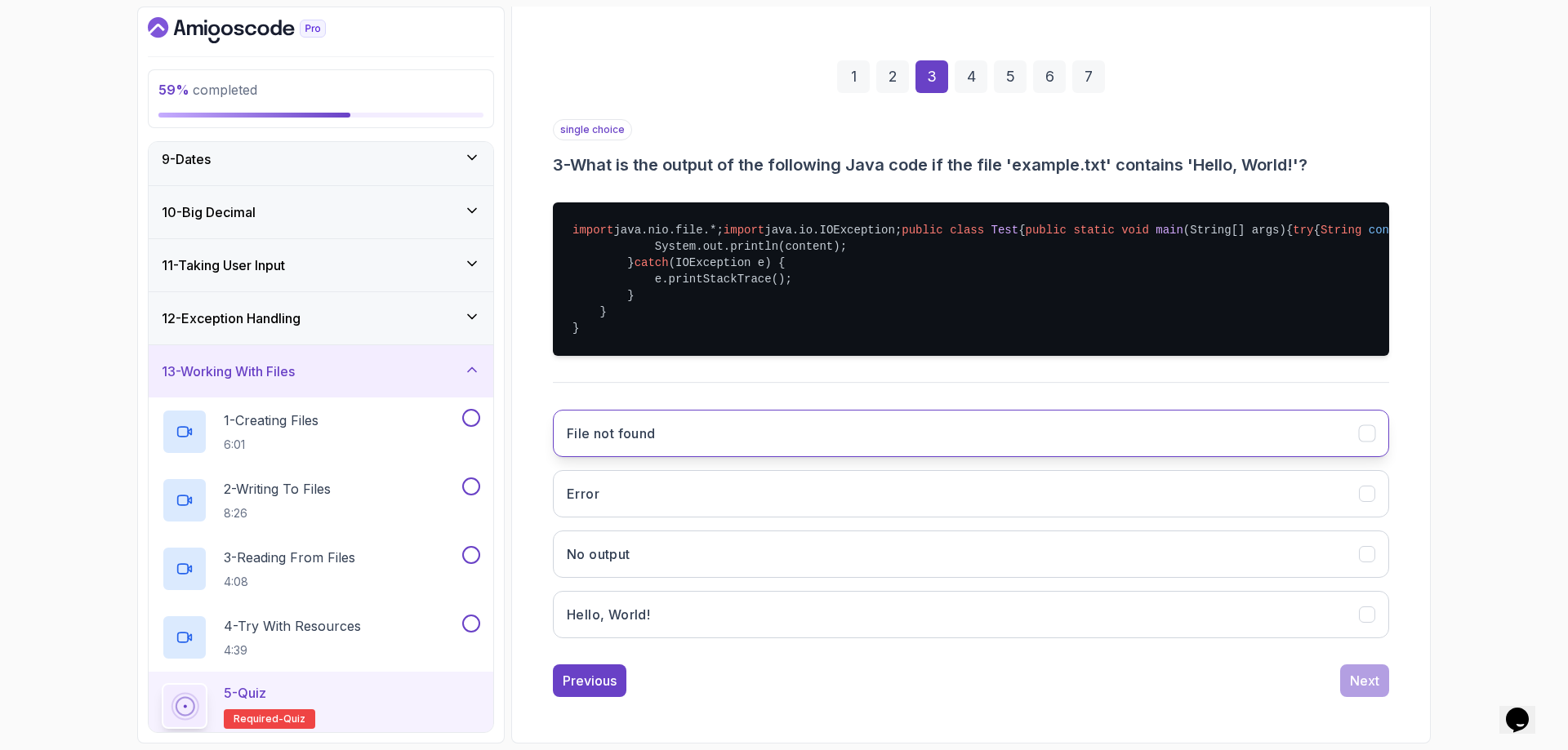
scroll to position [279, 0]
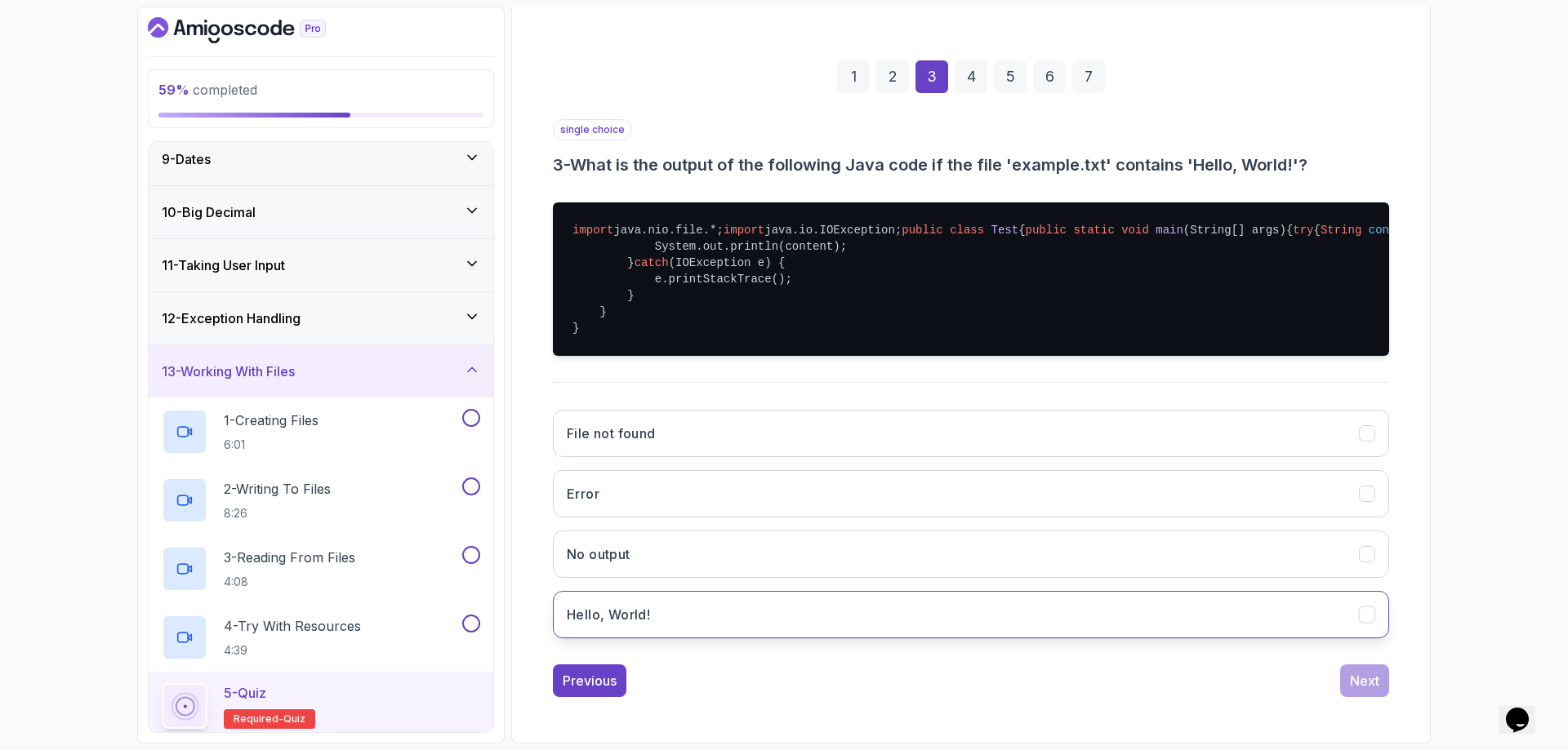
click at [921, 603] on button "Hello, World!" at bounding box center [970, 614] width 836 height 47
click at [1360, 676] on div "Next" at bounding box center [1365, 680] width 30 height 19
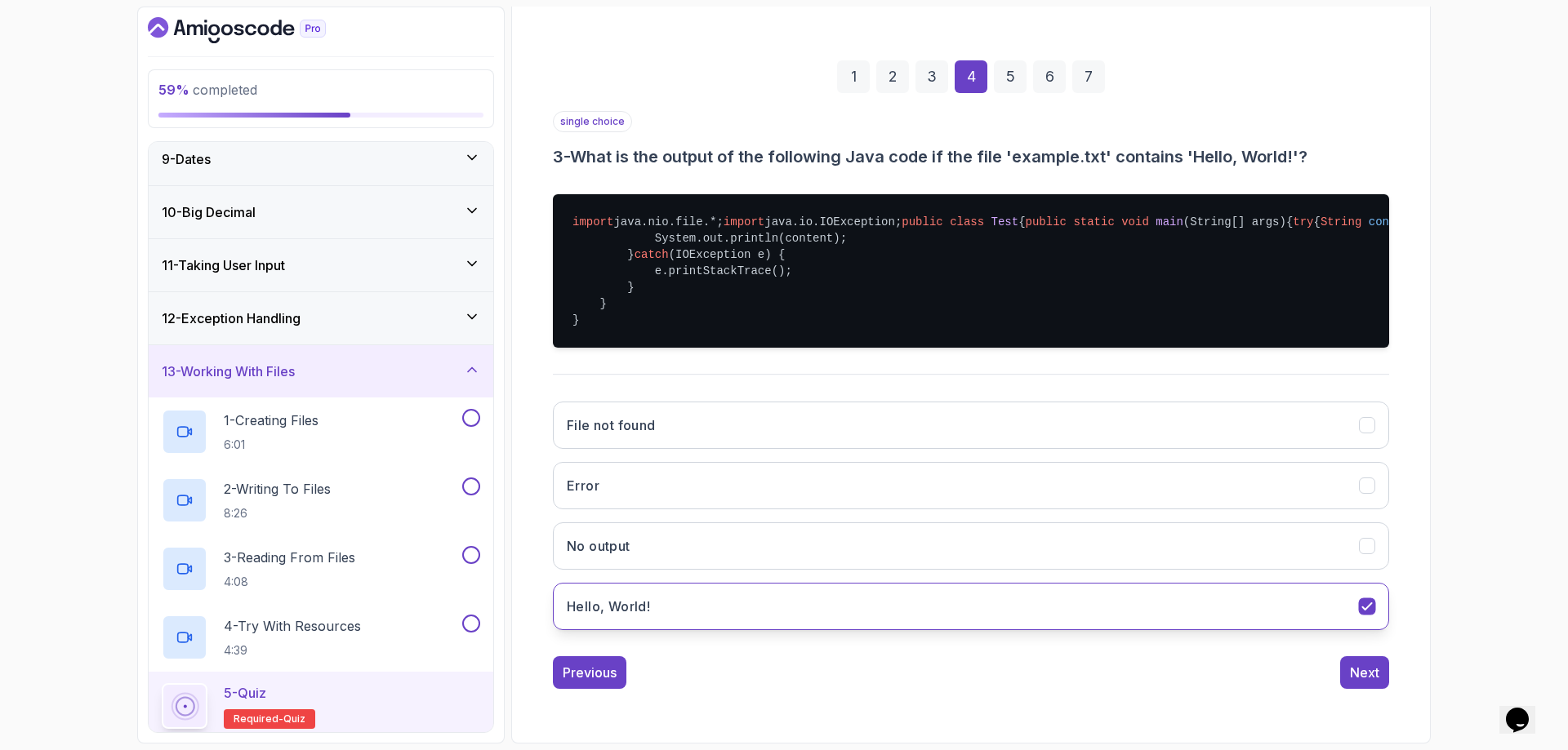
scroll to position [5, 0]
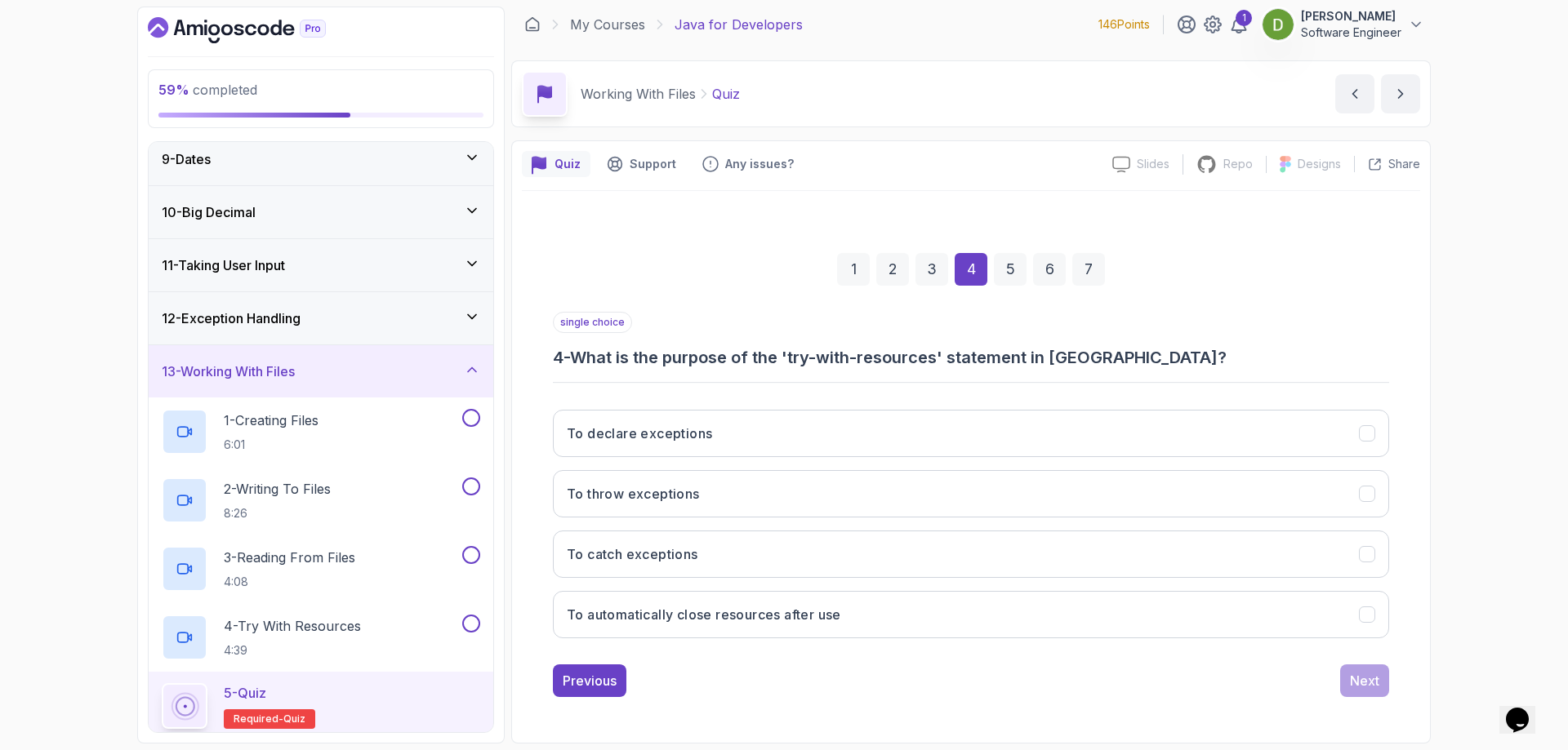
click at [885, 273] on div "2" at bounding box center [892, 269] width 32 height 32
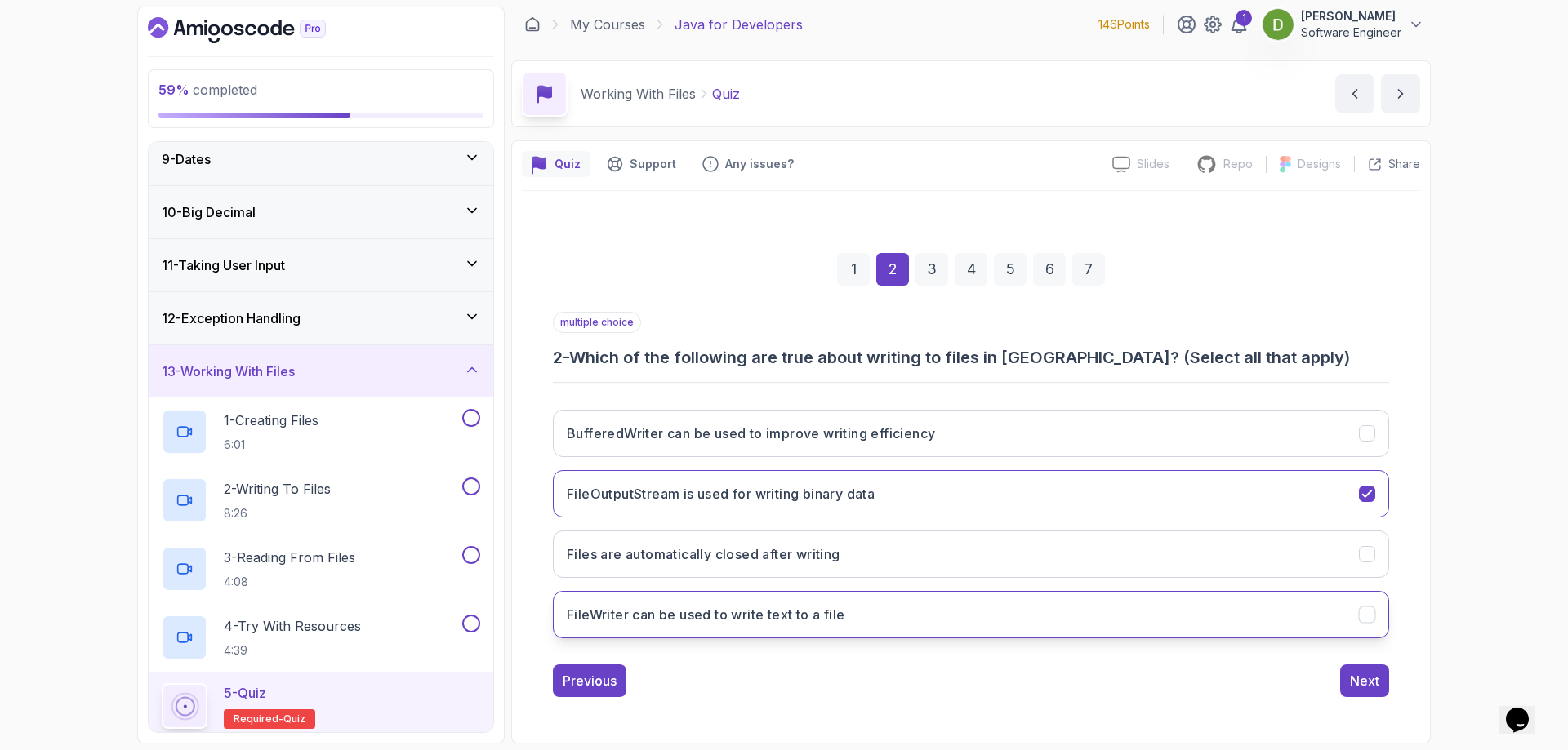
click at [985, 621] on button "FileWriter can be used to write text to a file" at bounding box center [970, 614] width 836 height 47
click at [941, 273] on div "3" at bounding box center [931, 269] width 32 height 32
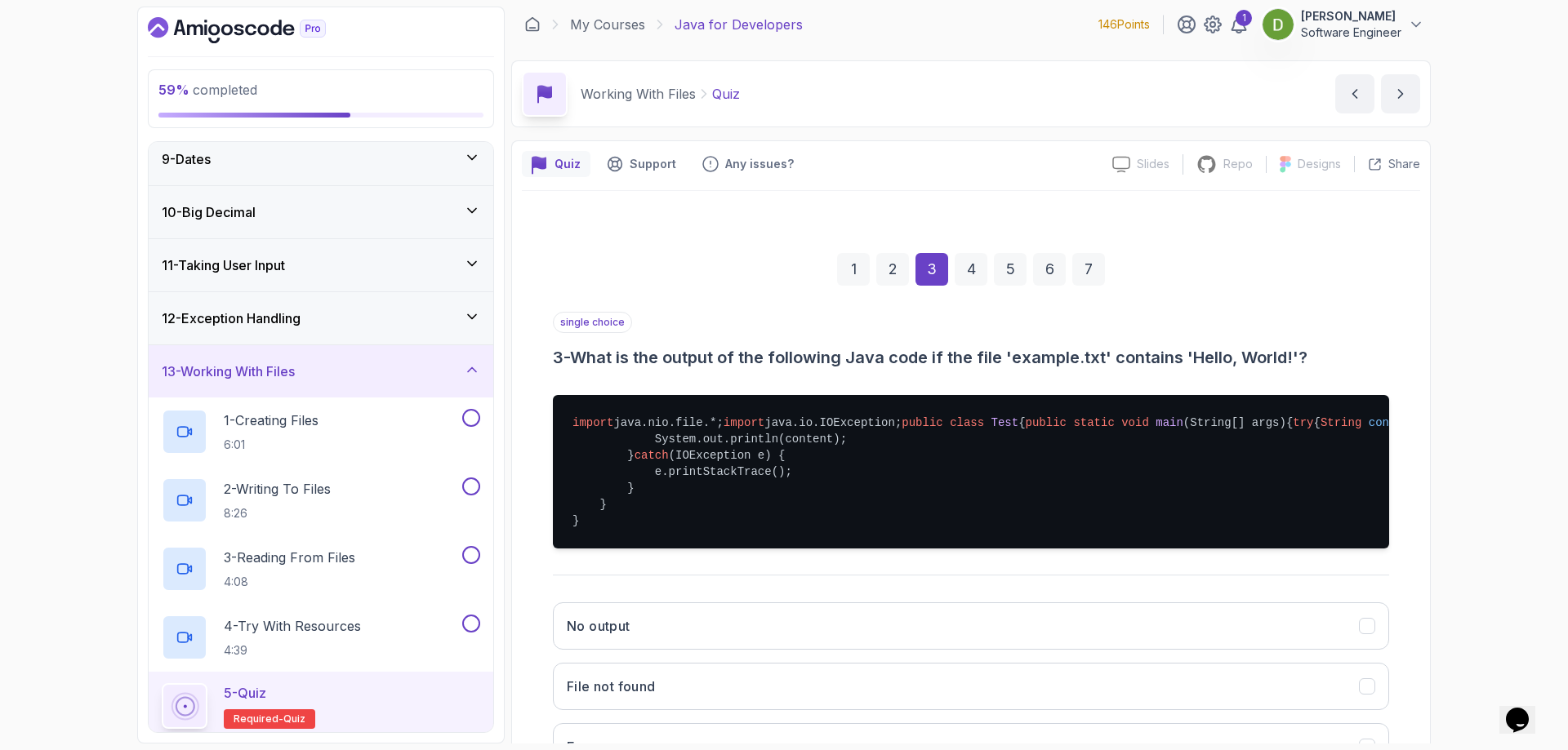
click at [960, 266] on div "4" at bounding box center [970, 269] width 32 height 32
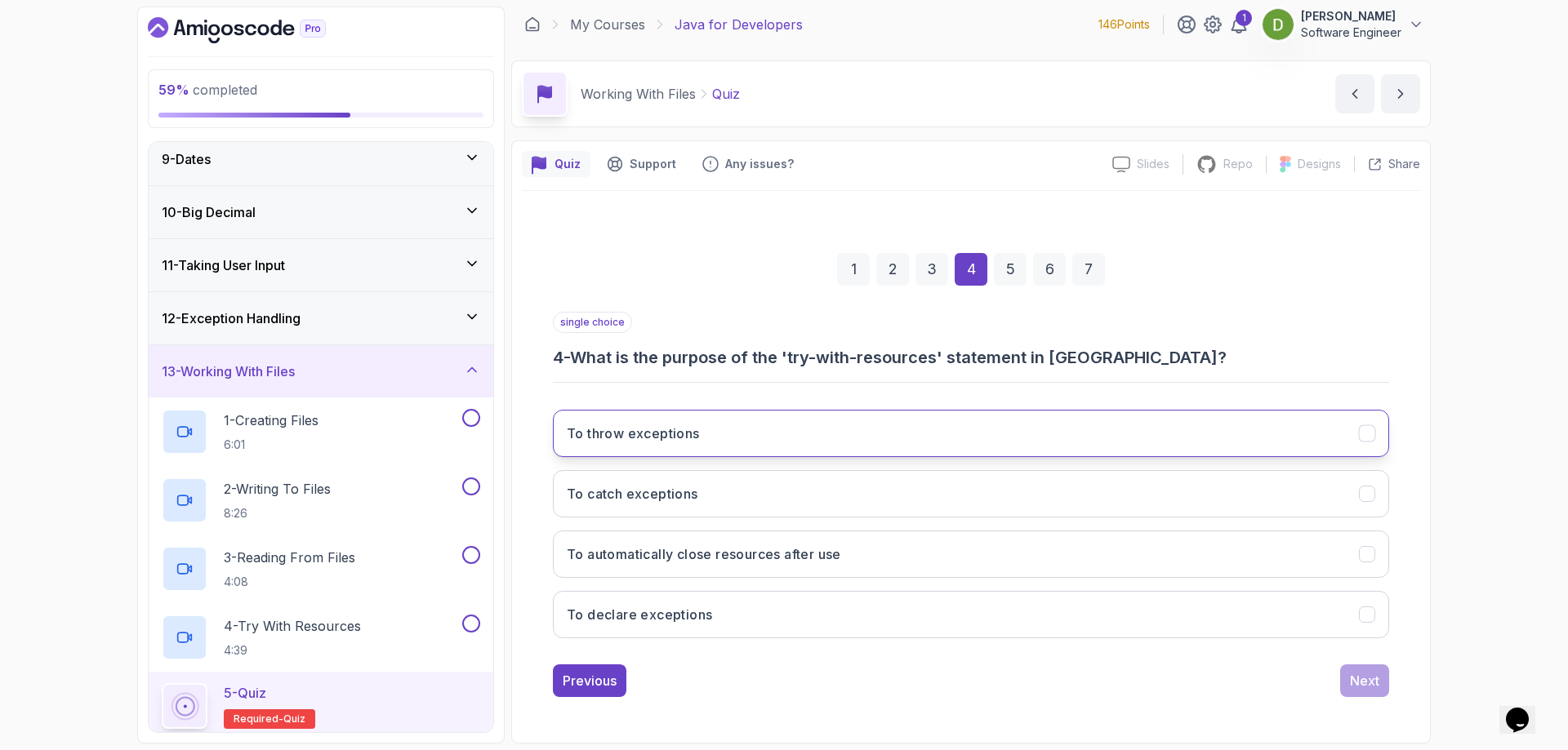
click at [802, 434] on button "To throw exceptions" at bounding box center [970, 433] width 836 height 47
click at [1010, 280] on div "5" at bounding box center [1010, 269] width 32 height 32
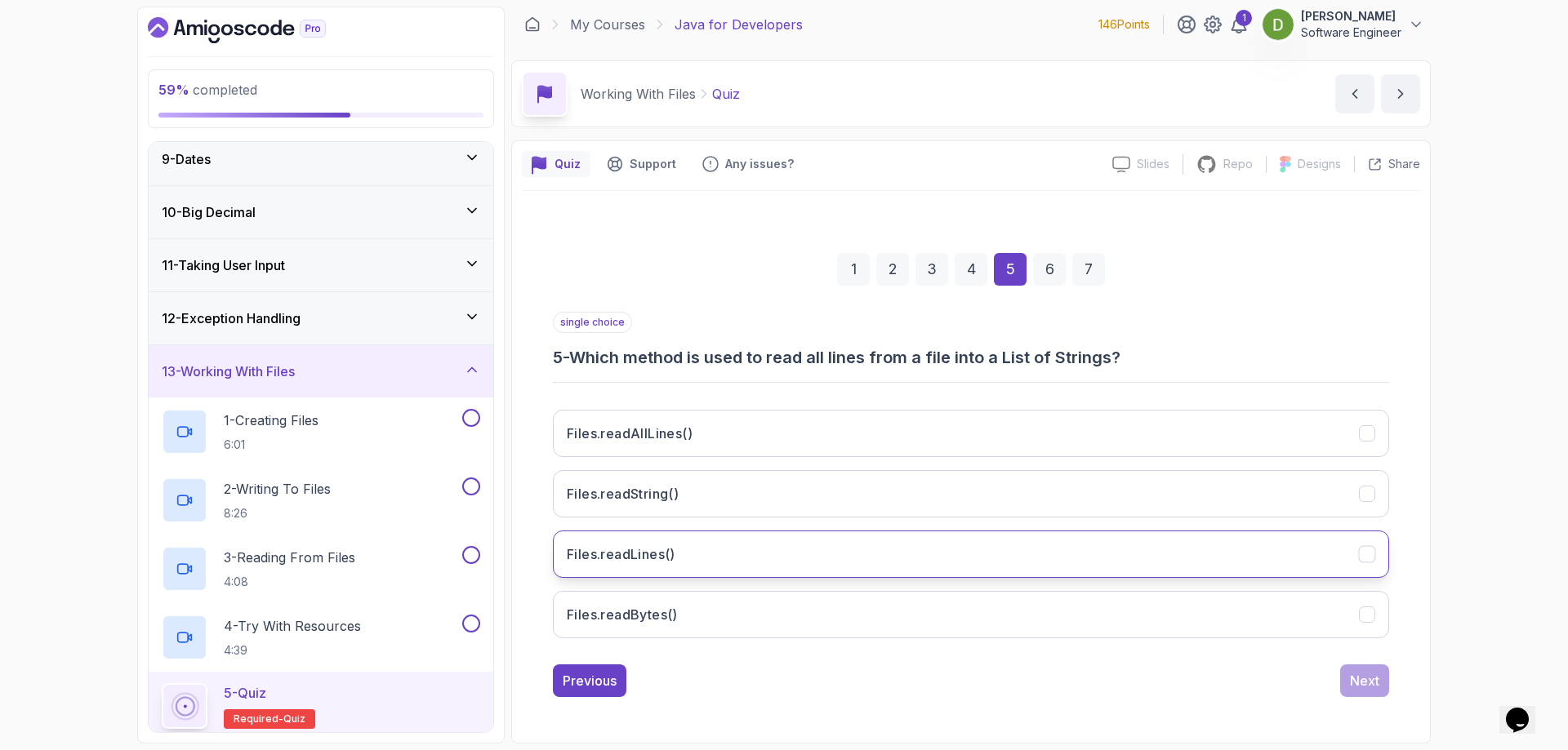
click at [829, 569] on button "Files.readLines()" at bounding box center [970, 554] width 836 height 47
click at [1369, 686] on div "Next" at bounding box center [1365, 680] width 30 height 19
click at [937, 552] on button "file.newFile()" at bounding box center [970, 554] width 836 height 47
click at [1374, 683] on div "Next" at bounding box center [1365, 680] width 30 height 19
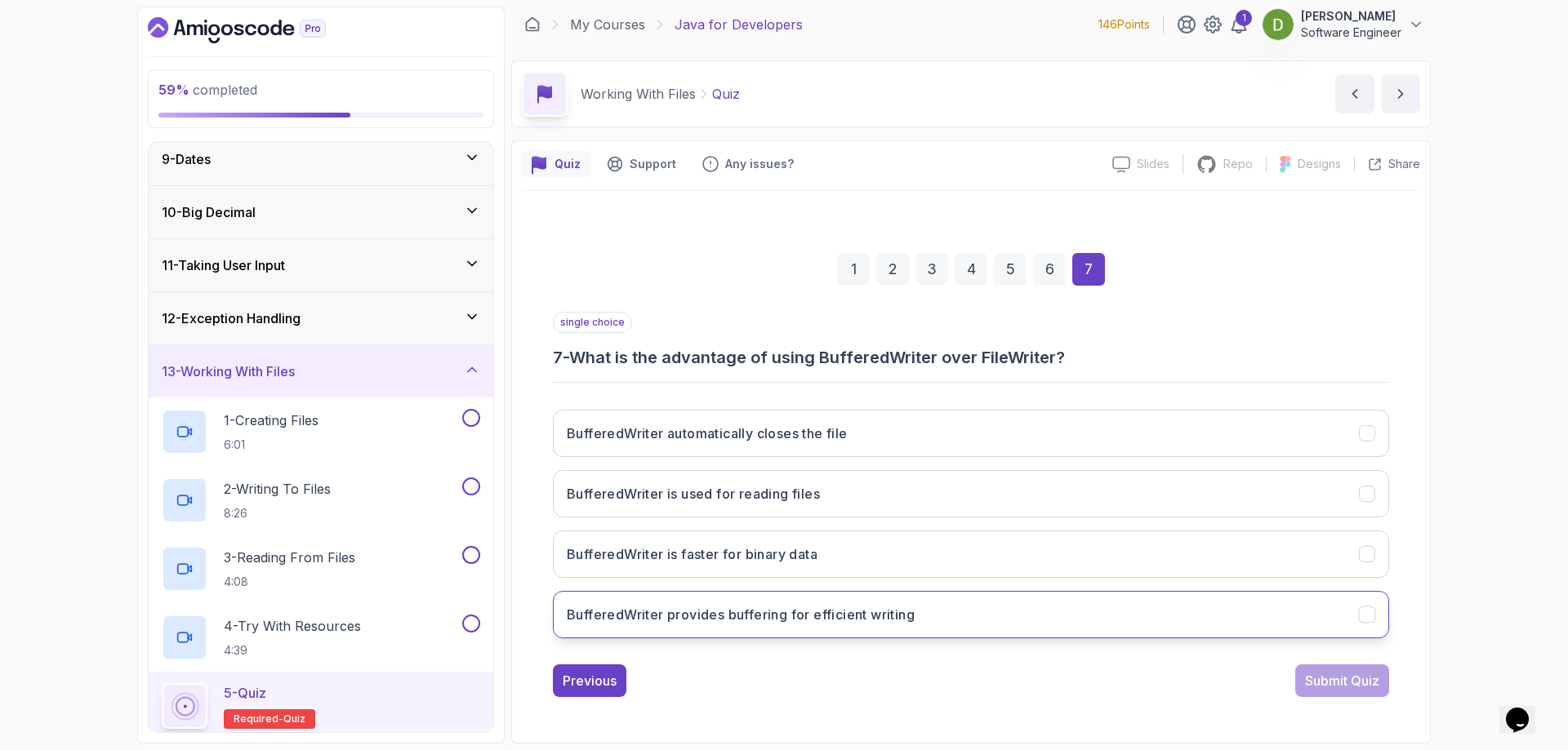
click at [1225, 611] on button "BufferedWriter provides buffering for efficient writing" at bounding box center [970, 614] width 836 height 47
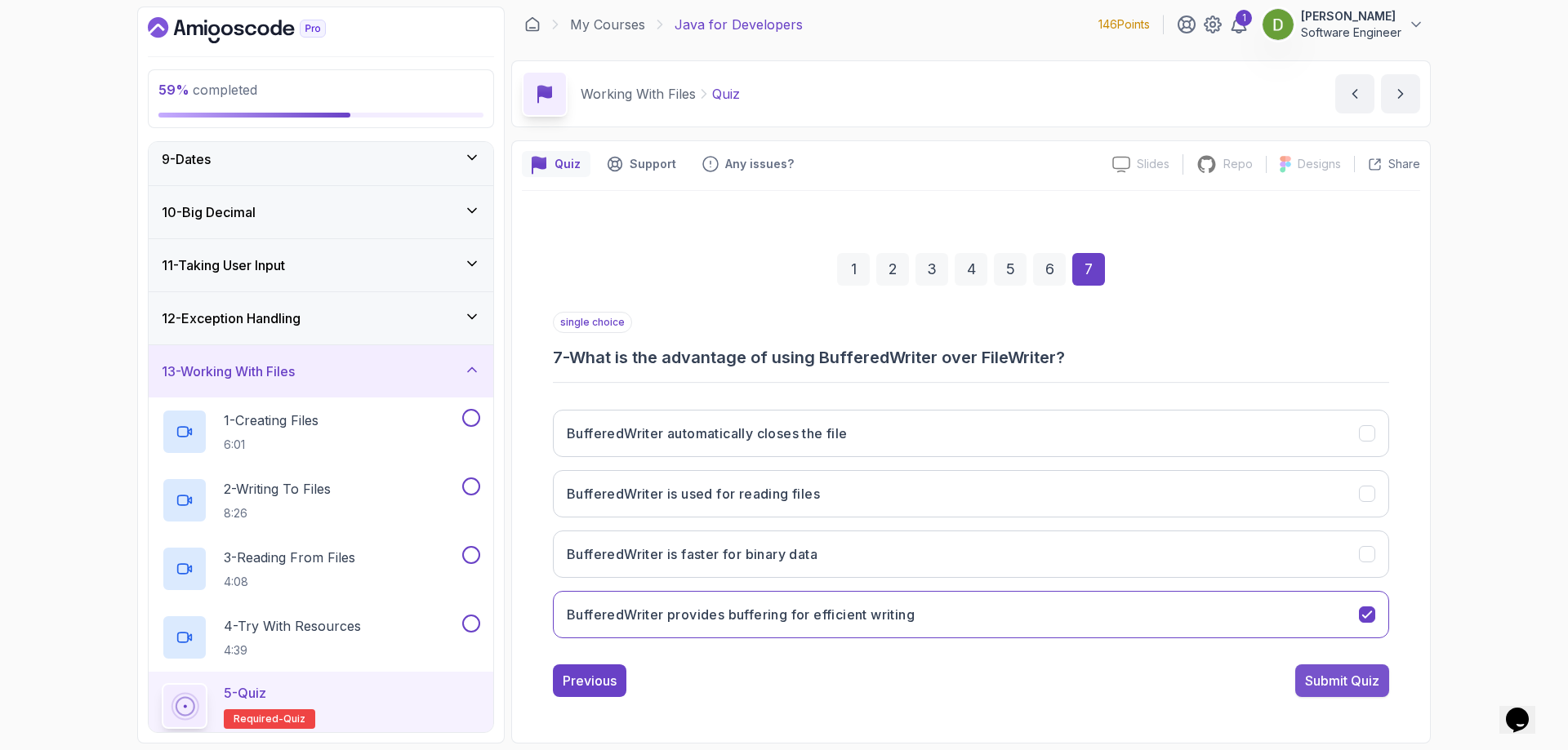
click at [1371, 683] on div "Submit Quiz" at bounding box center [1341, 680] width 74 height 19
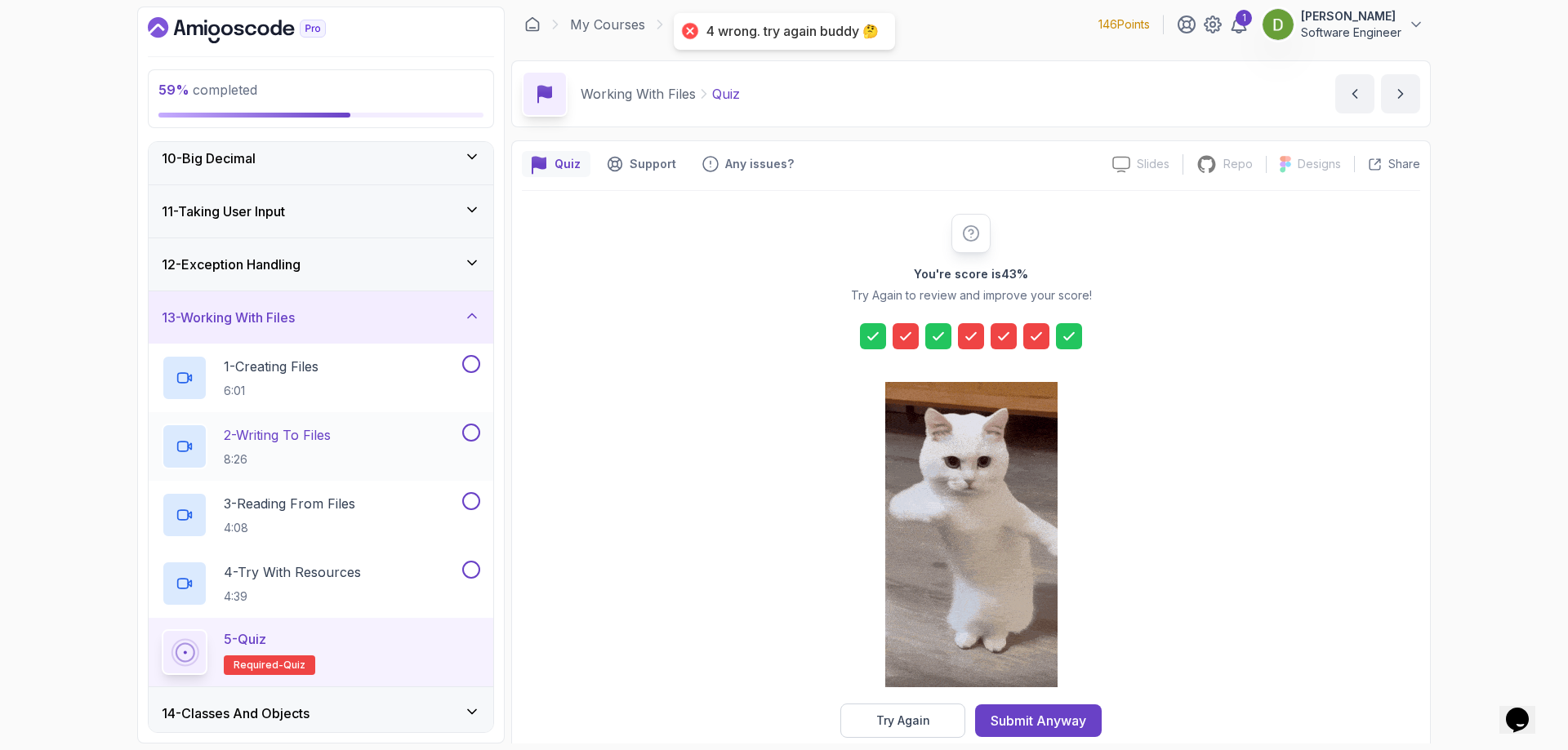
scroll to position [515, 0]
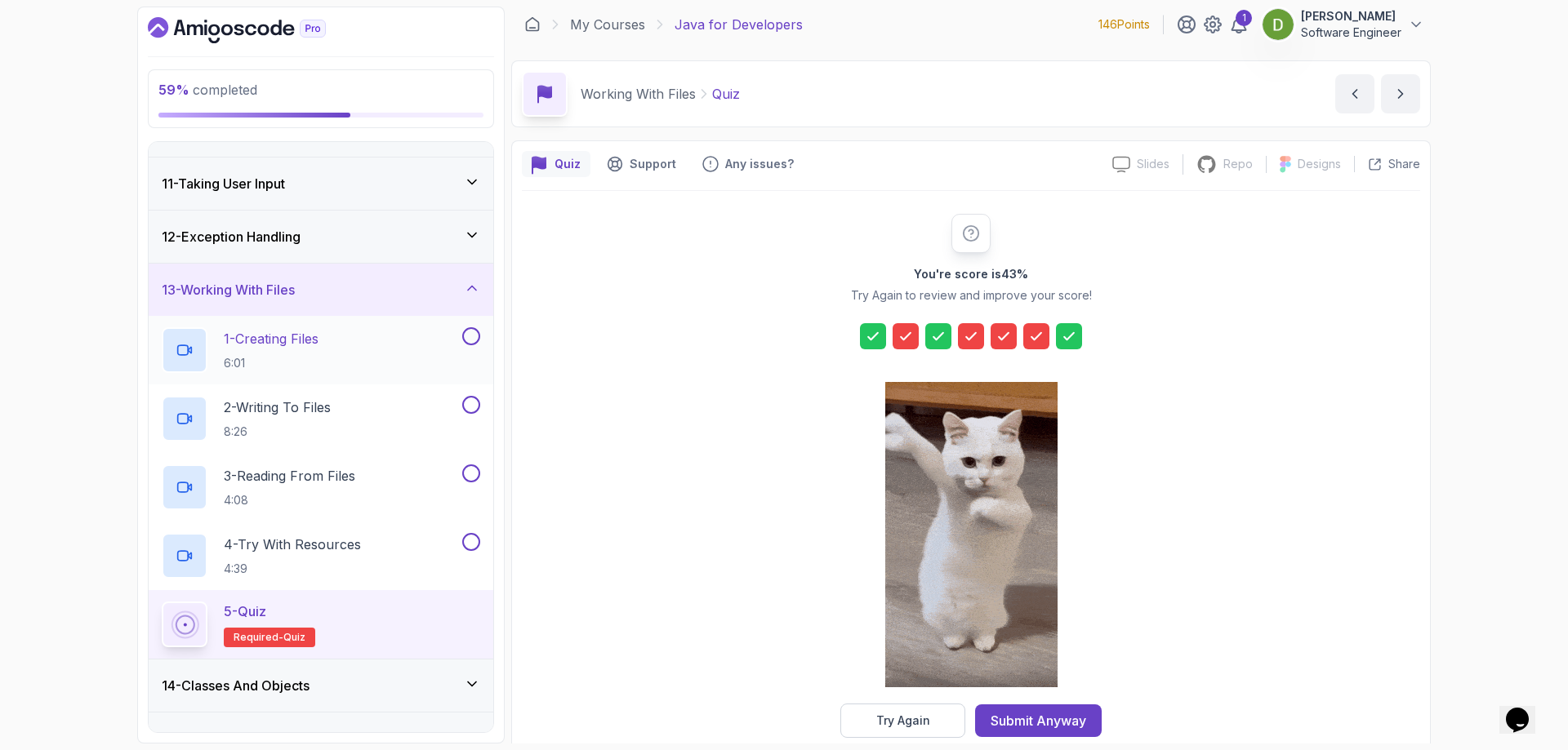
click at [257, 356] on p "6:01" at bounding box center [270, 363] width 95 height 17
